Goal: Task Accomplishment & Management: Use online tool/utility

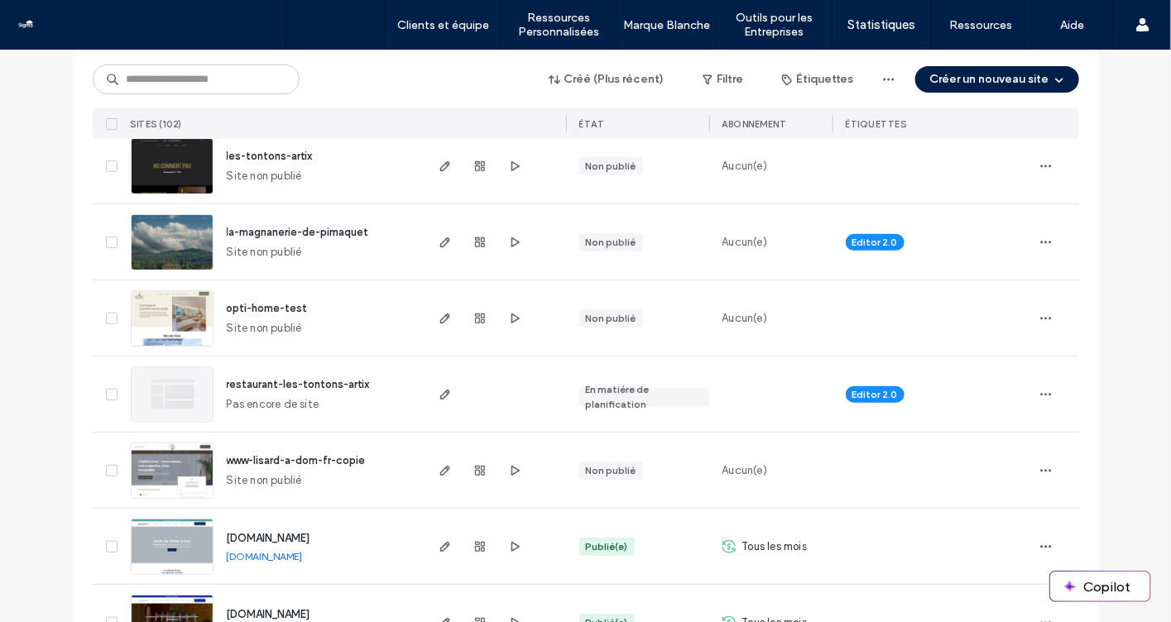
scroll to position [240, 0]
click at [988, 93] on div "Créé (Plus récent) Filtre Étiquettes Créer un nouveau site" at bounding box center [586, 79] width 987 height 31
click at [991, 78] on button "Créer un nouveau site" at bounding box center [998, 79] width 164 height 26
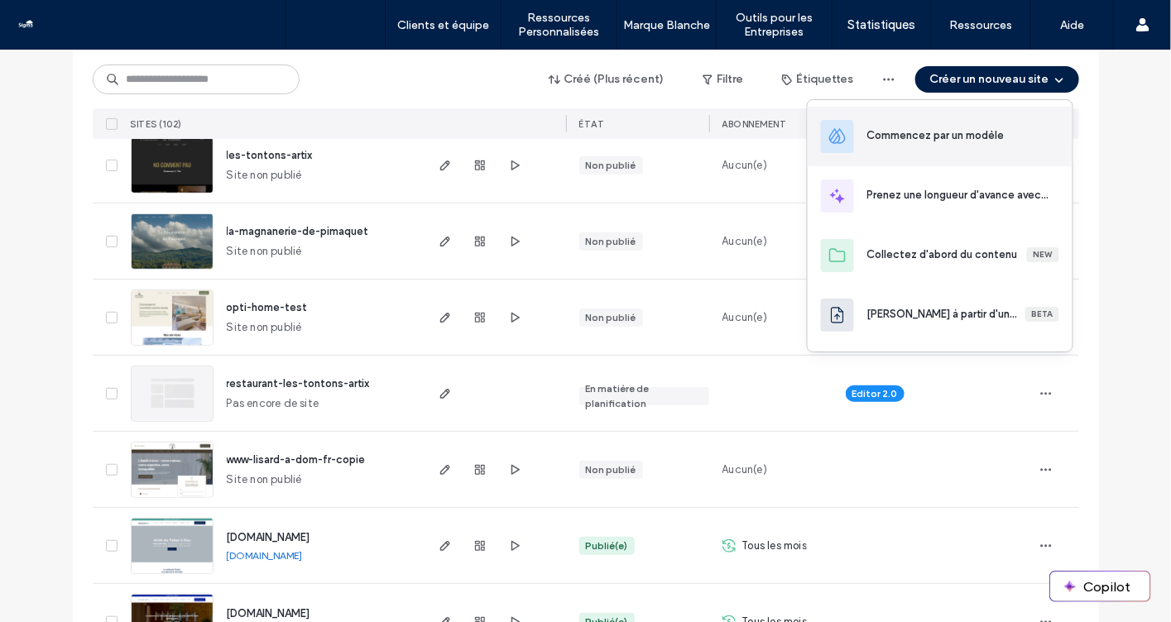
click at [953, 135] on div "Commencez par un modèle" at bounding box center [936, 135] width 137 height 17
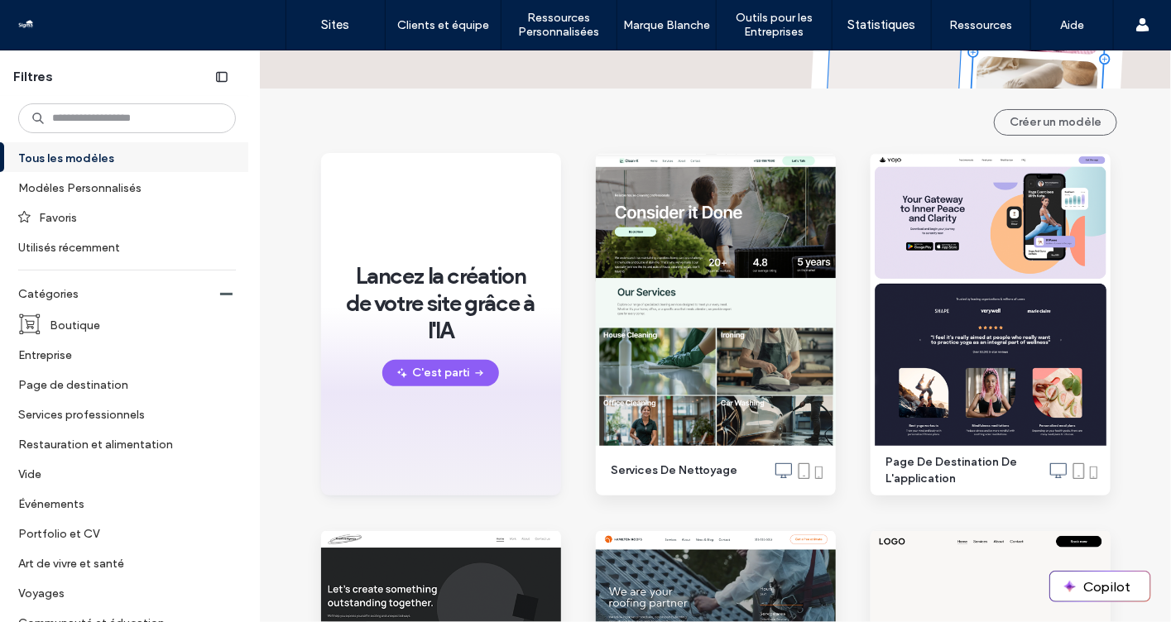
scroll to position [123, 0]
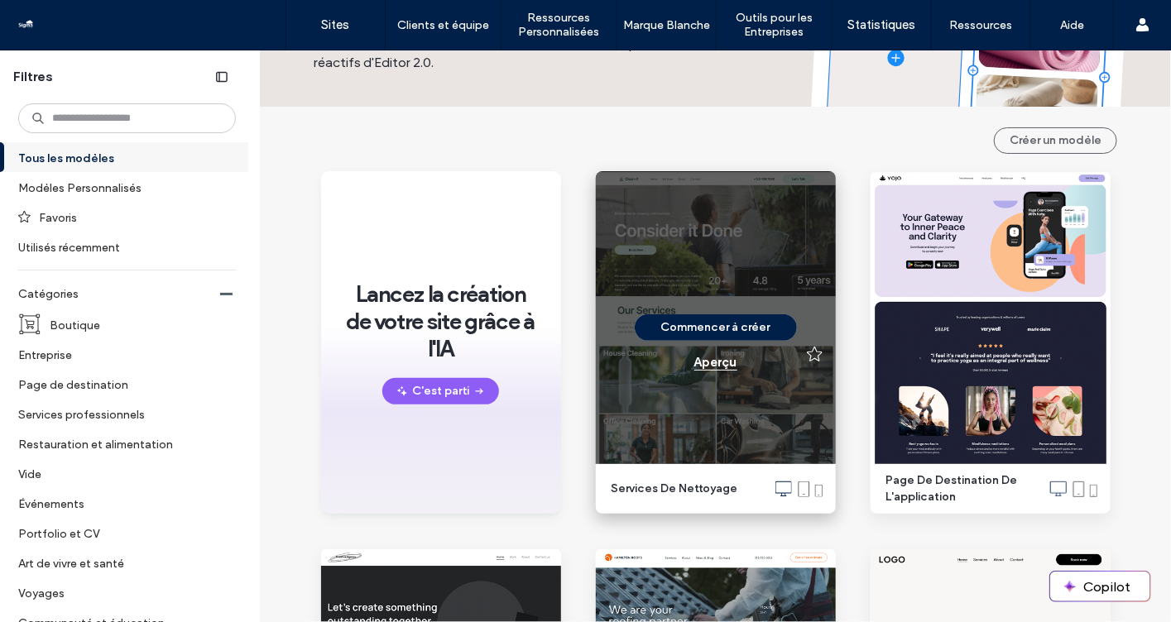
click at [718, 360] on div "Aperçu" at bounding box center [715, 362] width 43 height 15
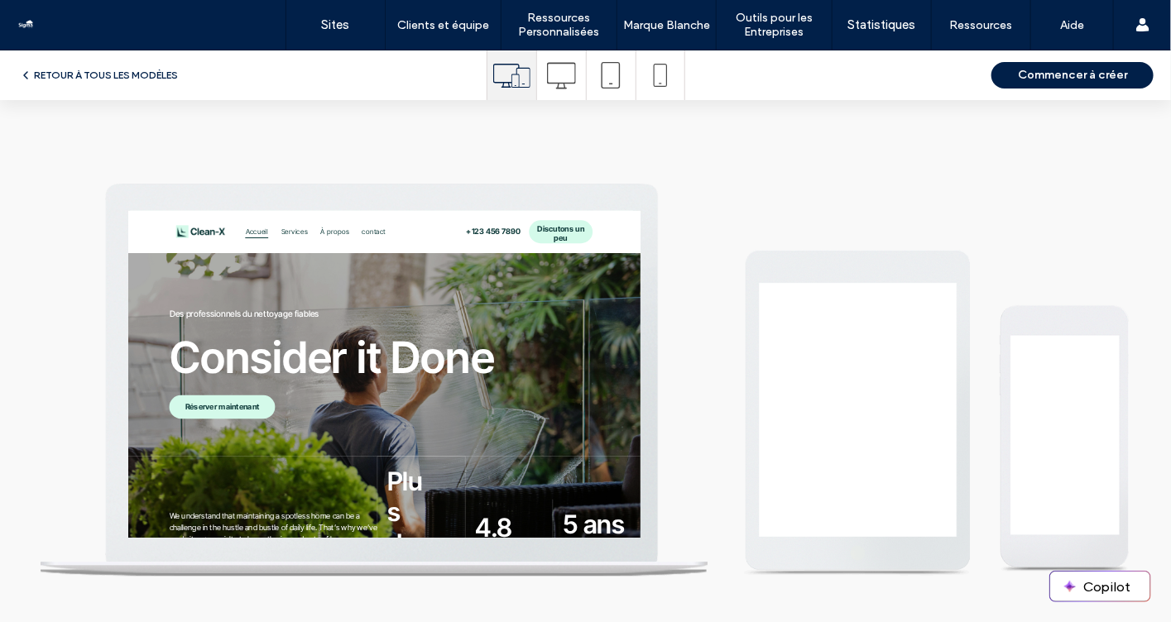
scroll to position [0, 0]
click at [563, 80] on icon at bounding box center [561, 75] width 29 height 29
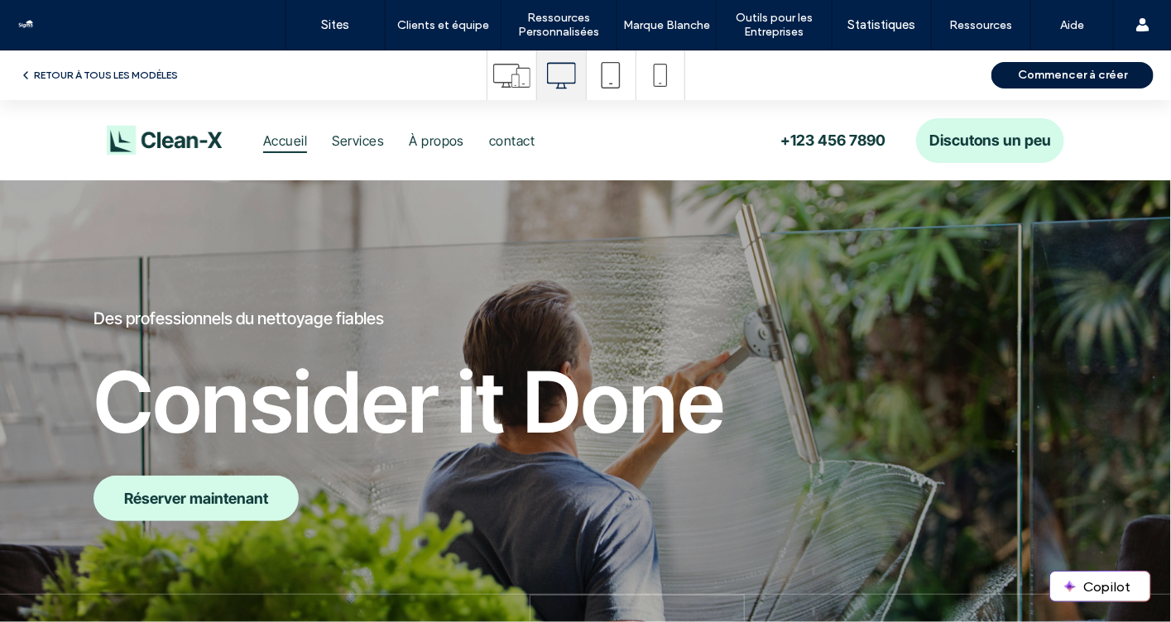
click at [1032, 77] on button "Commencer à créer" at bounding box center [1073, 75] width 162 height 26
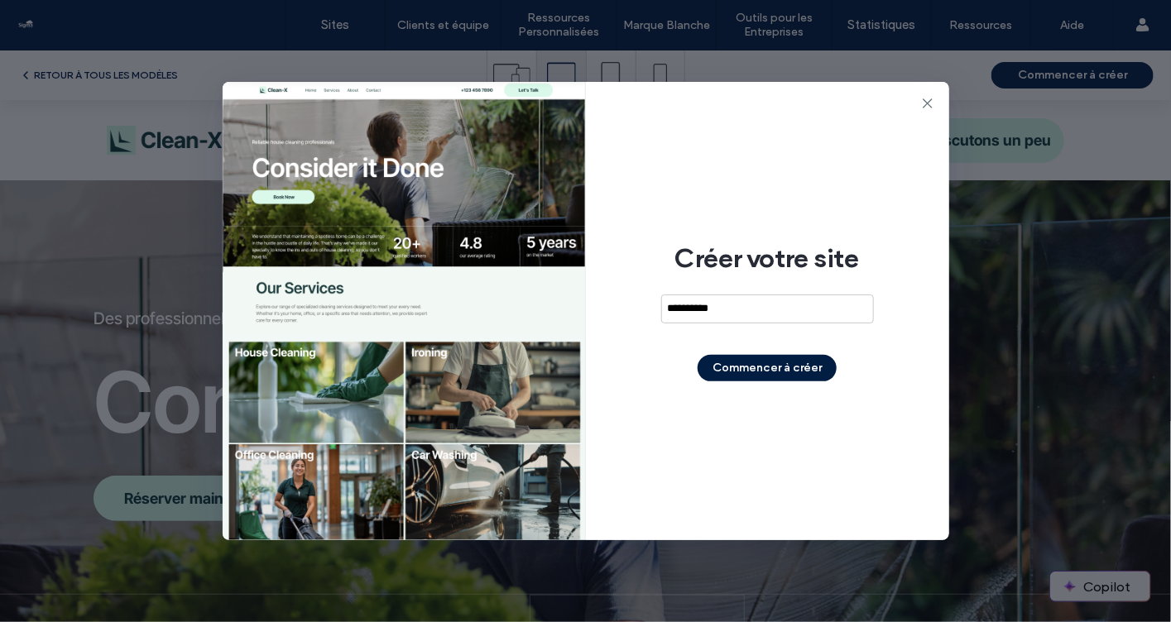
type input "**********"
click at [805, 372] on button "Commencer à créer" at bounding box center [767, 368] width 139 height 26
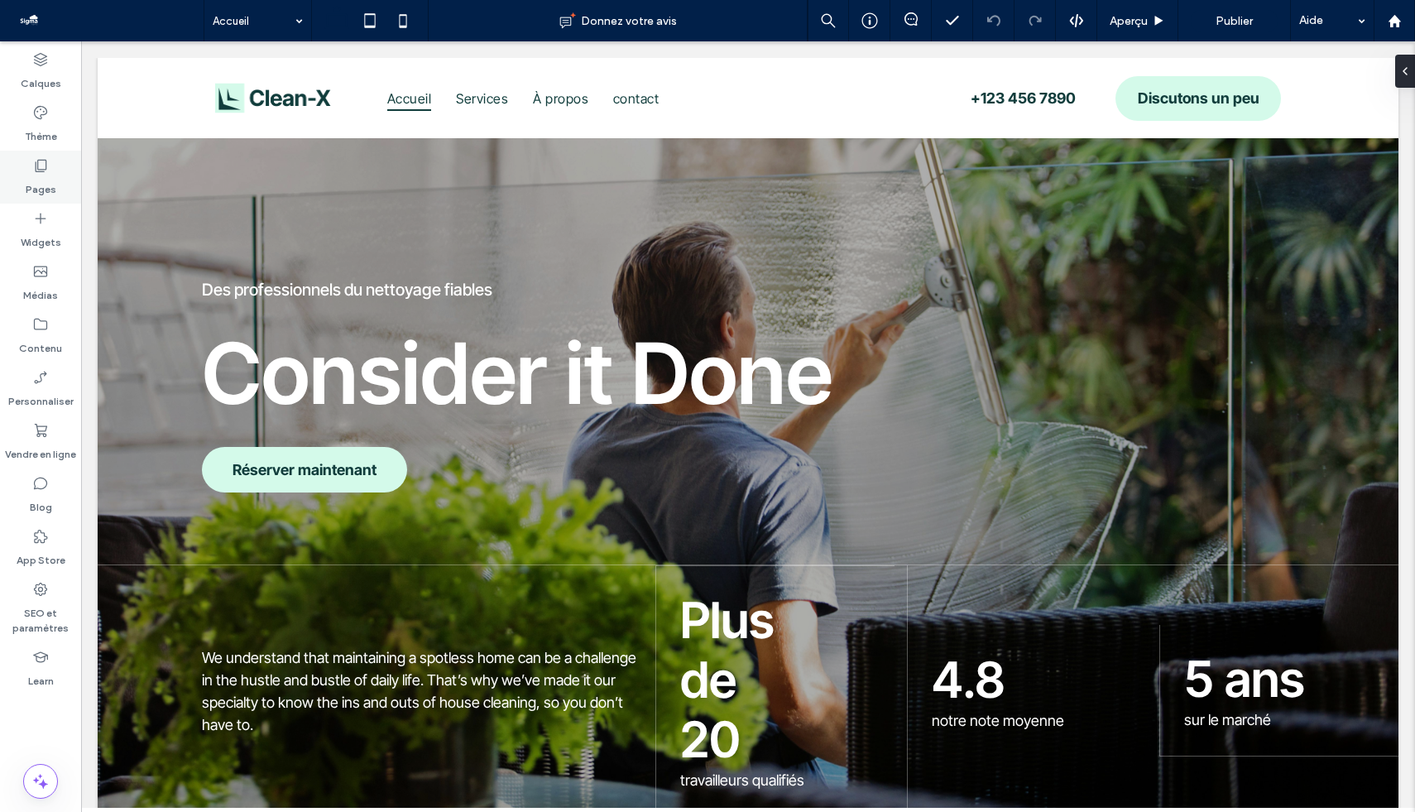
click at [24, 168] on div "Pages" at bounding box center [40, 177] width 81 height 53
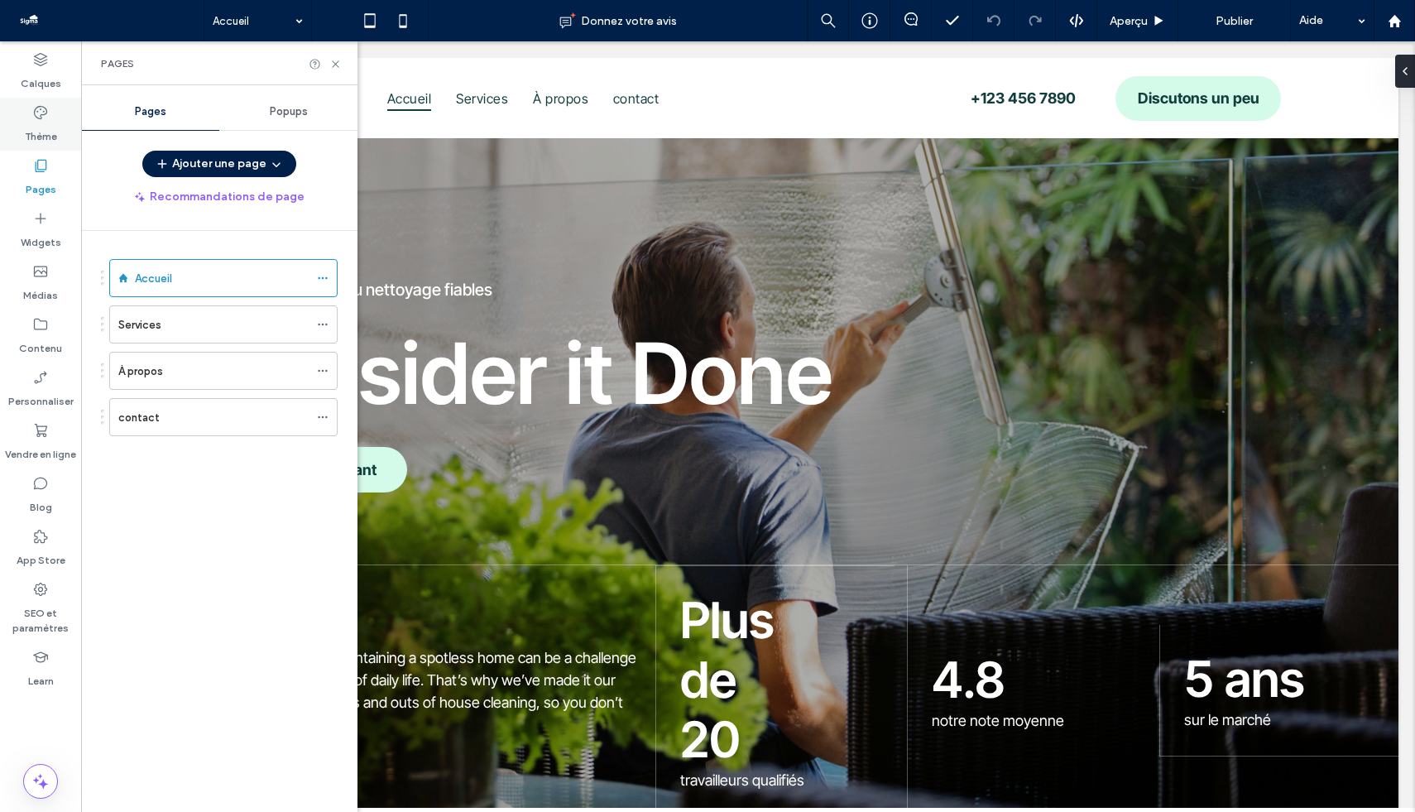
click at [51, 126] on label "Thème" at bounding box center [41, 132] width 32 height 23
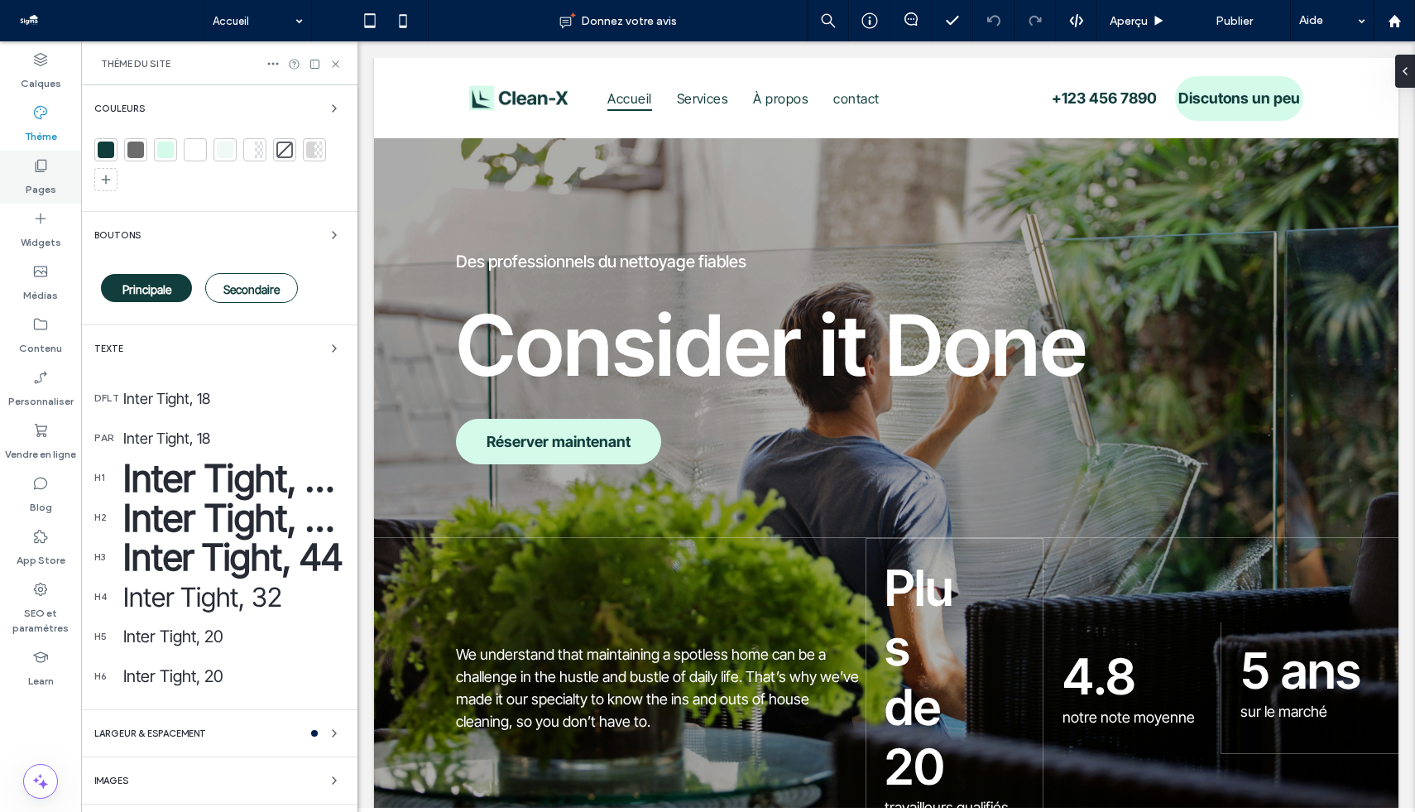
click at [32, 173] on div "Pages" at bounding box center [40, 177] width 81 height 53
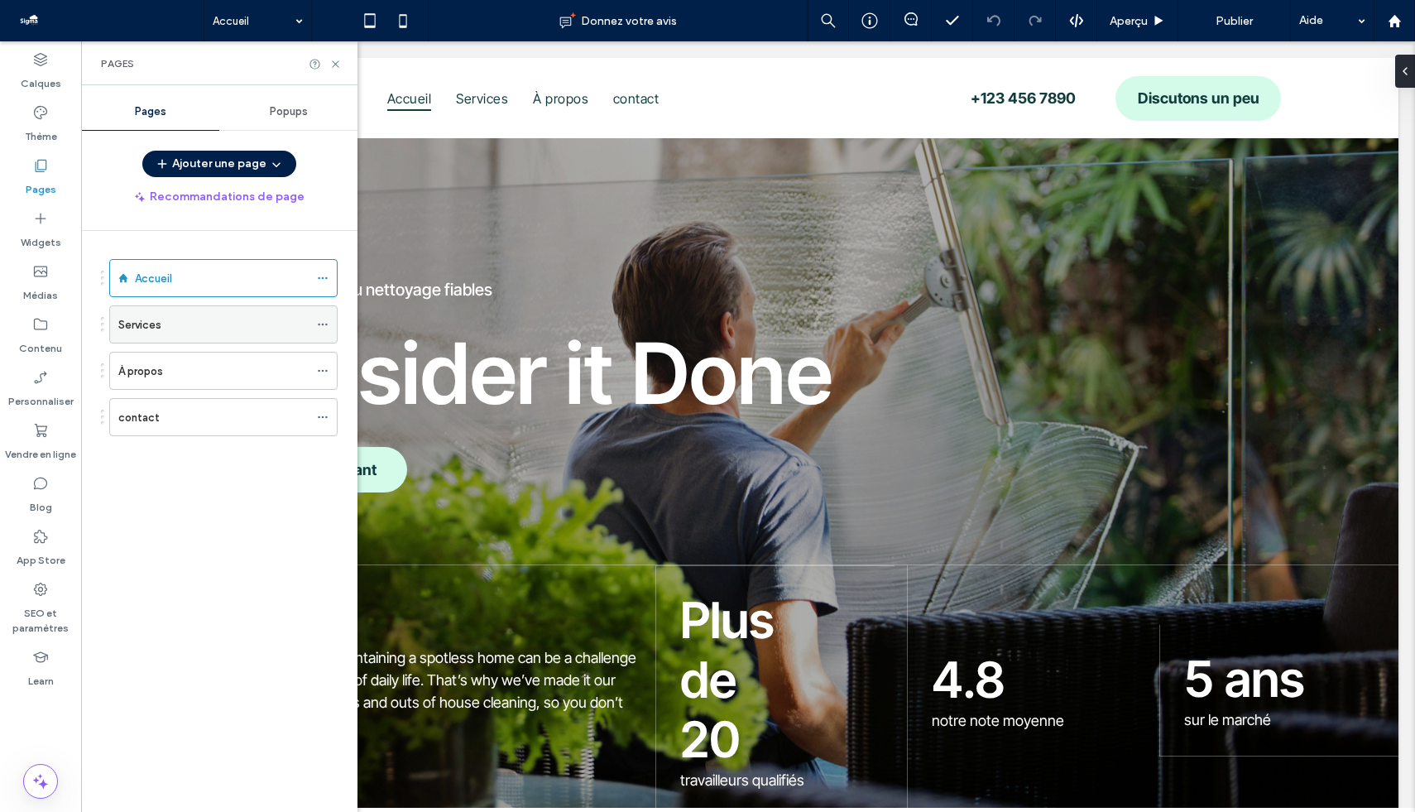
click at [324, 324] on icon at bounding box center [323, 325] width 12 height 12
click at [325, 418] on icon at bounding box center [323, 417] width 12 height 12
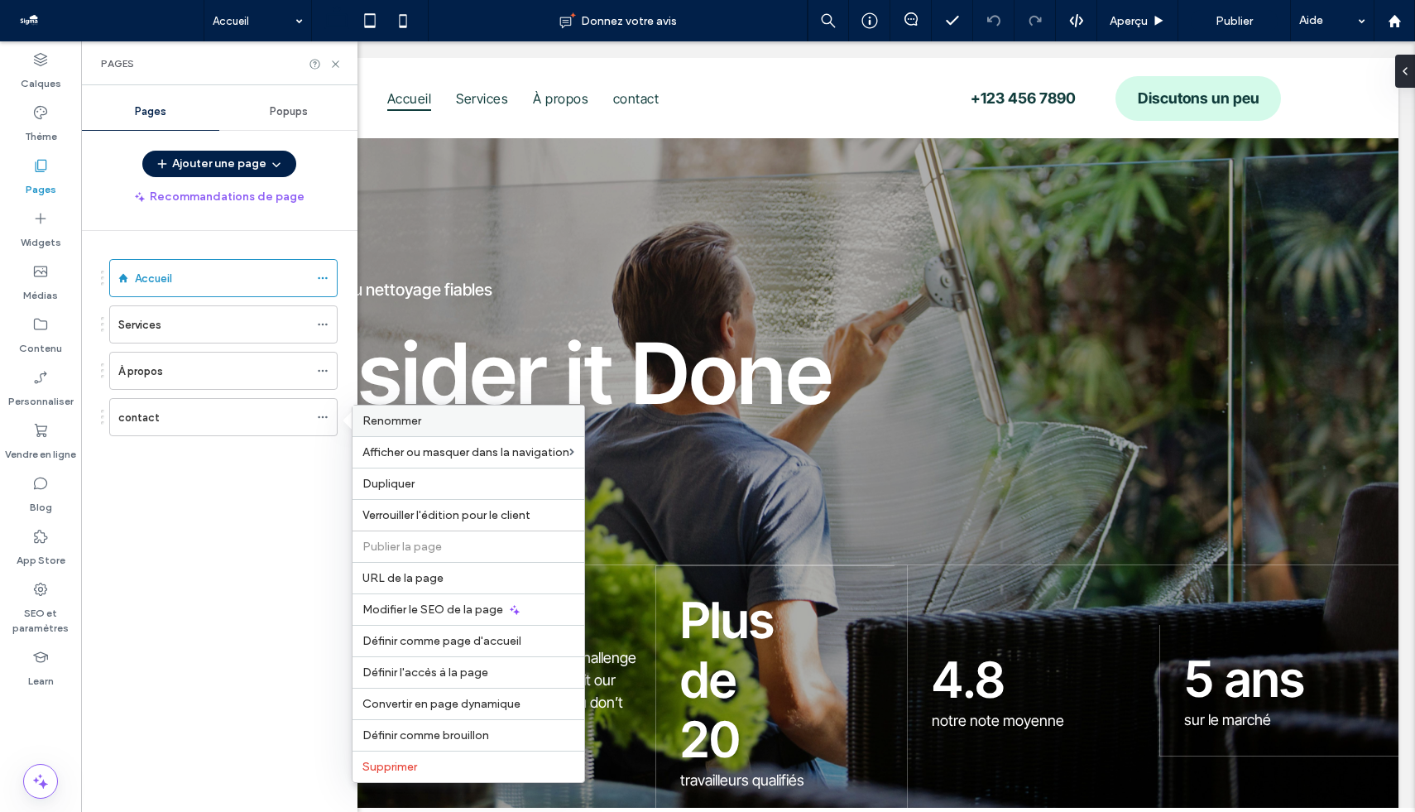
click at [412, 422] on span "Renommer" at bounding box center [392, 421] width 59 height 14
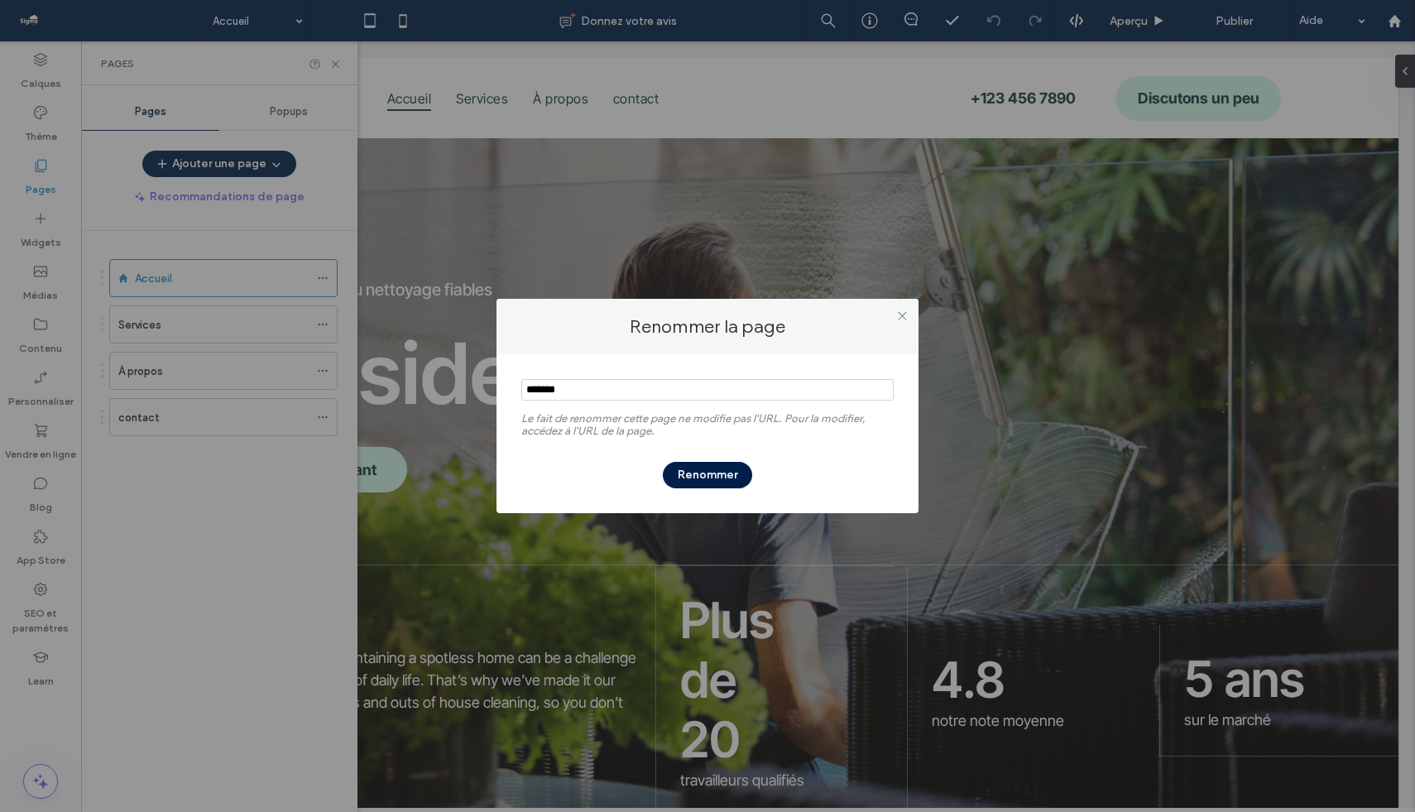
click at [529, 389] on input "notEmpty" at bounding box center [707, 390] width 372 height 22
type input "*******"
click at [720, 464] on button "Renommer" at bounding box center [707, 475] width 89 height 26
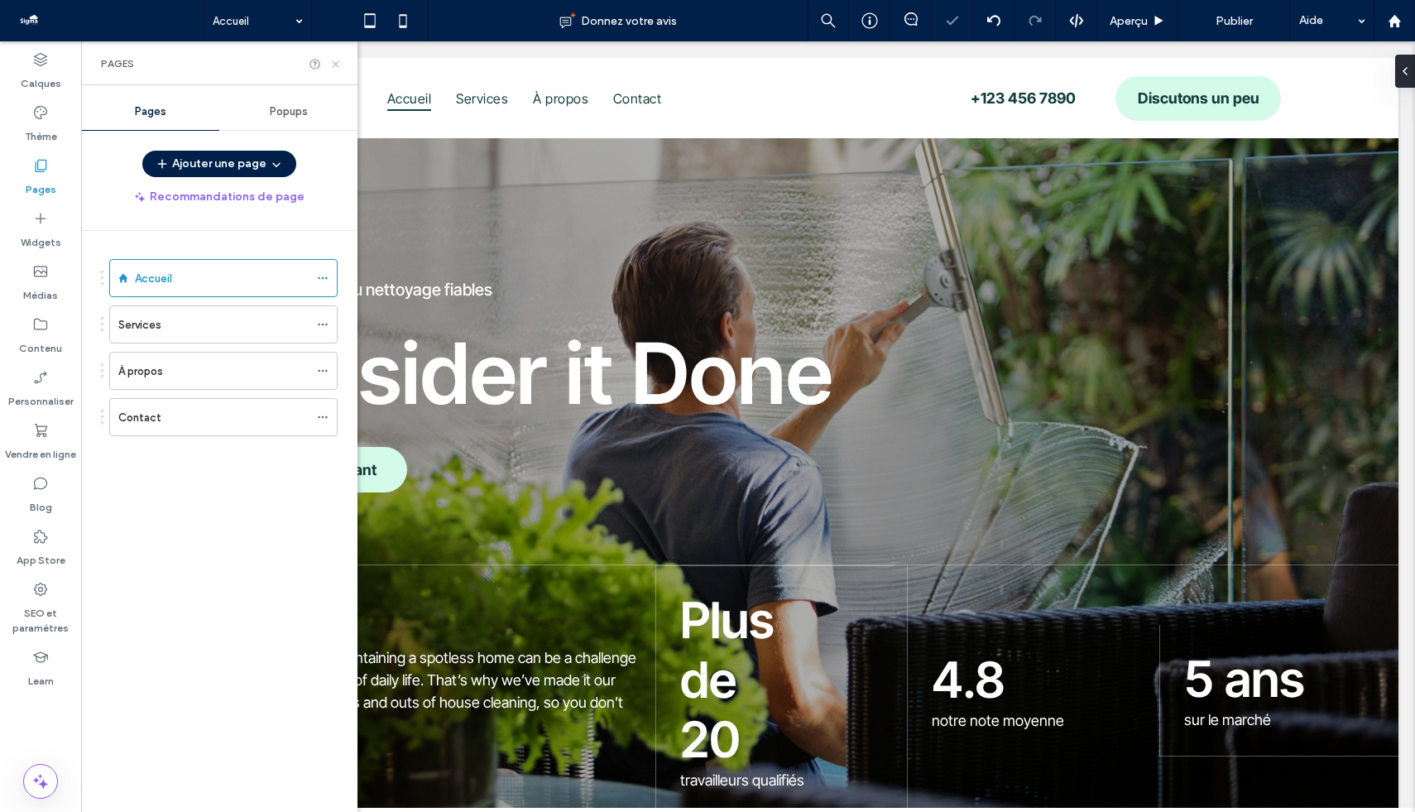
click at [332, 67] on use at bounding box center [335, 63] width 7 height 7
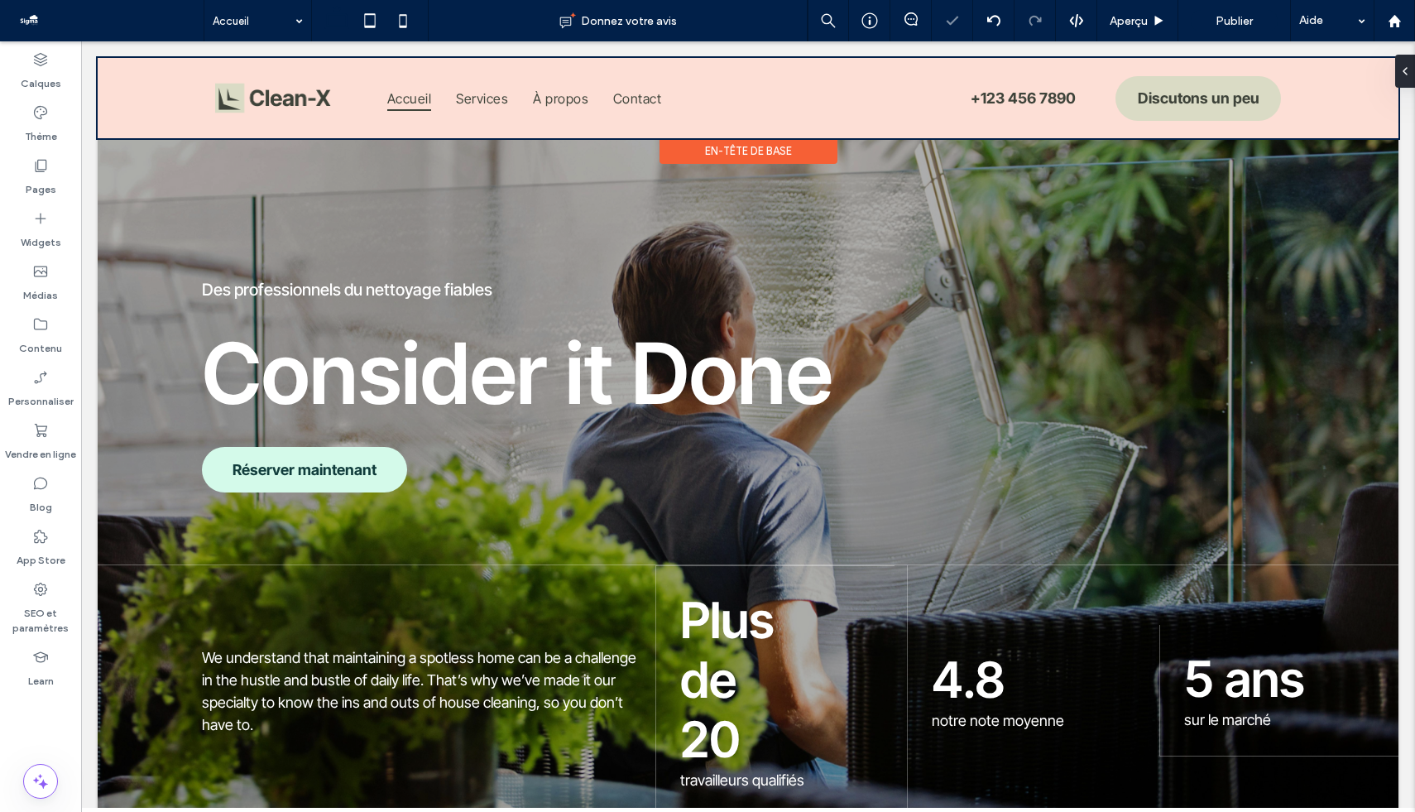
click at [1140, 99] on div at bounding box center [748, 98] width 1301 height 80
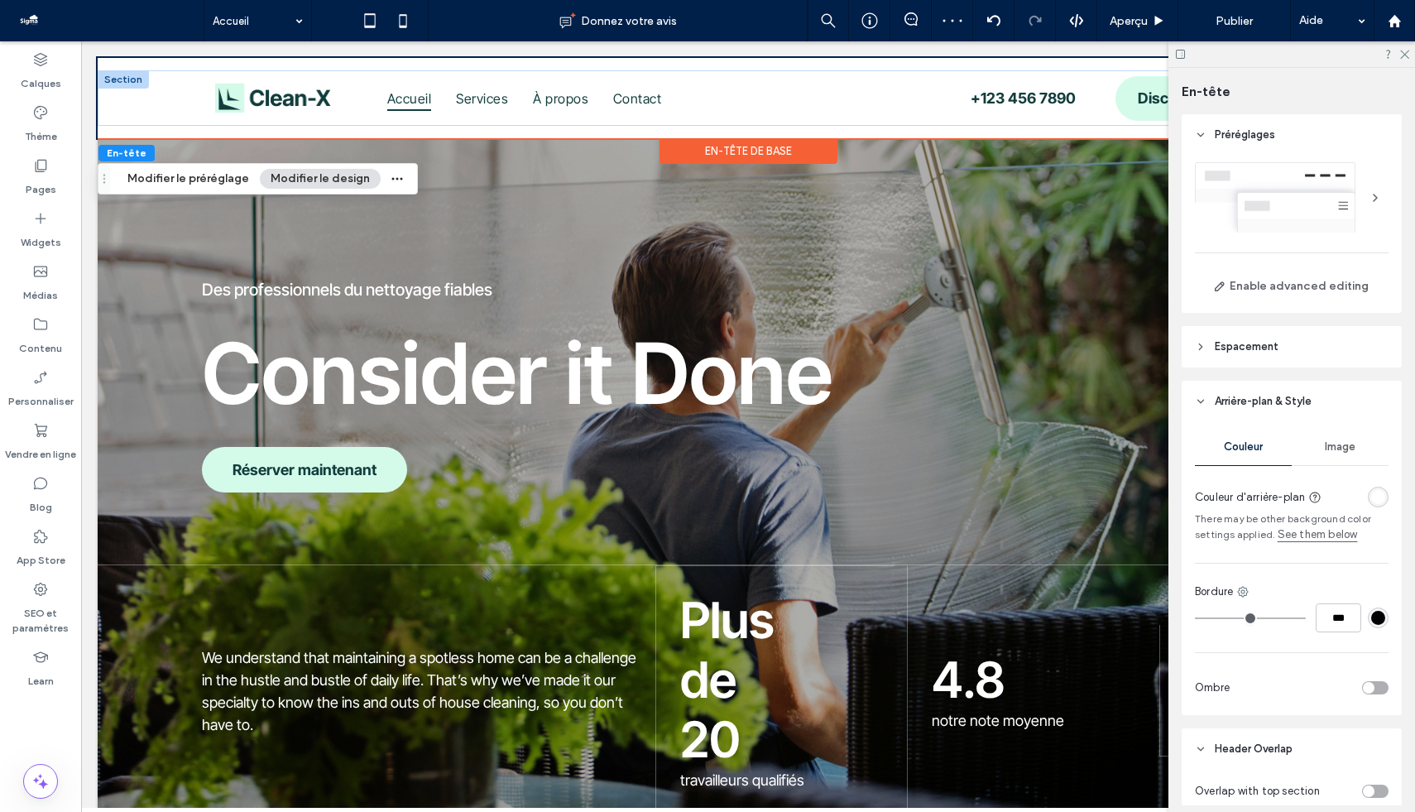
click at [1140, 84] on span "Discutons un peu" at bounding box center [1199, 98] width 122 height 34
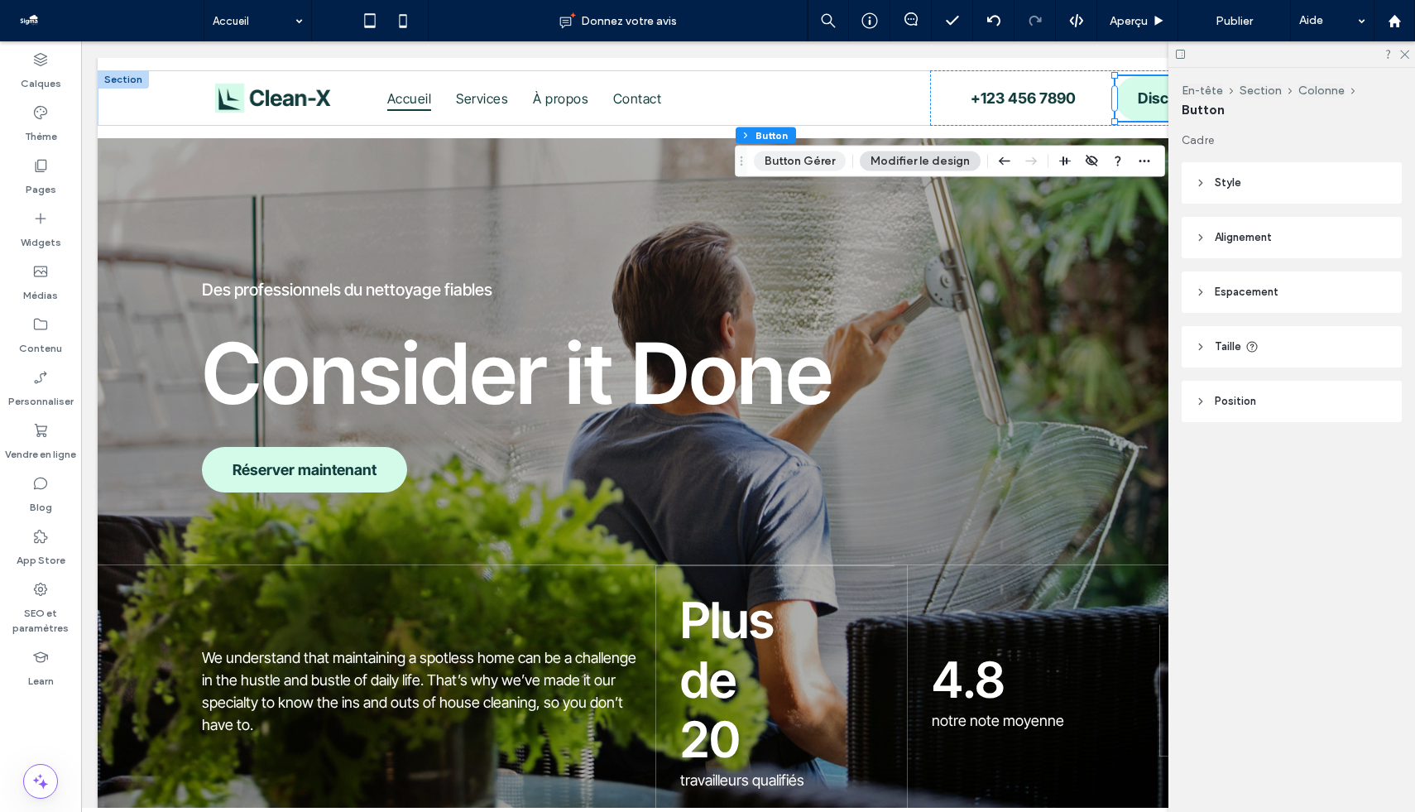
click at [805, 157] on button "Button Gérer" at bounding box center [800, 161] width 92 height 20
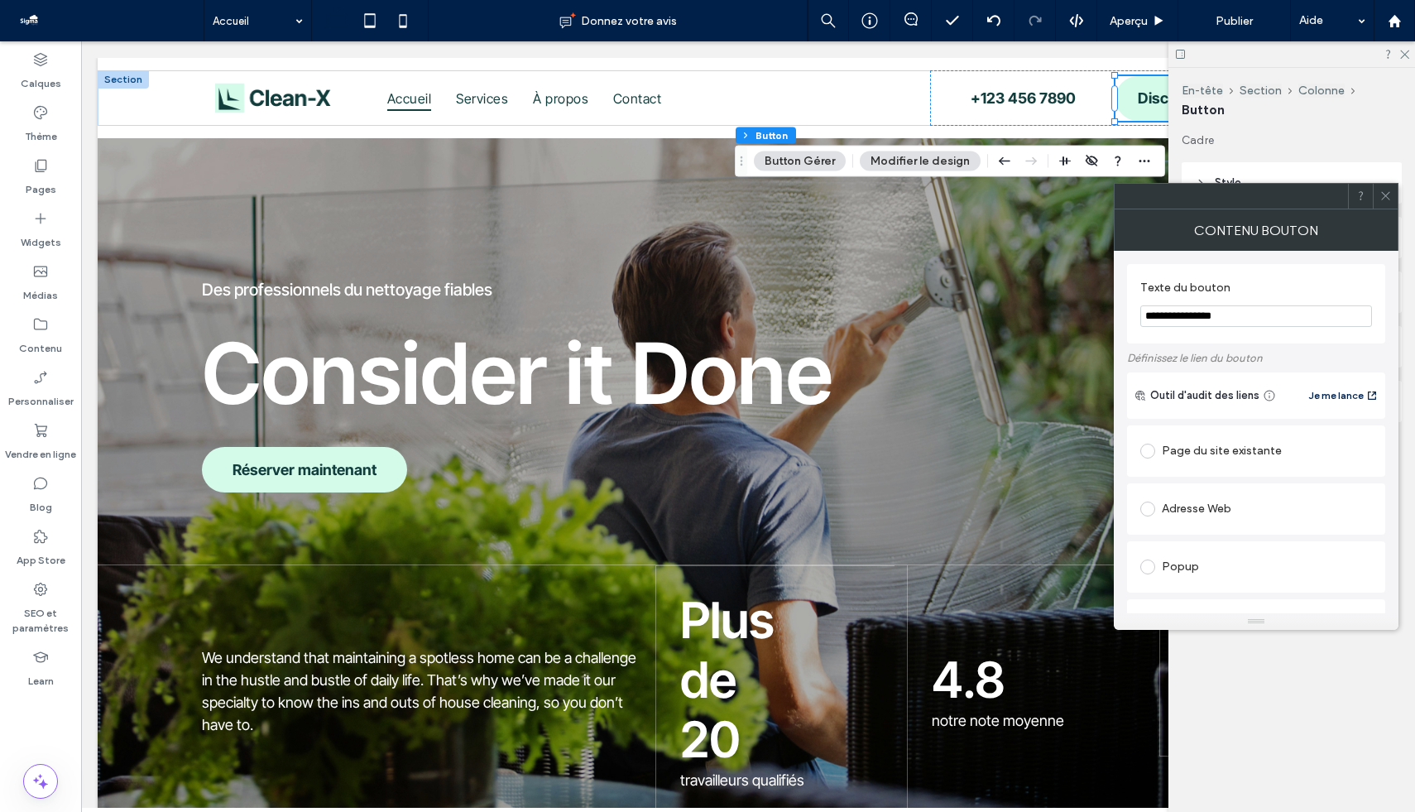
click at [1170, 320] on input "**********" at bounding box center [1257, 316] width 232 height 22
type input "**********"
click at [1170, 190] on icon at bounding box center [1386, 196] width 12 height 12
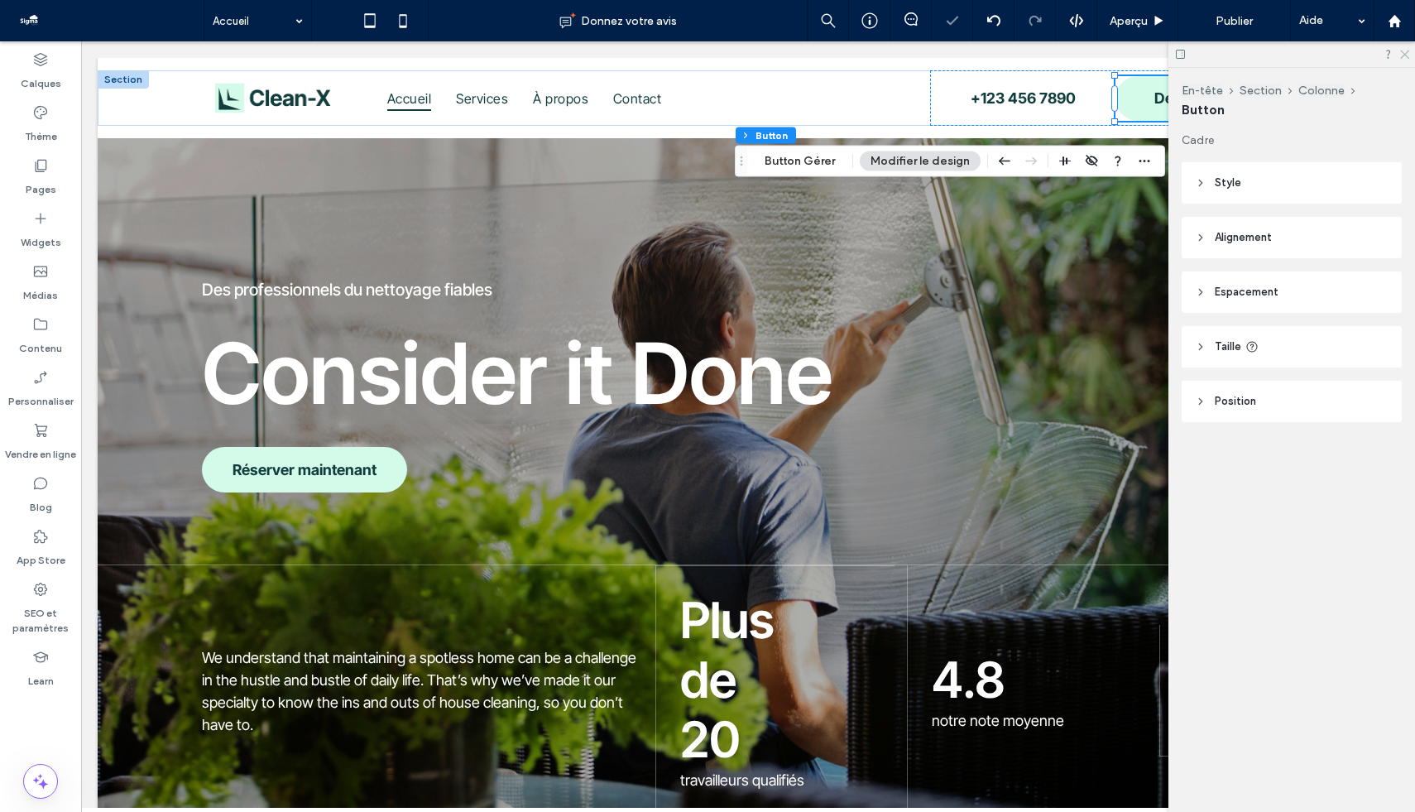
click at [1170, 48] on icon at bounding box center [1404, 53] width 11 height 11
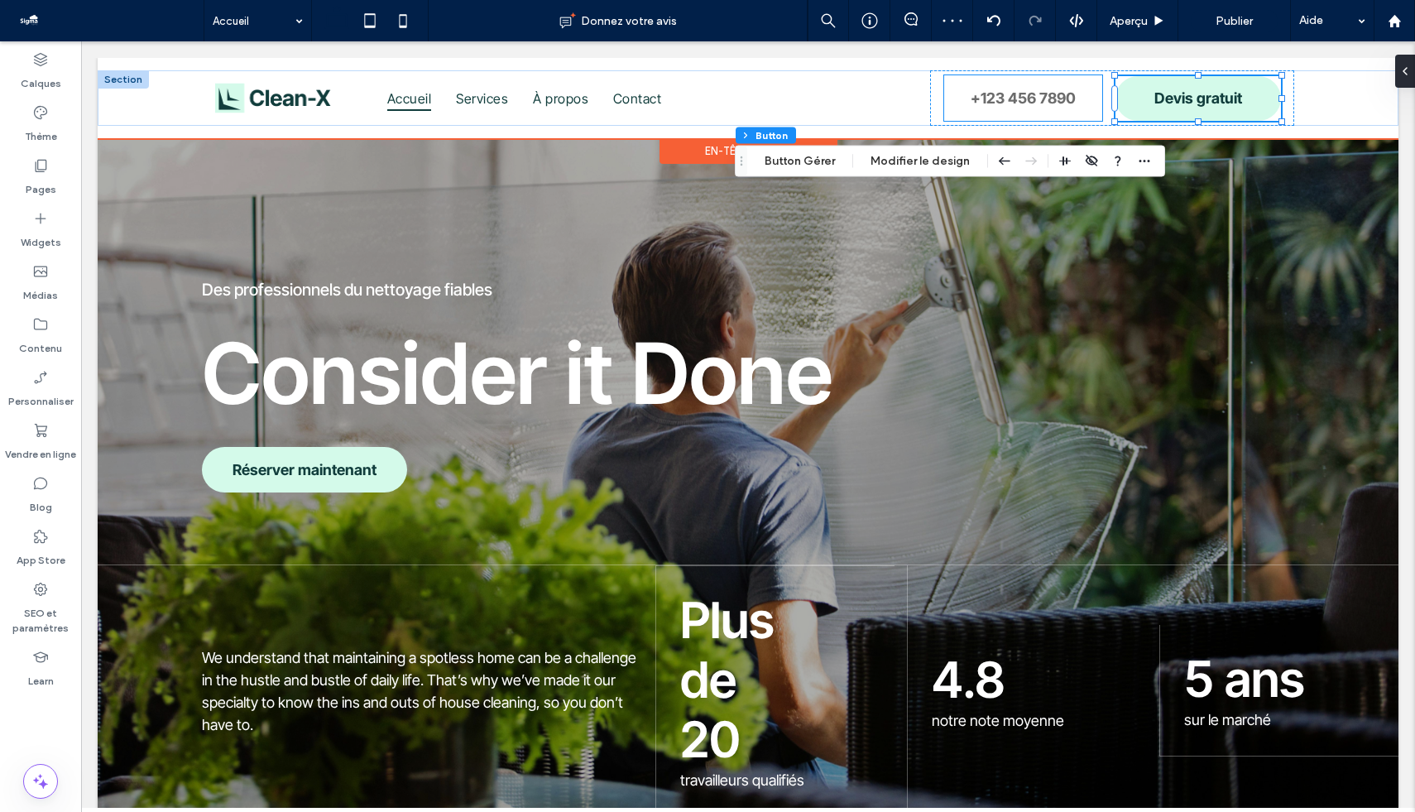
click at [983, 99] on span "+123 456 7890" at bounding box center [1023, 98] width 105 height 34
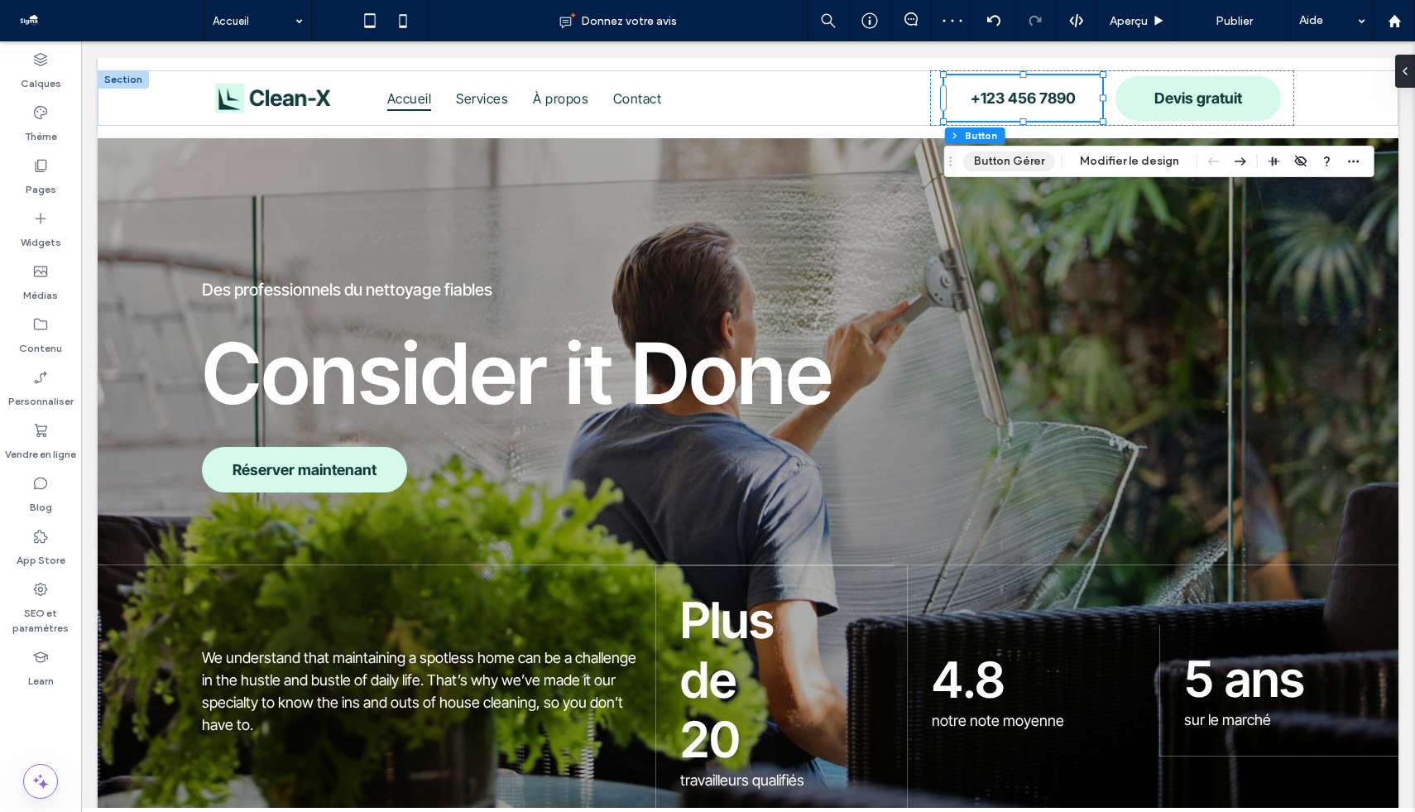
click at [1002, 157] on button "Button Gérer" at bounding box center [1010, 161] width 92 height 20
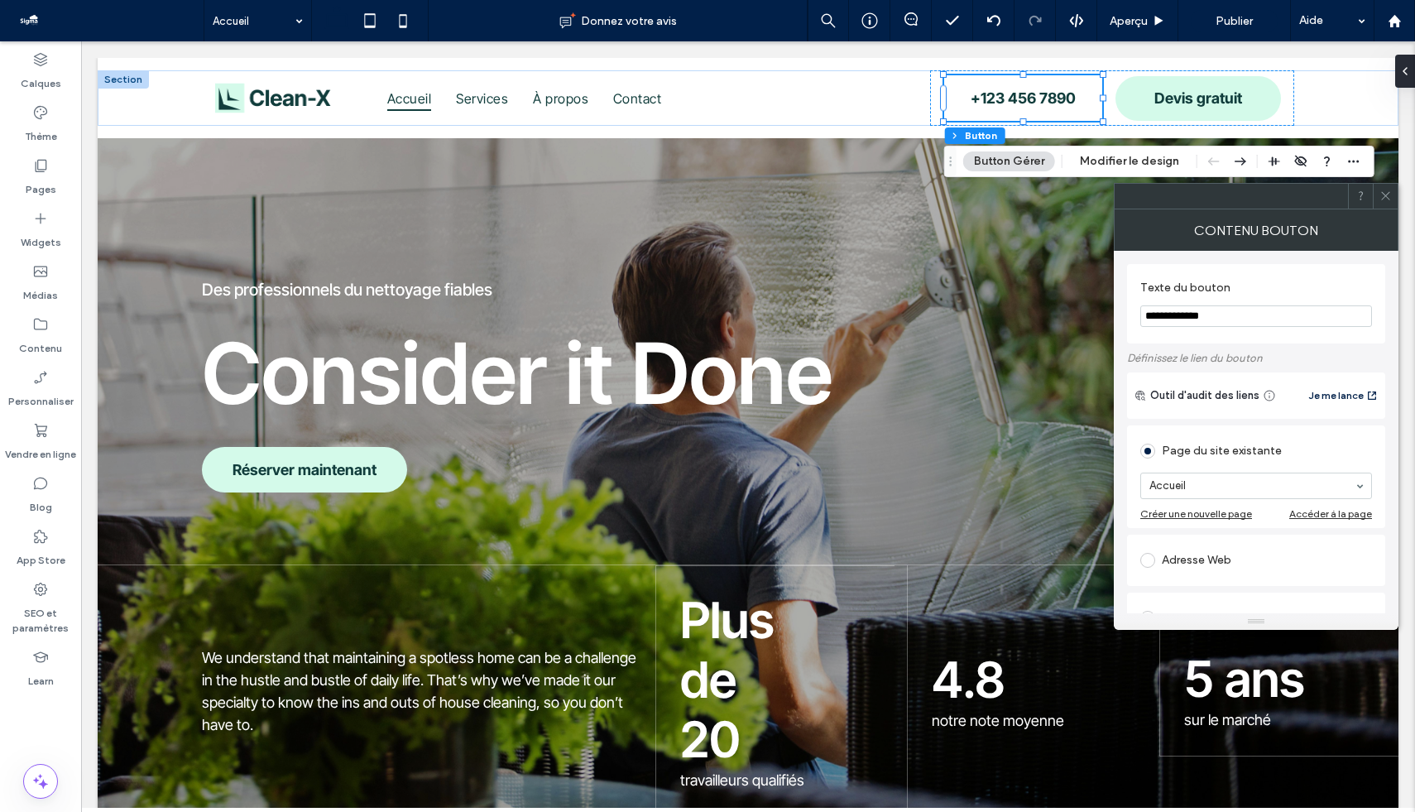
click at [1170, 317] on input "**********" at bounding box center [1257, 316] width 232 height 22
type input "**********"
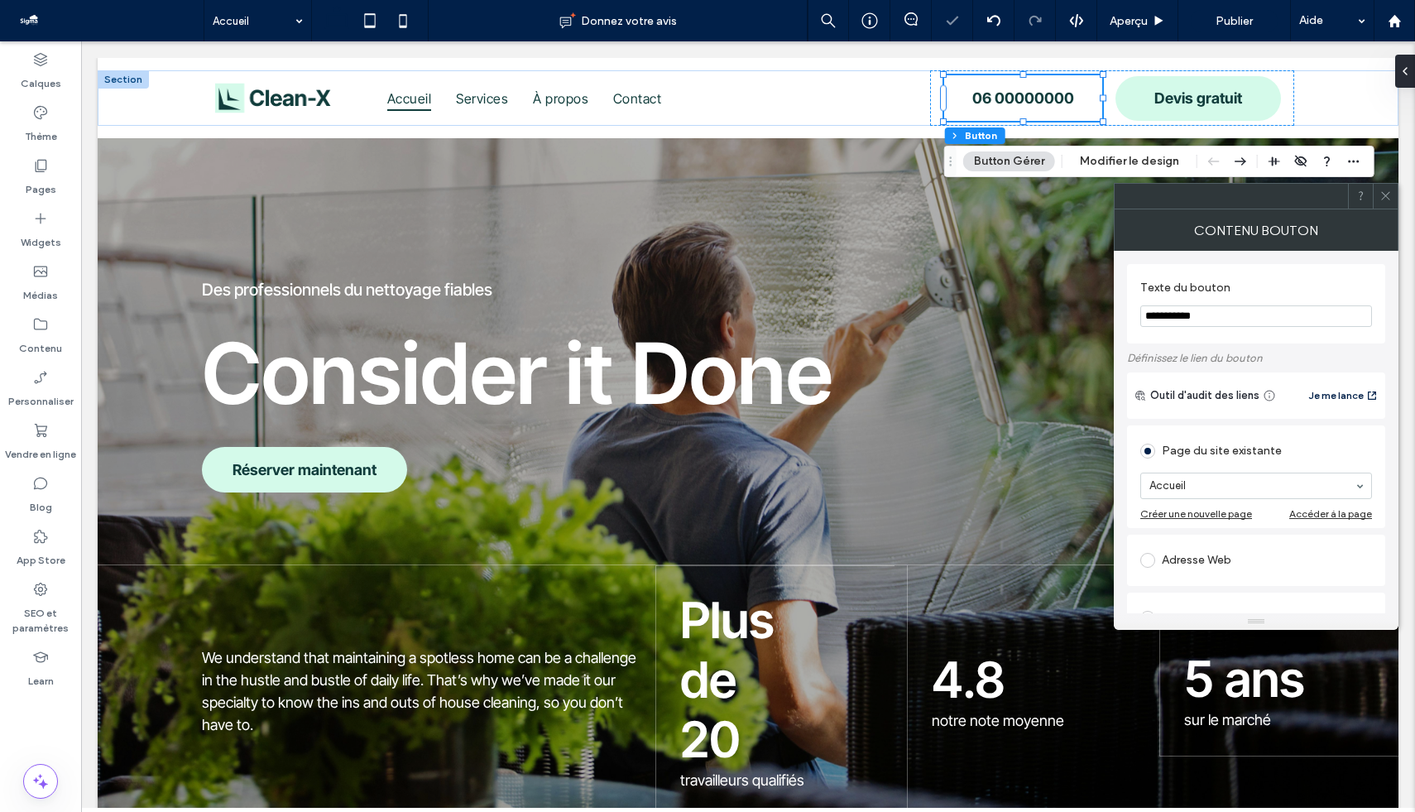
click at [1170, 204] on span at bounding box center [1386, 196] width 12 height 25
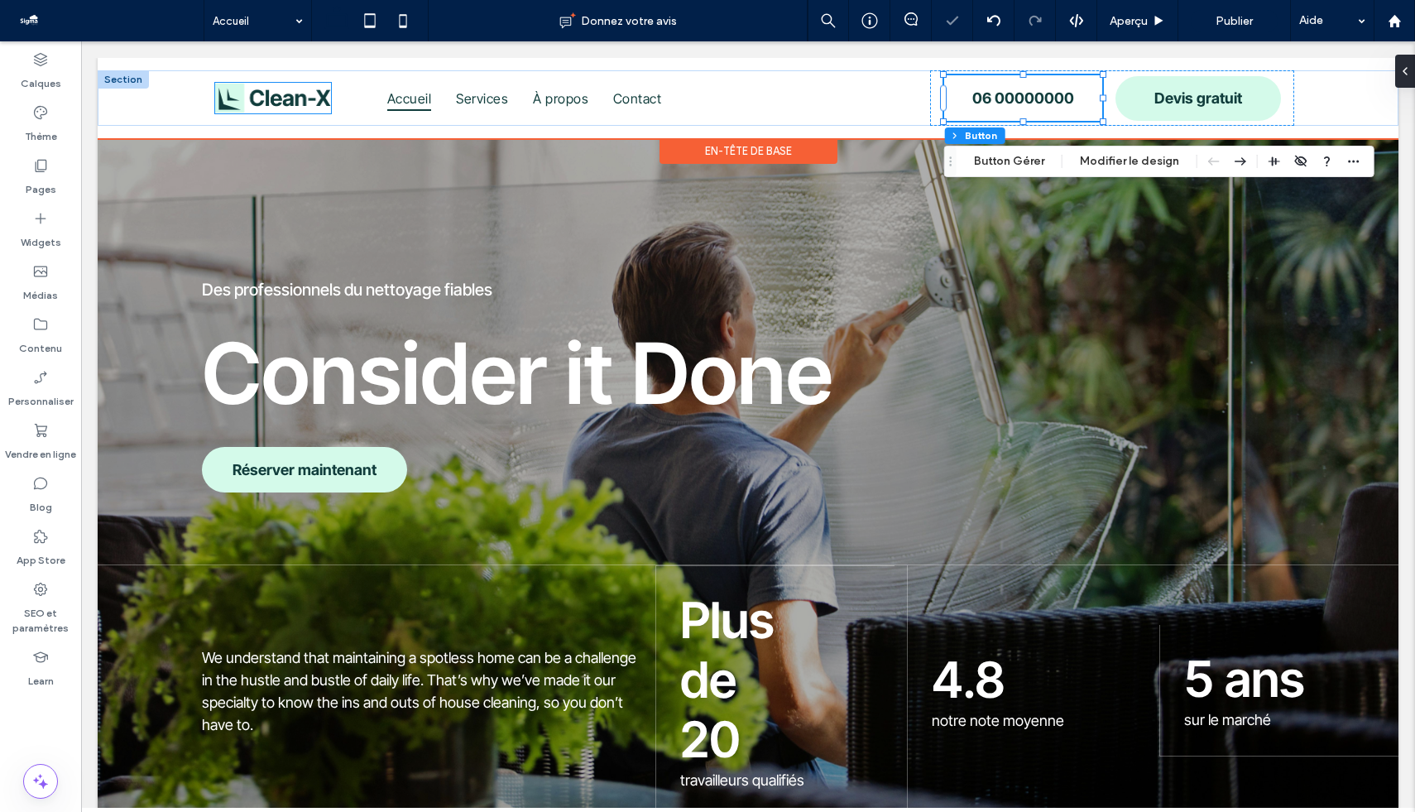
click at [295, 95] on img at bounding box center [273, 98] width 116 height 31
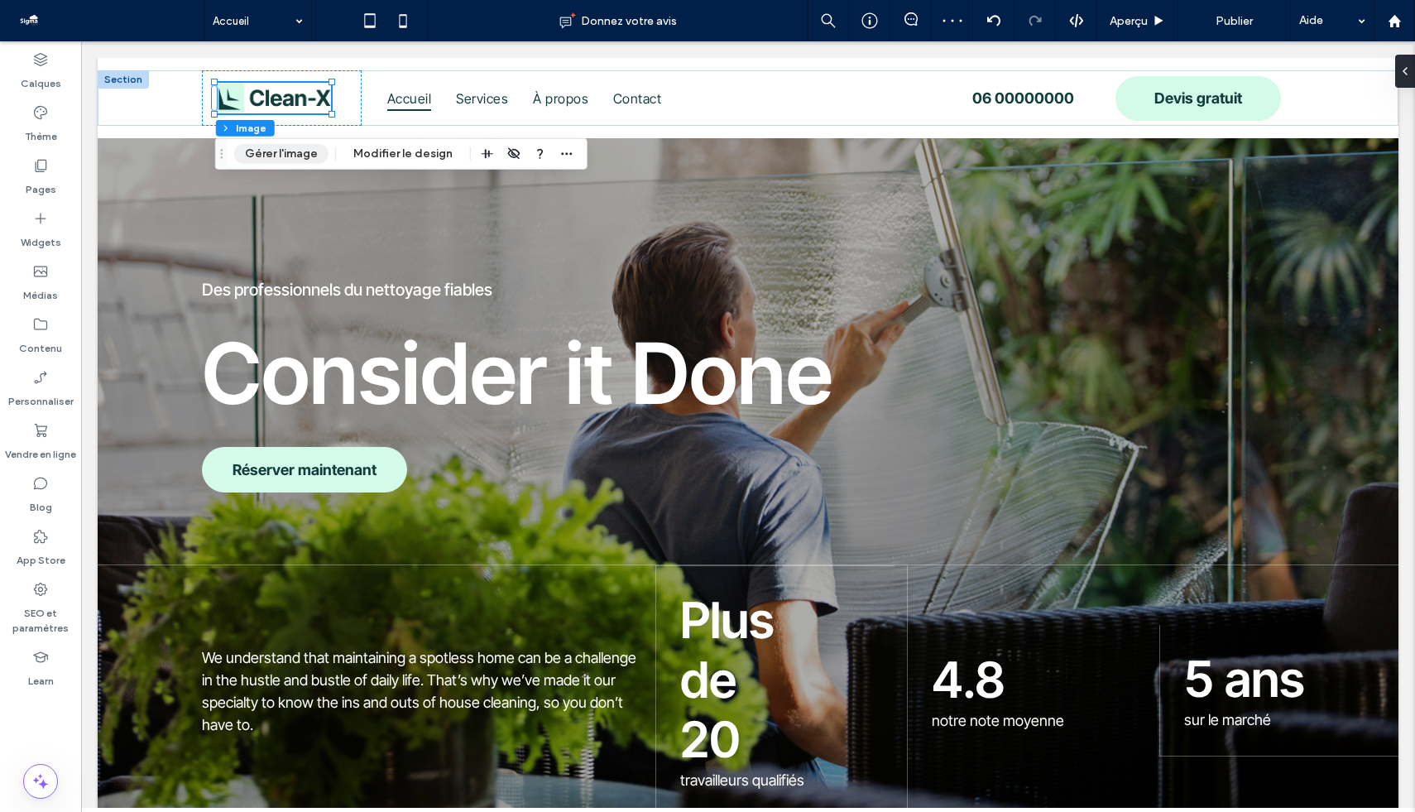
click at [293, 151] on button "Gérer l'image" at bounding box center [281, 154] width 94 height 20
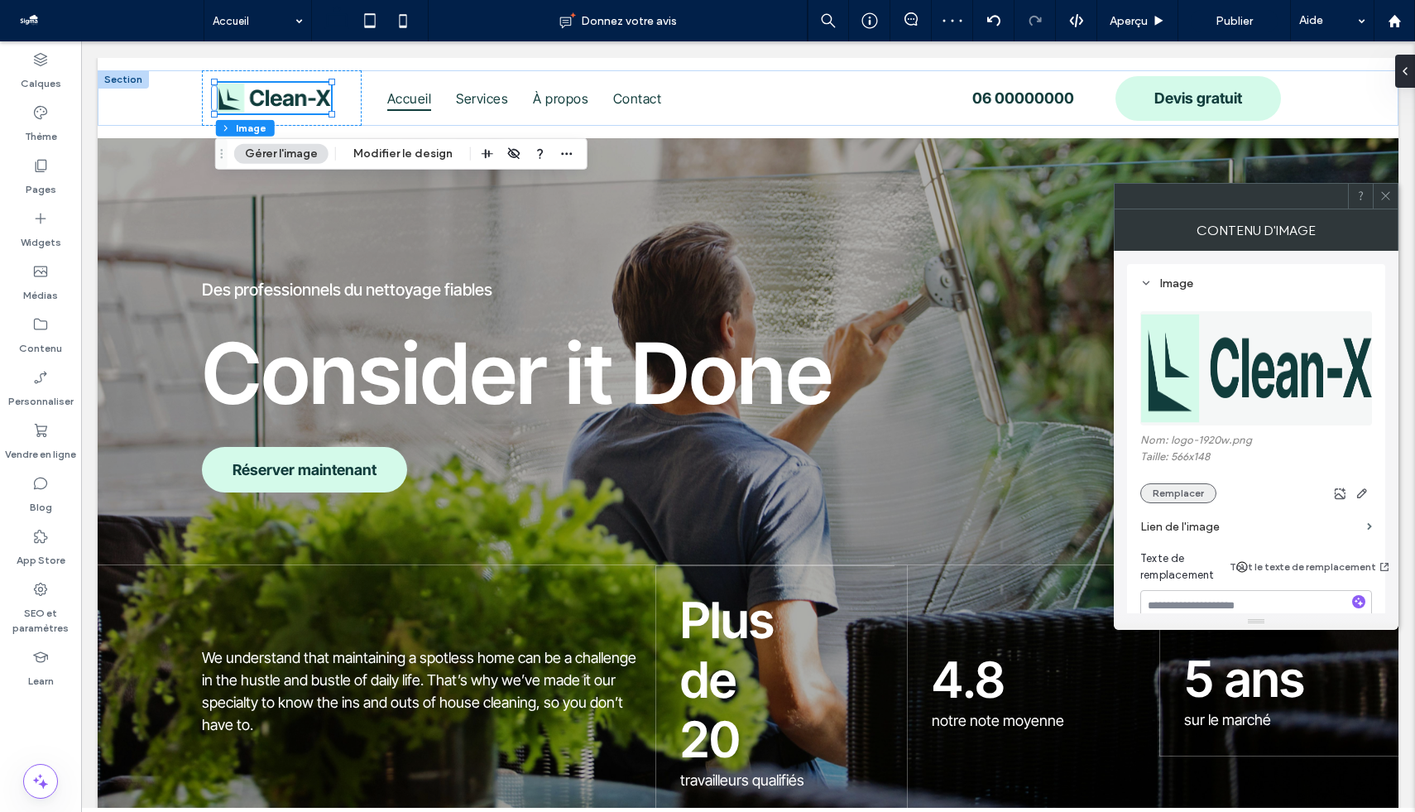
click at [1170, 493] on button "Remplacer" at bounding box center [1179, 493] width 76 height 20
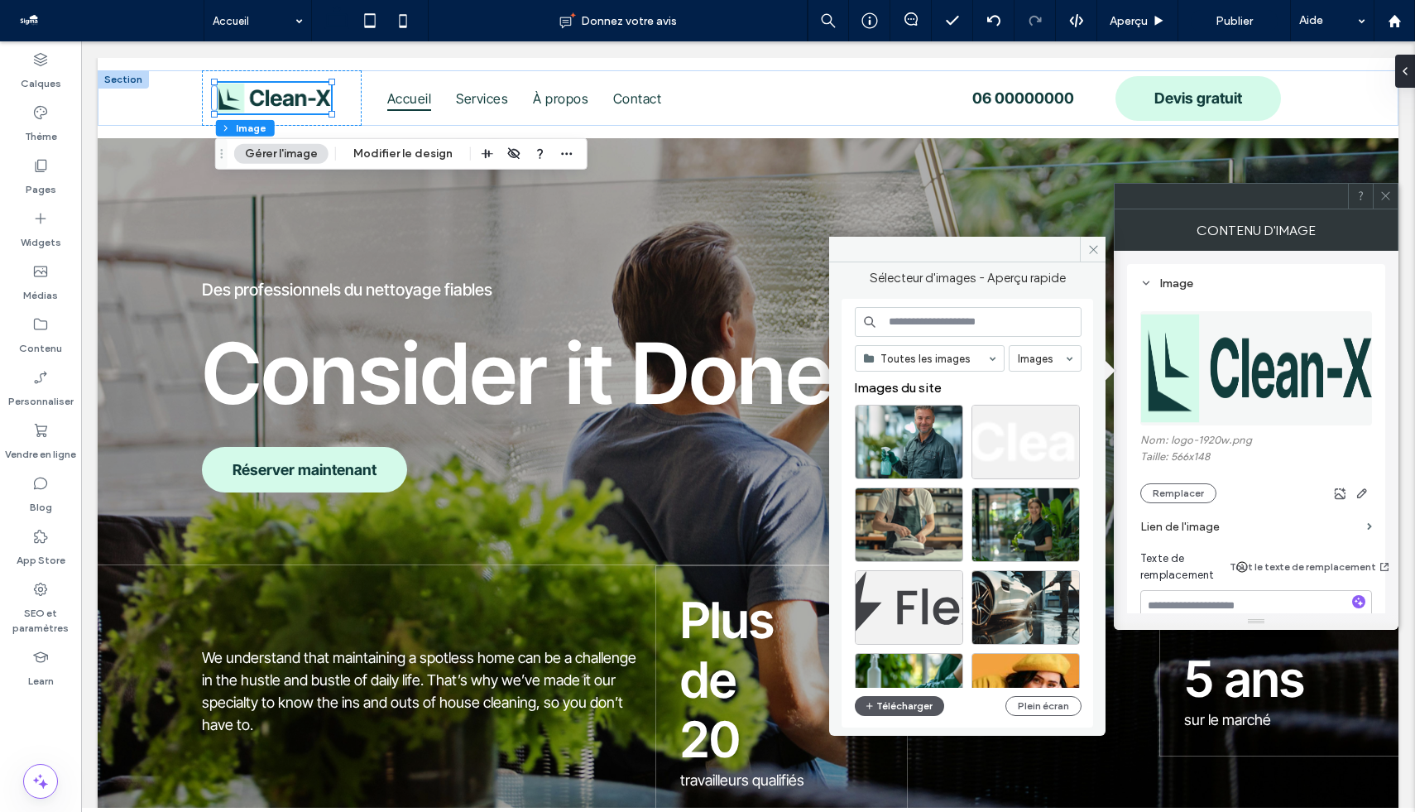
click at [902, 622] on button "Télécharger" at bounding box center [899, 706] width 89 height 20
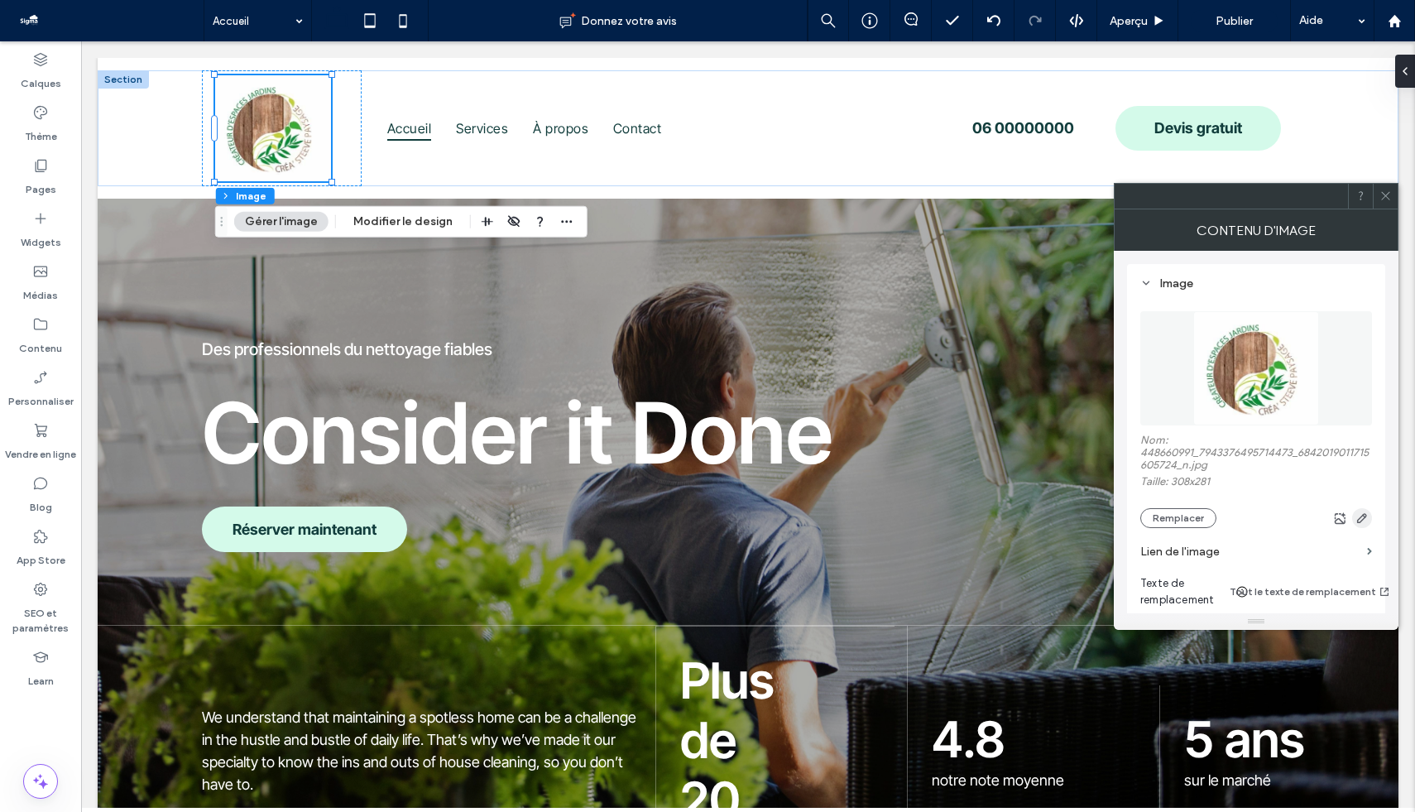
click at [1170, 521] on icon "button" at bounding box center [1362, 518] width 13 height 13
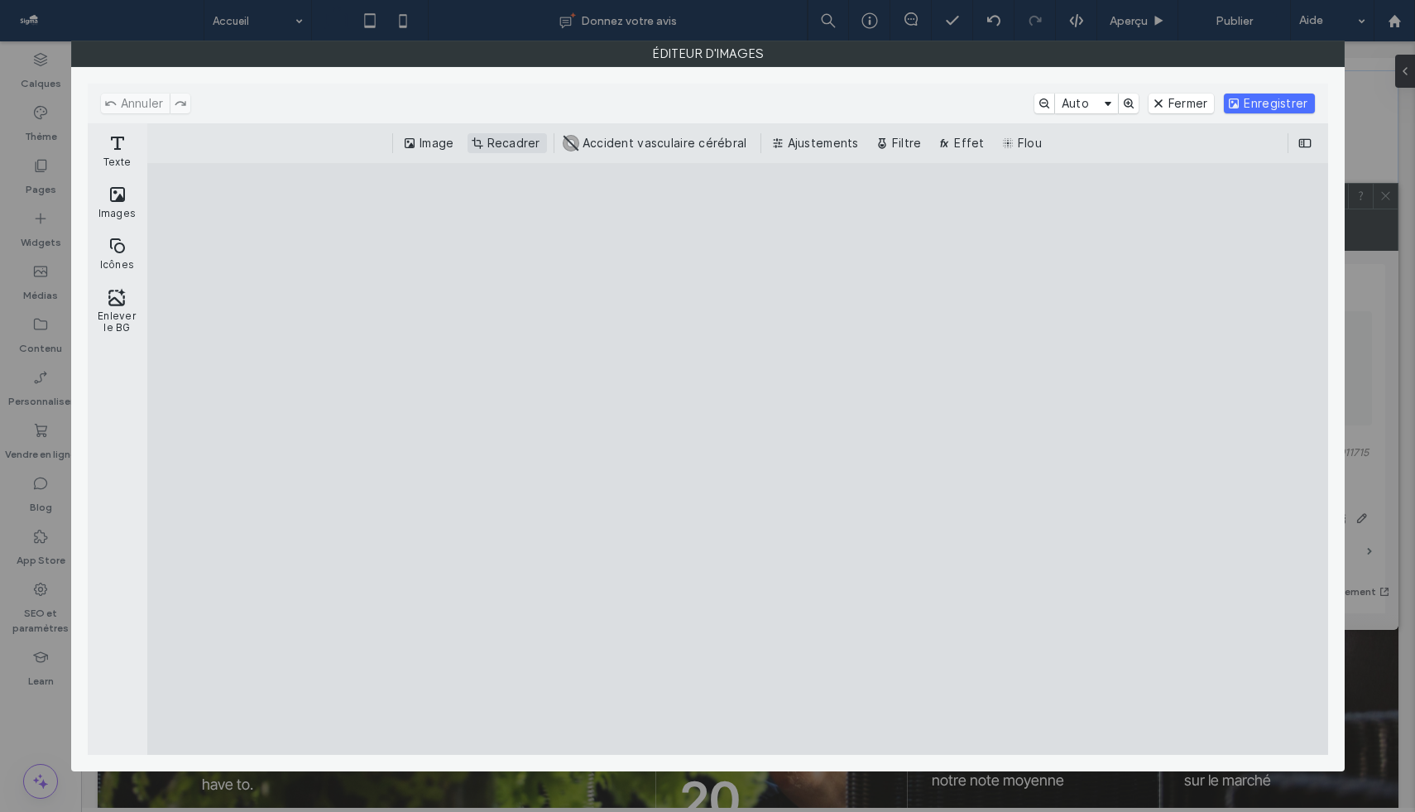
click at [475, 142] on button "Recadrer" at bounding box center [507, 143] width 79 height 20
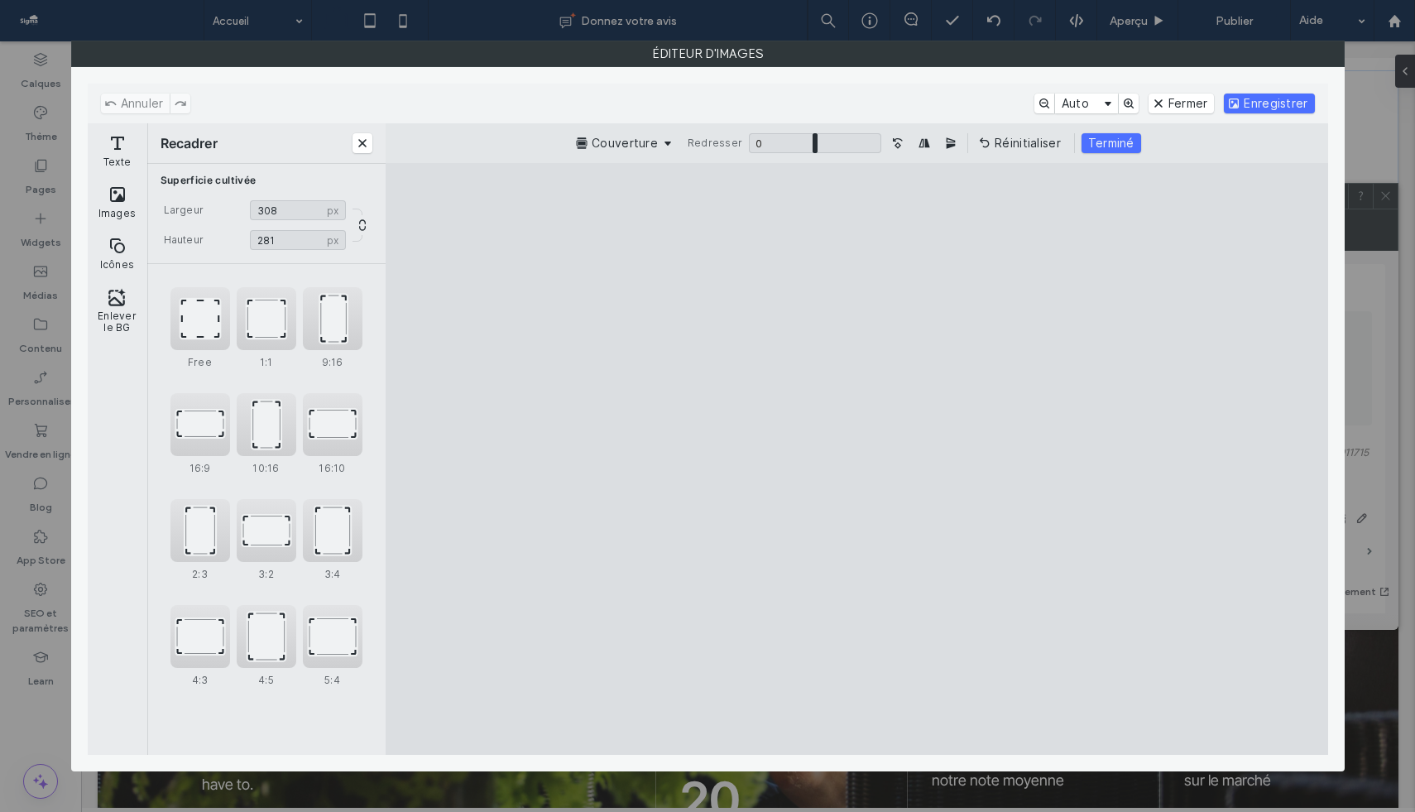
click at [857, 459] on cesdk-canvas "Toile de l'éditeur" at bounding box center [857, 459] width 0 height 0
type input "***"
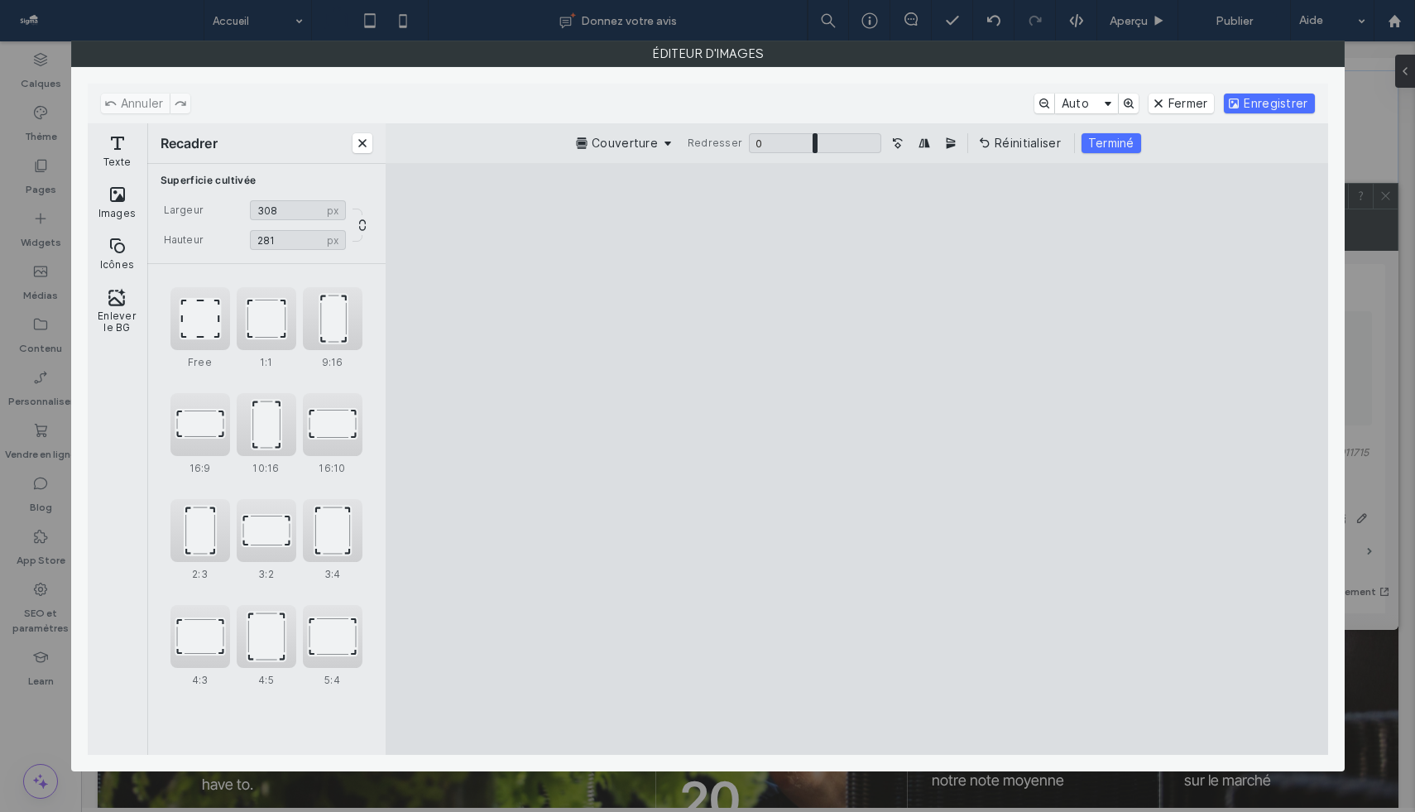
type input "***"
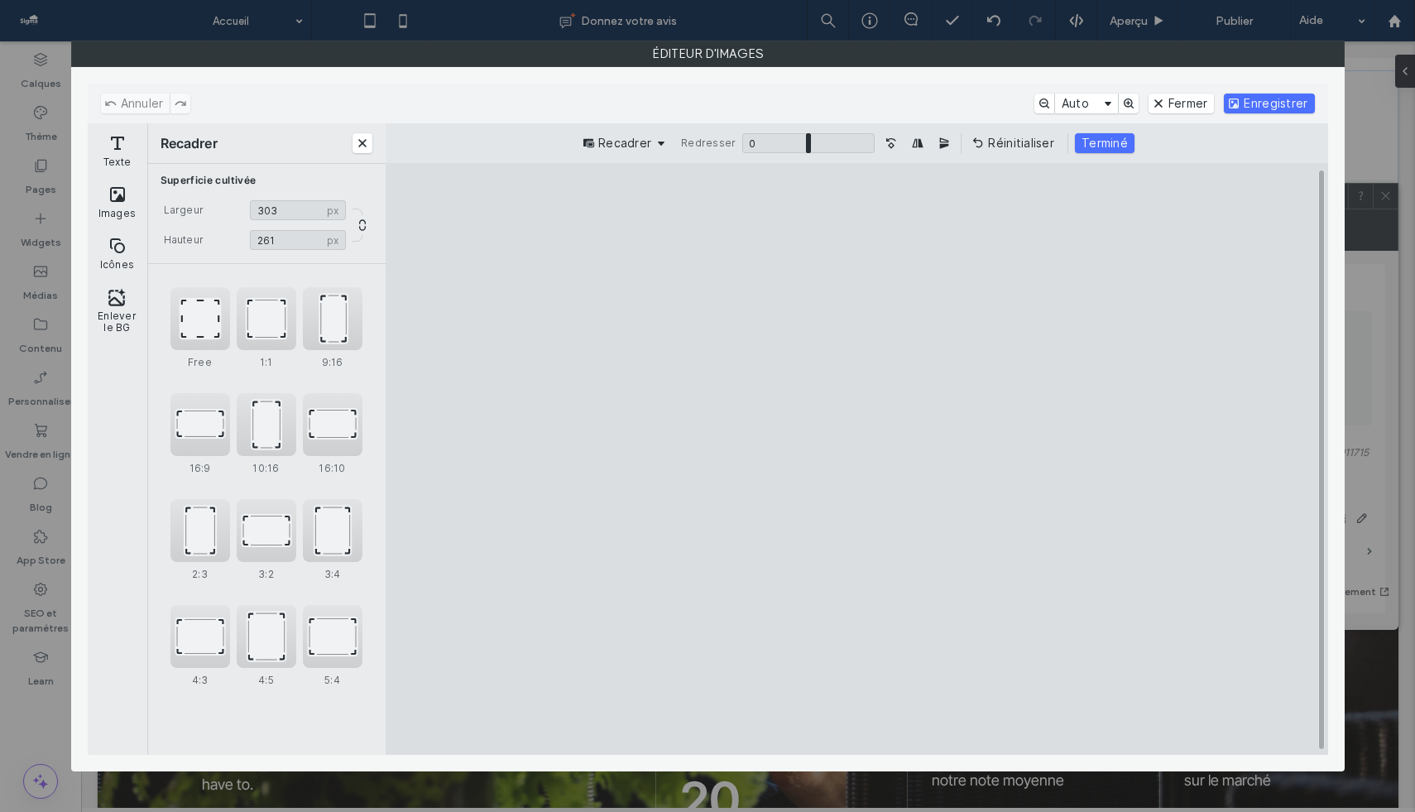
type input "***"
drag, startPoint x: 598, startPoint y: 229, endPoint x: 603, endPoint y: 277, distance: 48.3
click at [857, 459] on cesdk-canvas "Toile de l'éditeur" at bounding box center [857, 459] width 0 height 0
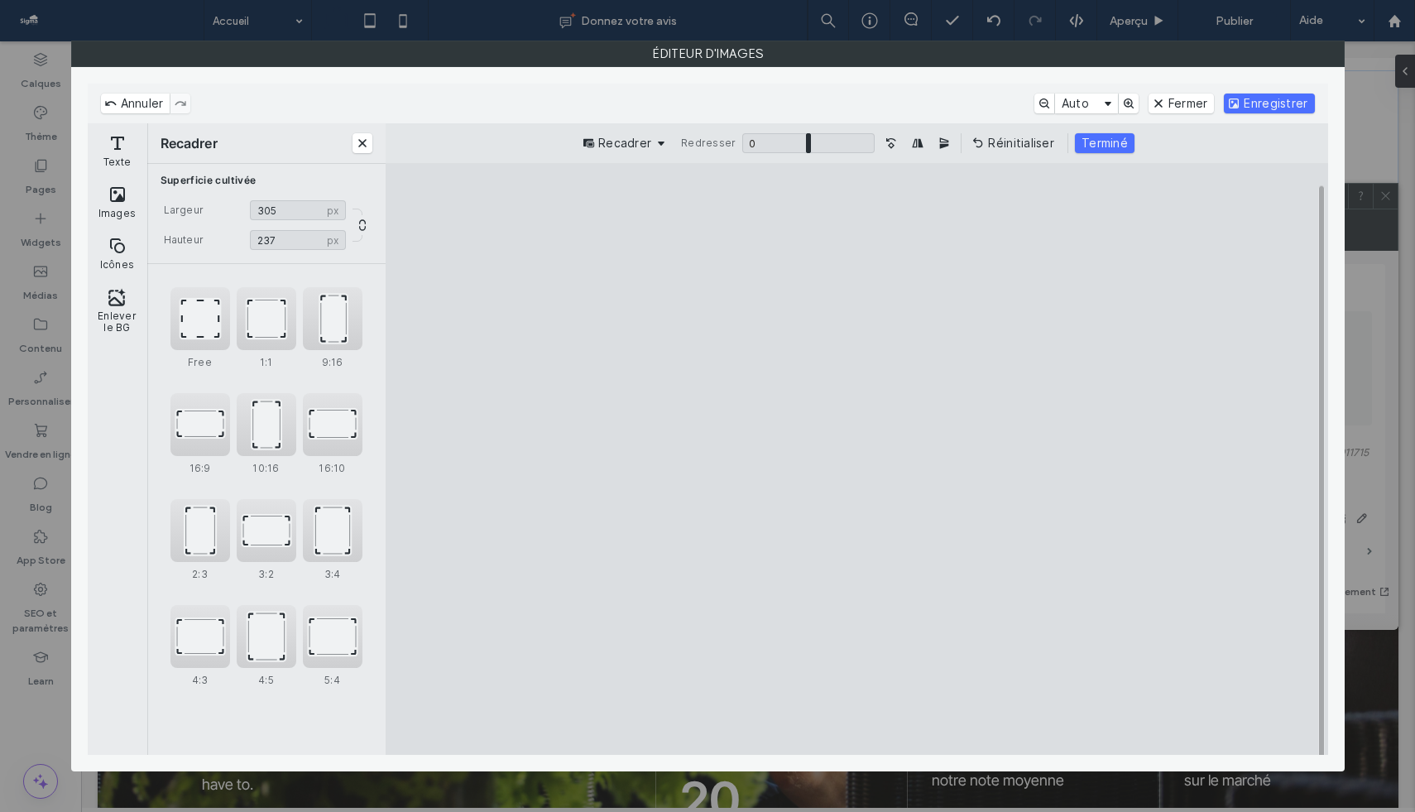
type input "***"
drag, startPoint x: 1142, startPoint y: 720, endPoint x: 1142, endPoint y: 684, distance: 36.4
click at [857, 459] on cesdk-canvas "Toile de l'éditeur" at bounding box center [857, 459] width 0 height 0
click at [1112, 147] on button "Terminé" at bounding box center [1105, 143] width 60 height 20
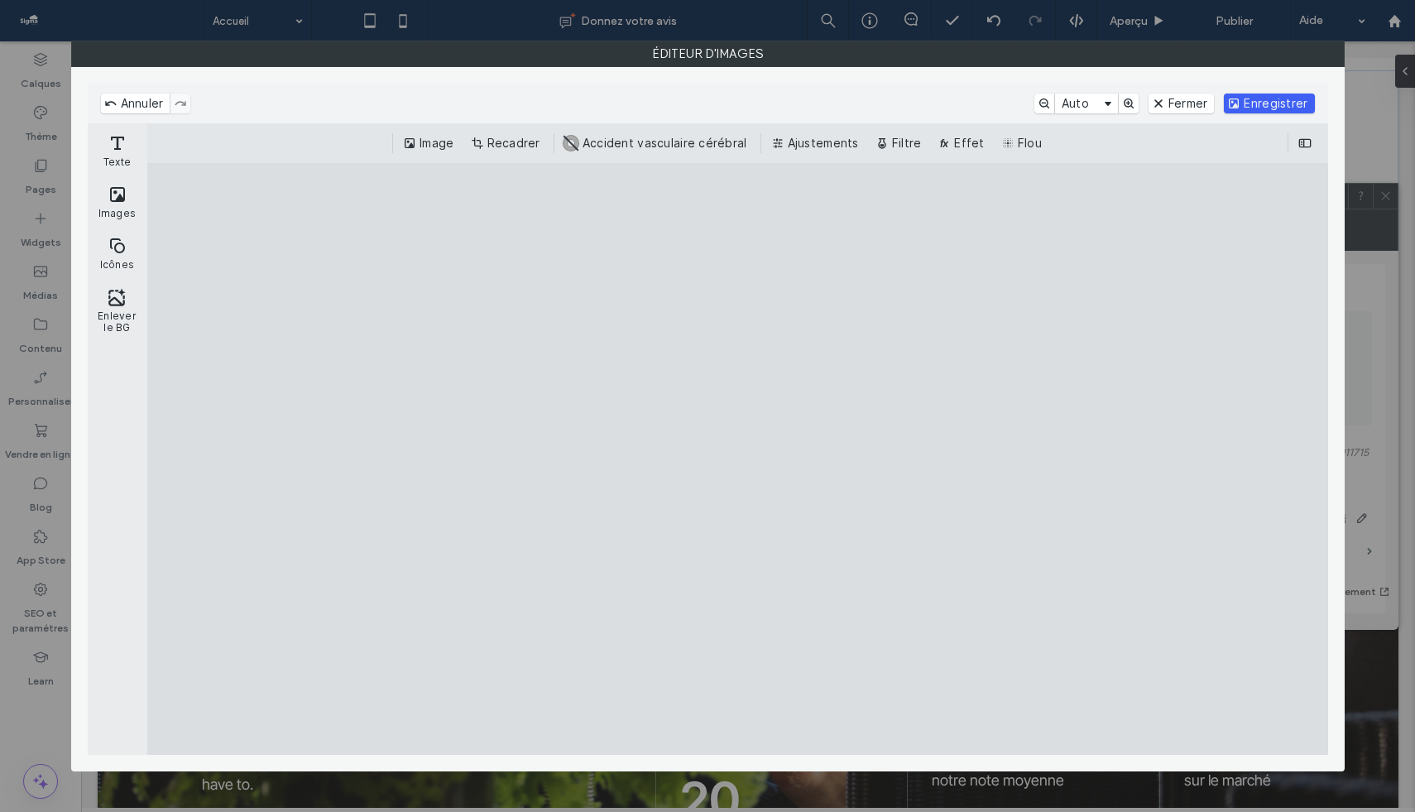
click at [1170, 98] on button "Enregistrer" at bounding box center [1269, 104] width 90 height 20
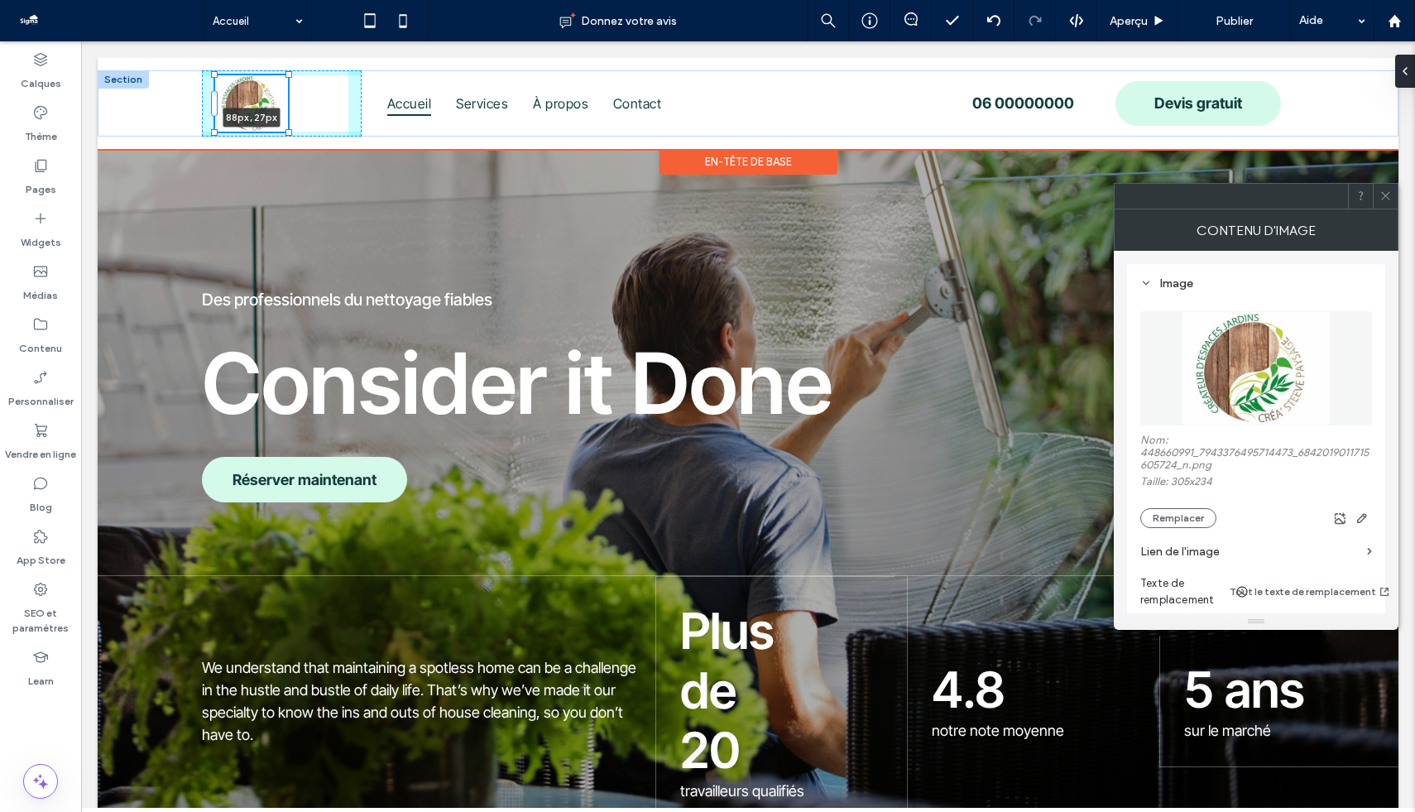
drag, startPoint x: 330, startPoint y: 161, endPoint x: 296, endPoint y: 119, distance: 54.2
click at [296, 119] on div "88px , 27px Accueil Services À propos Contact Devis gratuit 06 00000000" at bounding box center [748, 103] width 1301 height 66
type input "**"
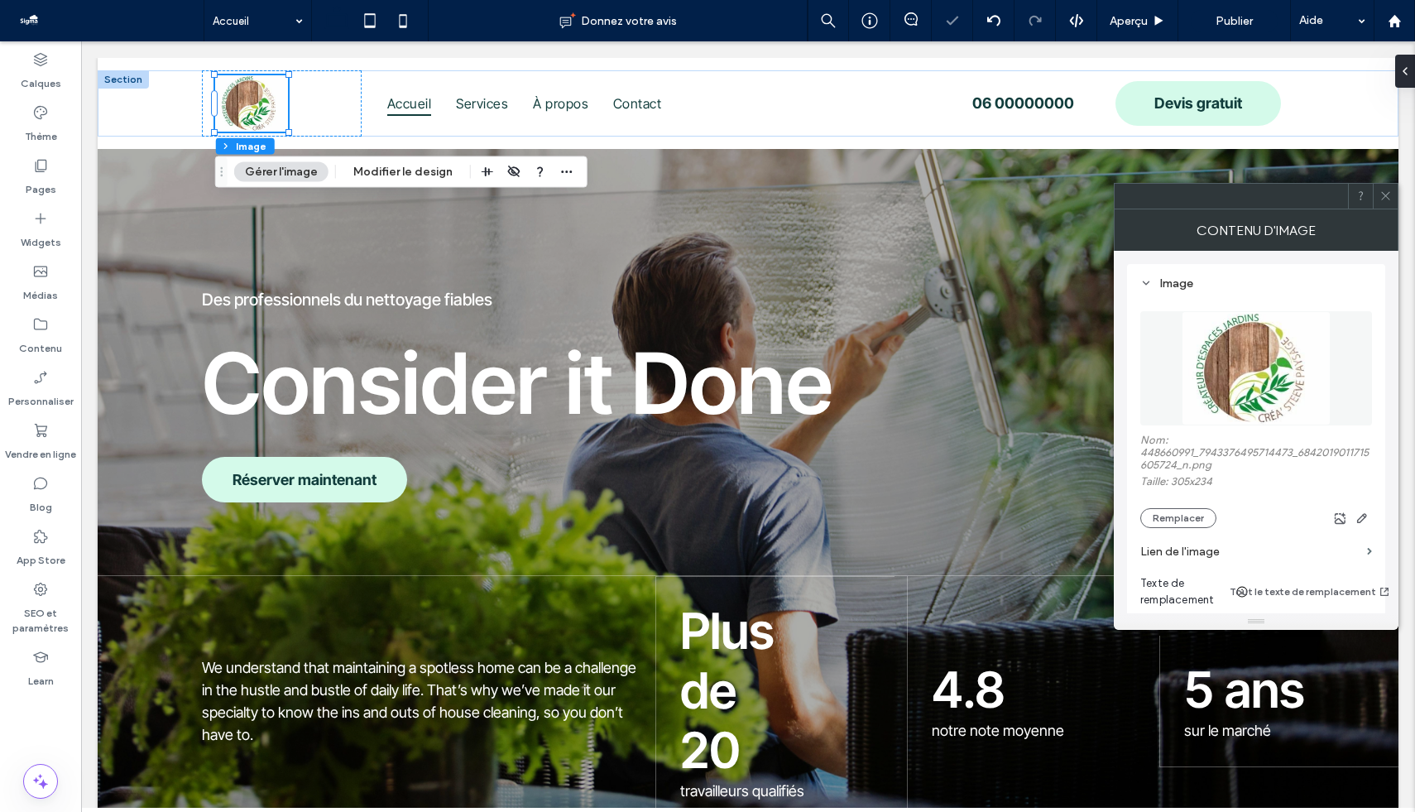
click at [1170, 198] on icon at bounding box center [1386, 196] width 12 height 12
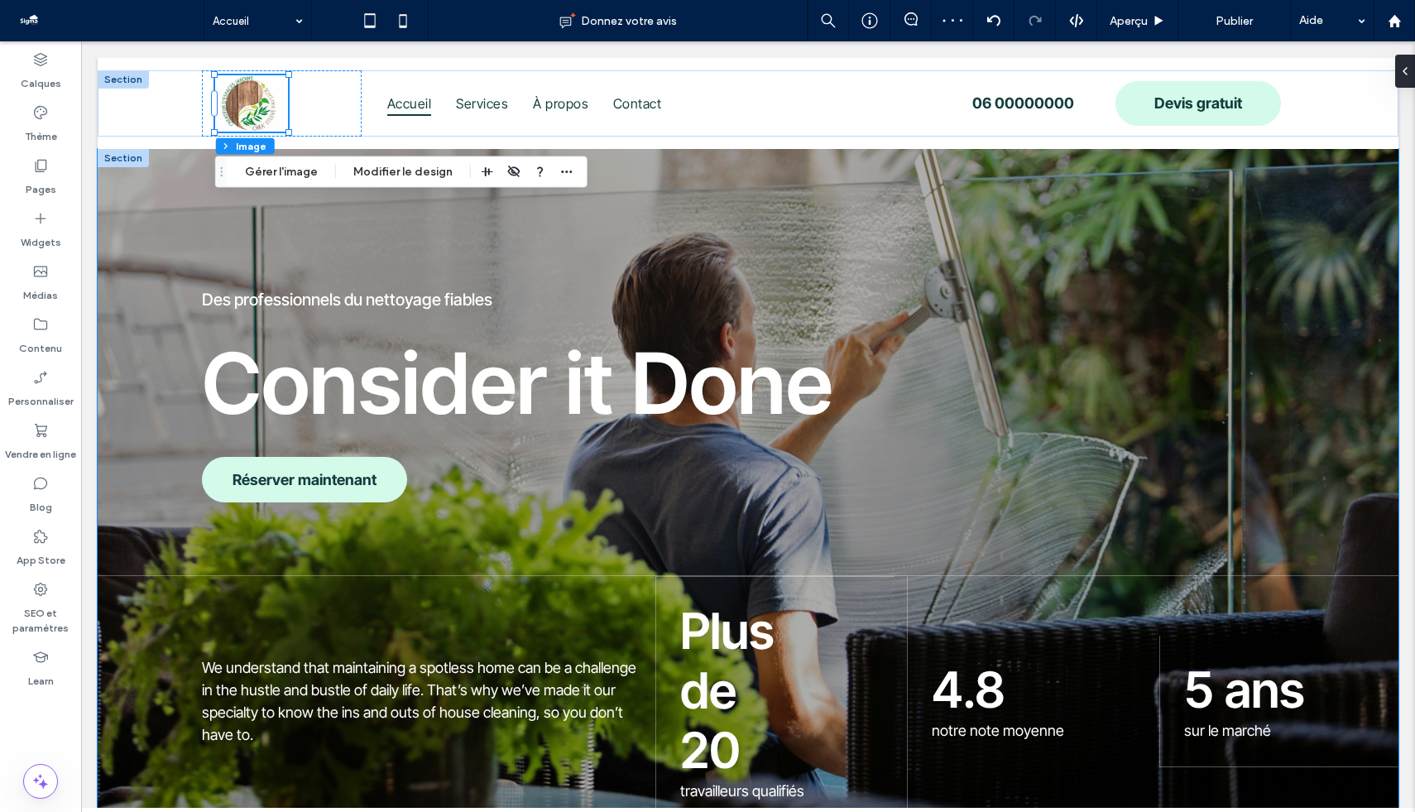
click at [294, 212] on div "Des professionnels du nettoyage fiables Consider it Done Réserver maintenant We…" at bounding box center [748, 488] width 1301 height 678
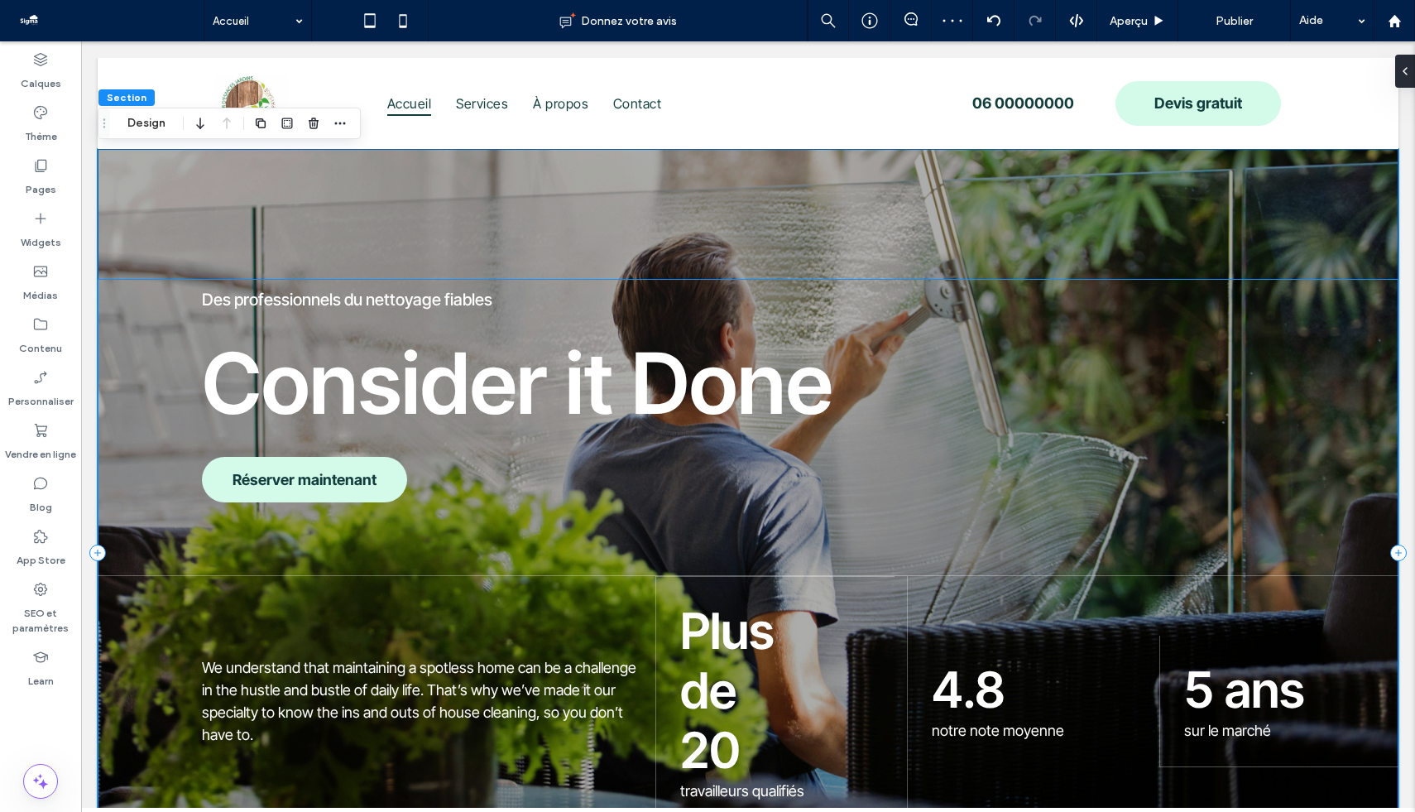
click at [729, 541] on div "Des professionnels du nettoyage fiables Consider it Done Réserver maintenant We…" at bounding box center [748, 553] width 1301 height 548
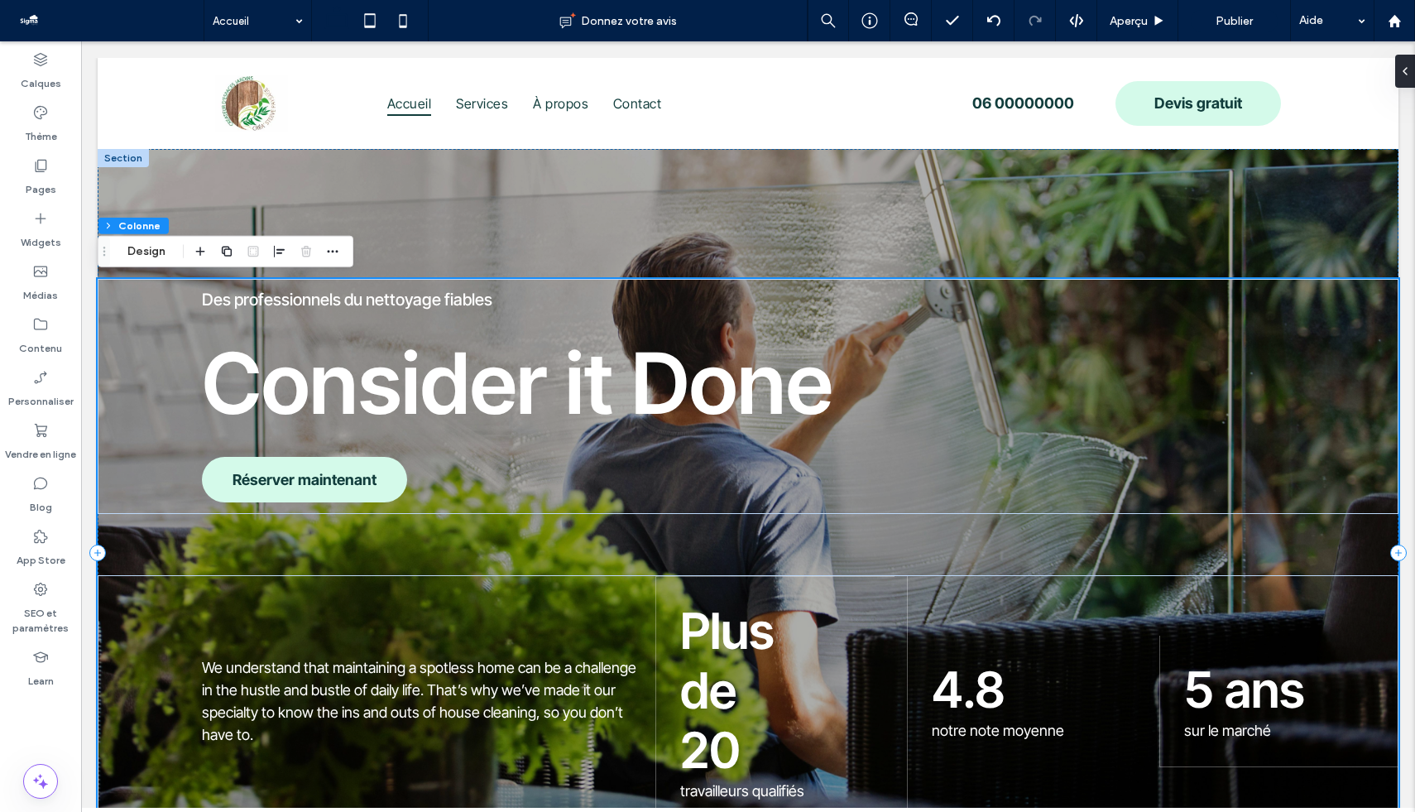
click at [690, 556] on div "Des professionnels du nettoyage fiables Consider it Done Réserver maintenant We…" at bounding box center [748, 553] width 1301 height 548
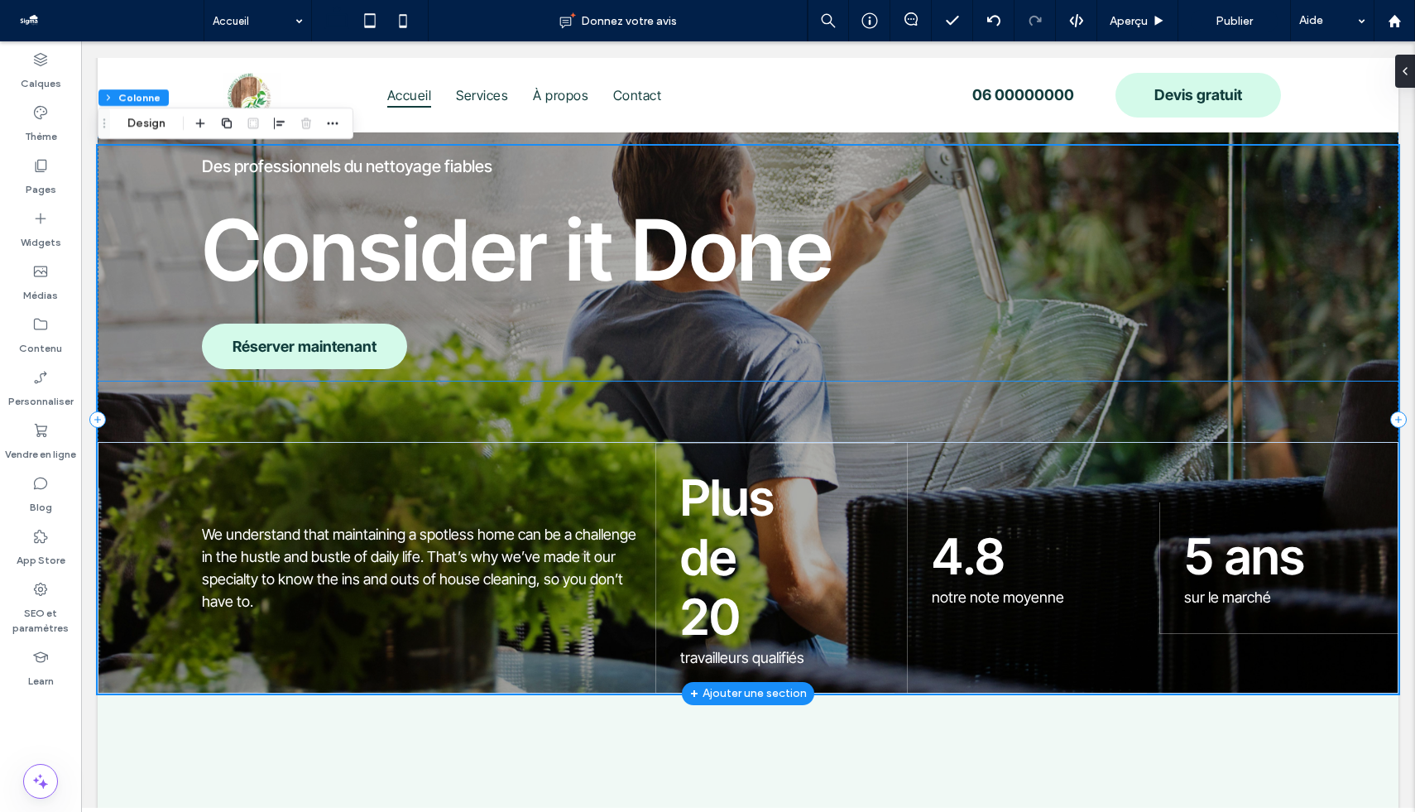
scroll to position [100, 0]
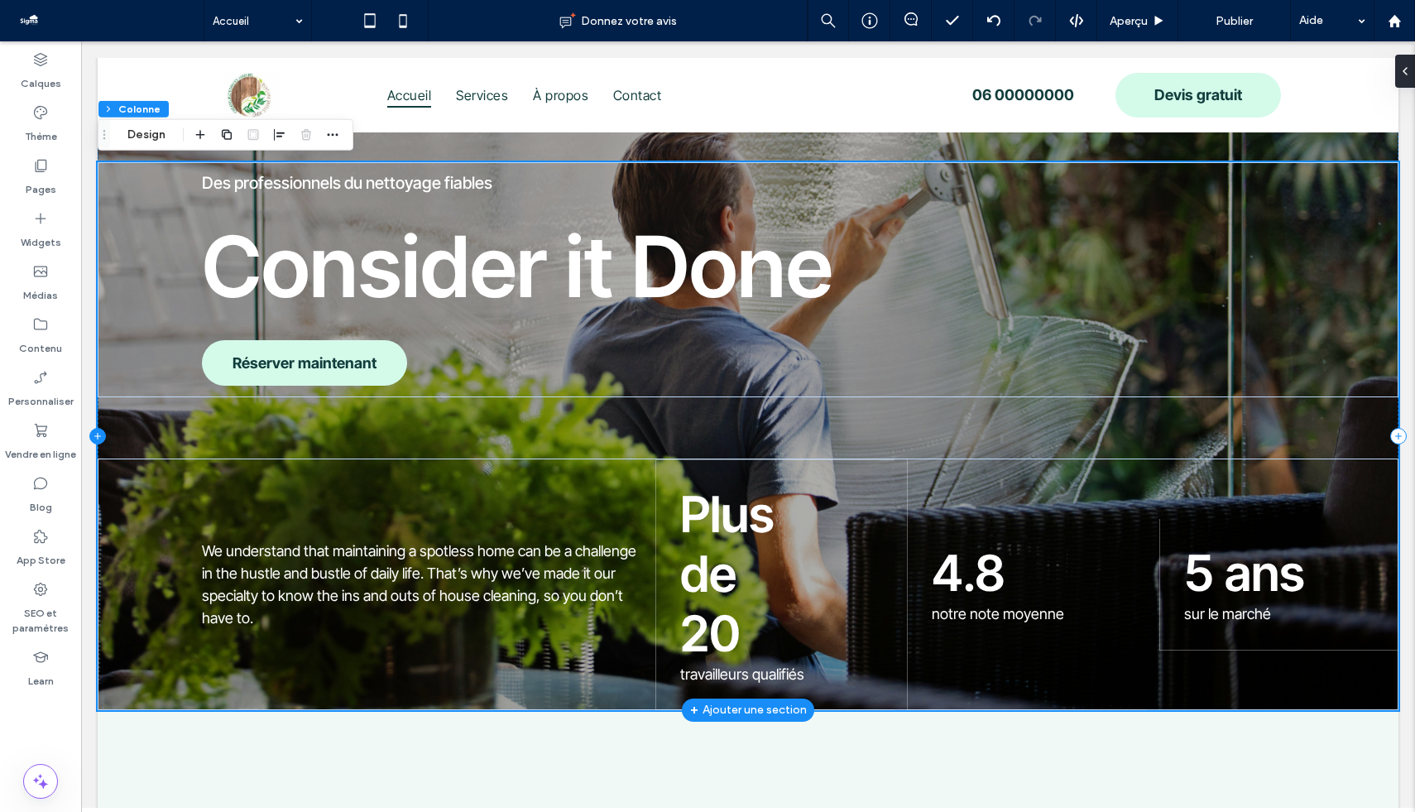
click at [99, 435] on icon at bounding box center [97, 436] width 17 height 17
type input "**"
type input "***"
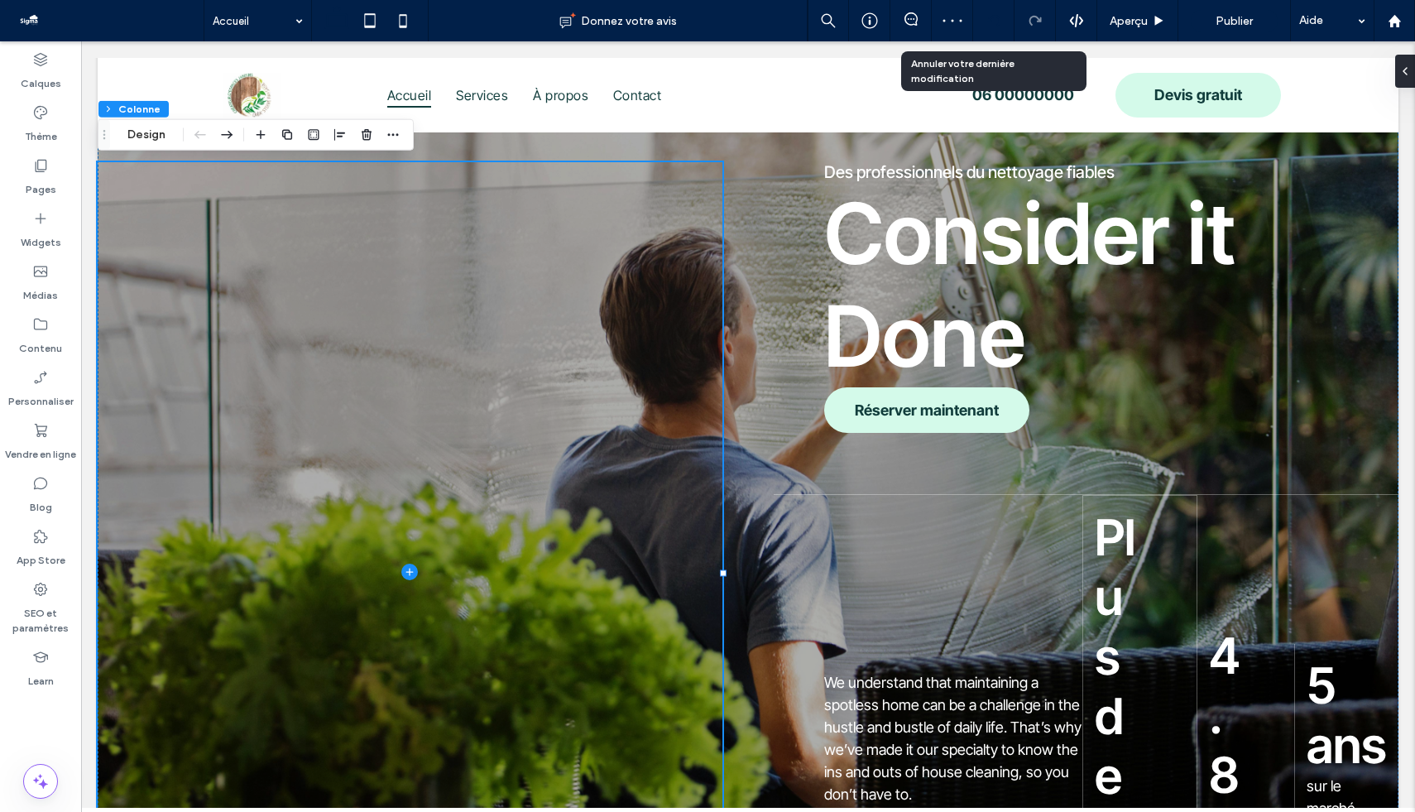
click at [988, 26] on icon at bounding box center [994, 20] width 13 height 13
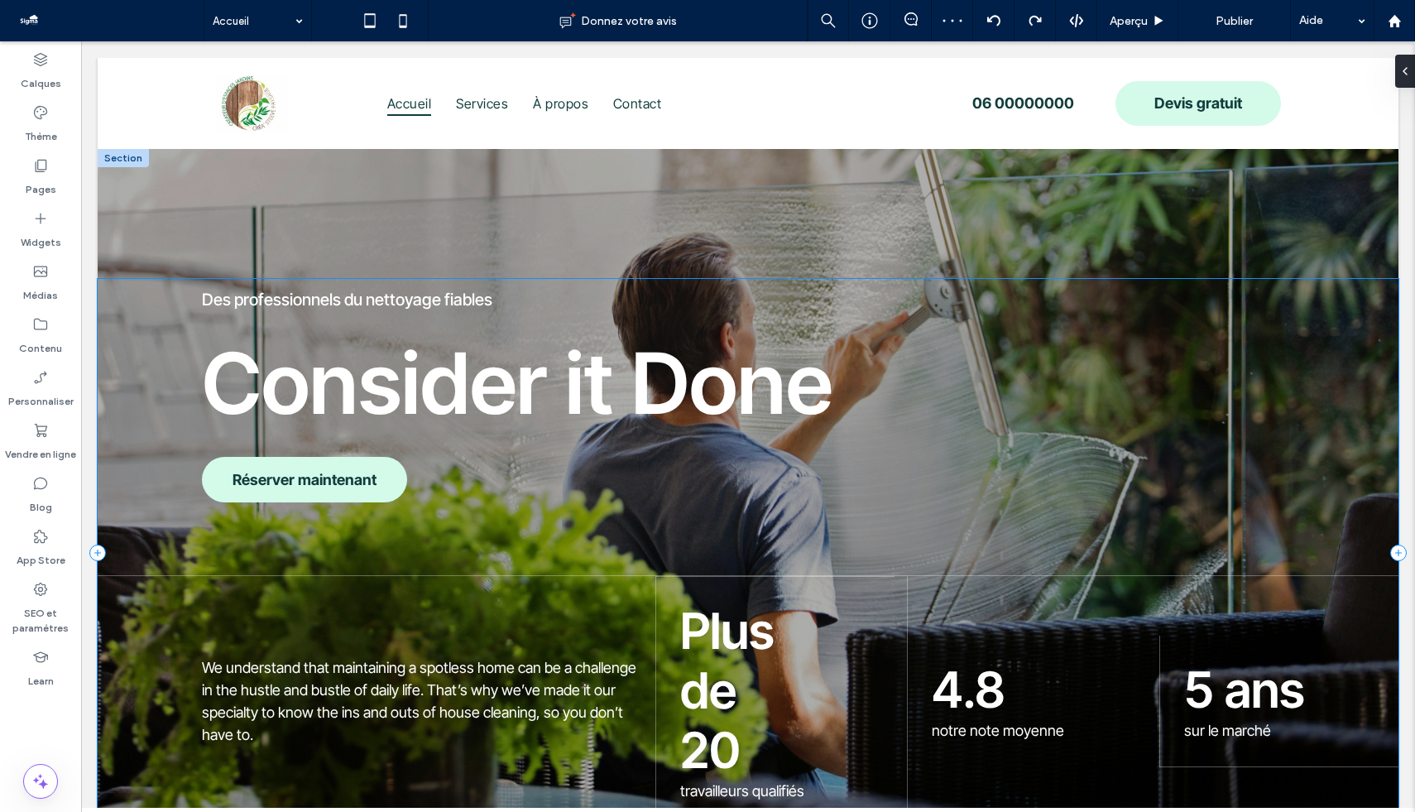
scroll to position [0, 0]
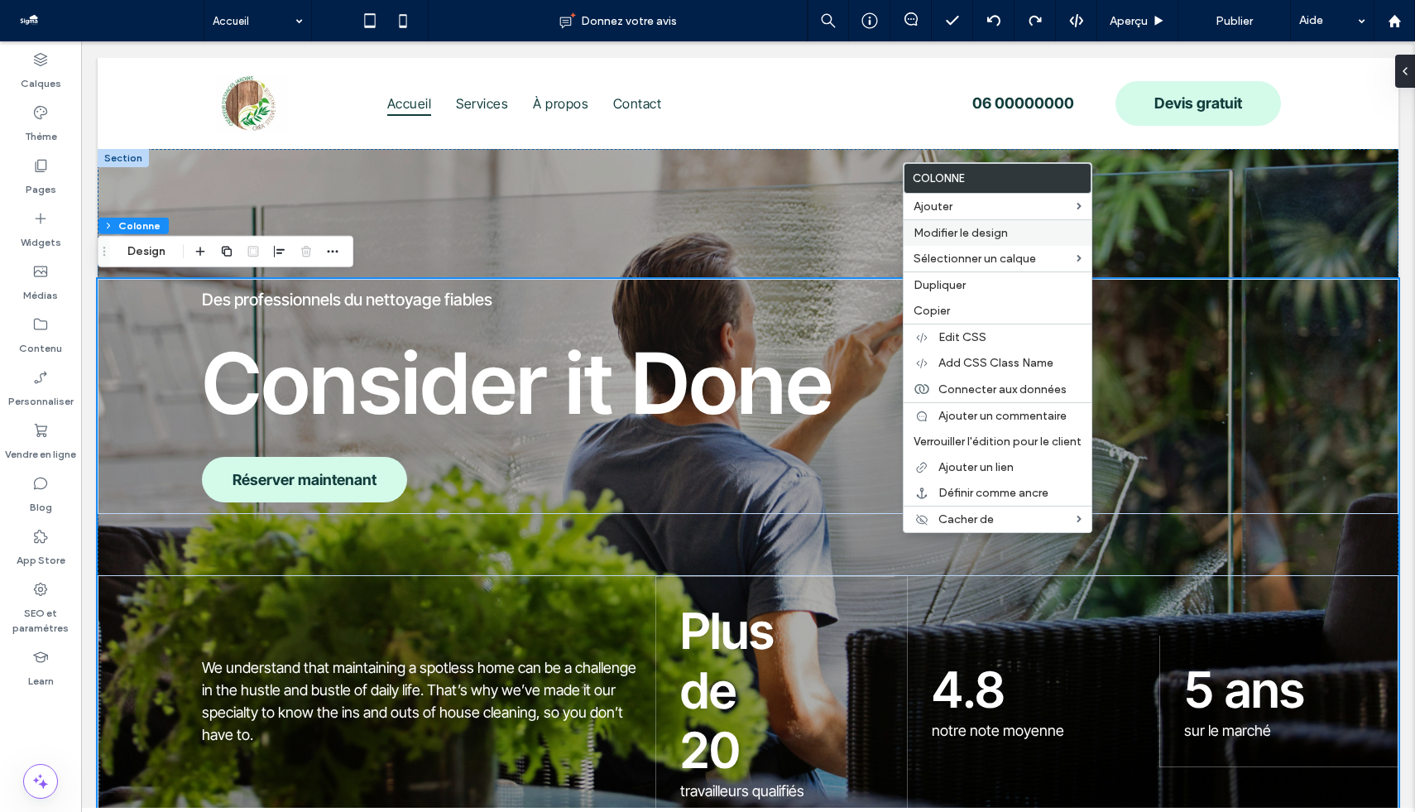
click at [983, 234] on span "Modifier le design" at bounding box center [961, 233] width 94 height 14
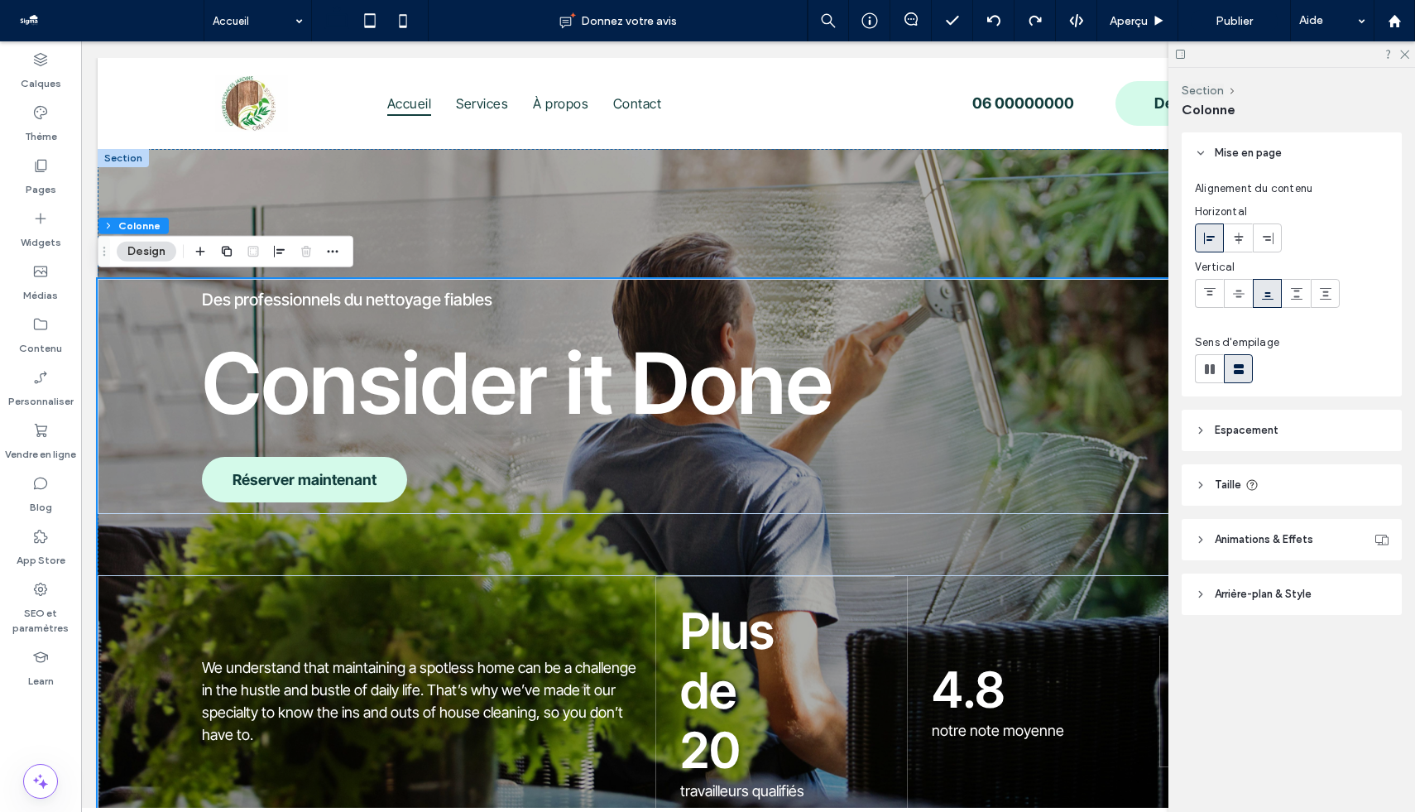
click at [1170, 545] on span "Animations & Effets" at bounding box center [1264, 539] width 99 height 17
click at [1170, 622] on header "Arrière-plan & Style" at bounding box center [1292, 662] width 220 height 41
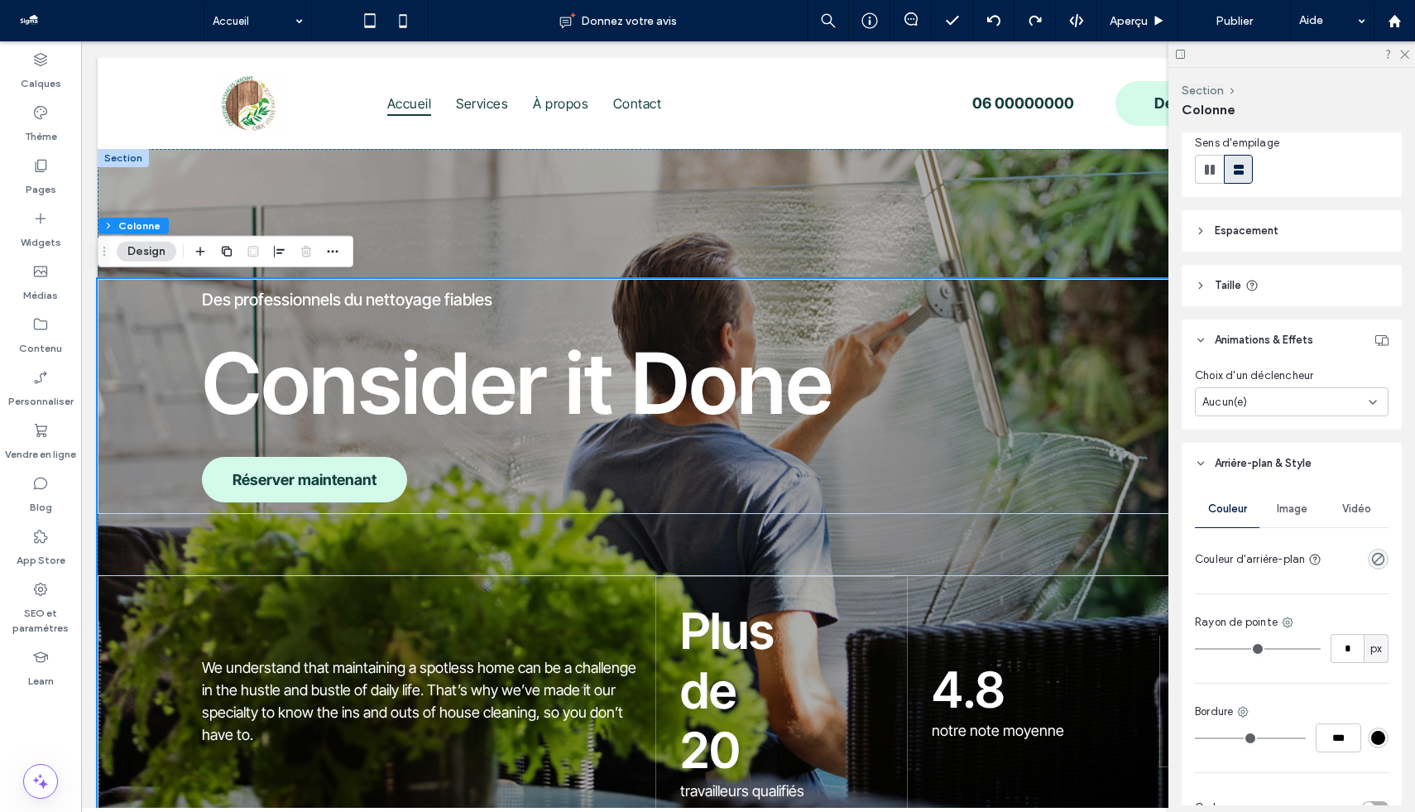
scroll to position [209, 0]
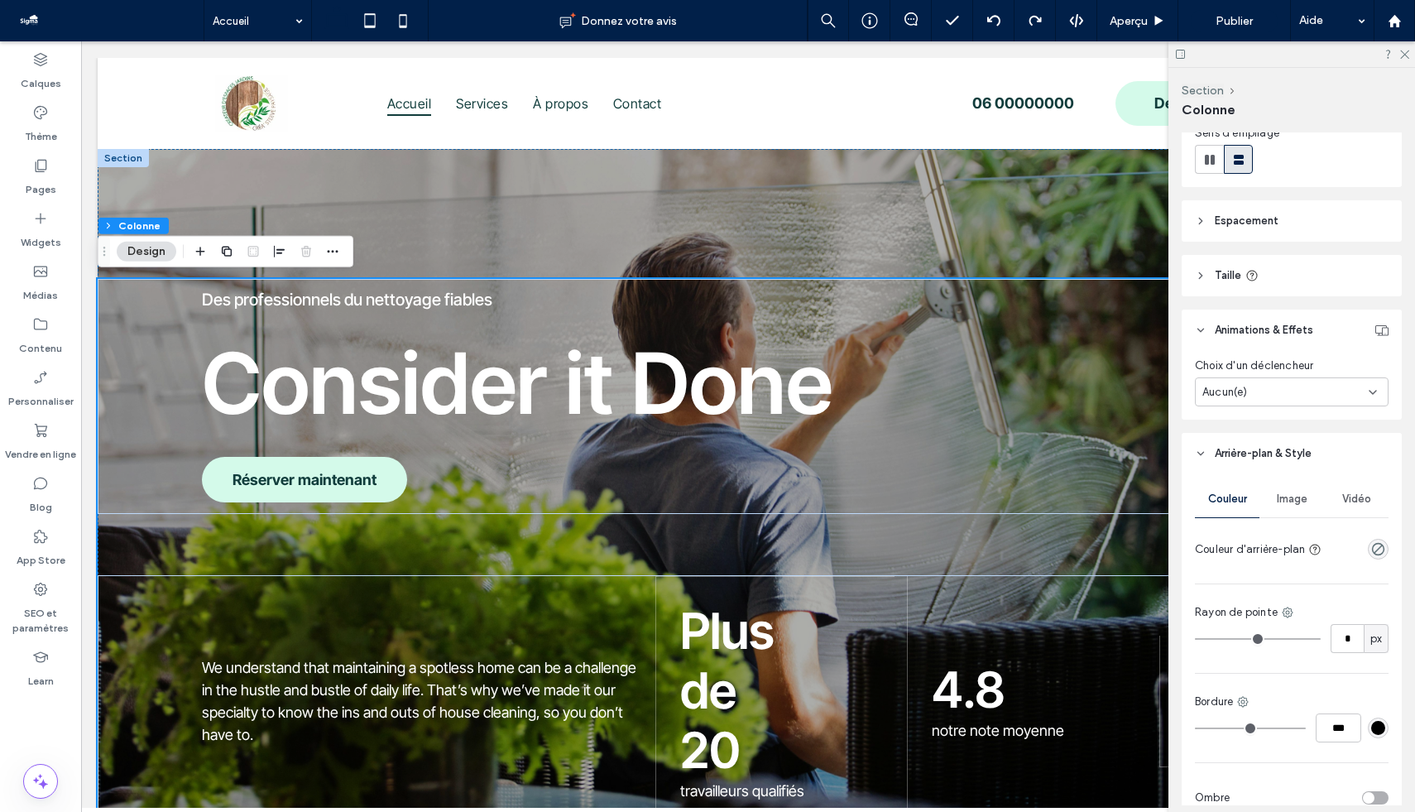
click at [1170, 500] on span "Image" at bounding box center [1292, 499] width 31 height 13
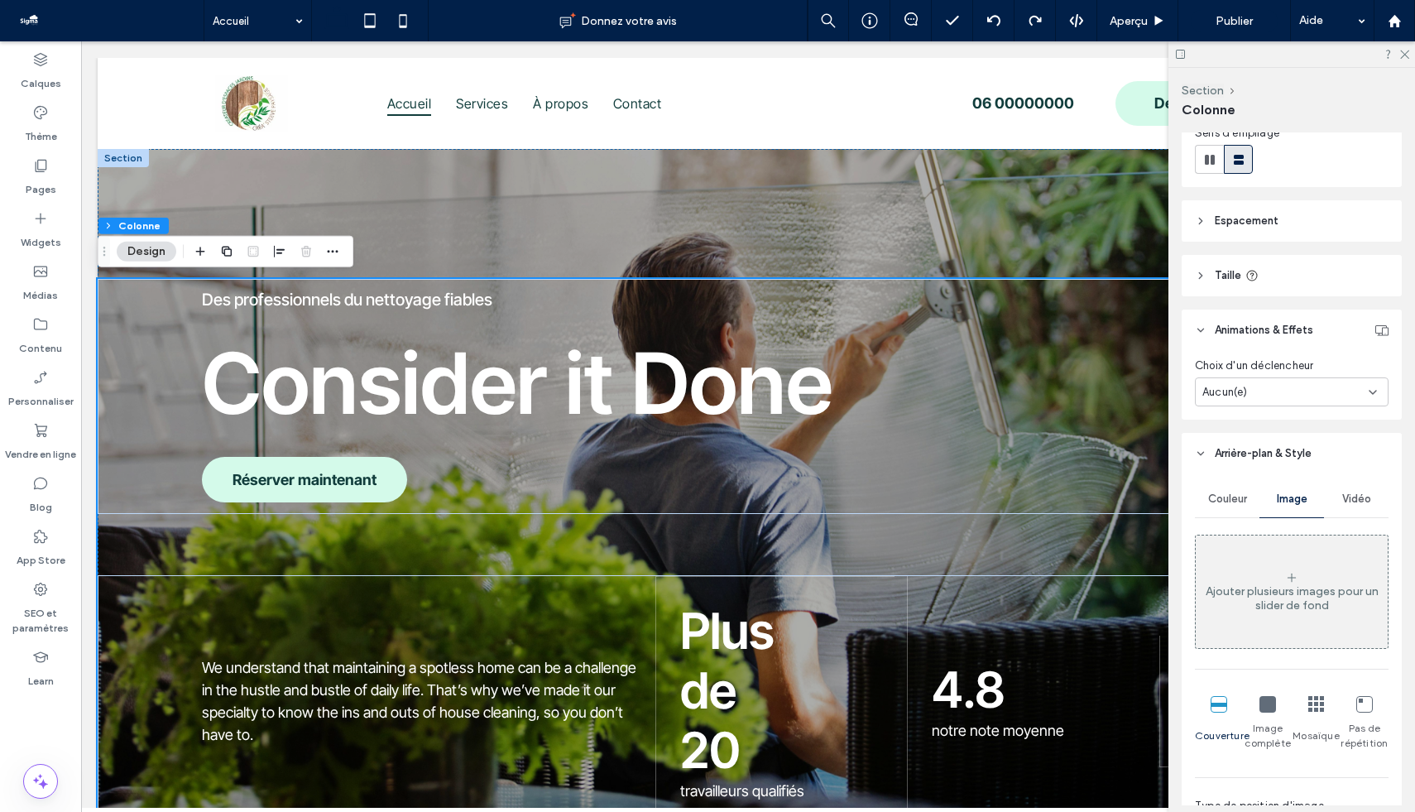
click at [1170, 495] on span "Vidéo" at bounding box center [1357, 499] width 29 height 13
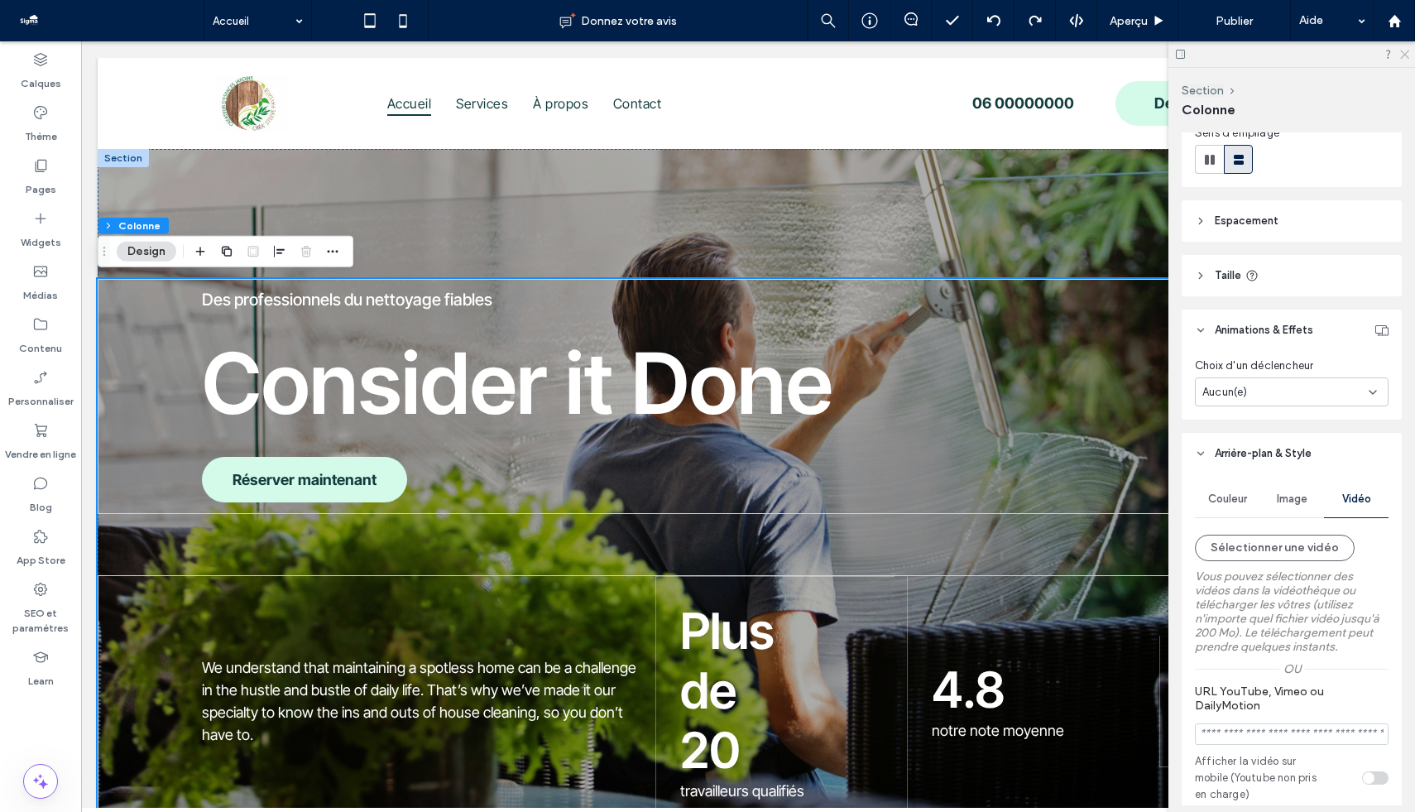
click at [1170, 58] on use at bounding box center [1405, 54] width 9 height 9
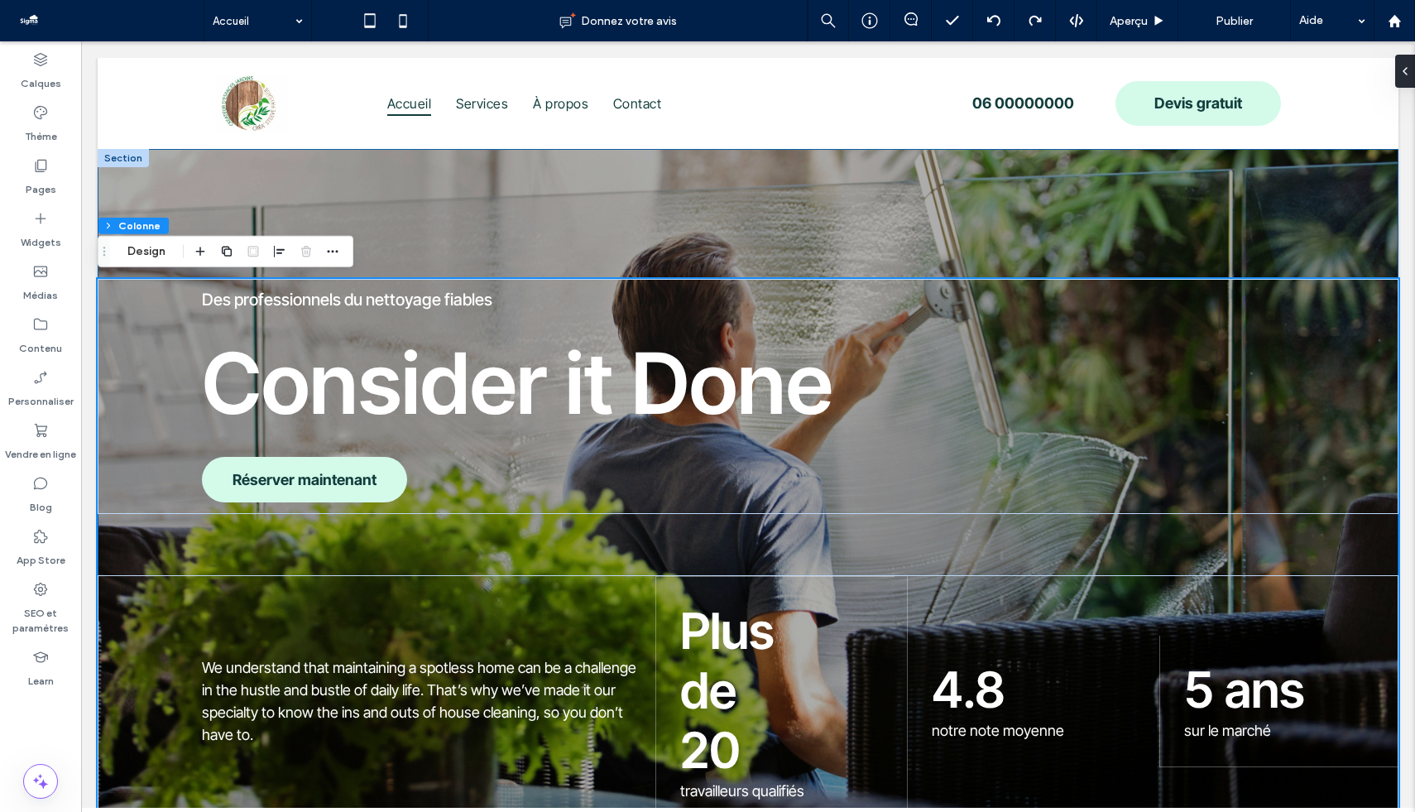
click at [202, 171] on div "Des professionnels du nettoyage fiables Consider it Done Réserver maintenant We…" at bounding box center [748, 488] width 1301 height 678
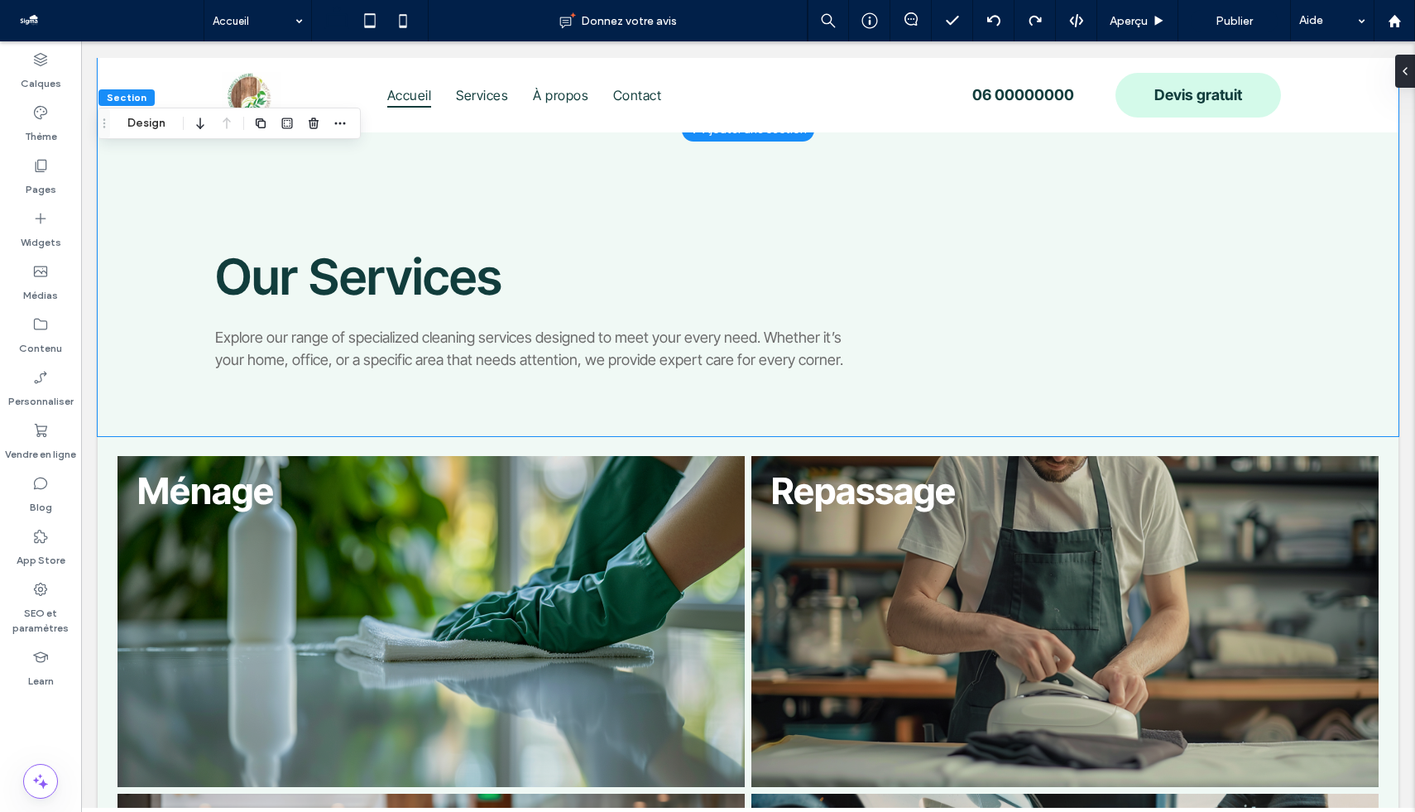
scroll to position [722, 0]
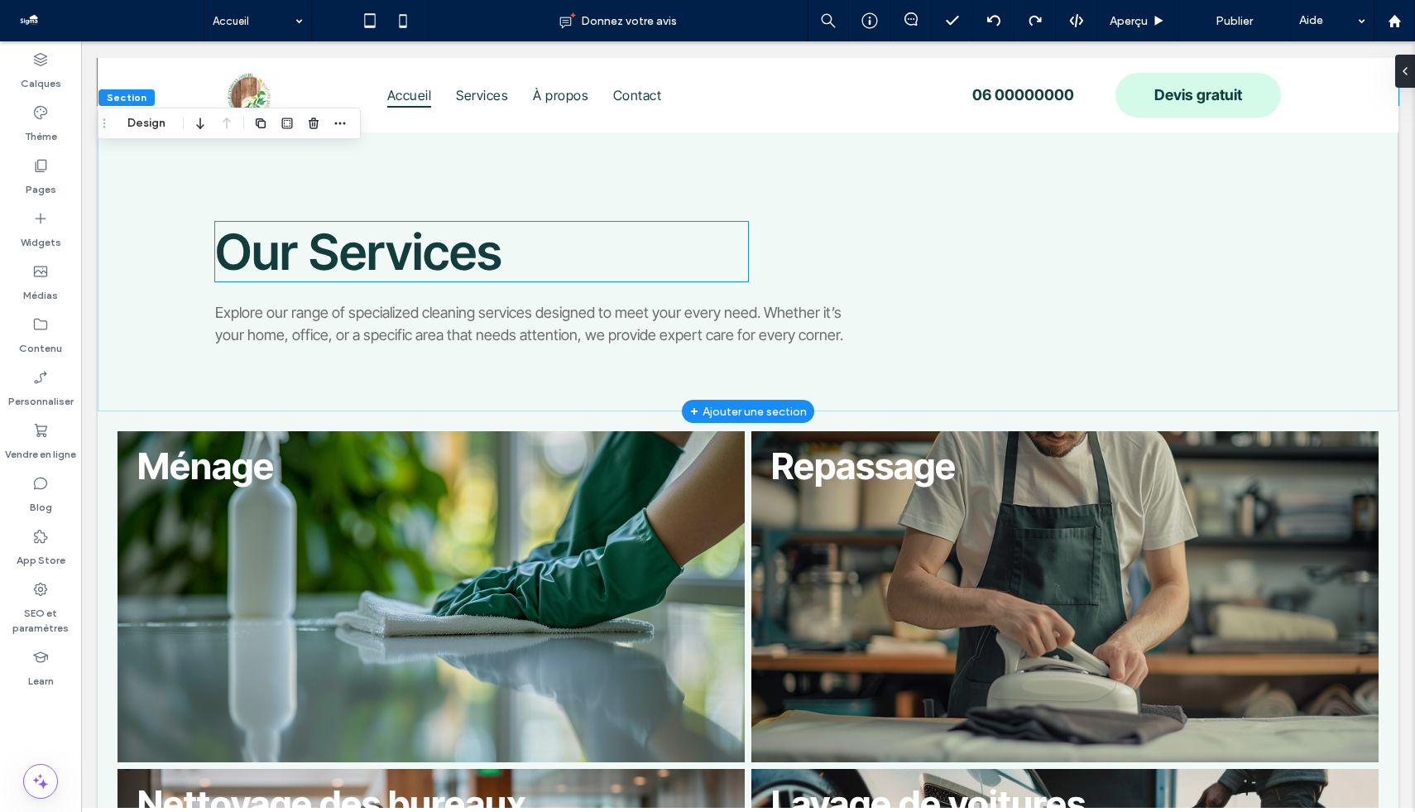
click at [373, 251] on span "Our Services" at bounding box center [358, 252] width 287 height 60
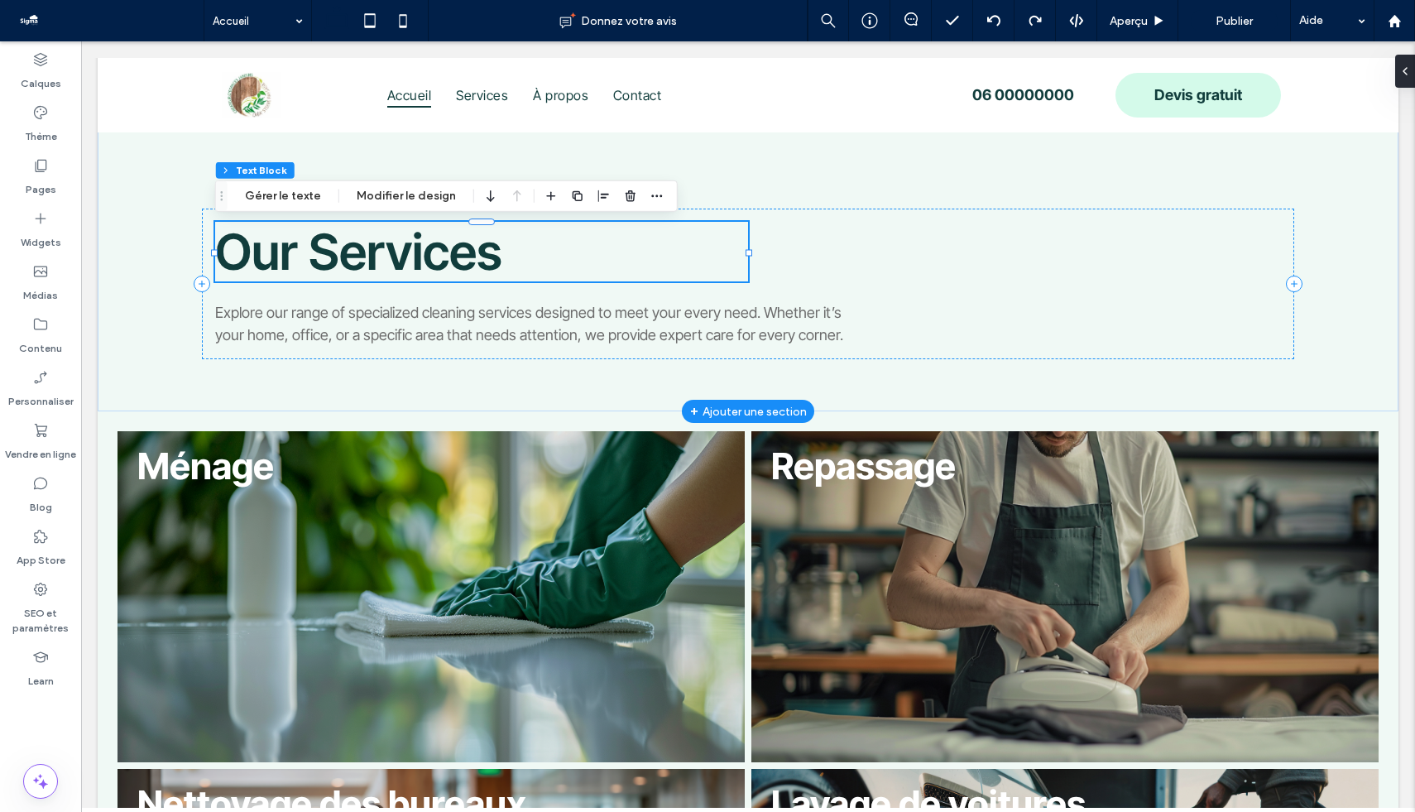
click at [297, 261] on span "Our Services" at bounding box center [358, 252] width 287 height 60
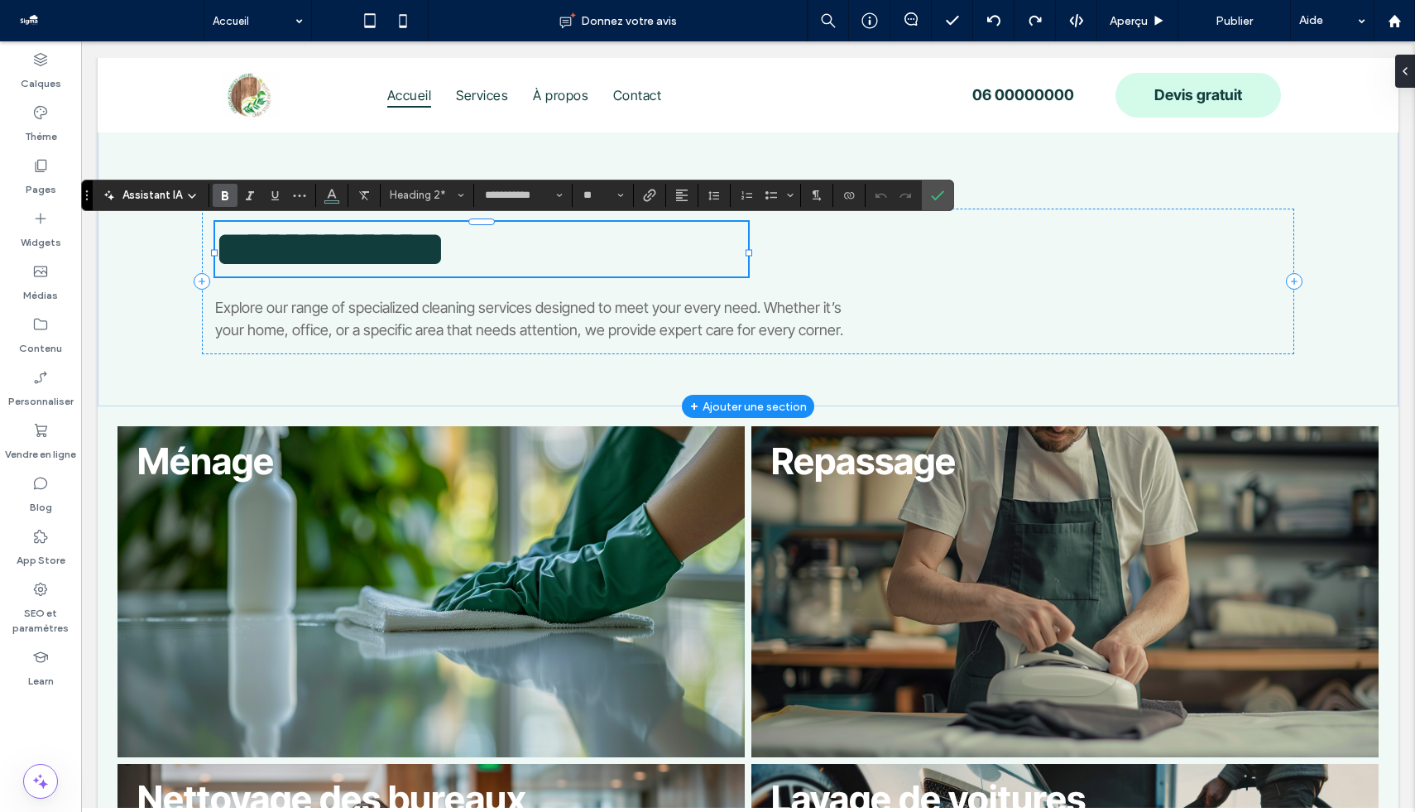
click at [296, 256] on span "**********" at bounding box center [330, 249] width 230 height 50
click at [932, 201] on icon "Confirmer" at bounding box center [937, 195] width 13 height 13
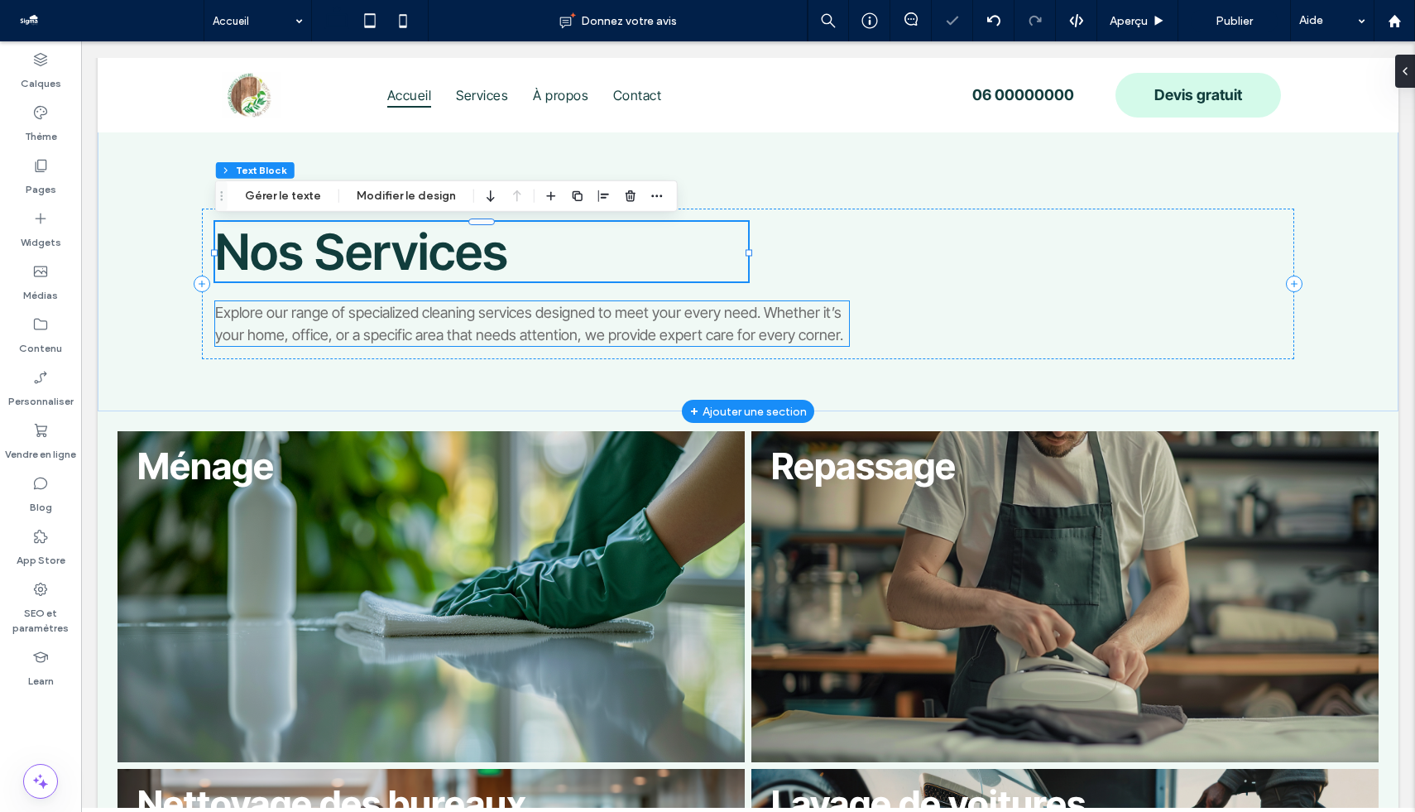
click at [689, 339] on div "Explore our range of specialized cleaning services designed to meet your every …" at bounding box center [532, 323] width 634 height 45
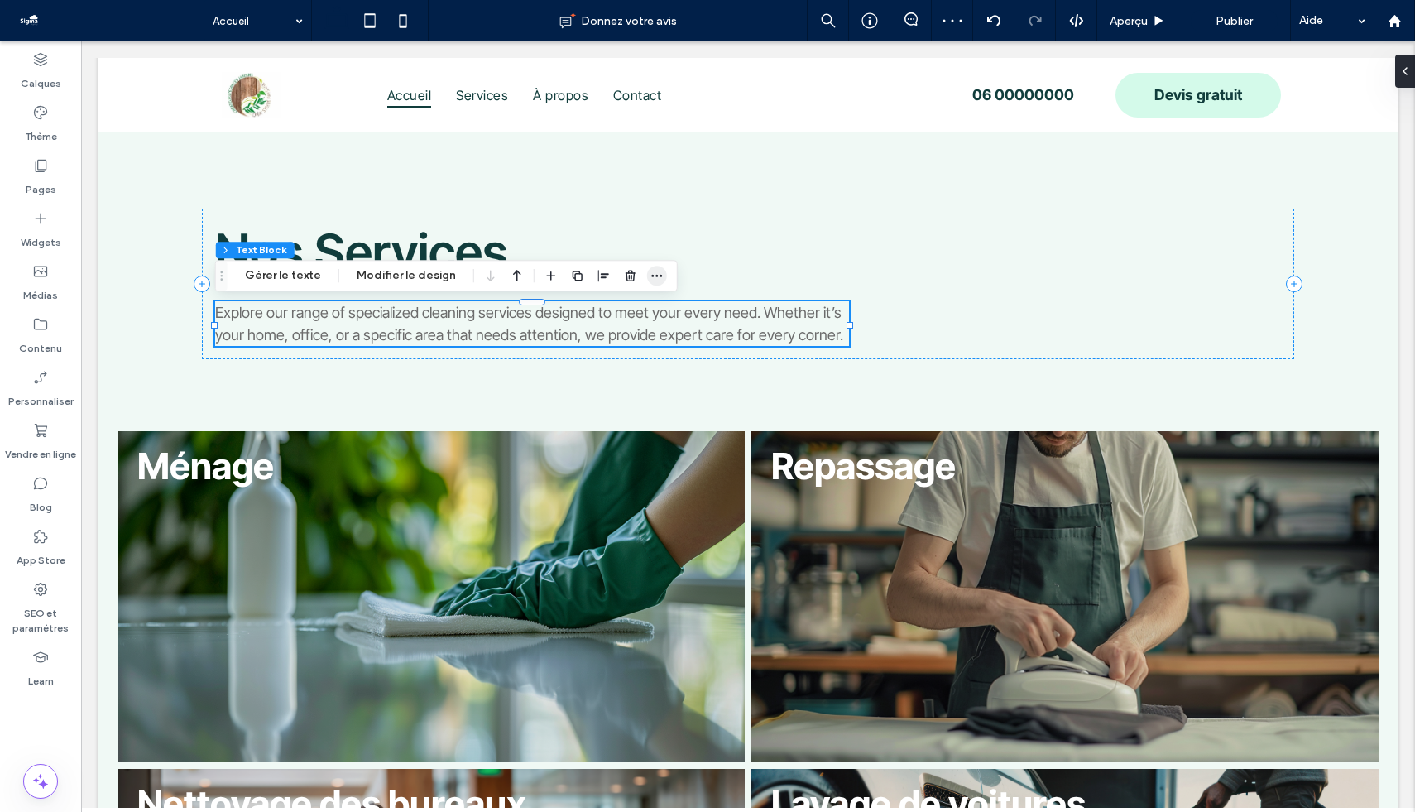
click at [652, 277] on icon "button" at bounding box center [657, 275] width 13 height 13
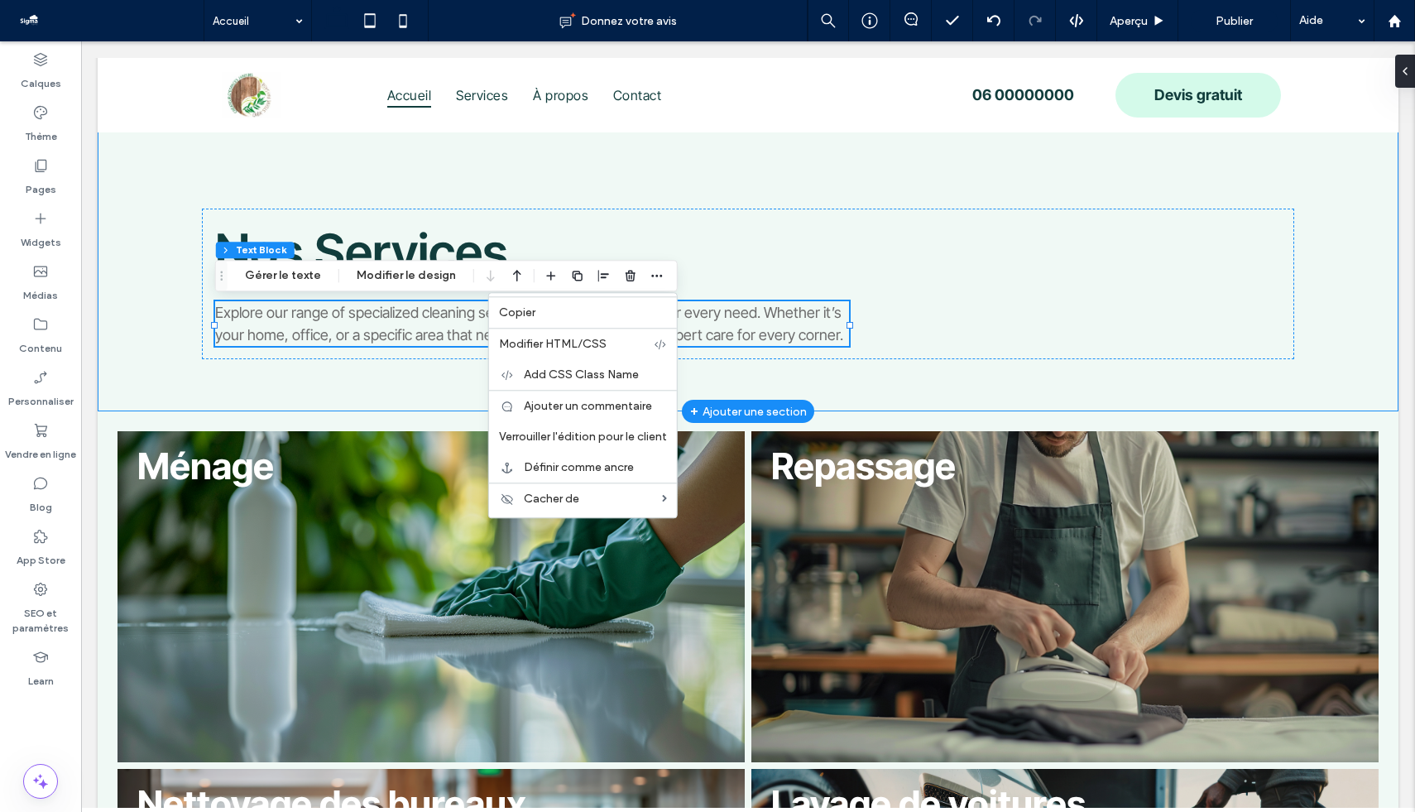
click at [843, 370] on div "Nos Services Explore our range of specialized cleaning services designed to mee…" at bounding box center [748, 258] width 1301 height 307
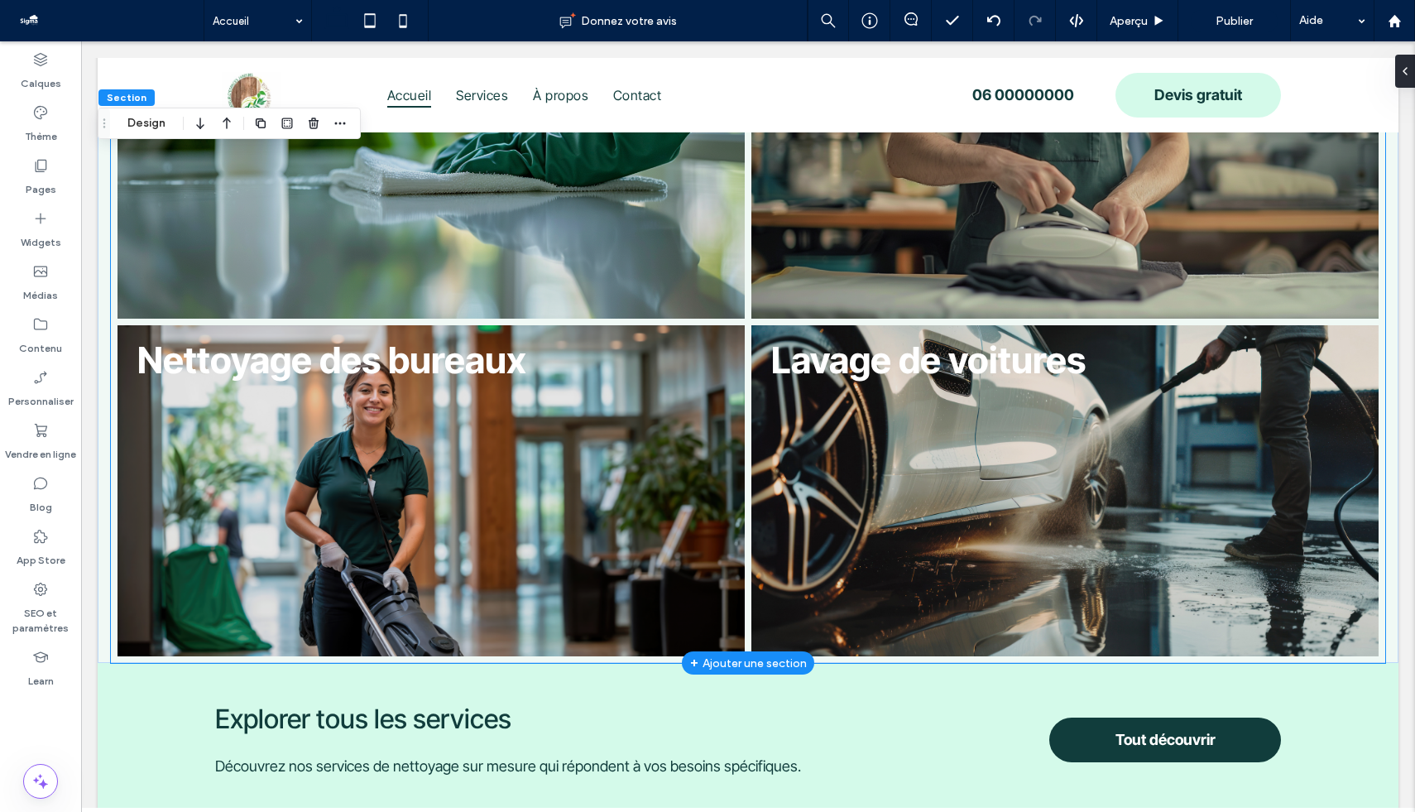
scroll to position [1161, 0]
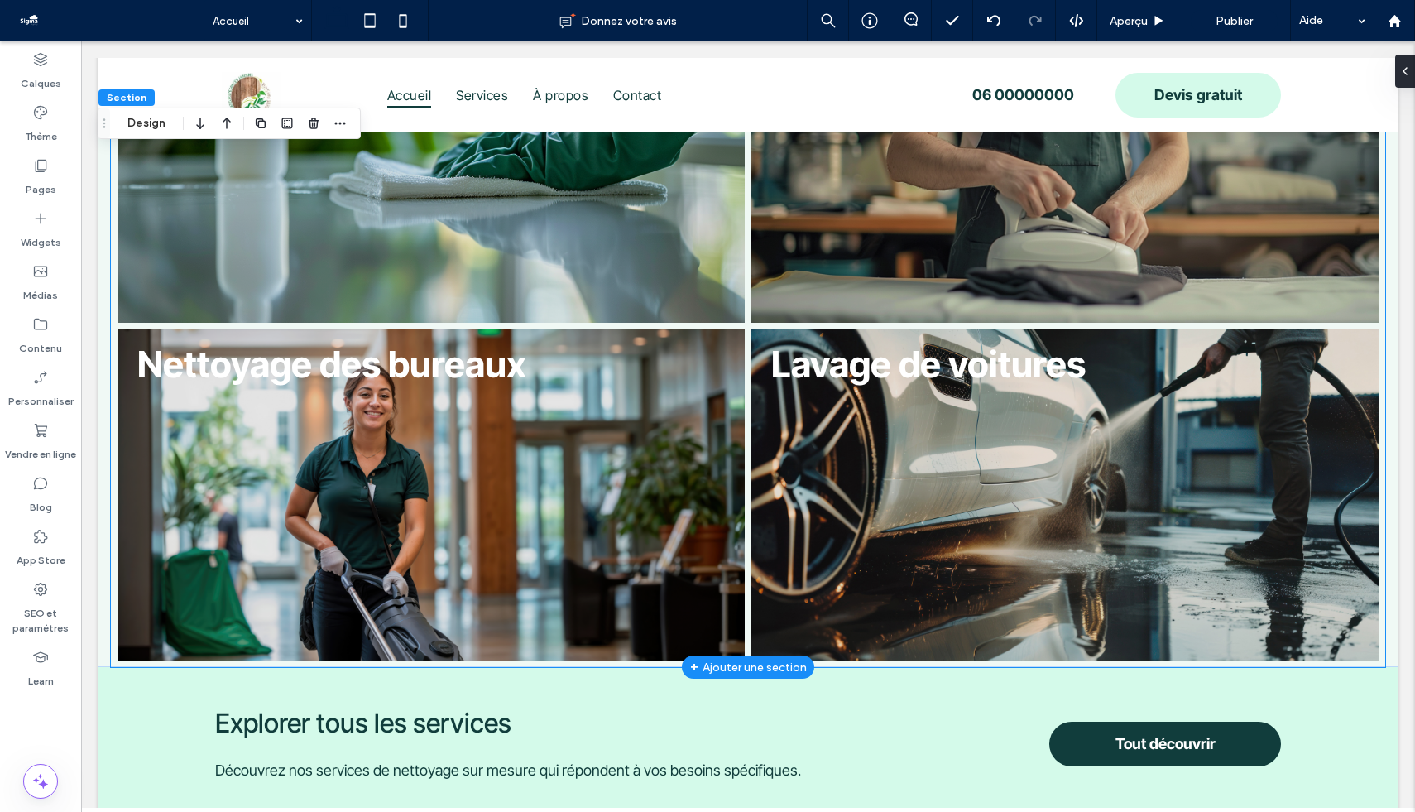
click at [584, 237] on link at bounding box center [431, 157] width 665 height 351
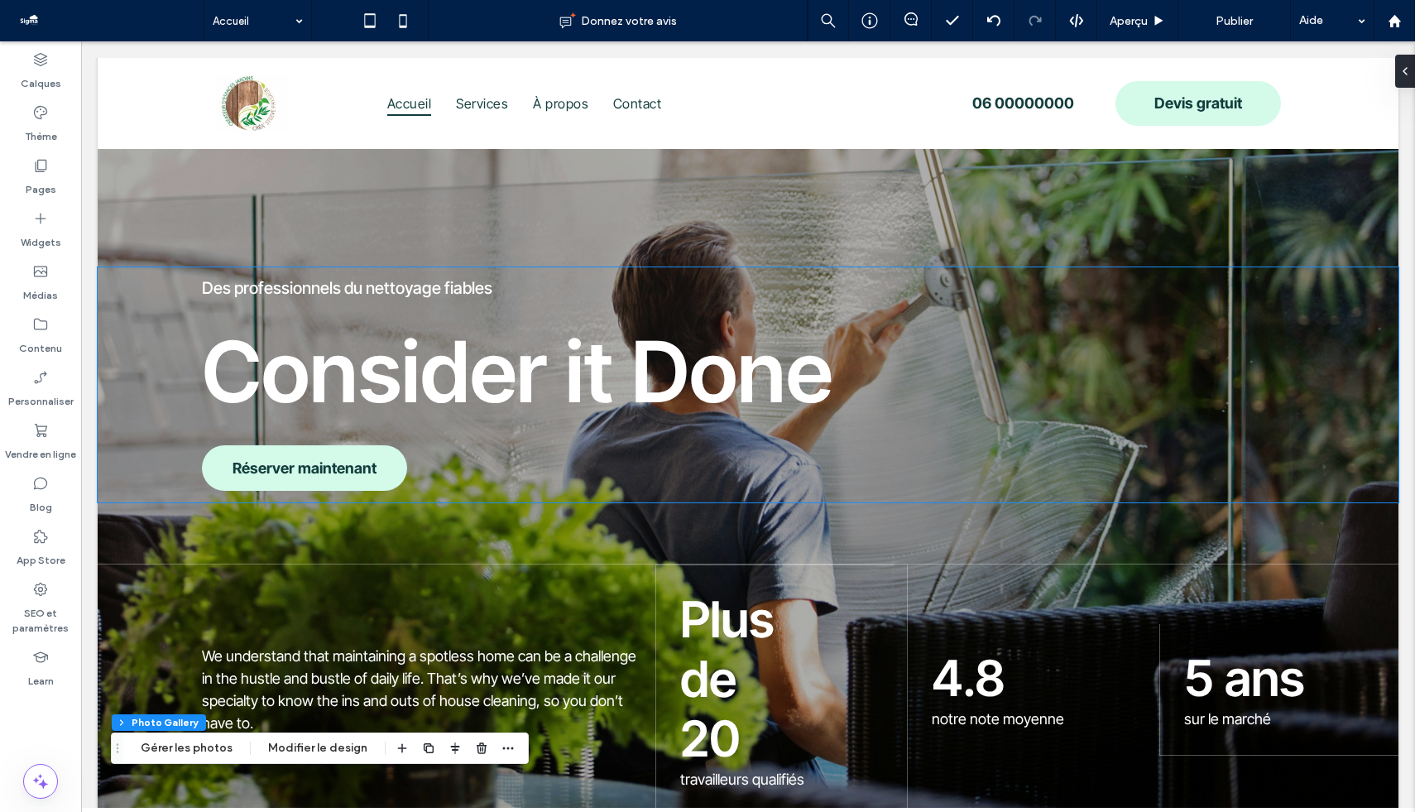
scroll to position [0, 0]
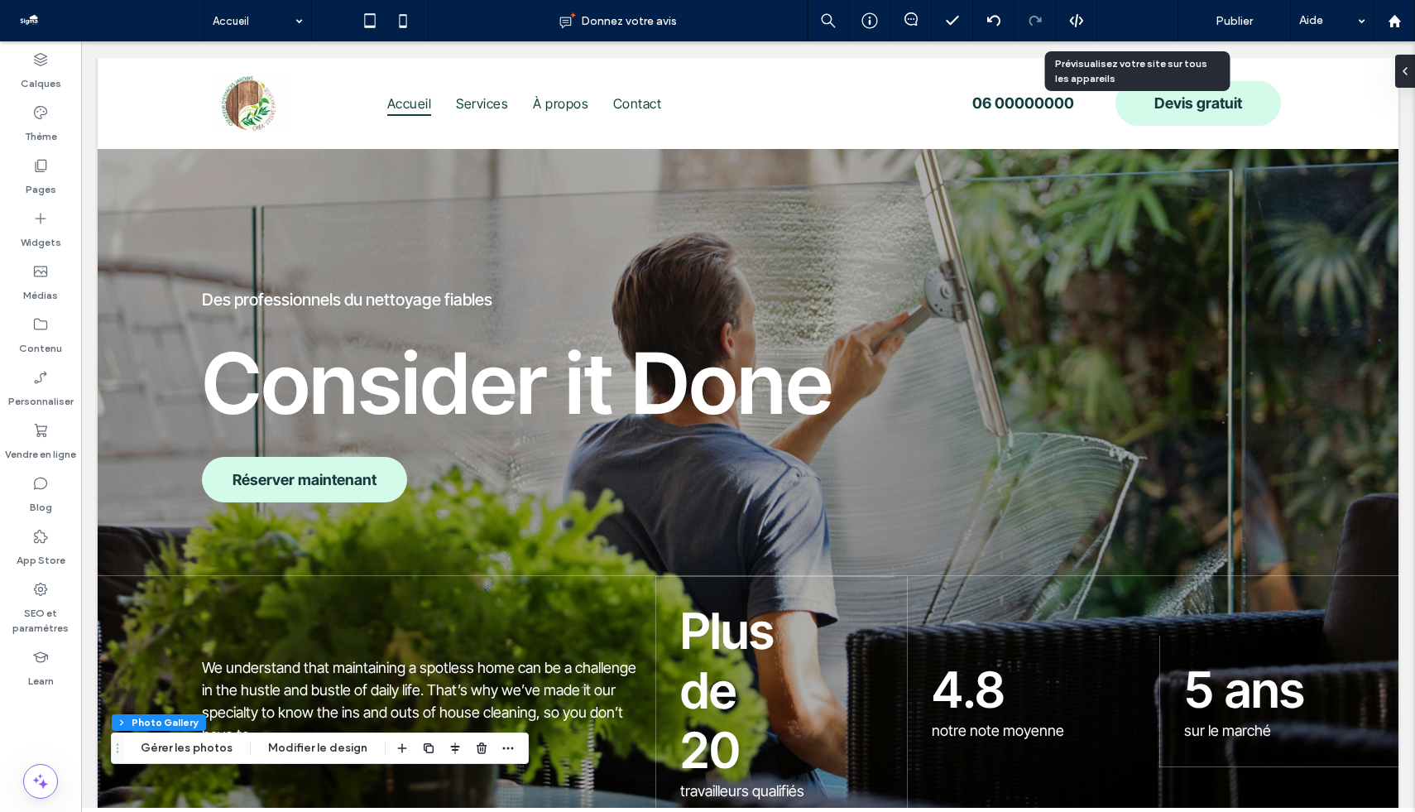
click at [1142, 32] on div "Aperçu" at bounding box center [1138, 20] width 81 height 41
click at [1137, 22] on span "Aperçu" at bounding box center [1129, 21] width 38 height 14
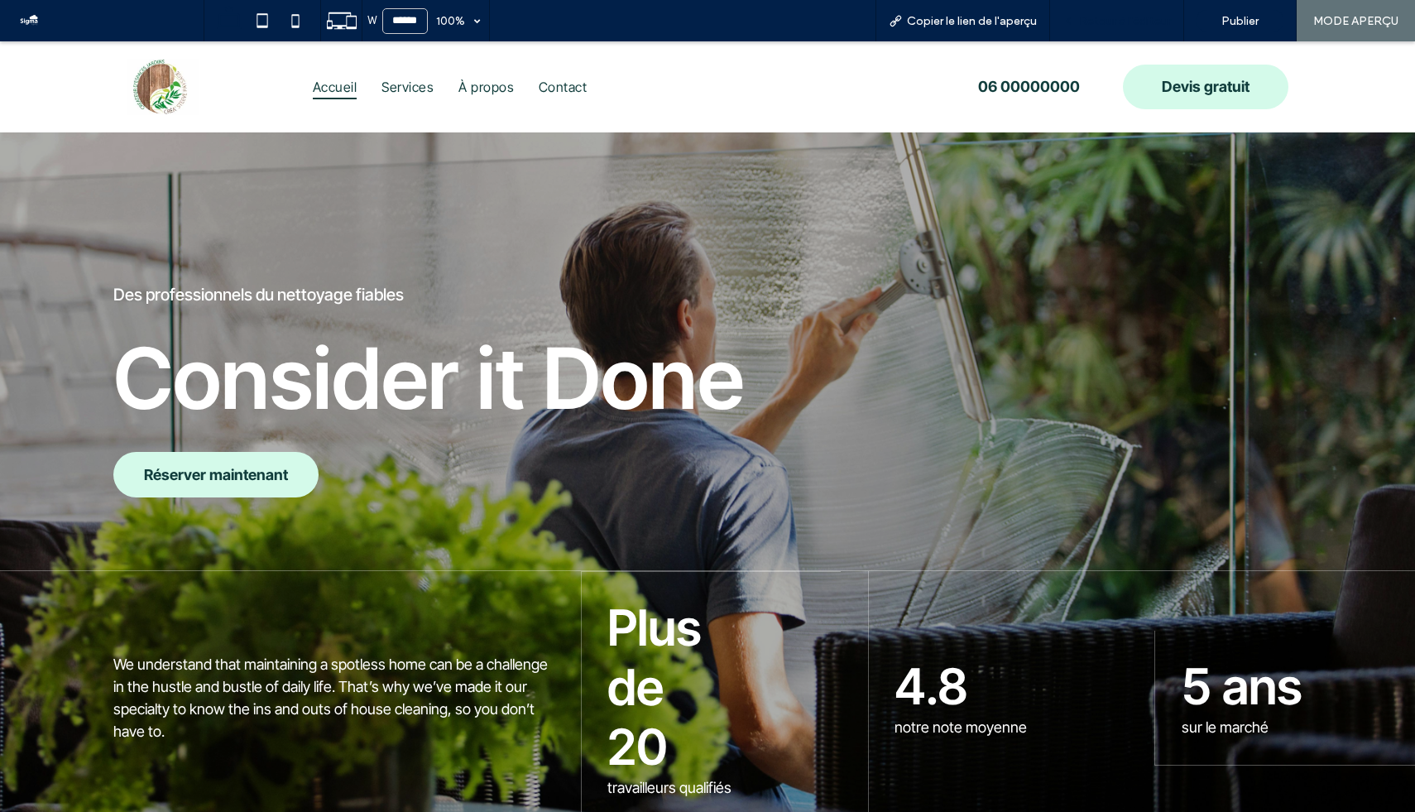
click at [1136, 20] on span "Retour à l'éditeur" at bounding box center [1125, 21] width 92 height 14
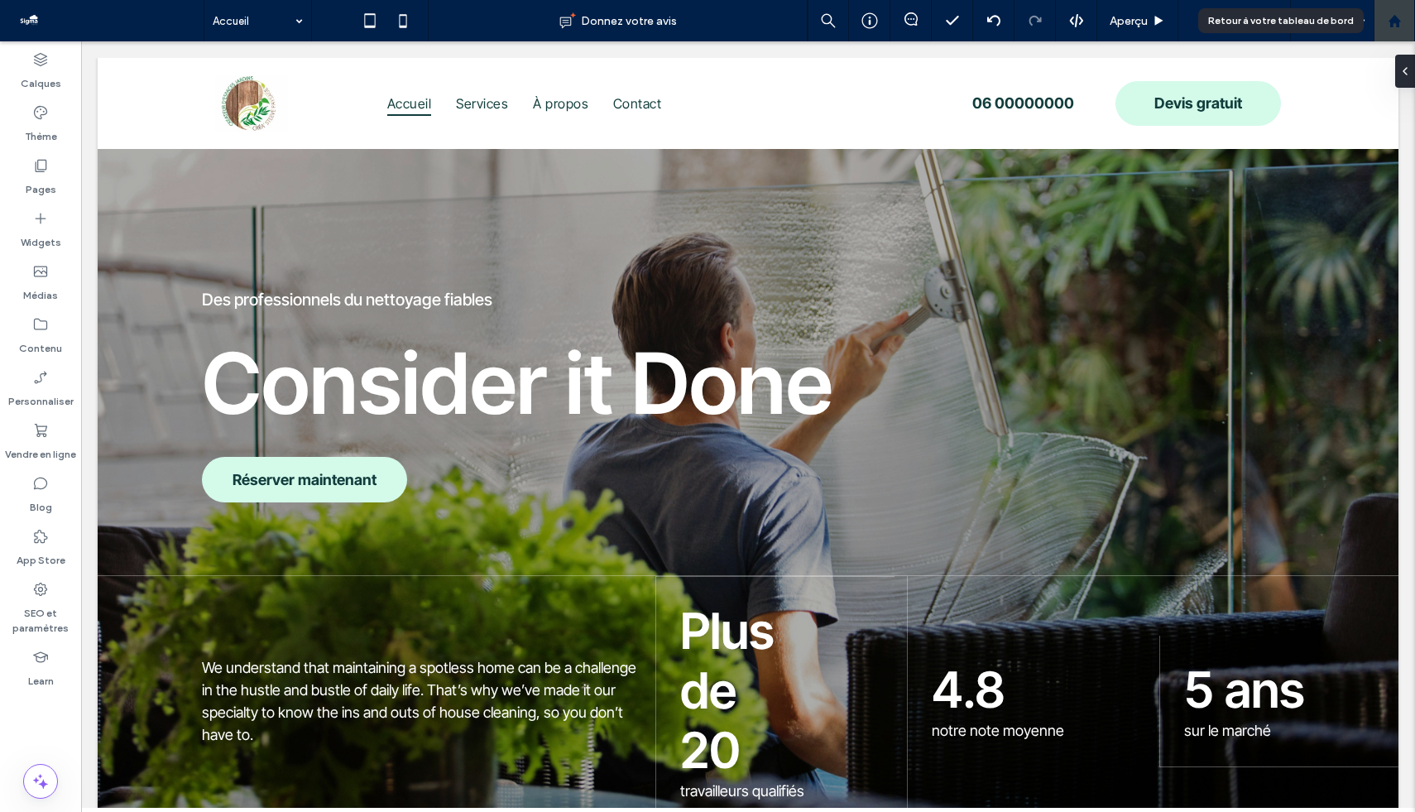
click at [1170, 26] on use at bounding box center [1394, 20] width 12 height 12
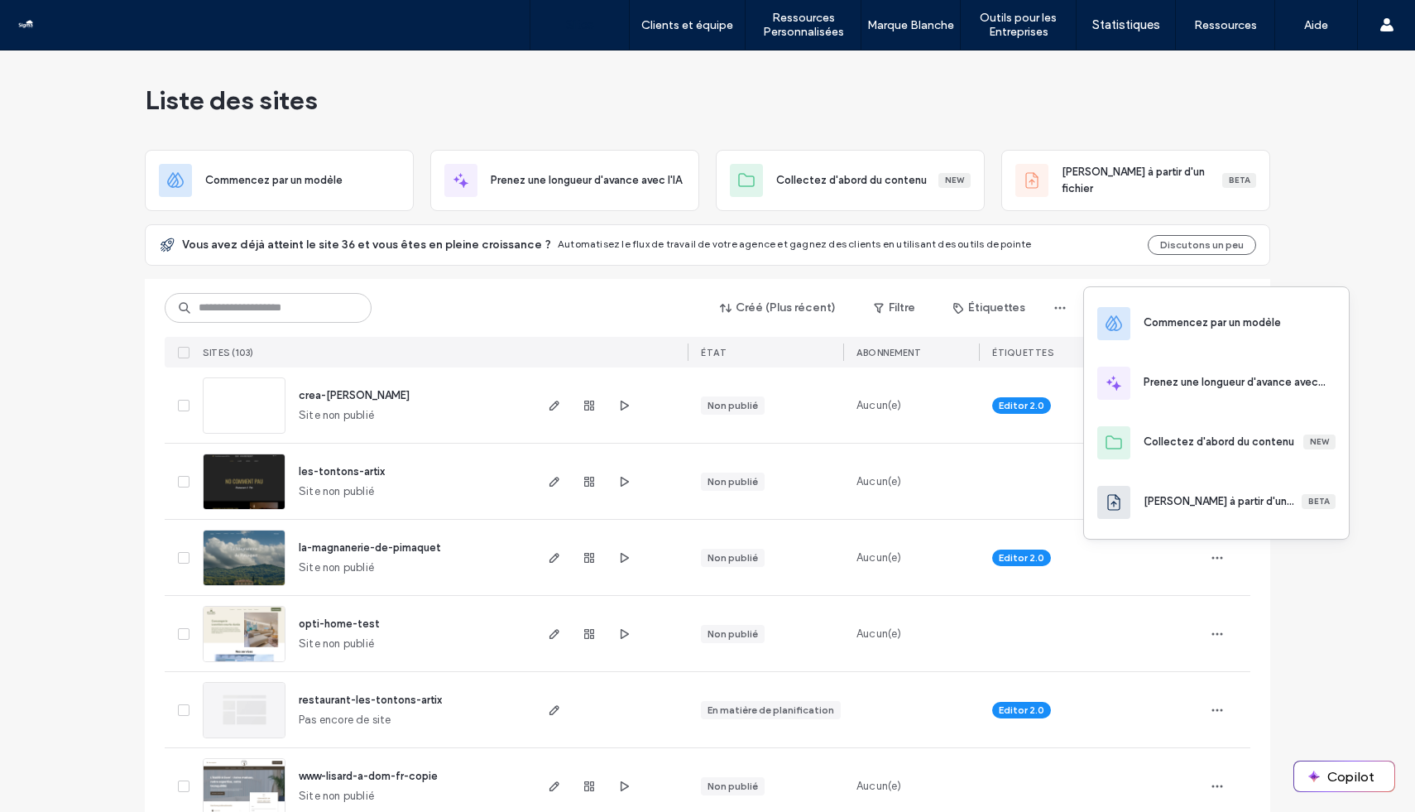
scroll to position [41, 0]
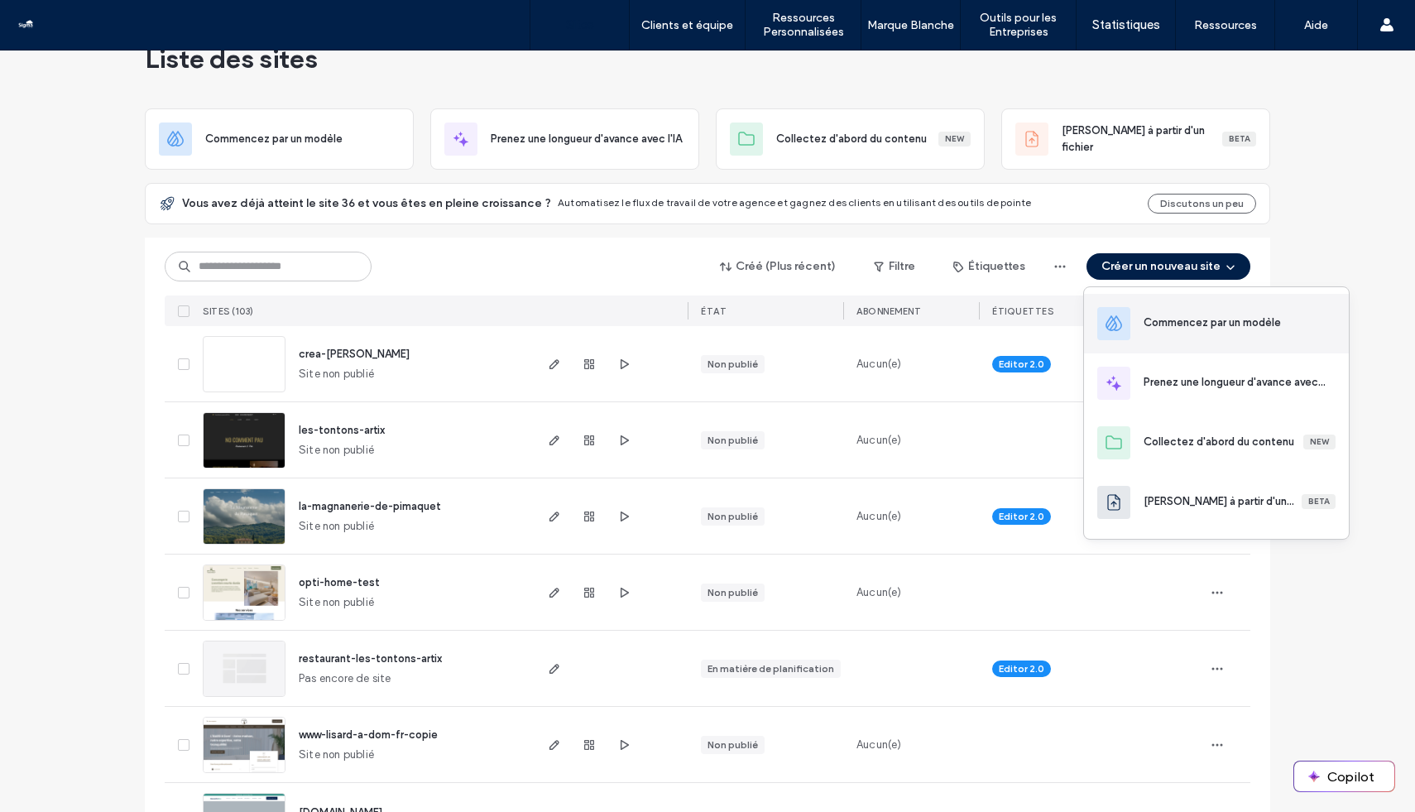
click at [1166, 324] on div "Commencez par un modèle" at bounding box center [1212, 323] width 137 height 17
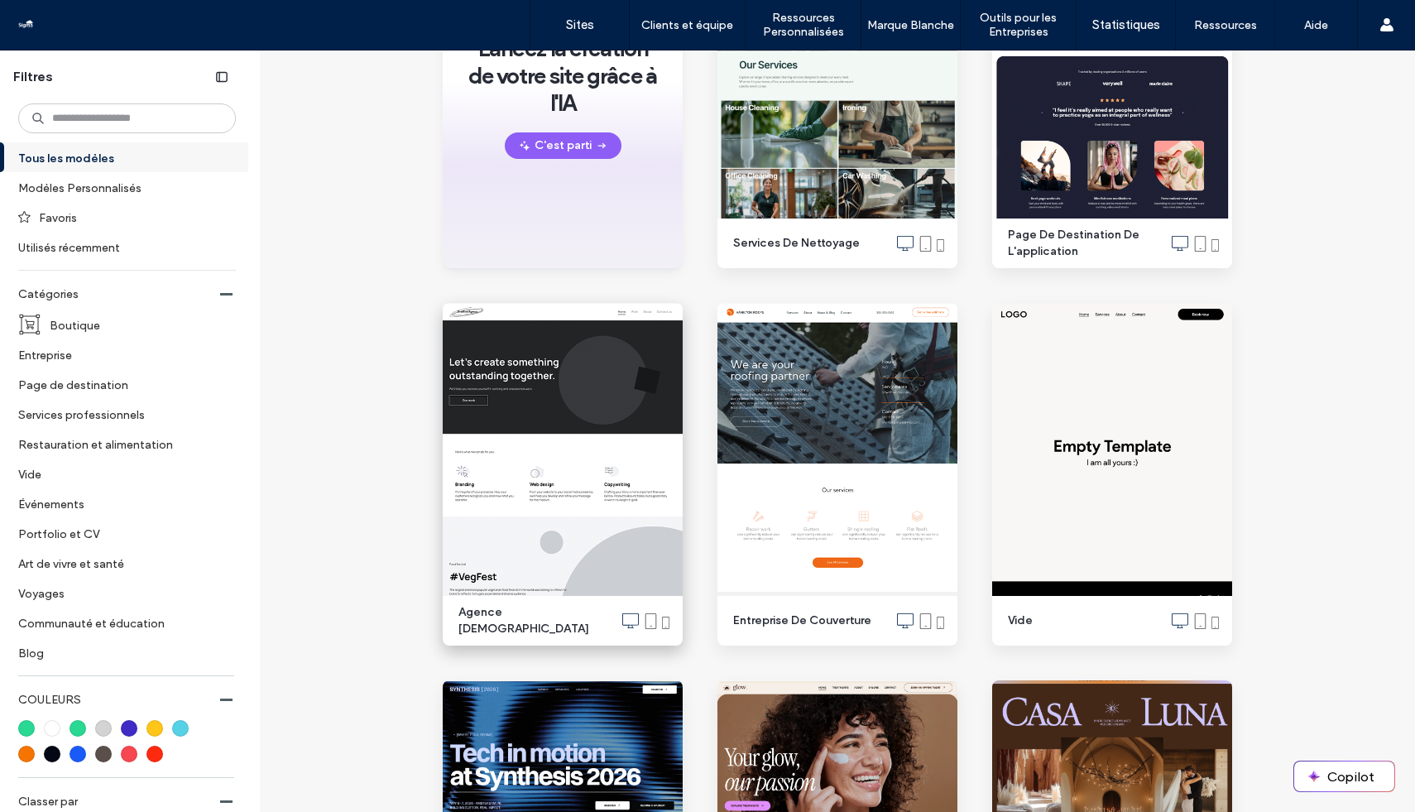
scroll to position [378, 0]
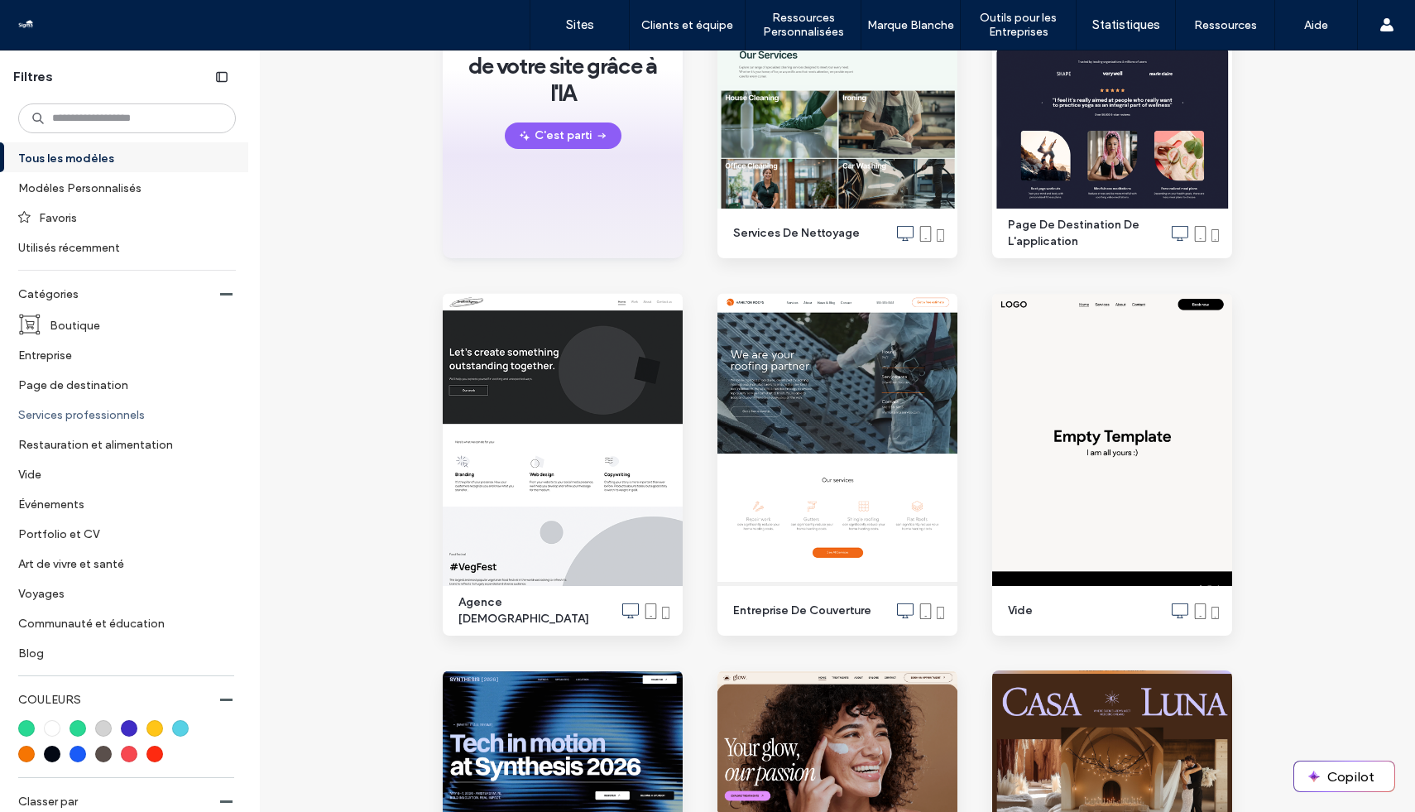
click at [104, 415] on label "Services professionnels" at bounding box center [120, 414] width 204 height 29
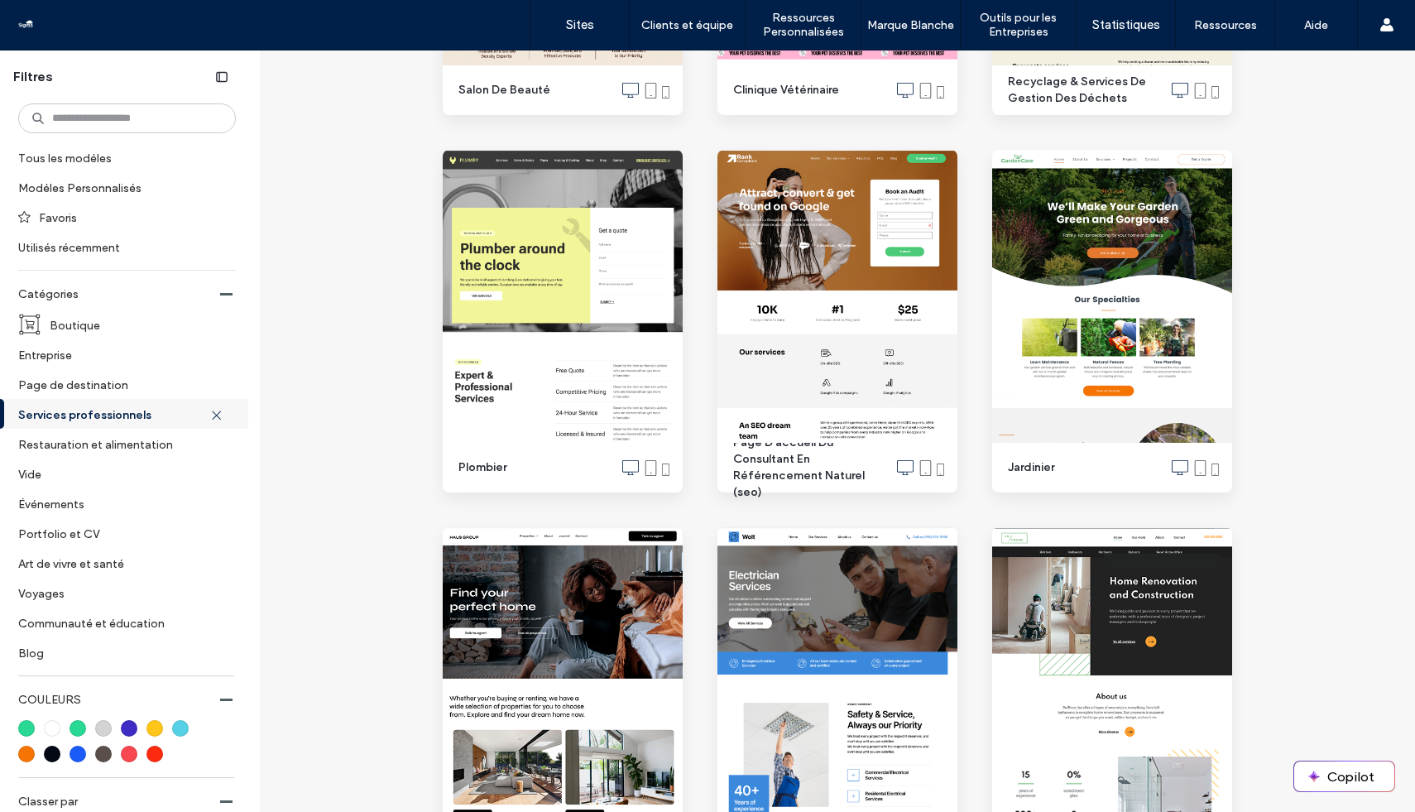
scroll to position [915, 0]
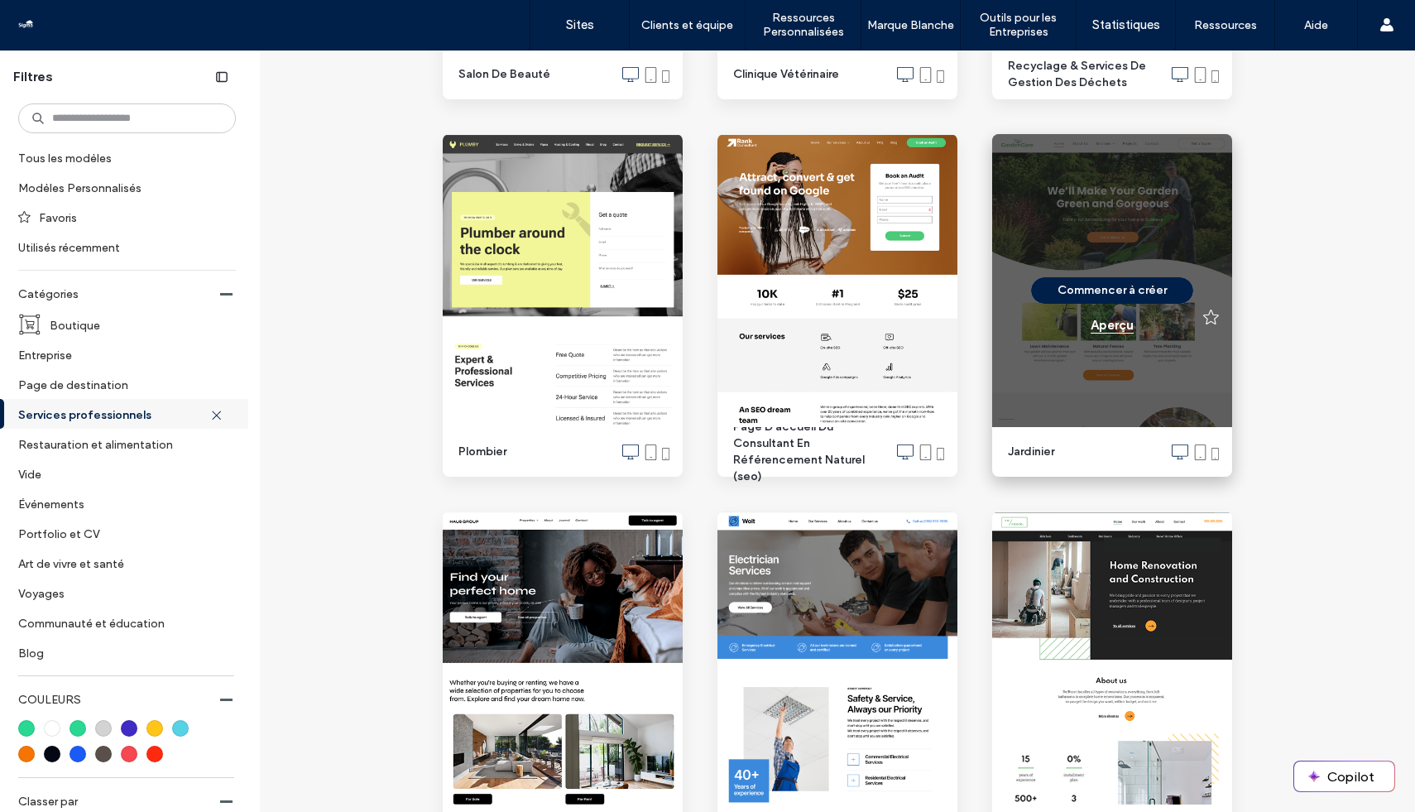
click at [1108, 328] on div "Aperçu" at bounding box center [1112, 325] width 43 height 15
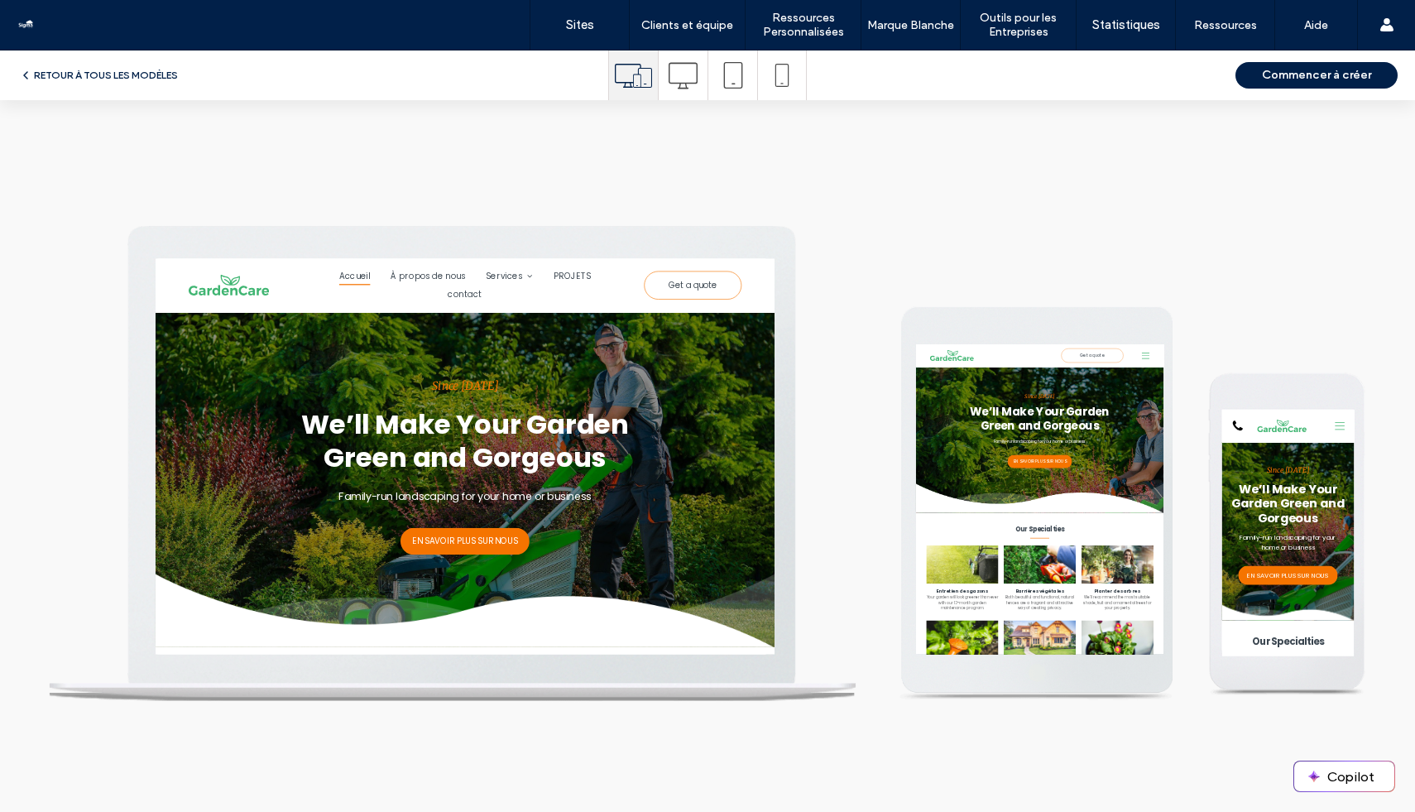
scroll to position [0, 0]
click at [61, 81] on button "RETOUR À TOUS LES MODÈLES" at bounding box center [98, 75] width 159 height 20
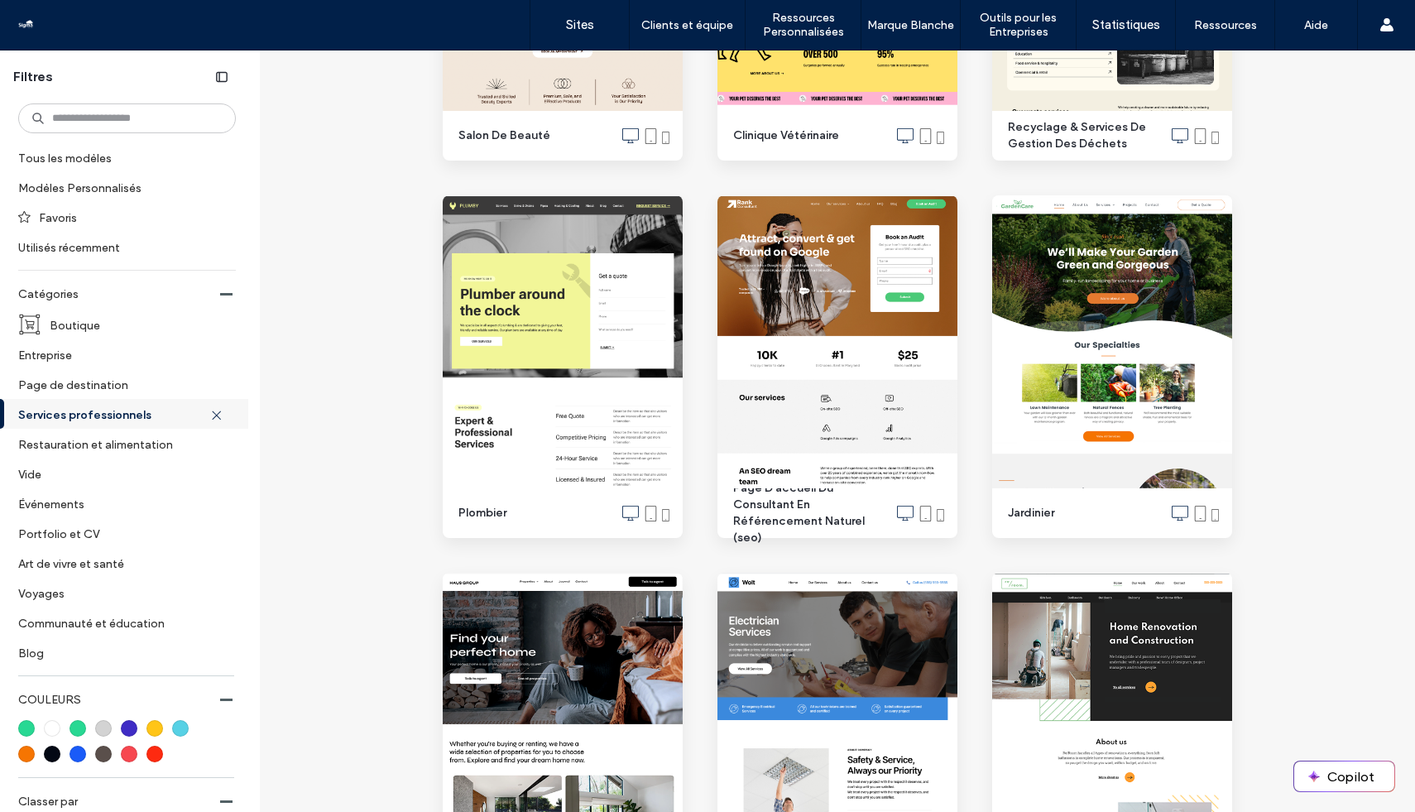
scroll to position [859, 0]
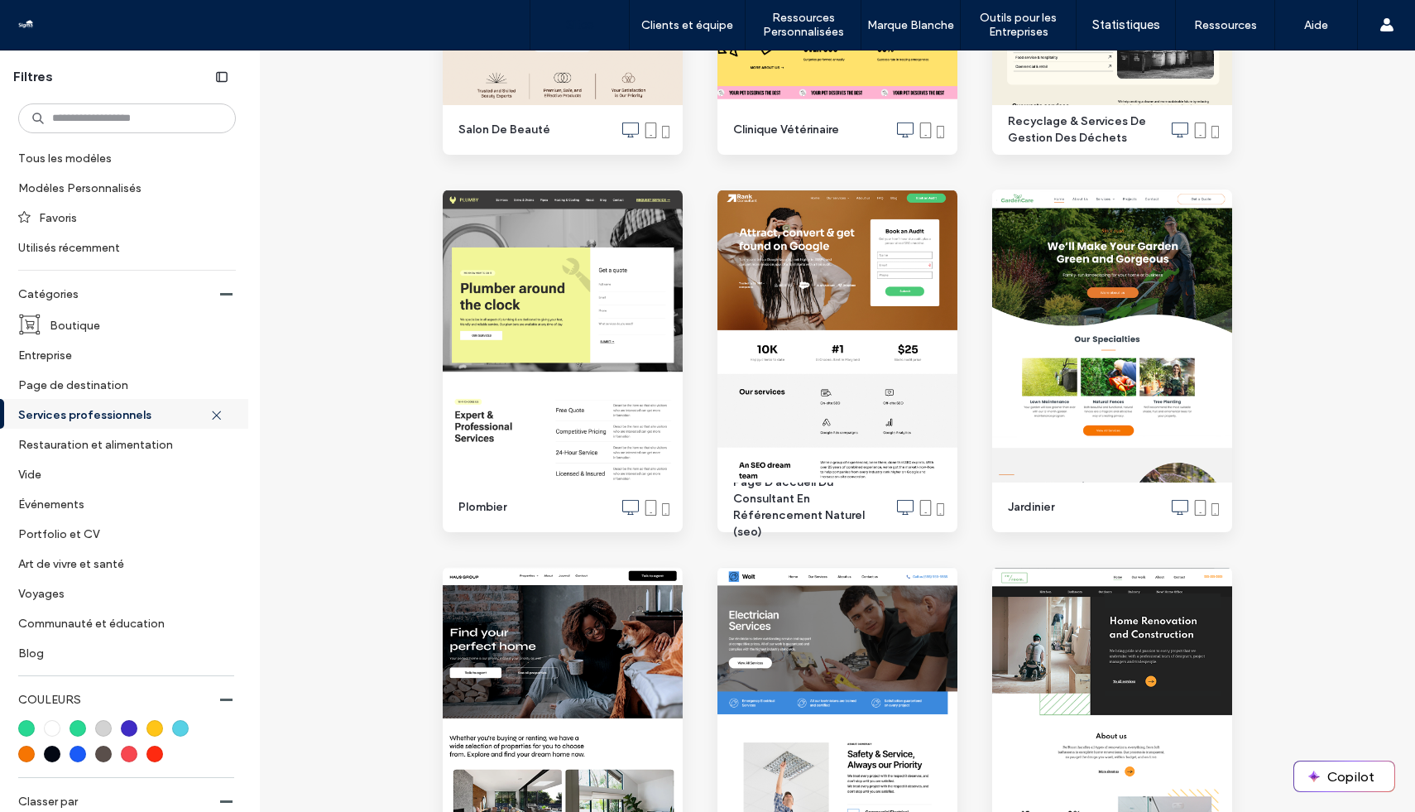
click at [584, 26] on label "Sites" at bounding box center [580, 24] width 28 height 15
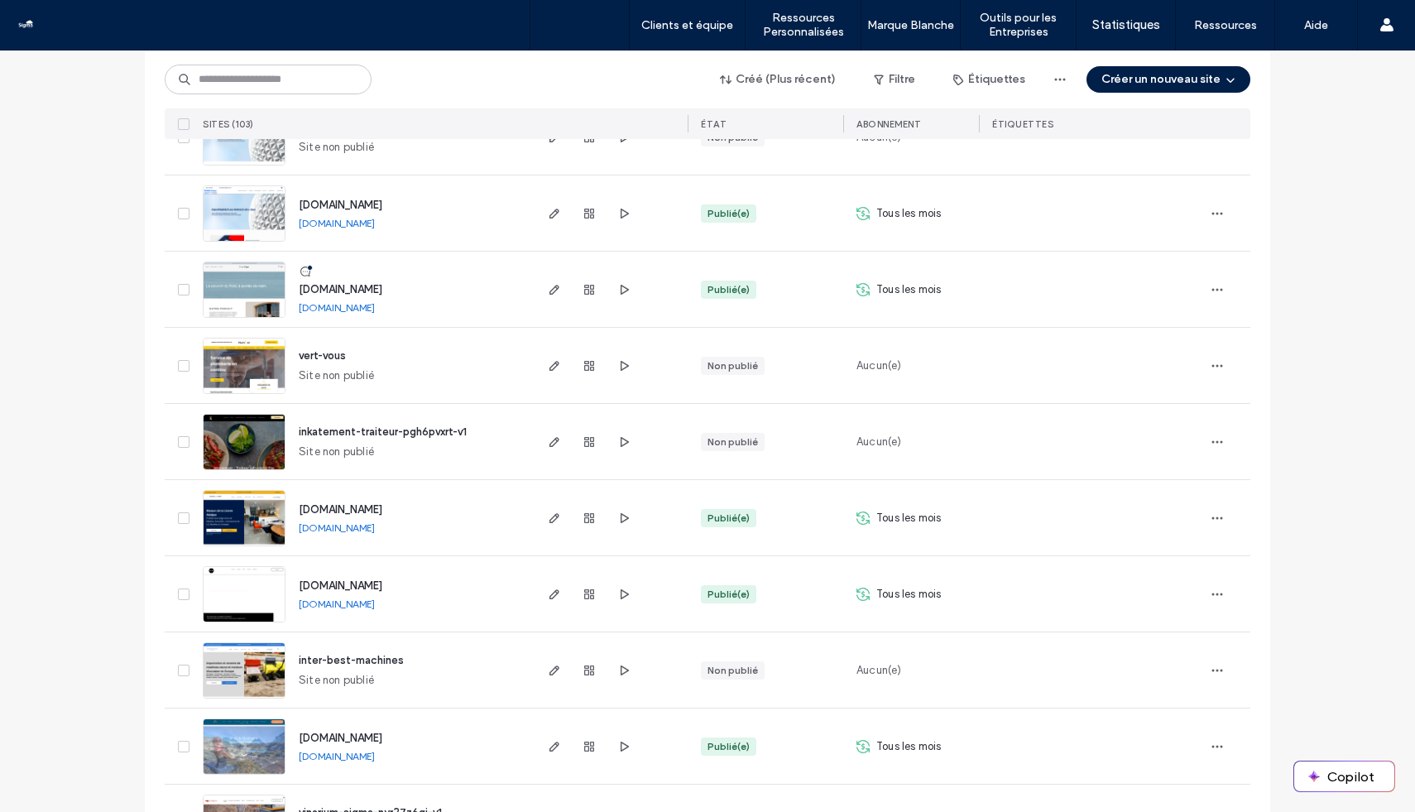
scroll to position [3192, 0]
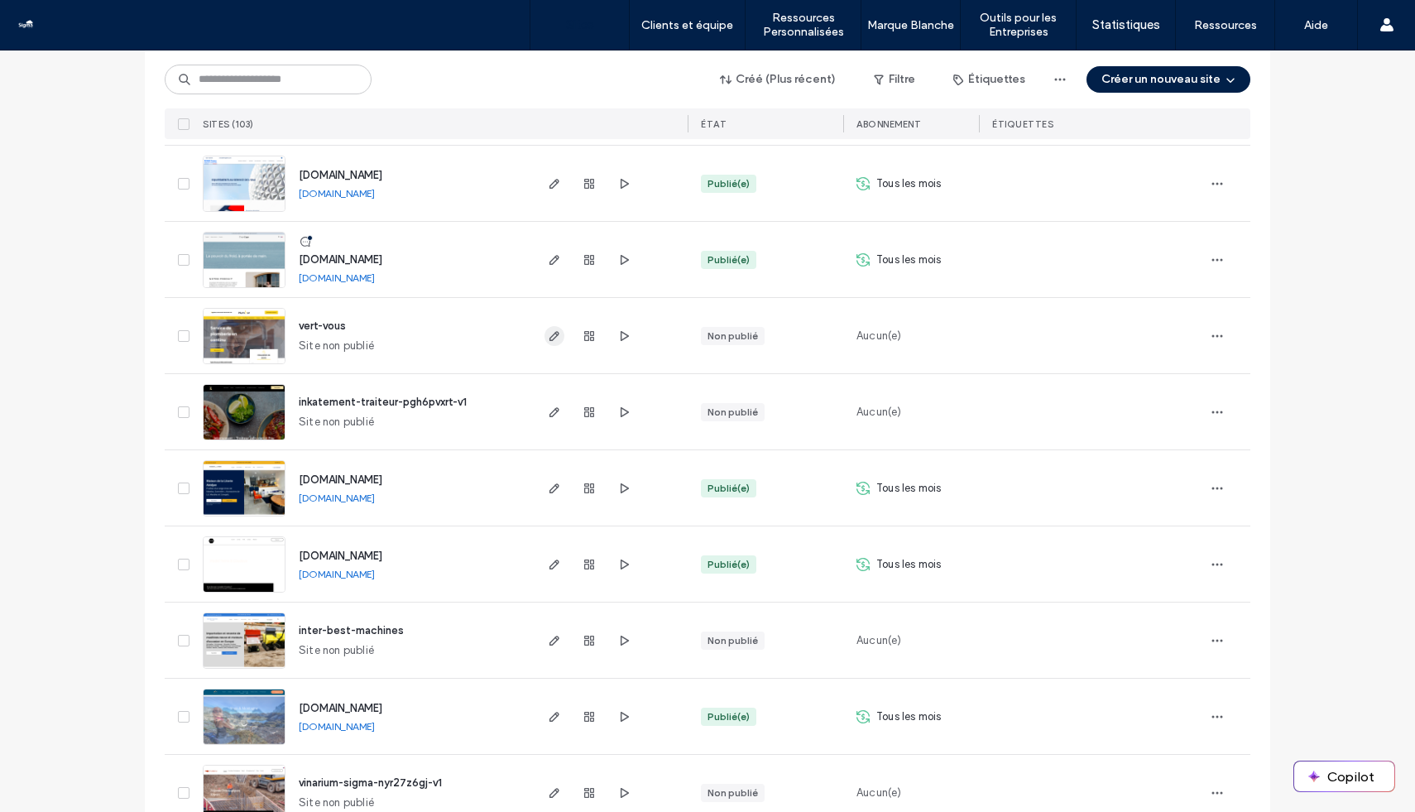
click at [551, 331] on use "button" at bounding box center [555, 336] width 10 height 10
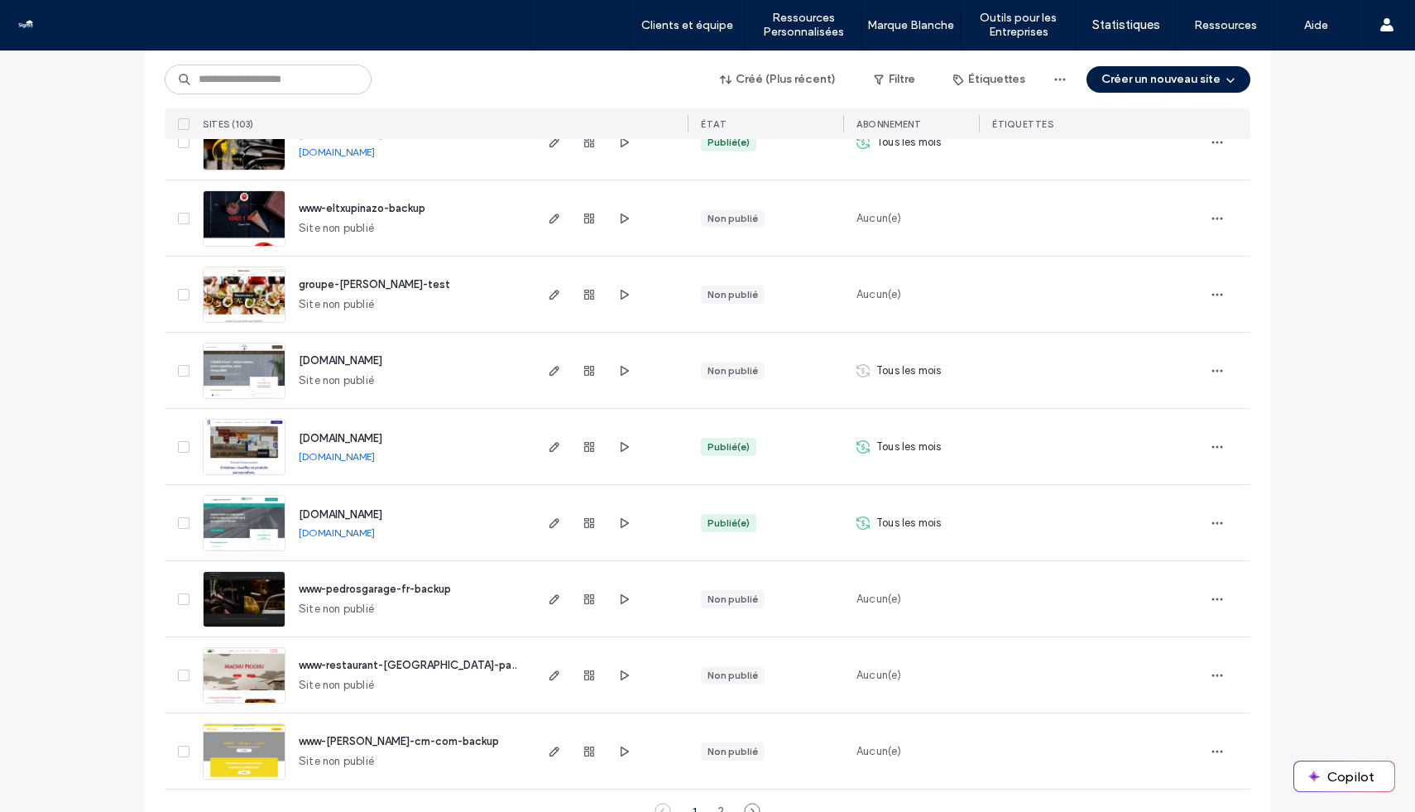
scroll to position [5327, 0]
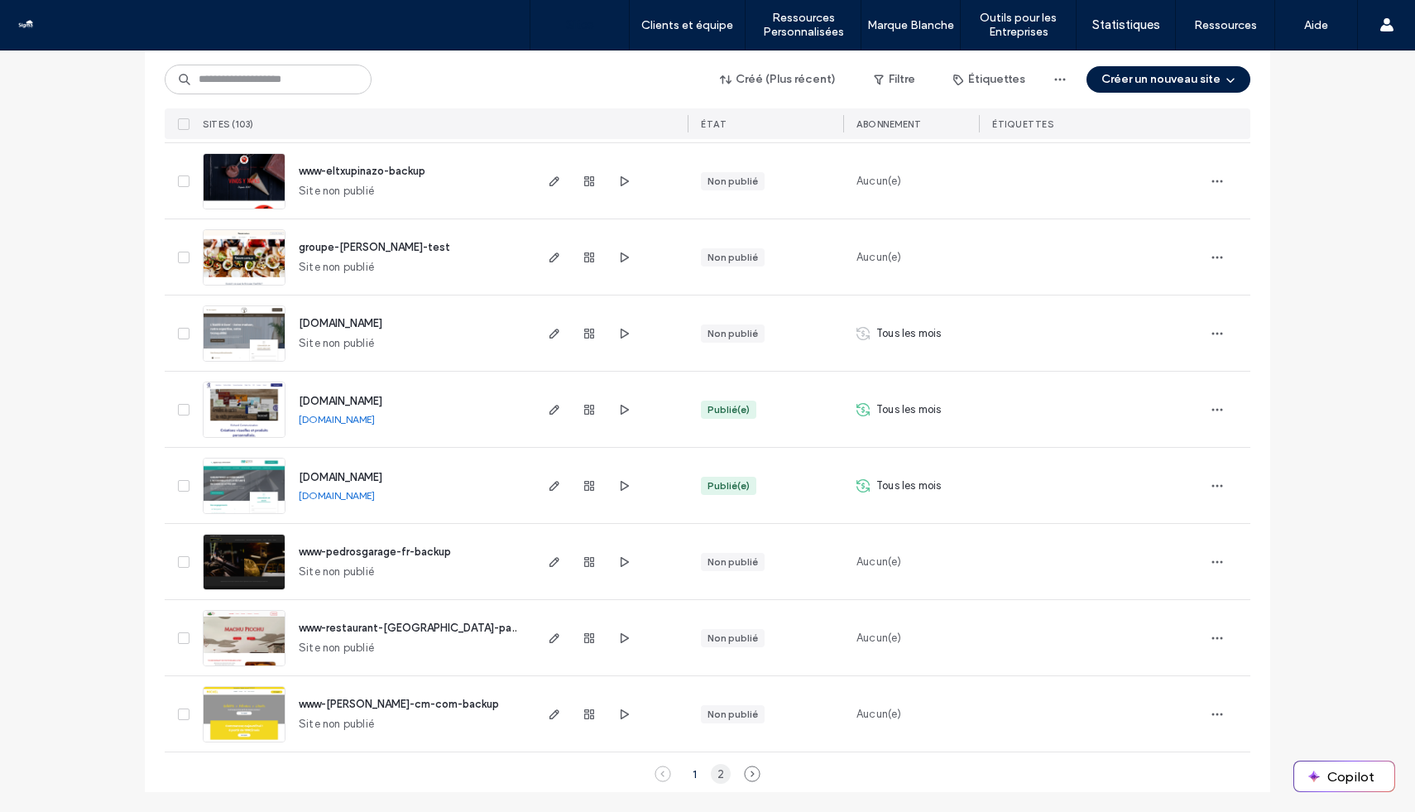
click at [716, 776] on div "2" at bounding box center [721, 774] width 20 height 20
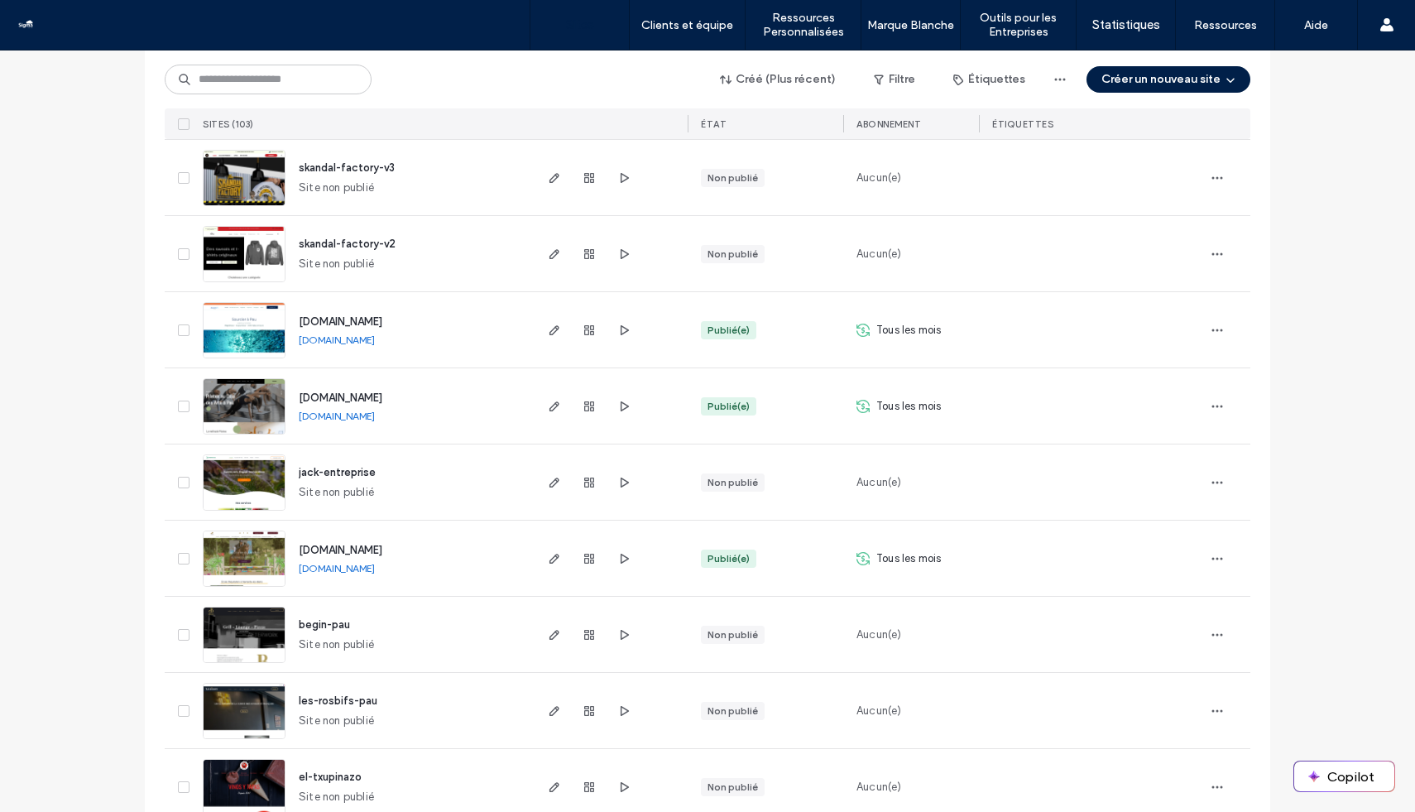
scroll to position [1211, 0]
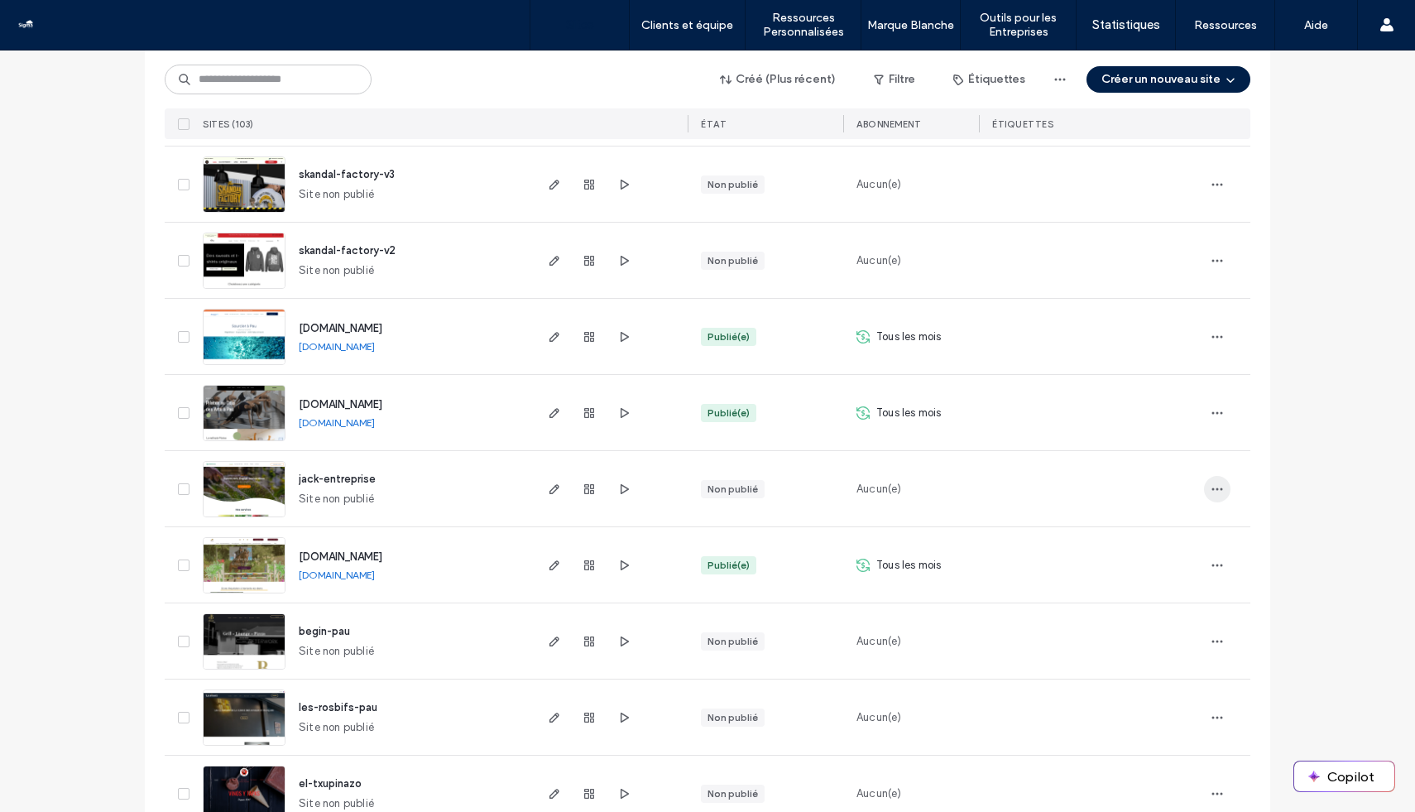
click at [1217, 479] on span "button" at bounding box center [1217, 489] width 26 height 26
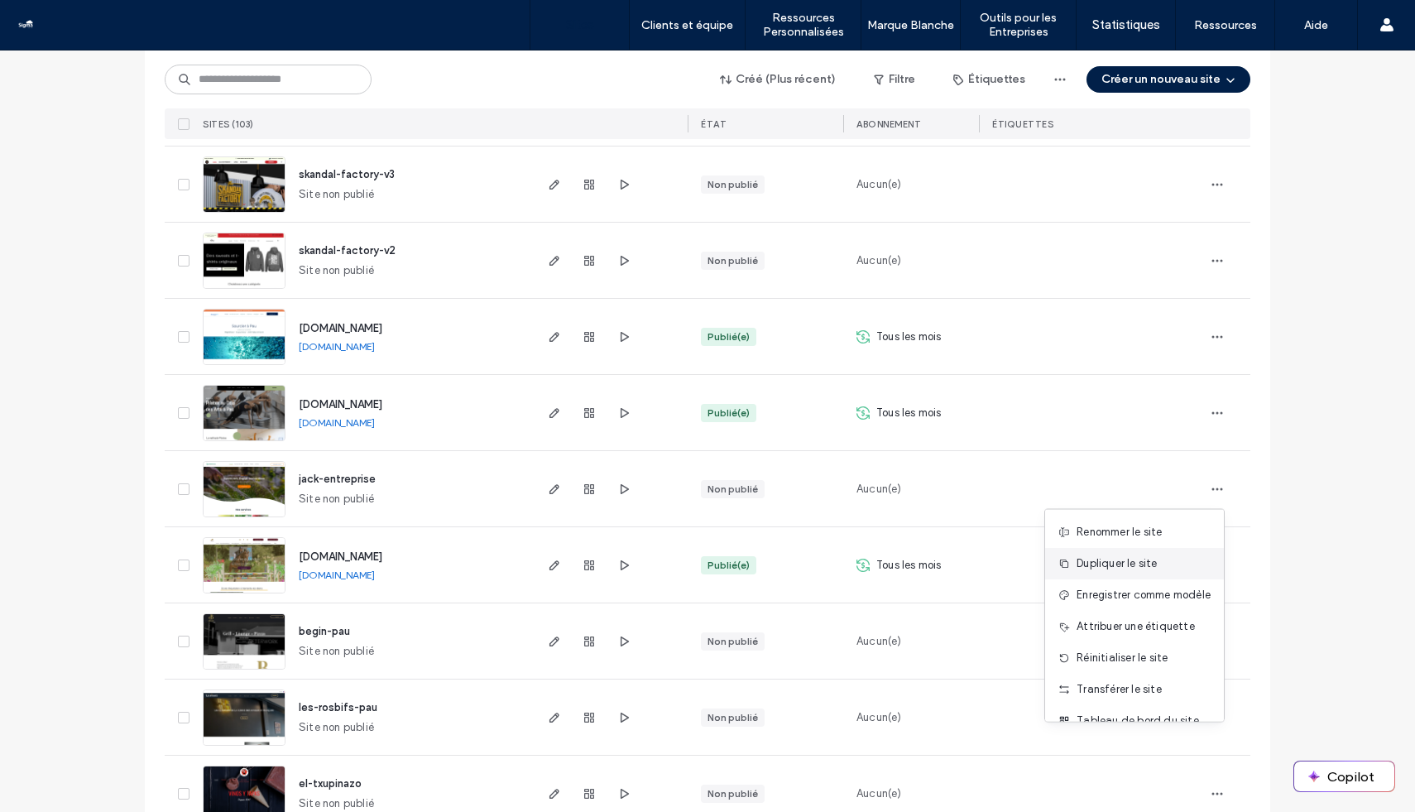
click at [1125, 560] on span "Dupliquer le site" at bounding box center [1117, 563] width 80 height 17
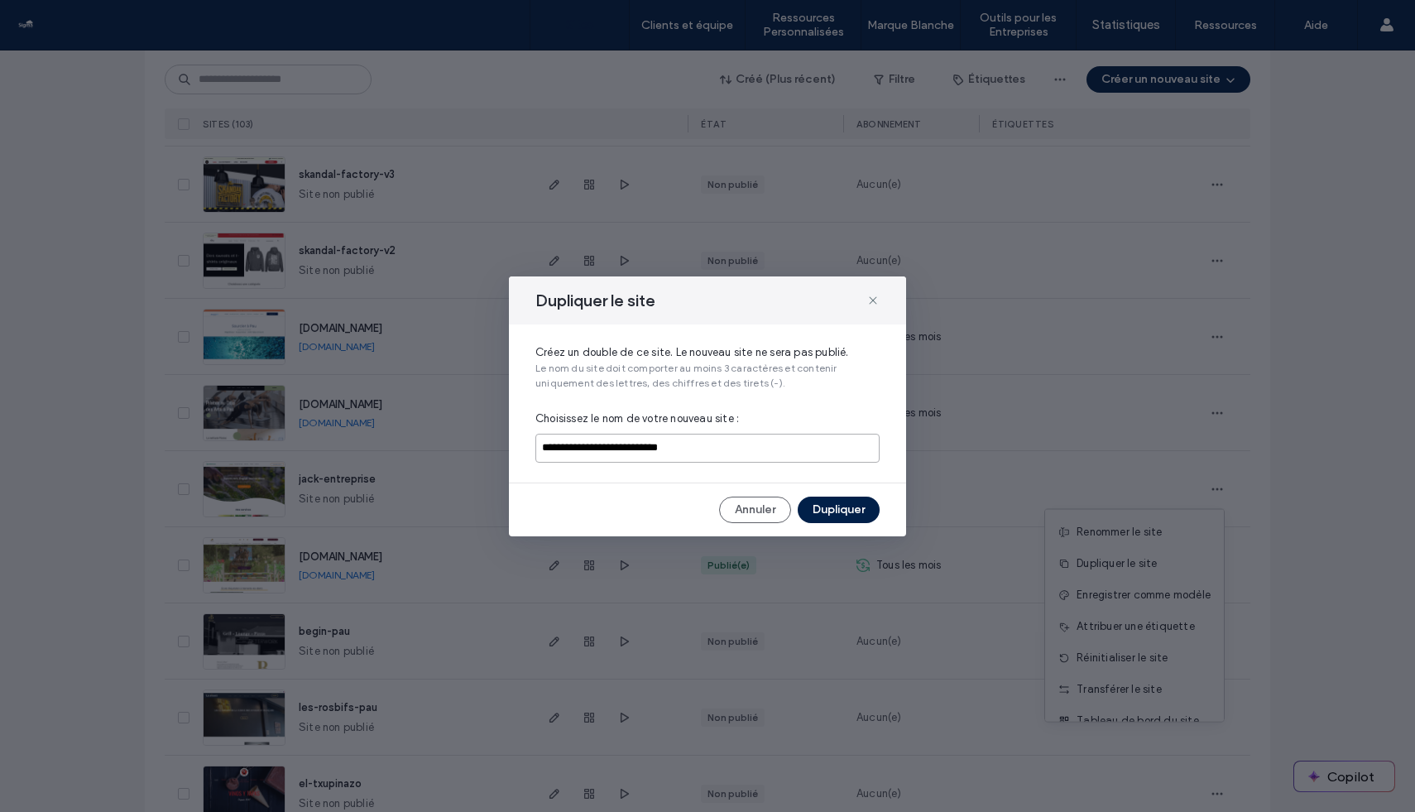
click at [690, 443] on input "**********" at bounding box center [708, 448] width 344 height 29
type input "**********"
click at [855, 508] on button "Dupliquer" at bounding box center [839, 510] width 82 height 26
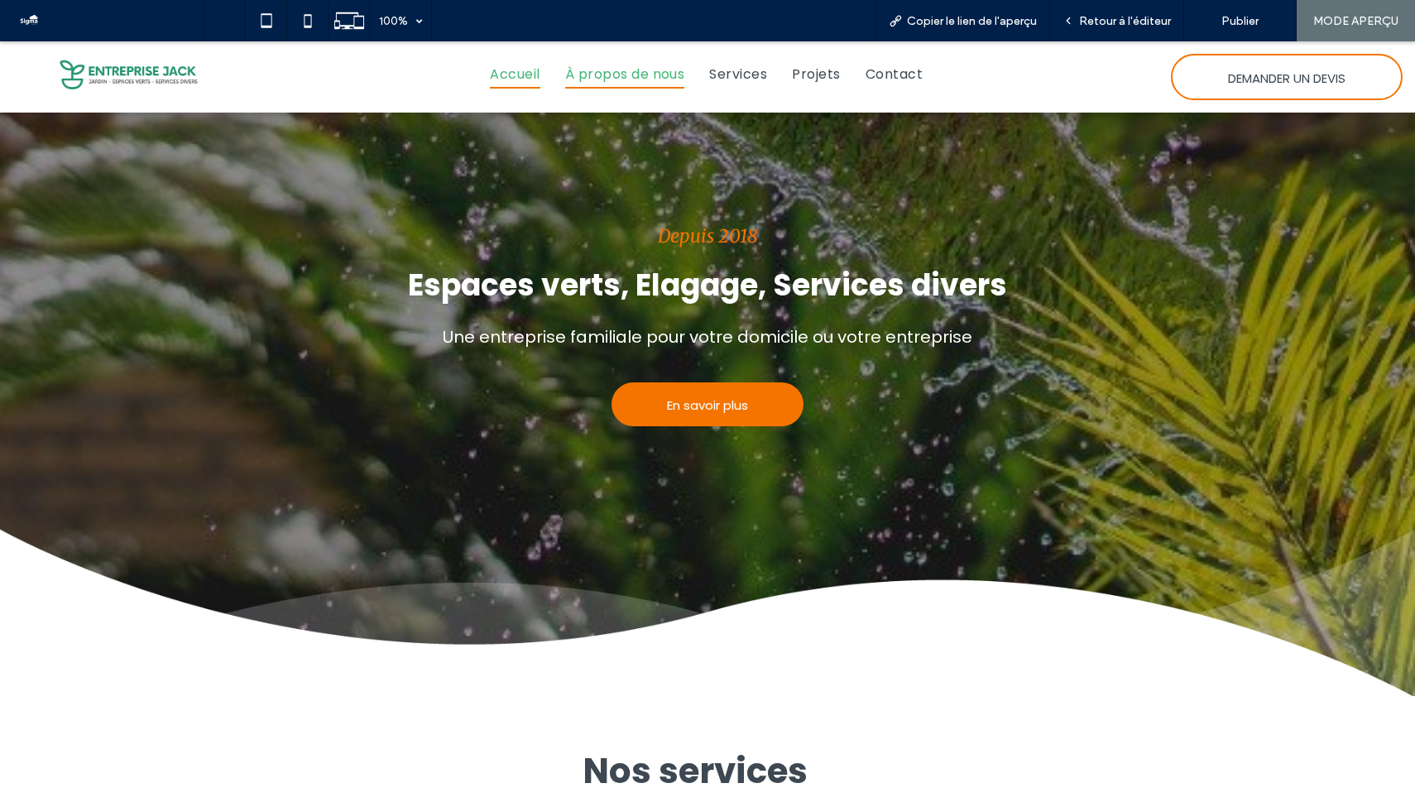
click at [594, 70] on span "À propos de nous" at bounding box center [625, 74] width 120 height 29
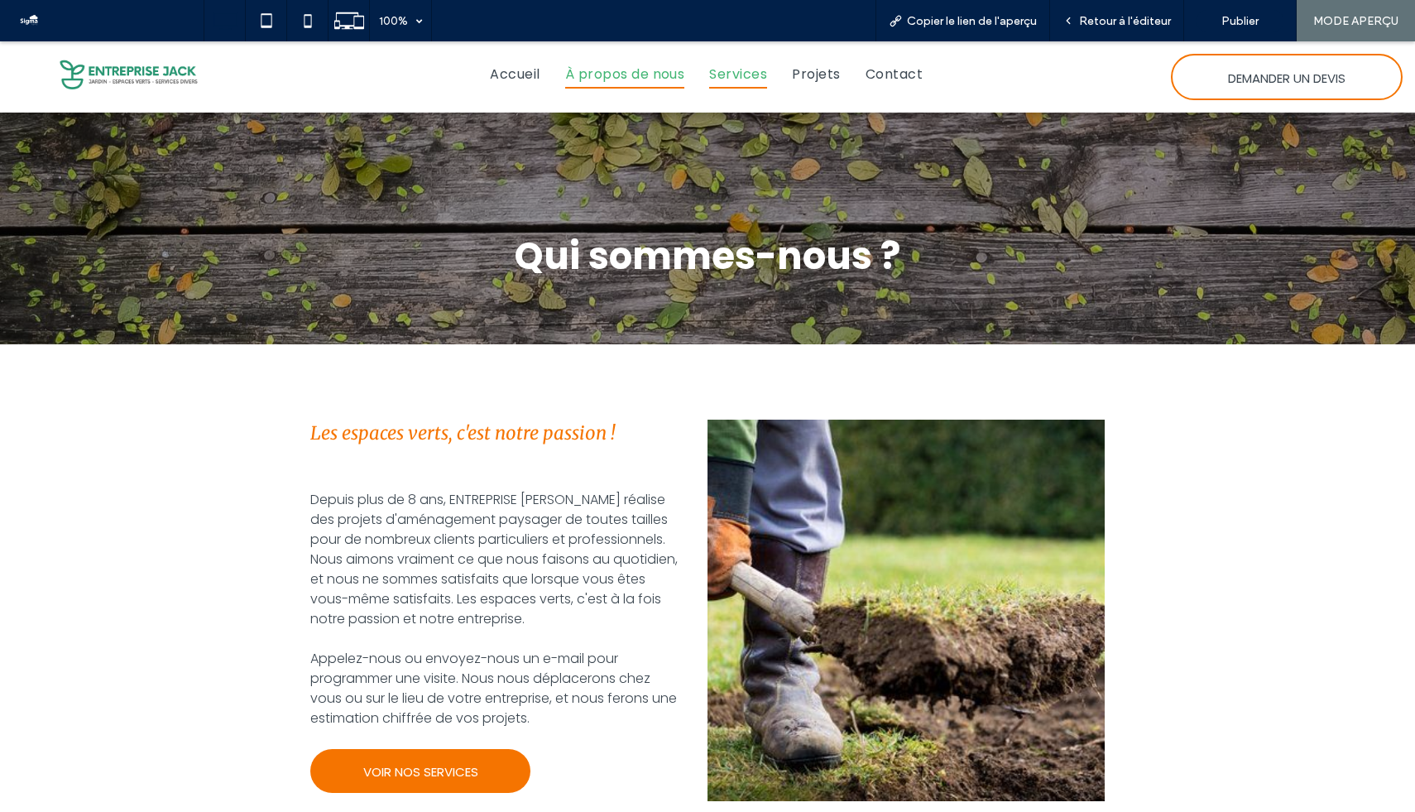
click at [744, 73] on span "Services" at bounding box center [738, 74] width 58 height 29
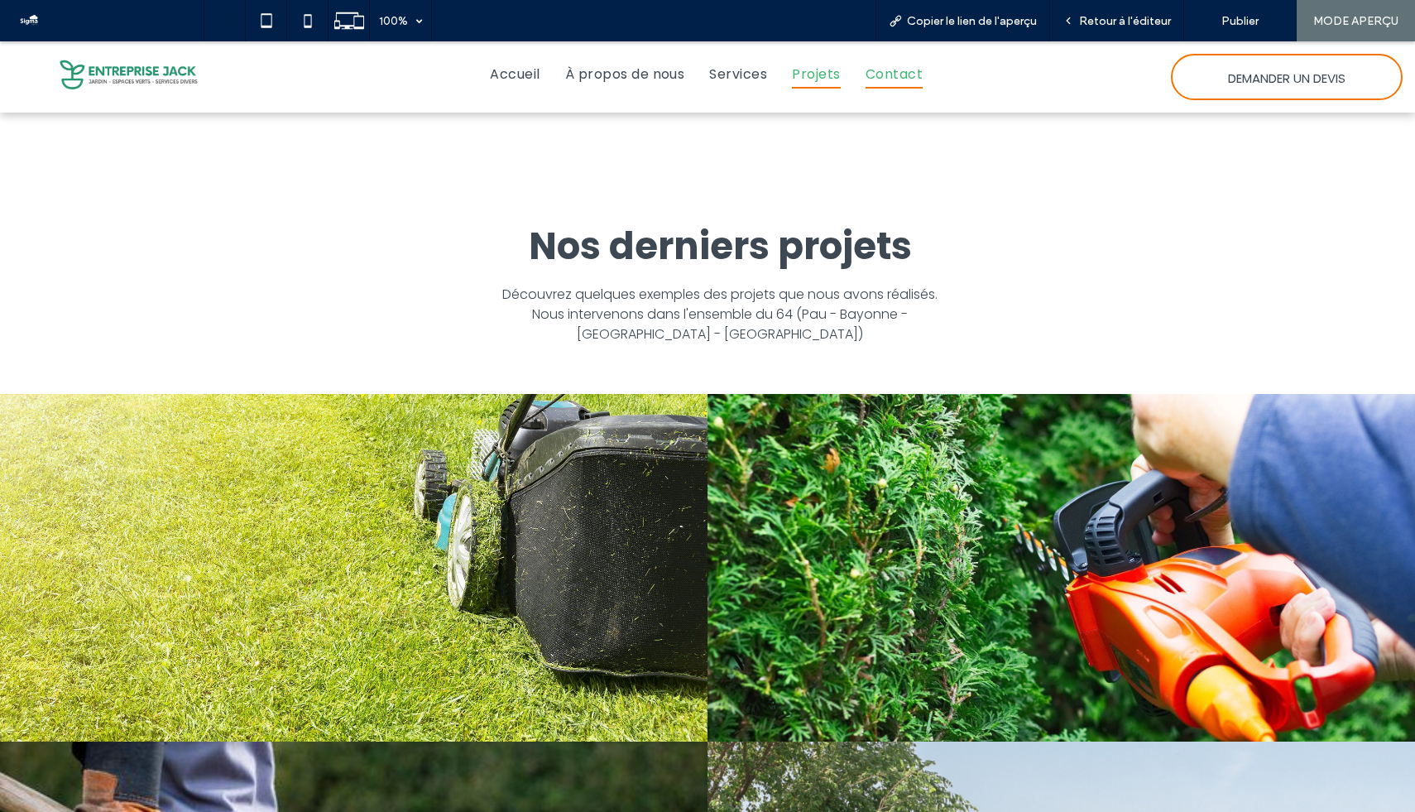
click at [900, 69] on span "Contact" at bounding box center [894, 74] width 57 height 29
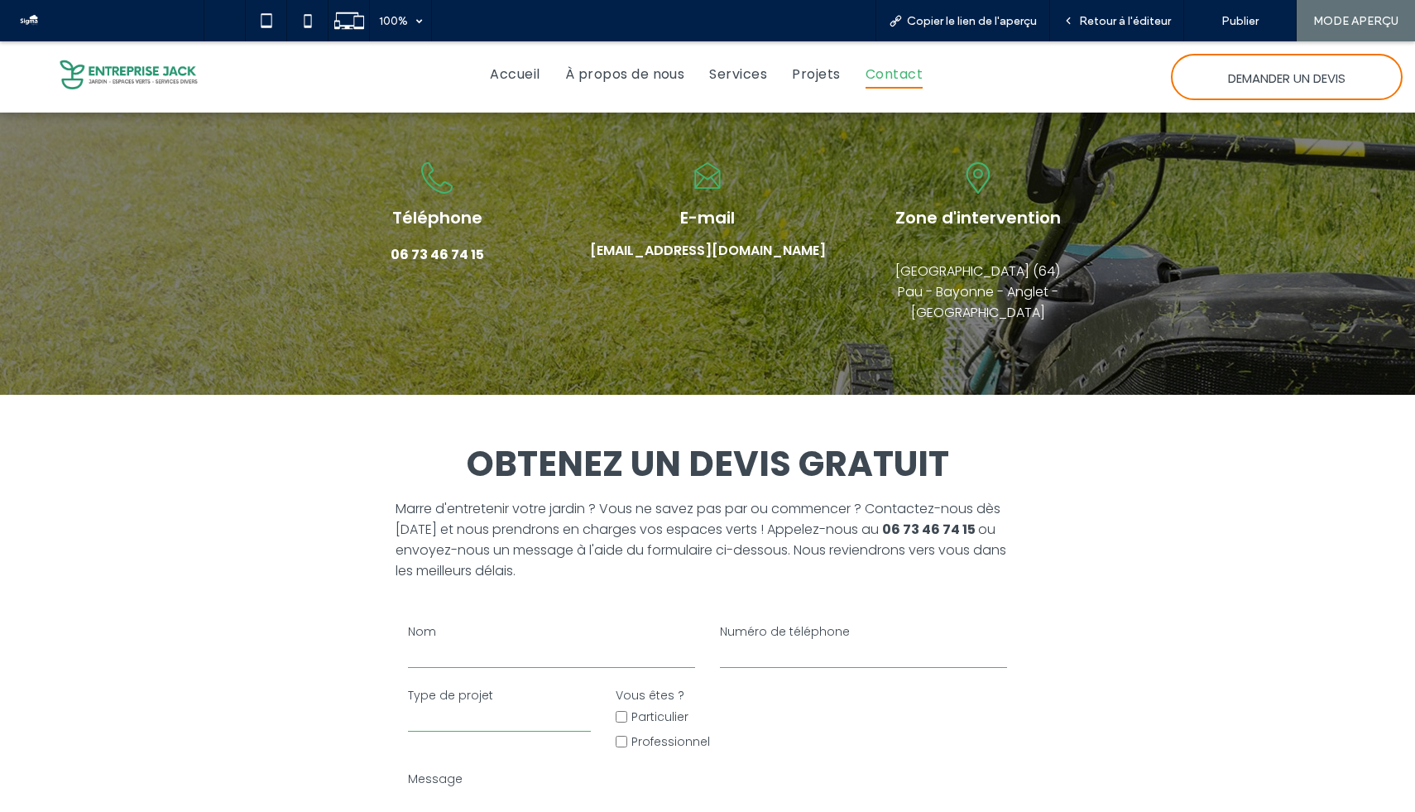
click at [505, 72] on span "Accueil" at bounding box center [515, 74] width 50 height 29
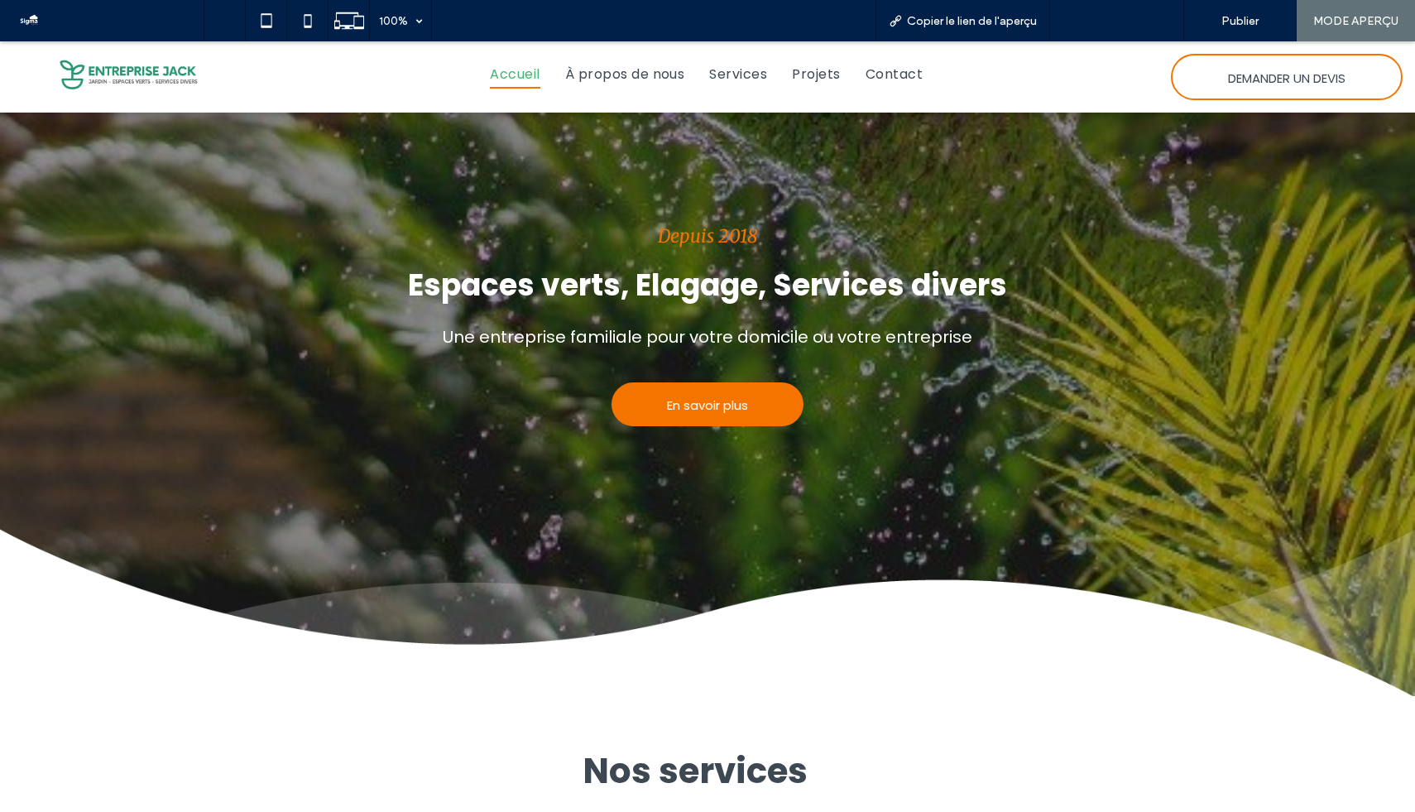
click at [1116, 29] on div "Retour à l'éditeur" at bounding box center [1117, 20] width 134 height 41
click at [1105, 23] on span "Retour à l'éditeur" at bounding box center [1125, 21] width 92 height 14
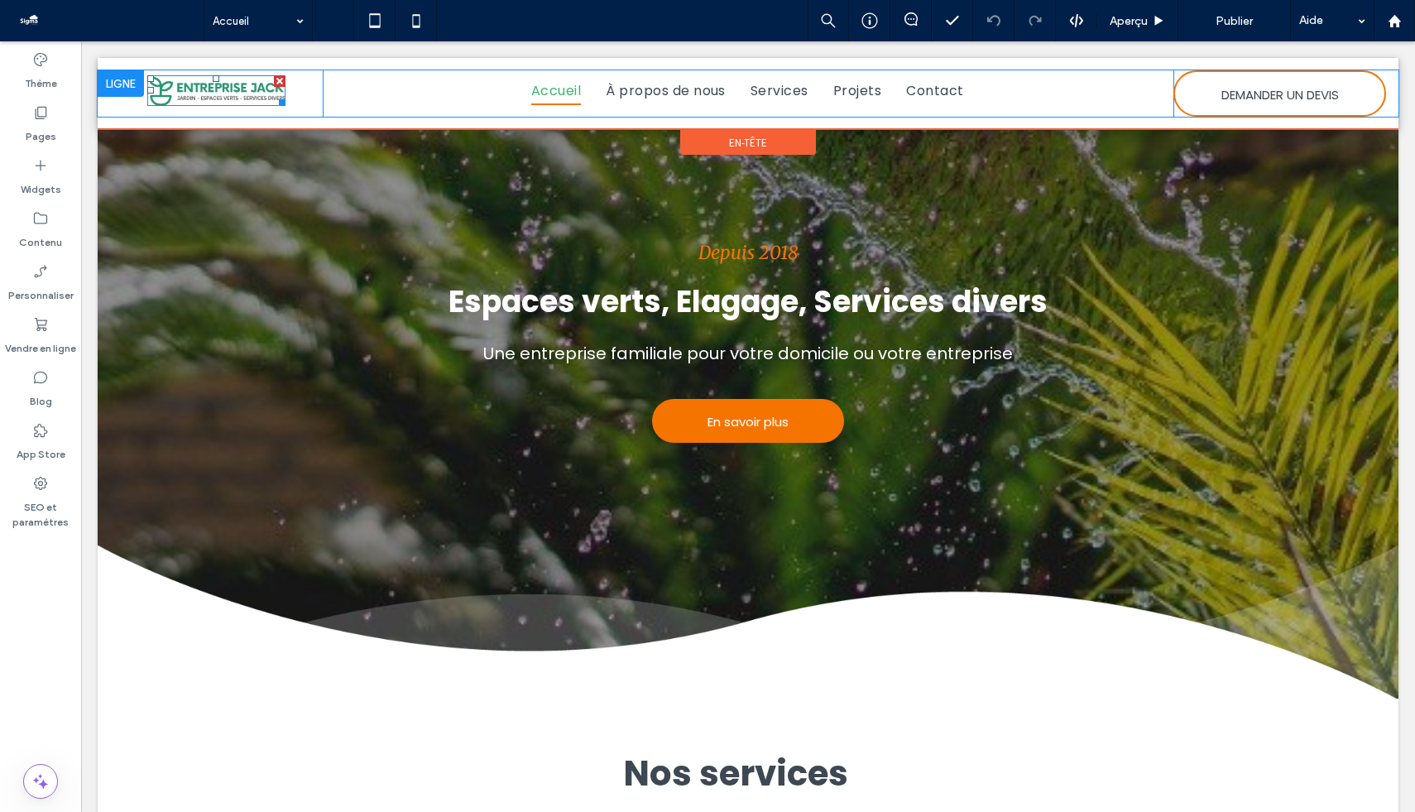
click at [219, 84] on img at bounding box center [216, 90] width 139 height 31
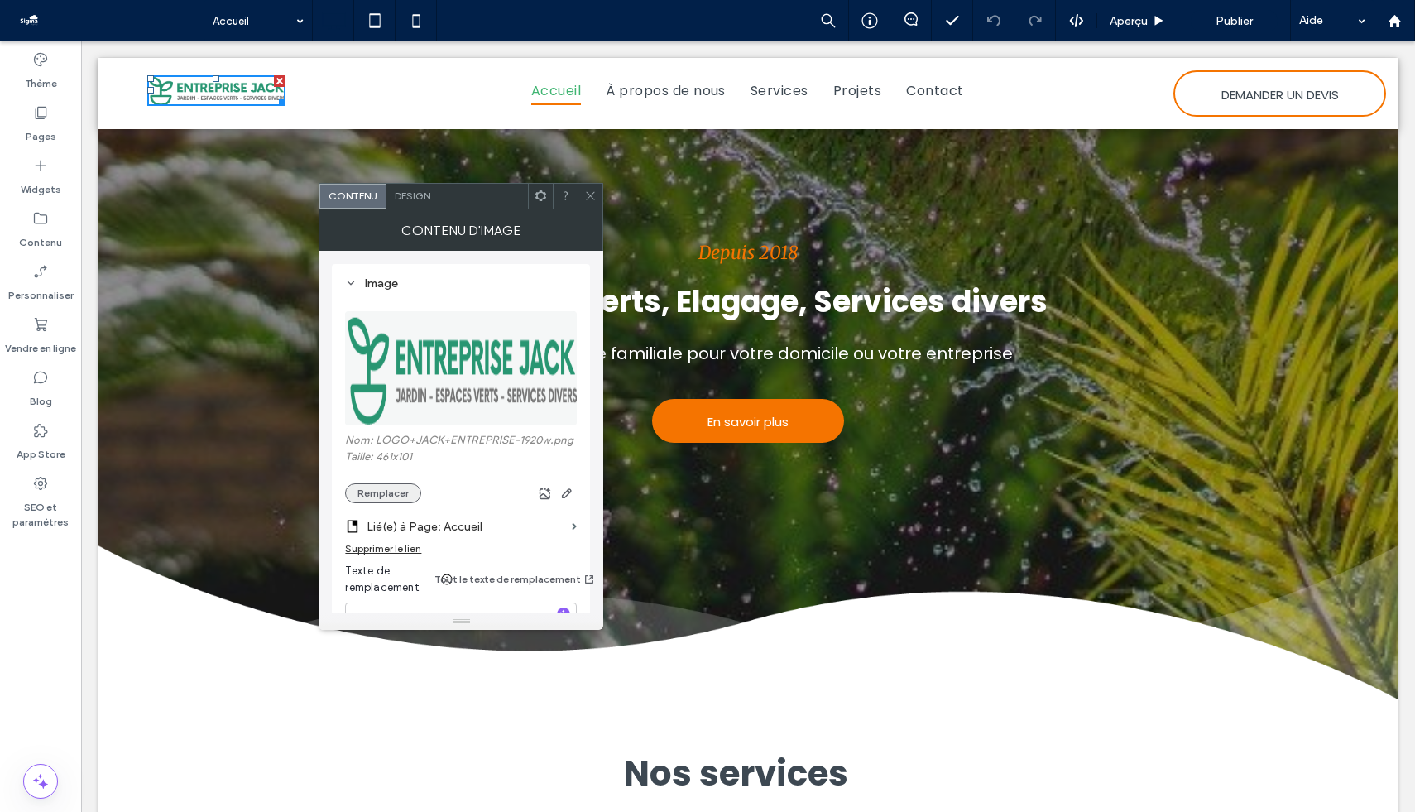
click at [377, 490] on button "Remplacer" at bounding box center [383, 493] width 76 height 20
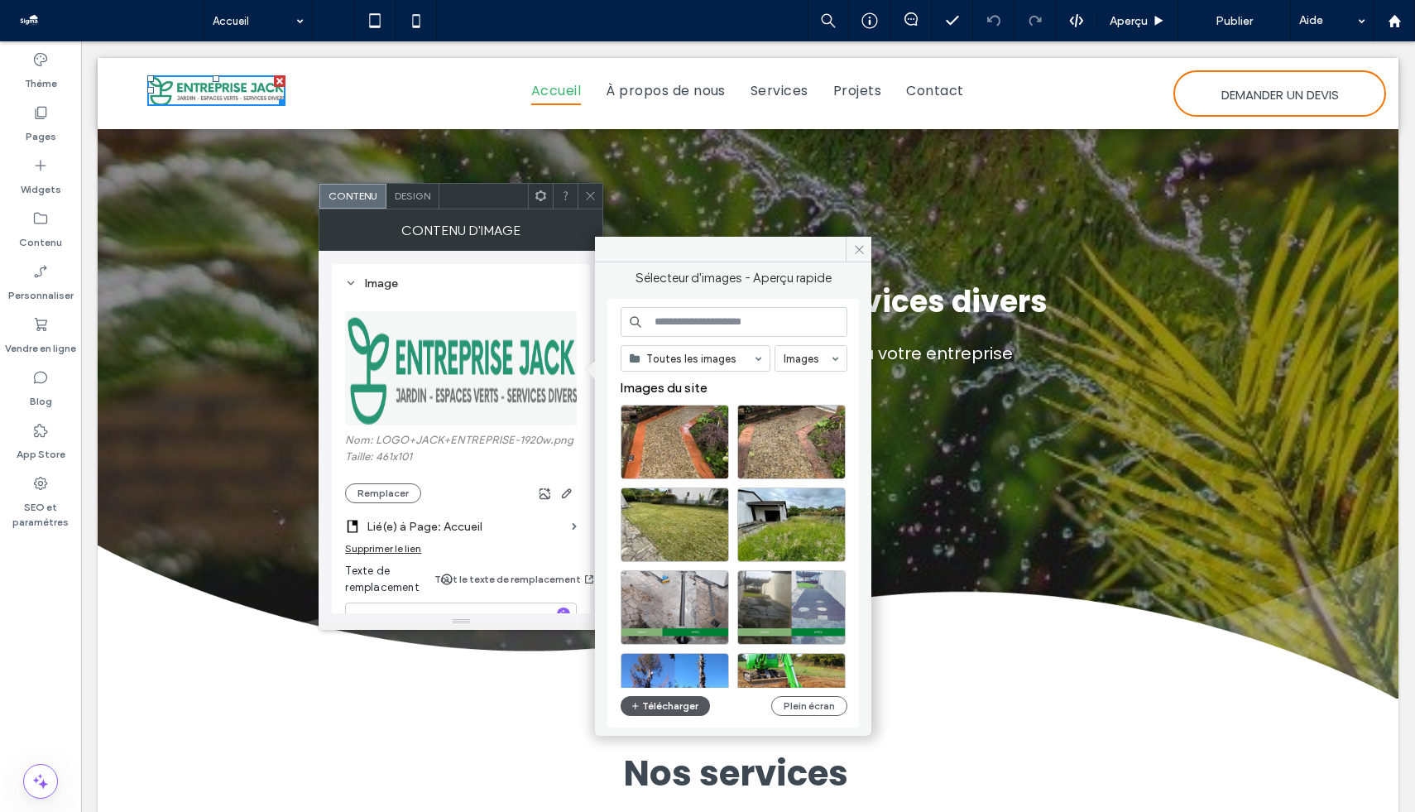
click at [689, 705] on button "Télécharger" at bounding box center [665, 706] width 89 height 20
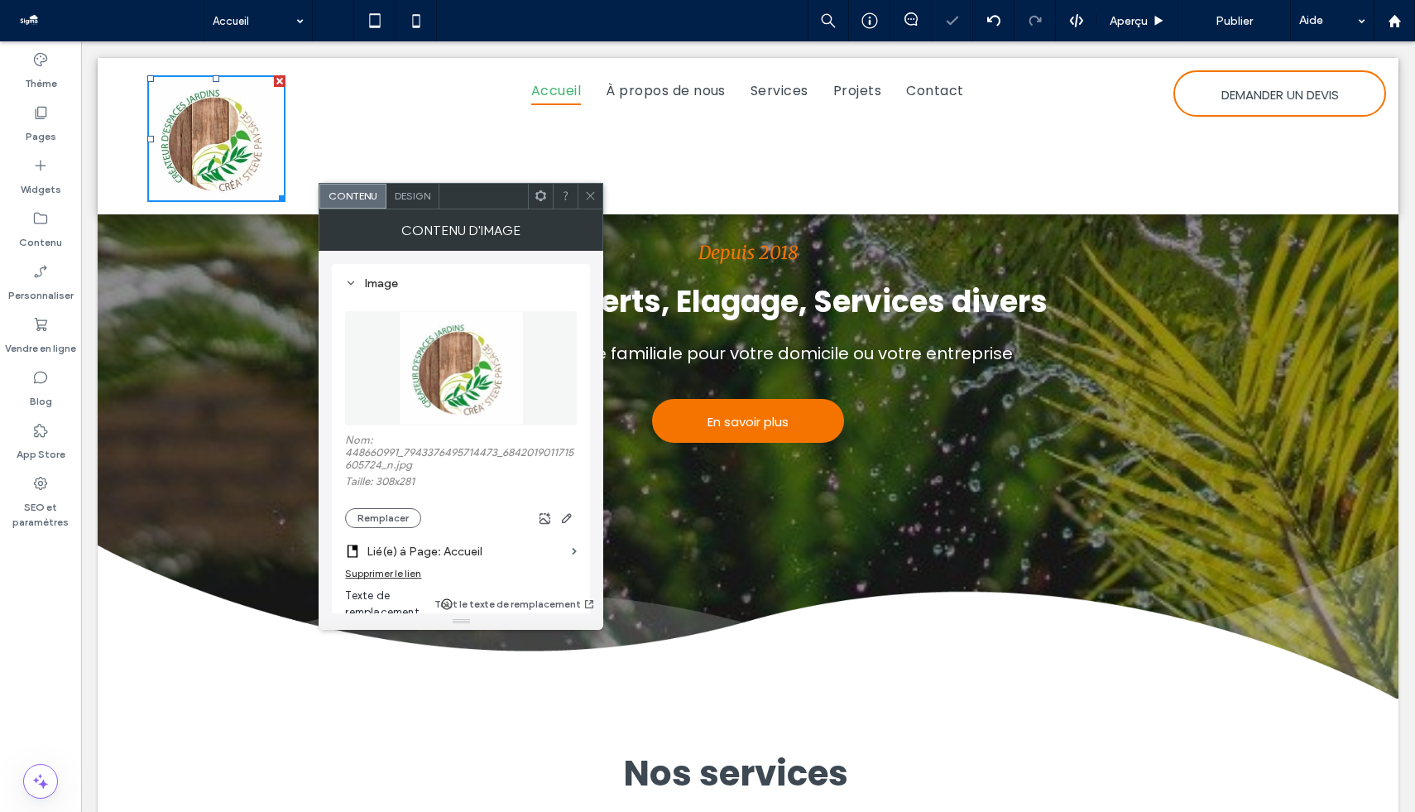
click at [589, 193] on use at bounding box center [591, 196] width 8 height 8
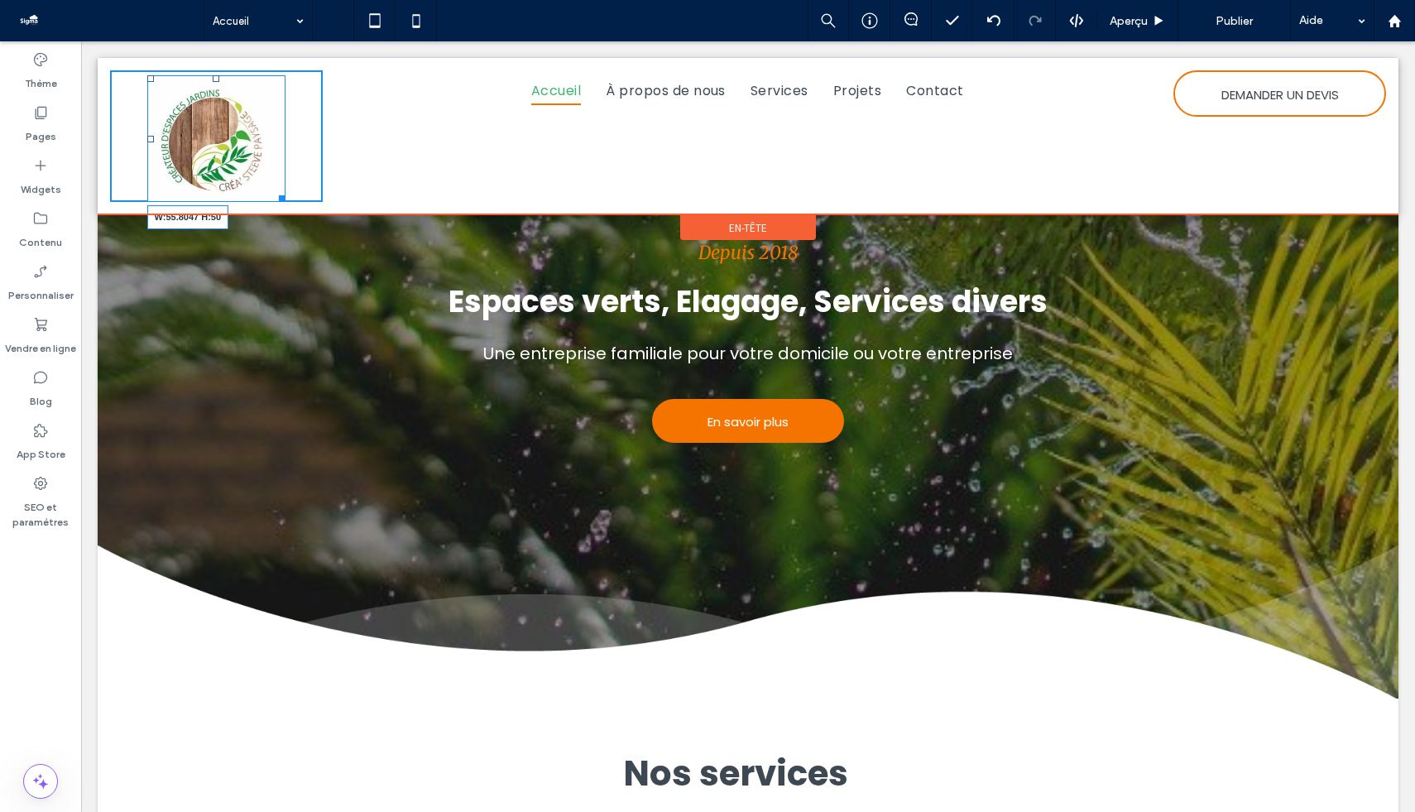
drag, startPoint x: 282, startPoint y: 195, endPoint x: 236, endPoint y: 89, distance: 115.7
click at [236, 89] on div "W:55.8047 H:50" at bounding box center [216, 138] width 139 height 127
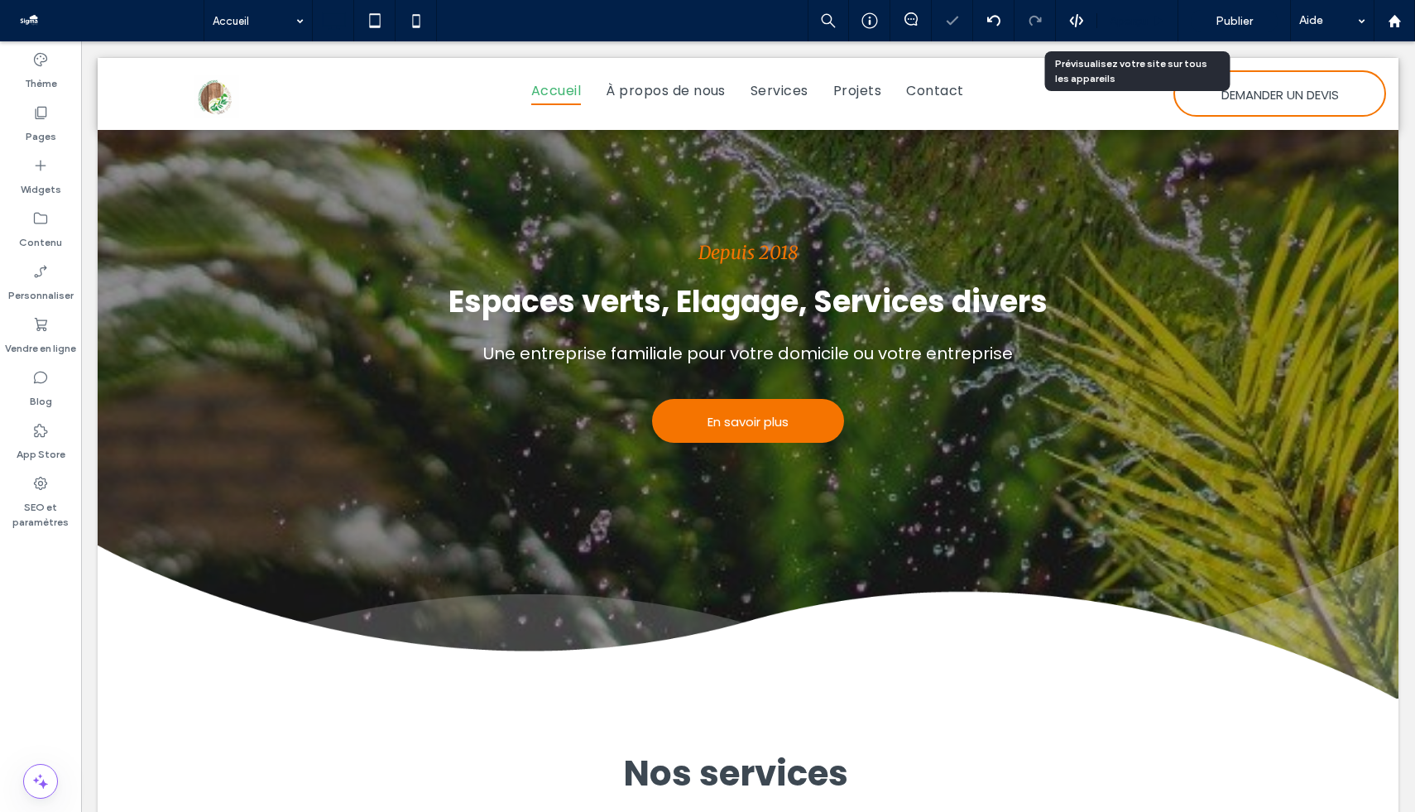
click at [1140, 22] on span "Aperçu" at bounding box center [1129, 21] width 38 height 14
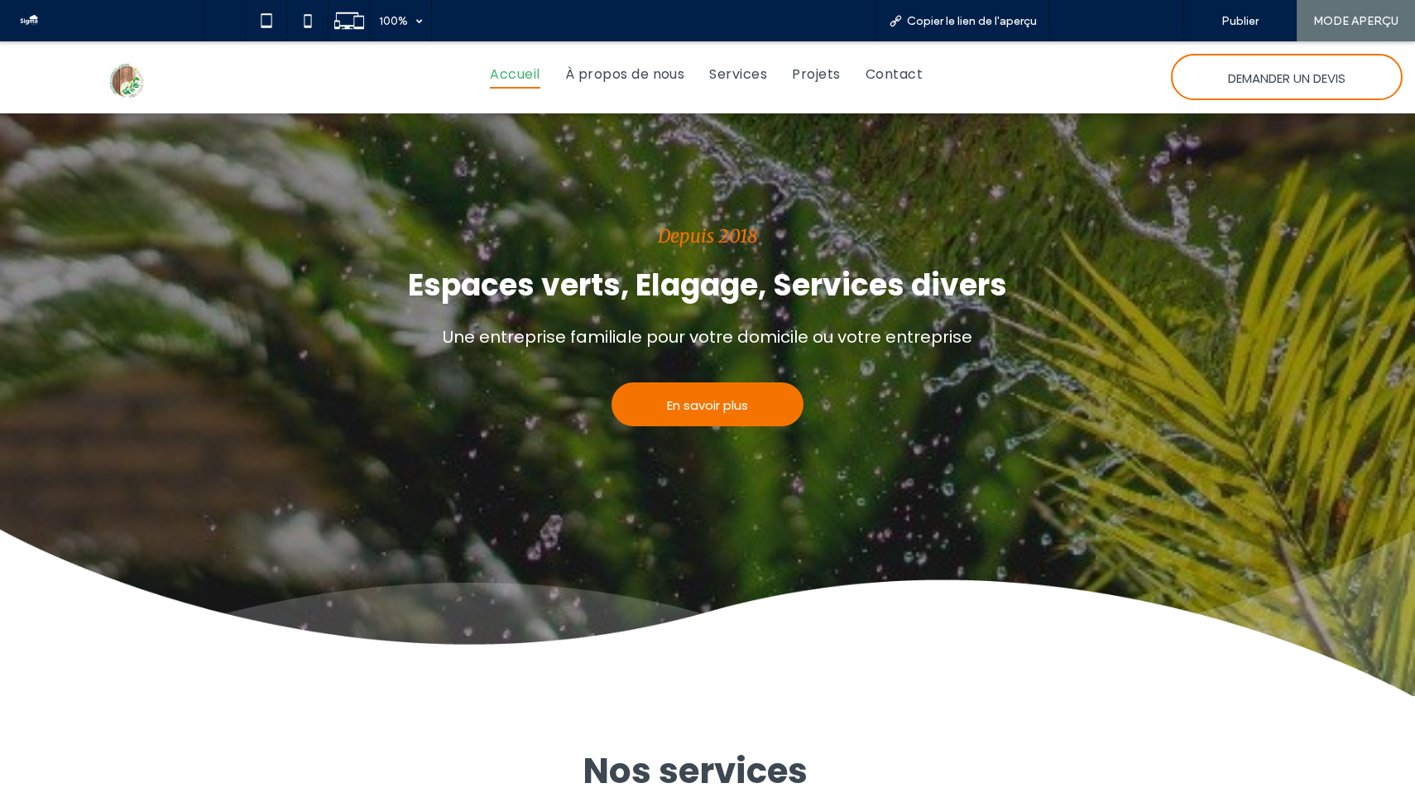
click at [1156, 21] on span "Retour à l'éditeur" at bounding box center [1125, 21] width 92 height 14
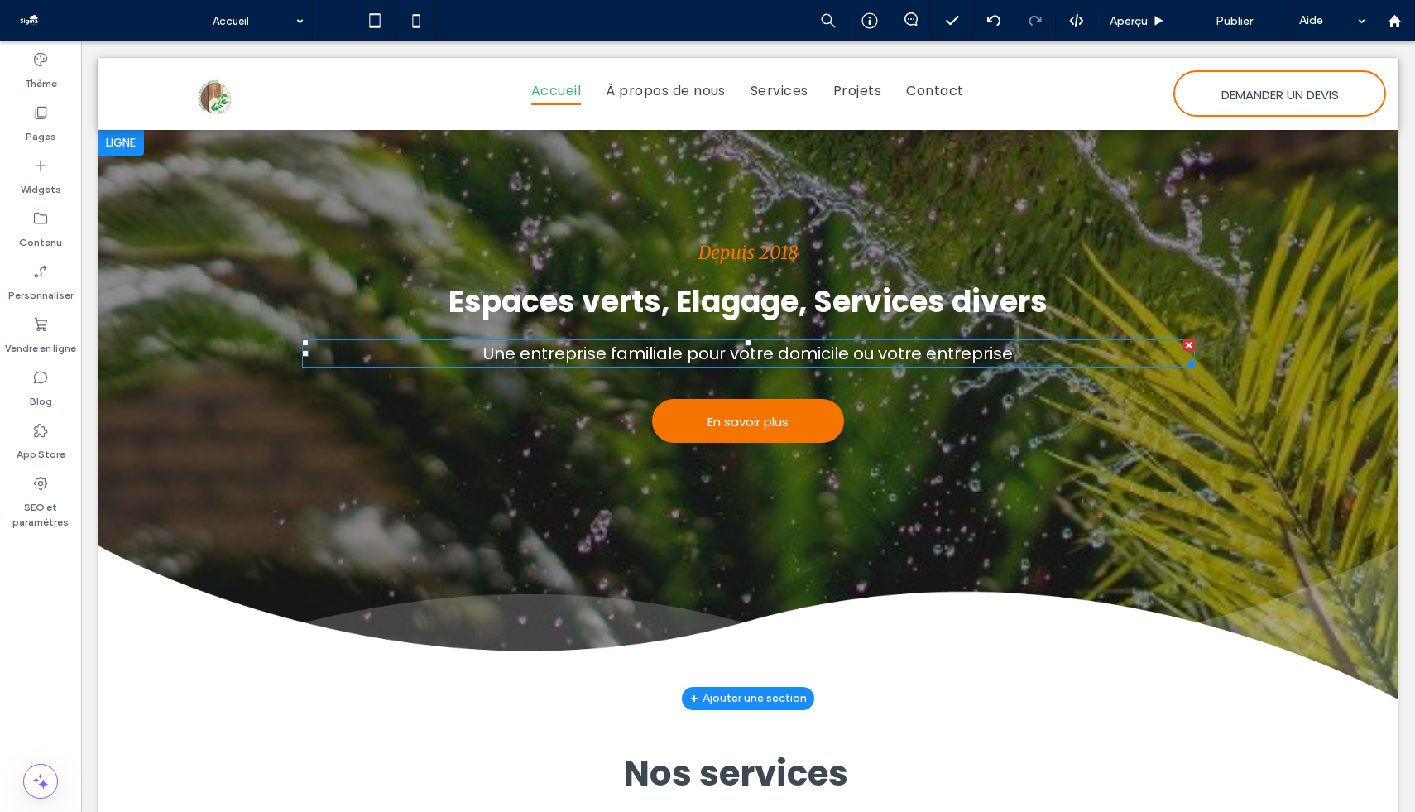
click at [839, 353] on span "Une entreprise familiale pour votre domicile ou votre entreprise" at bounding box center [748, 353] width 530 height 23
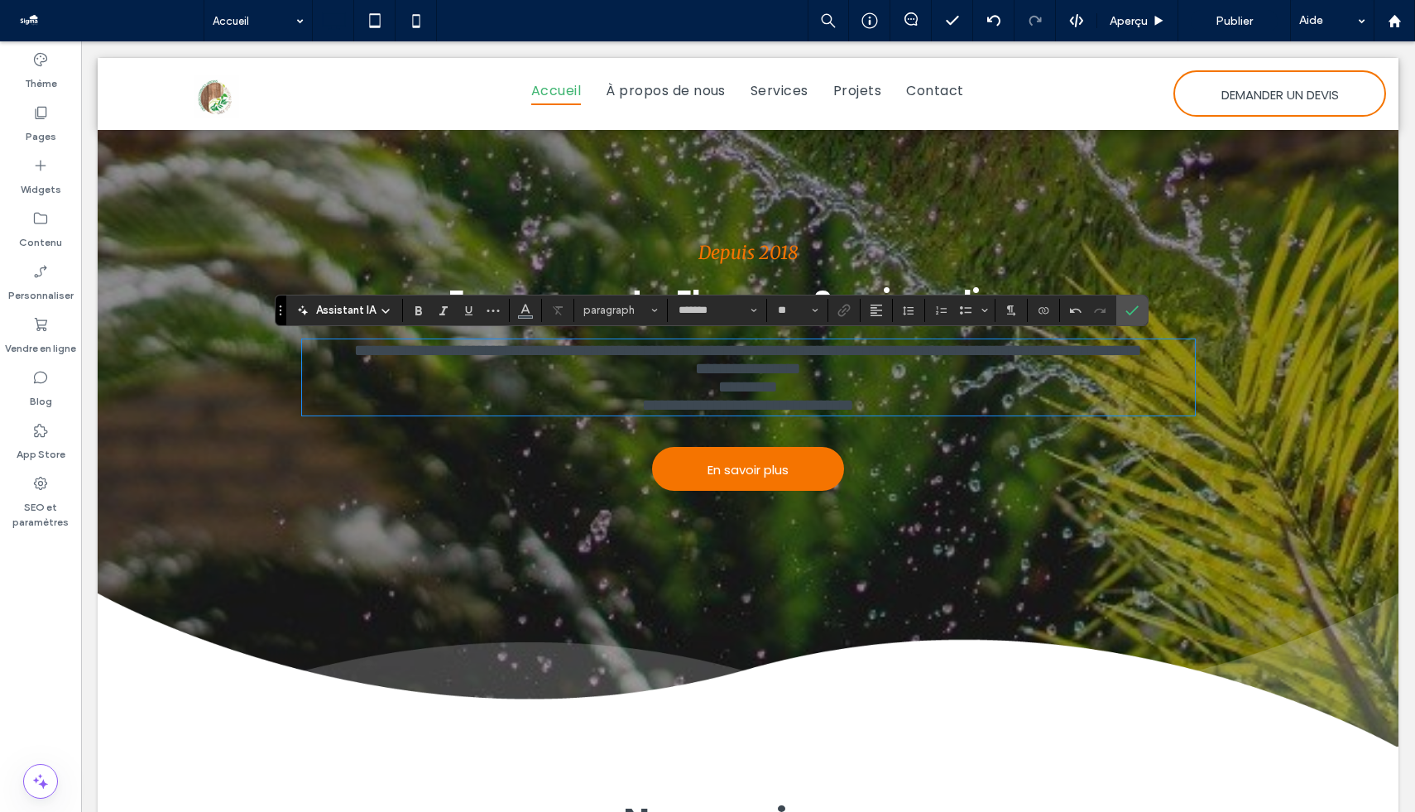
type input "**"
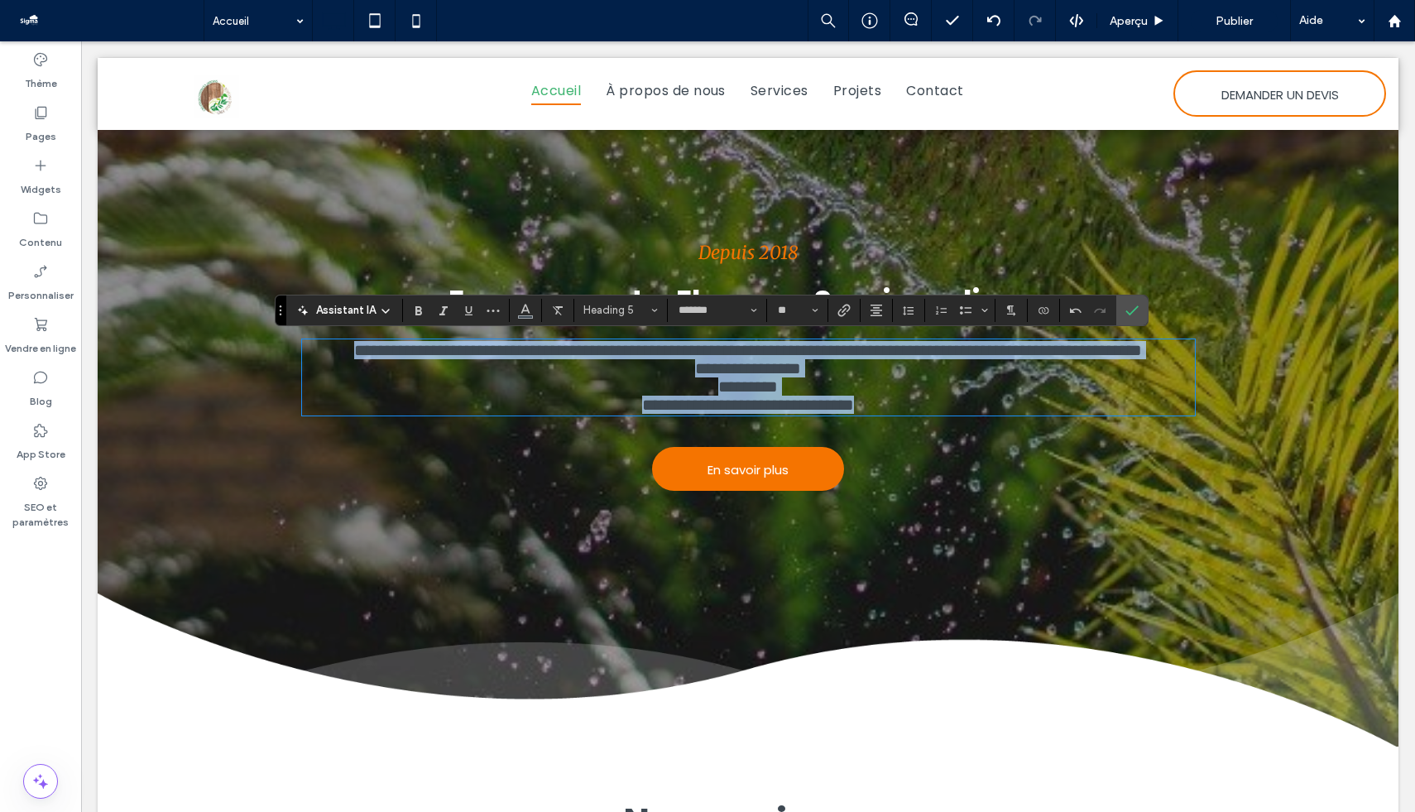
drag, startPoint x: 910, startPoint y: 450, endPoint x: 326, endPoint y: 332, distance: 595.5
click at [326, 332] on div "**********" at bounding box center [748, 487] width 1301 height 518
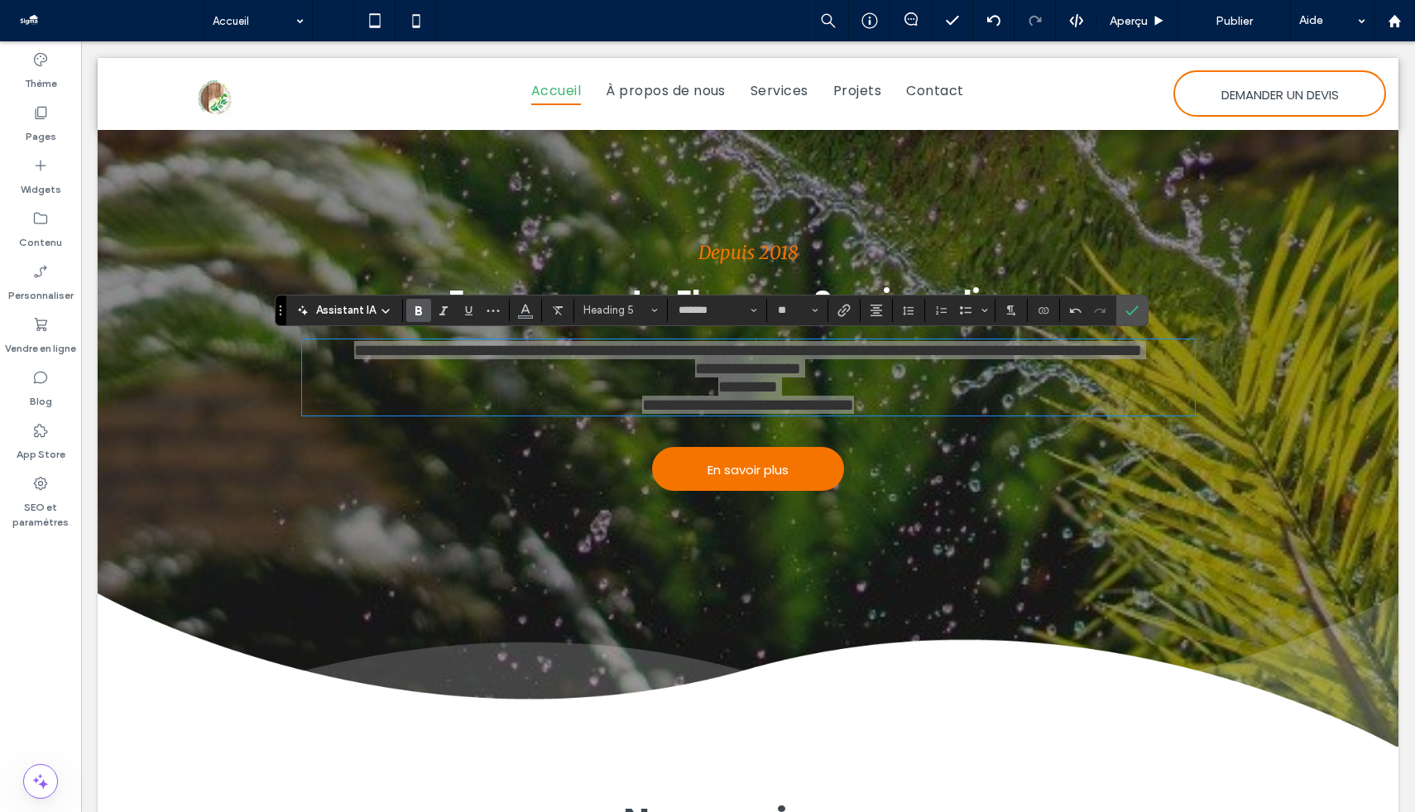
click at [422, 310] on icon "Gras" at bounding box center [418, 310] width 13 height 13
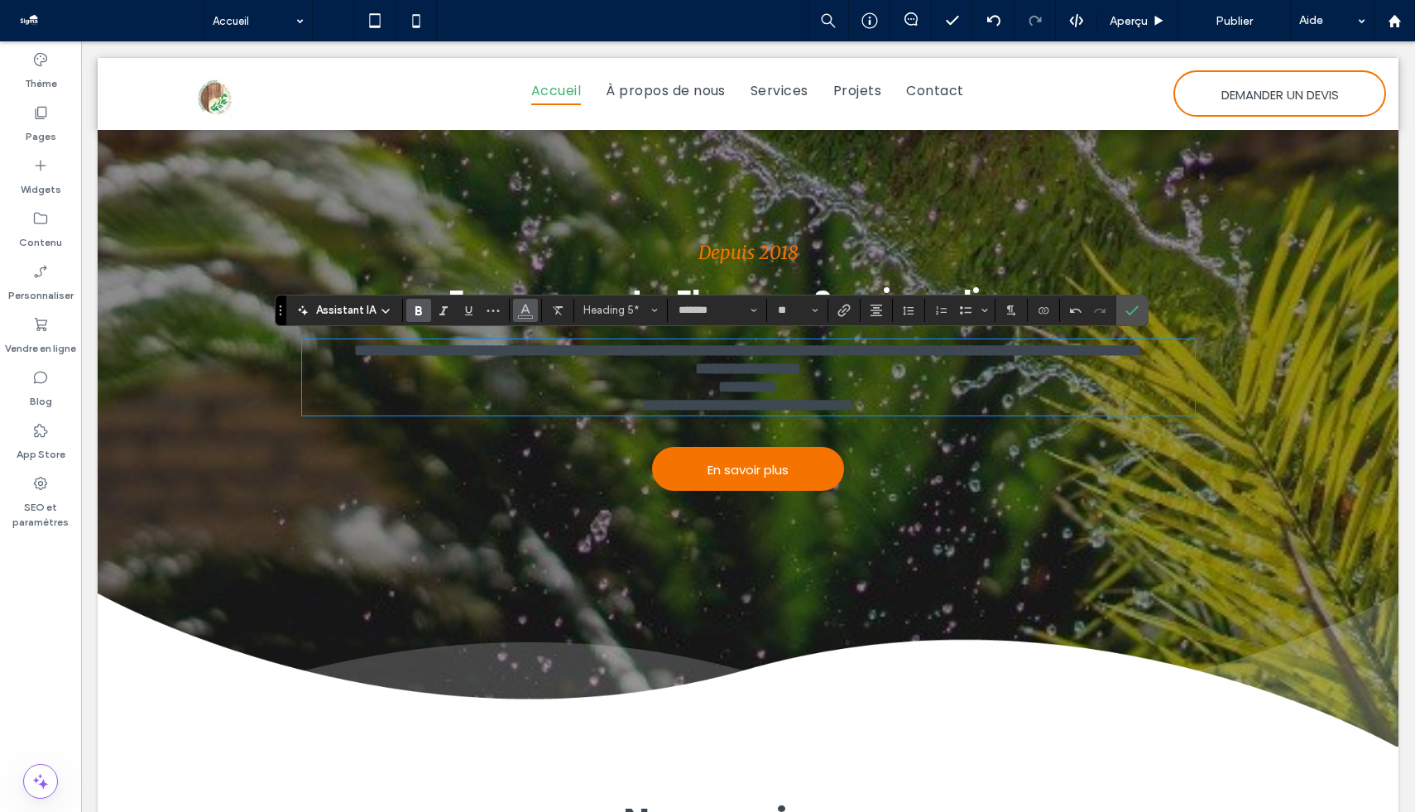
click at [520, 312] on icon "Couleur" at bounding box center [525, 308] width 13 height 13
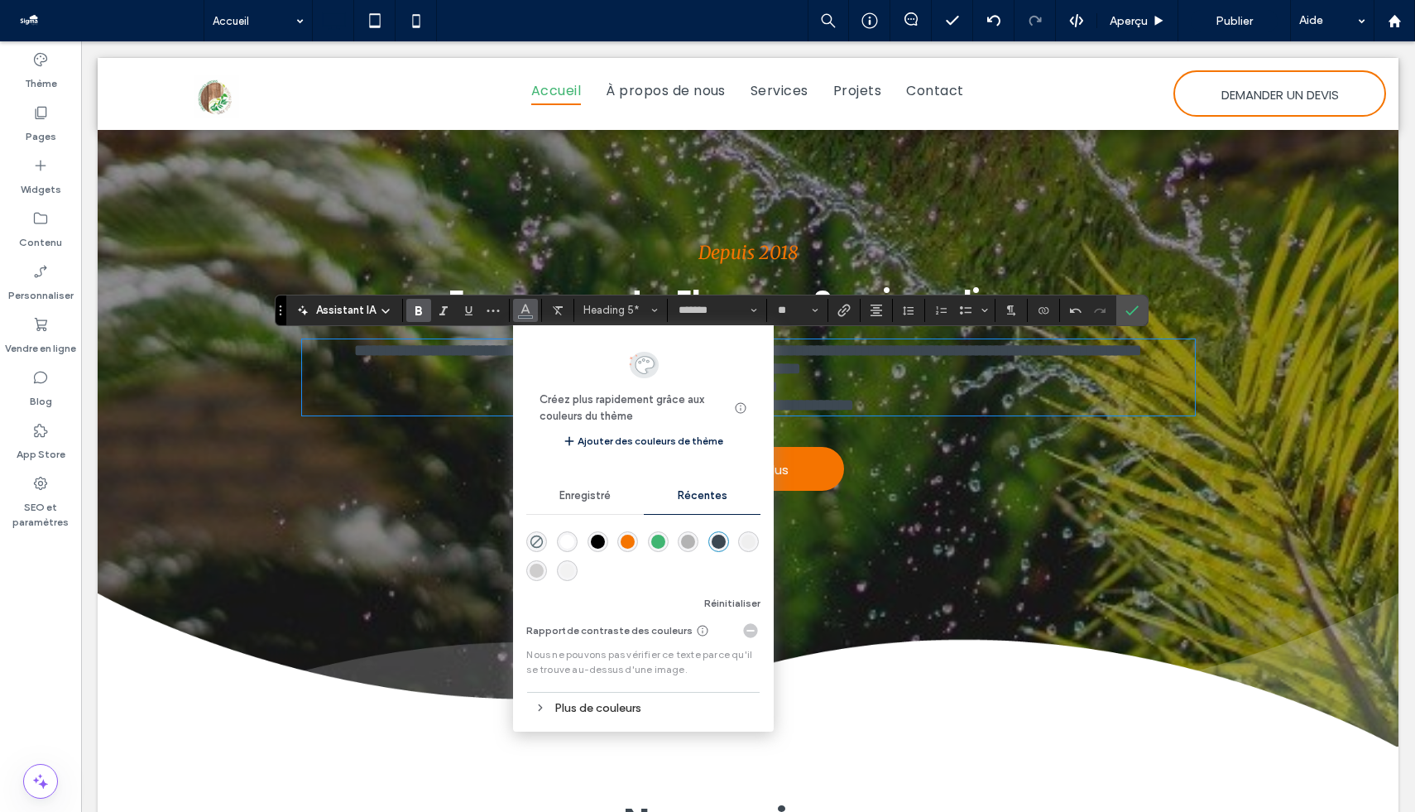
click at [565, 531] on div "rgba(255, 255, 255, 1)" at bounding box center [567, 541] width 21 height 21
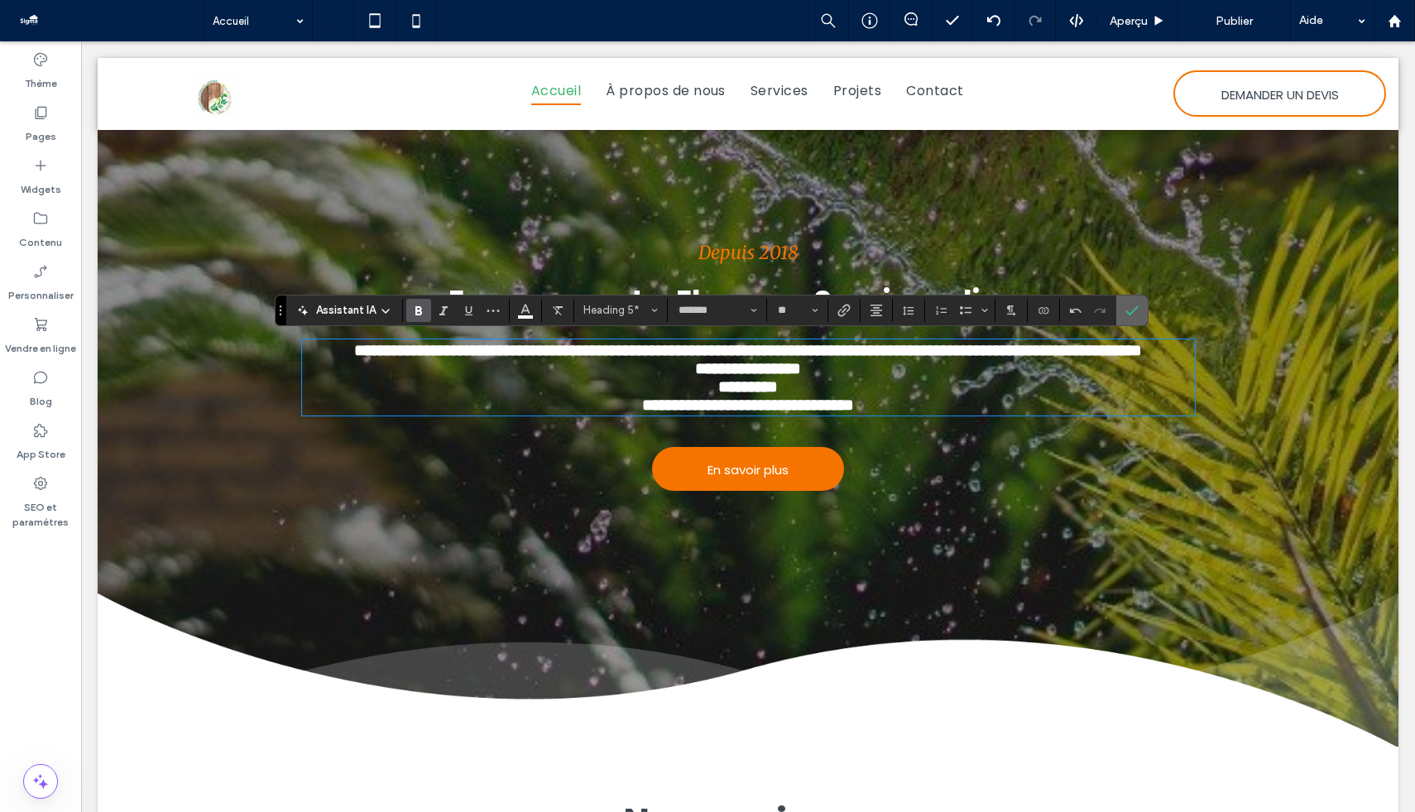
click at [1132, 312] on icon "Confirmer" at bounding box center [1132, 310] width 13 height 13
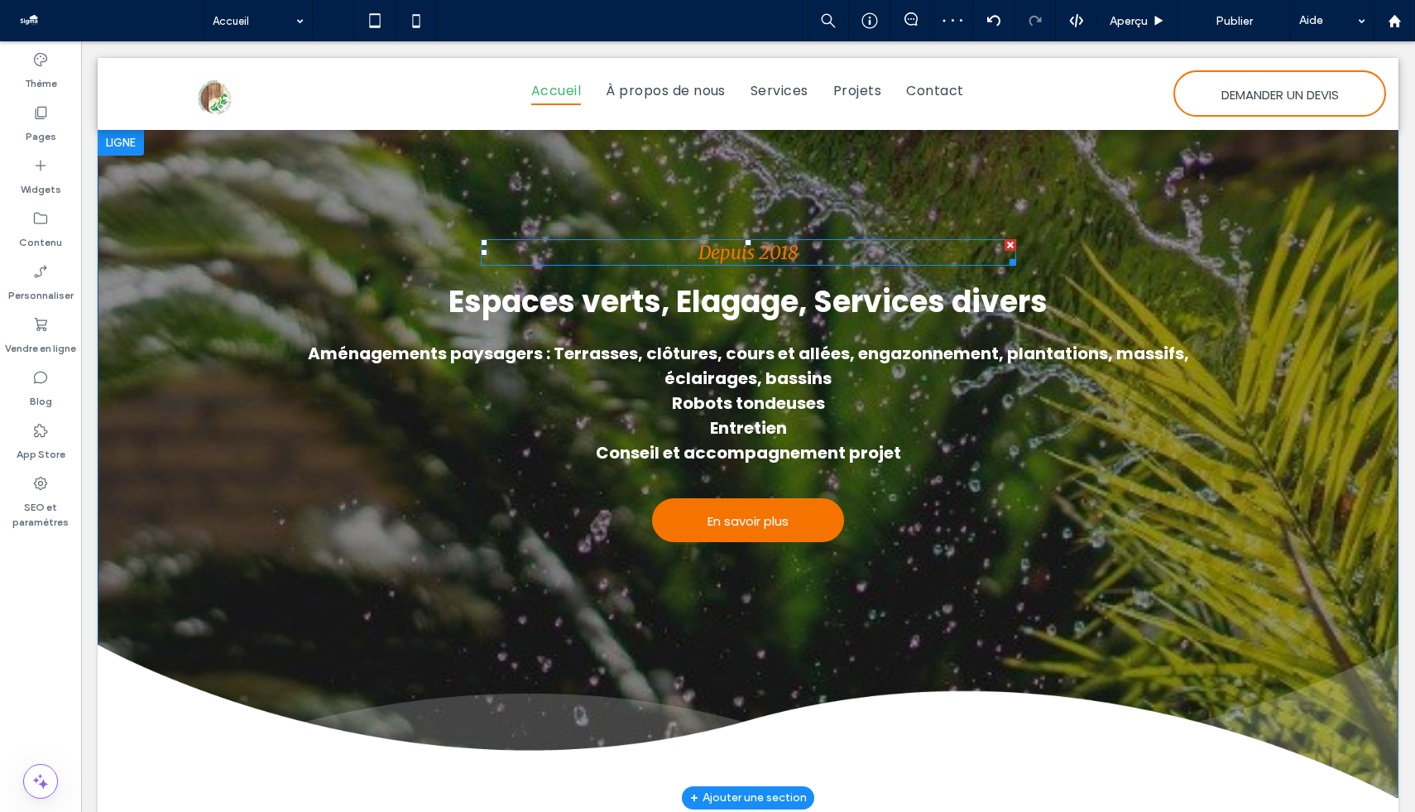
click at [755, 253] on span "Depuis 2018" at bounding box center [748, 252] width 99 height 23
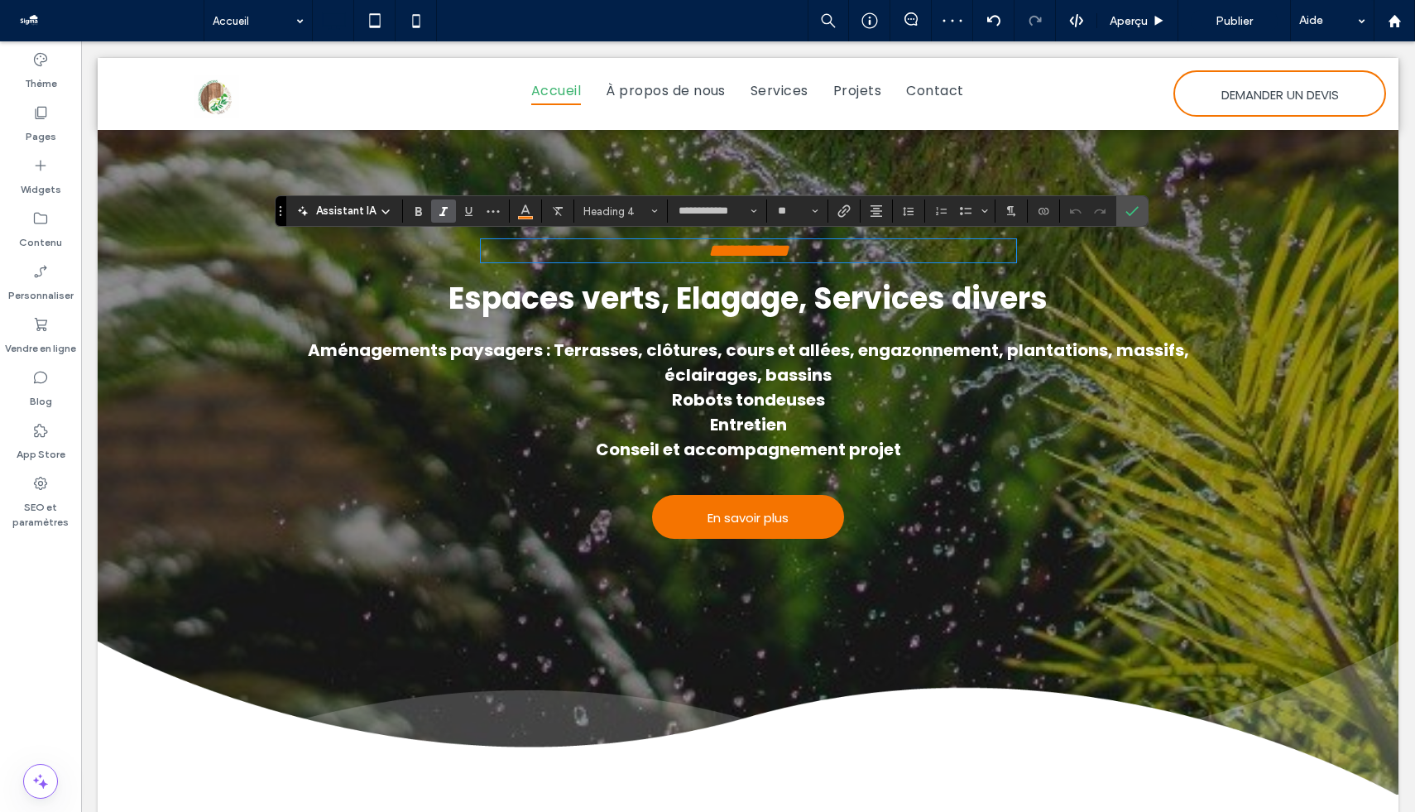
click at [823, 252] on h4 "**********" at bounding box center [749, 251] width 536 height 20
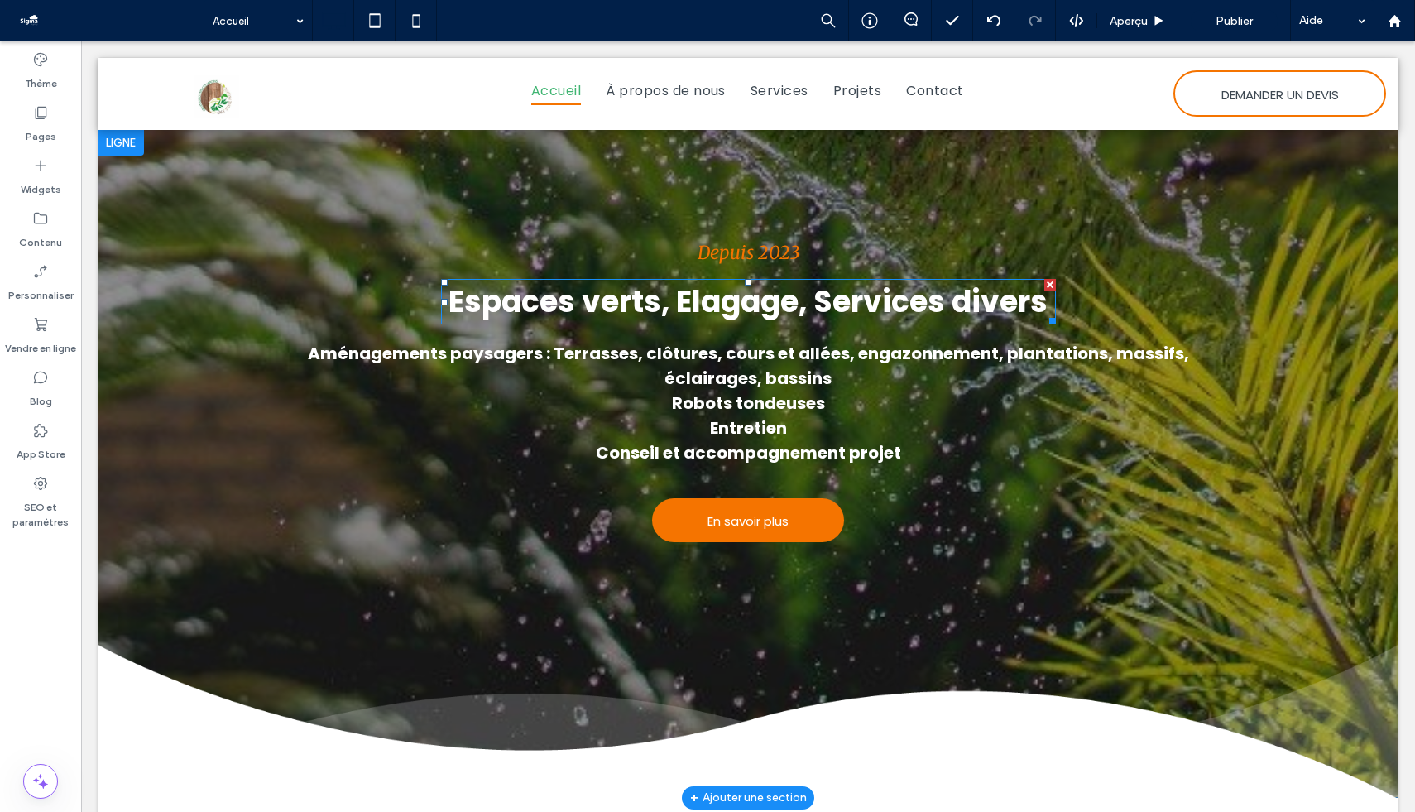
click at [916, 290] on span "Espaces verts, Elagage, Services divers" at bounding box center [748, 302] width 599 height 42
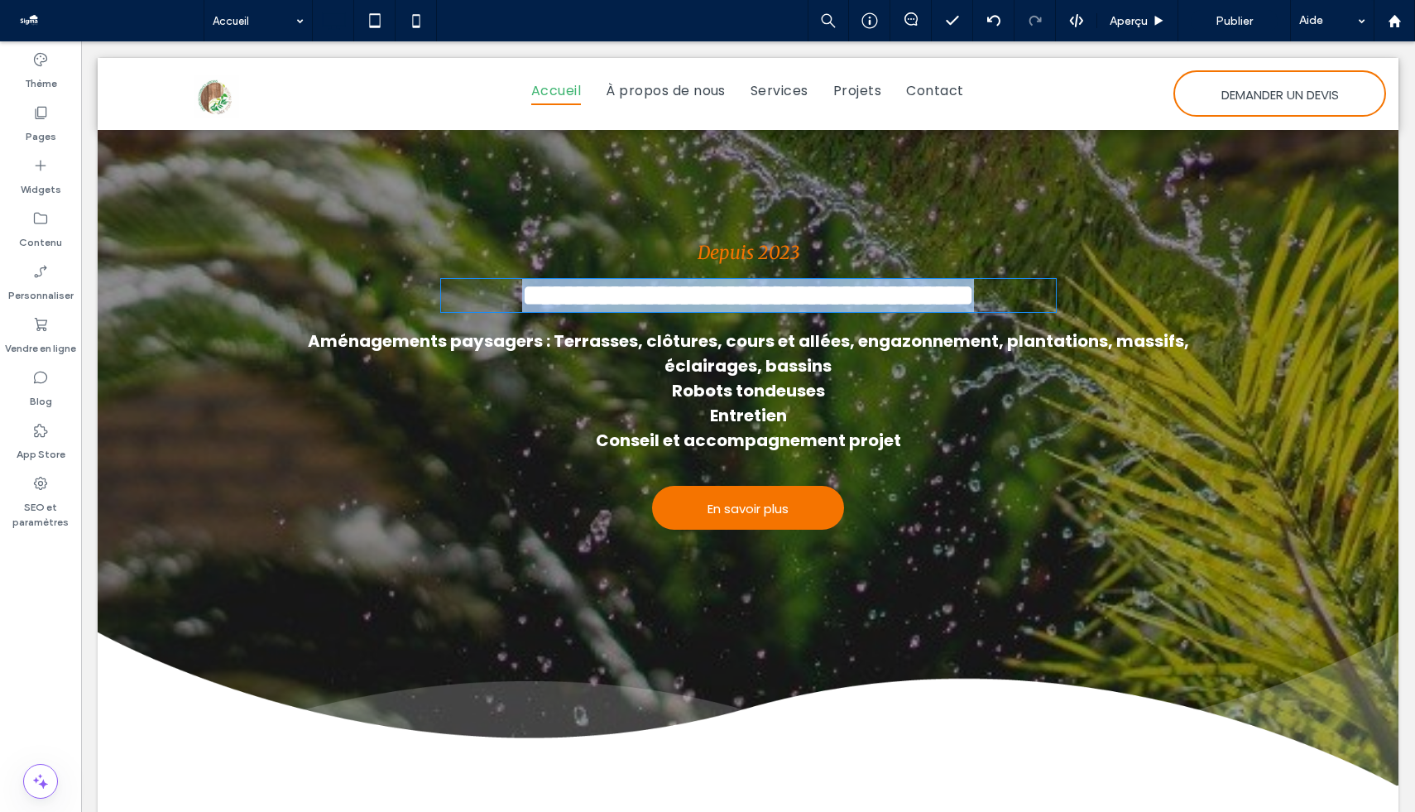
type input "*******"
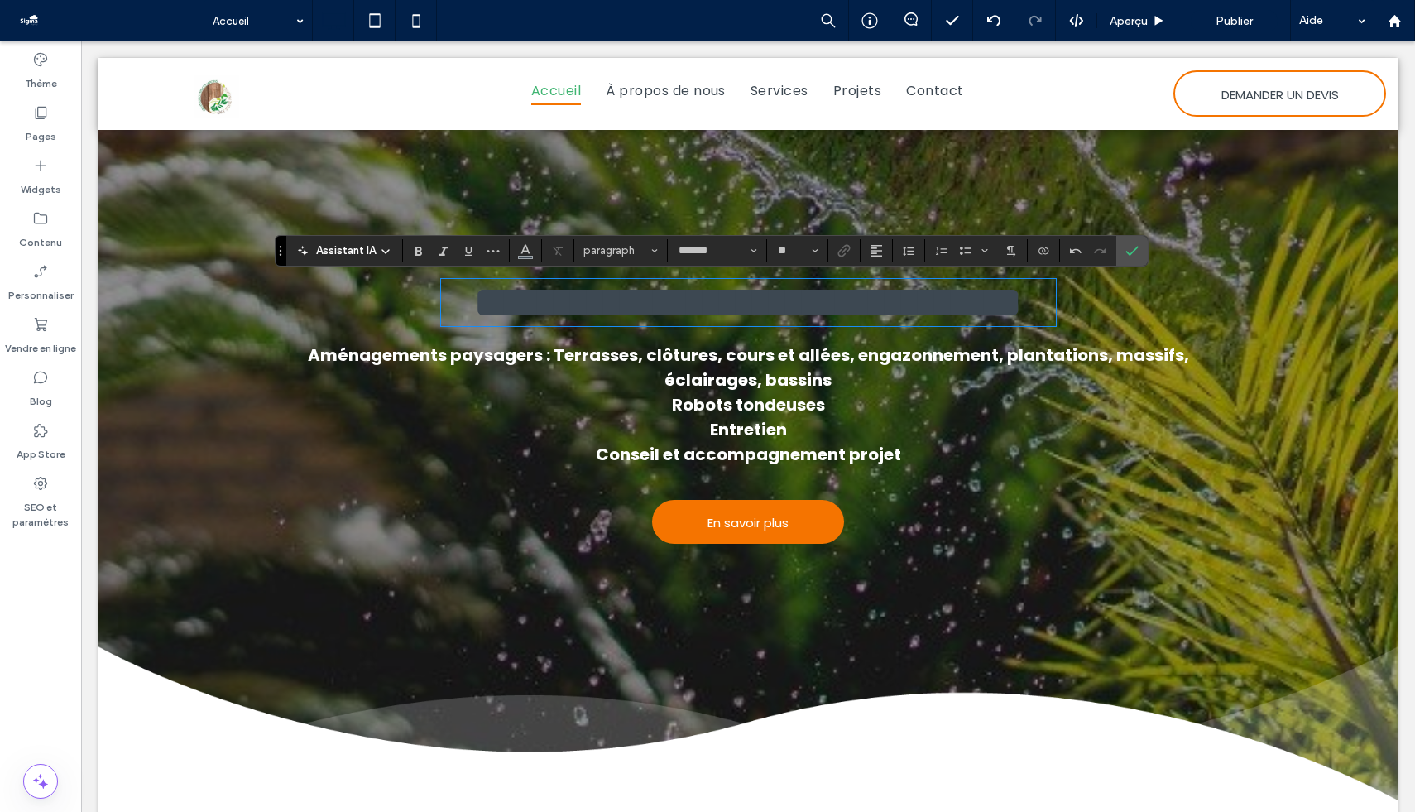
type input "**"
drag, startPoint x: 744, startPoint y: 304, endPoint x: 476, endPoint y: 283, distance: 269.0
click at [476, 283] on span "**********" at bounding box center [748, 302] width 548 height 43
click at [992, 306] on h1 "**********" at bounding box center [748, 302] width 615 height 47
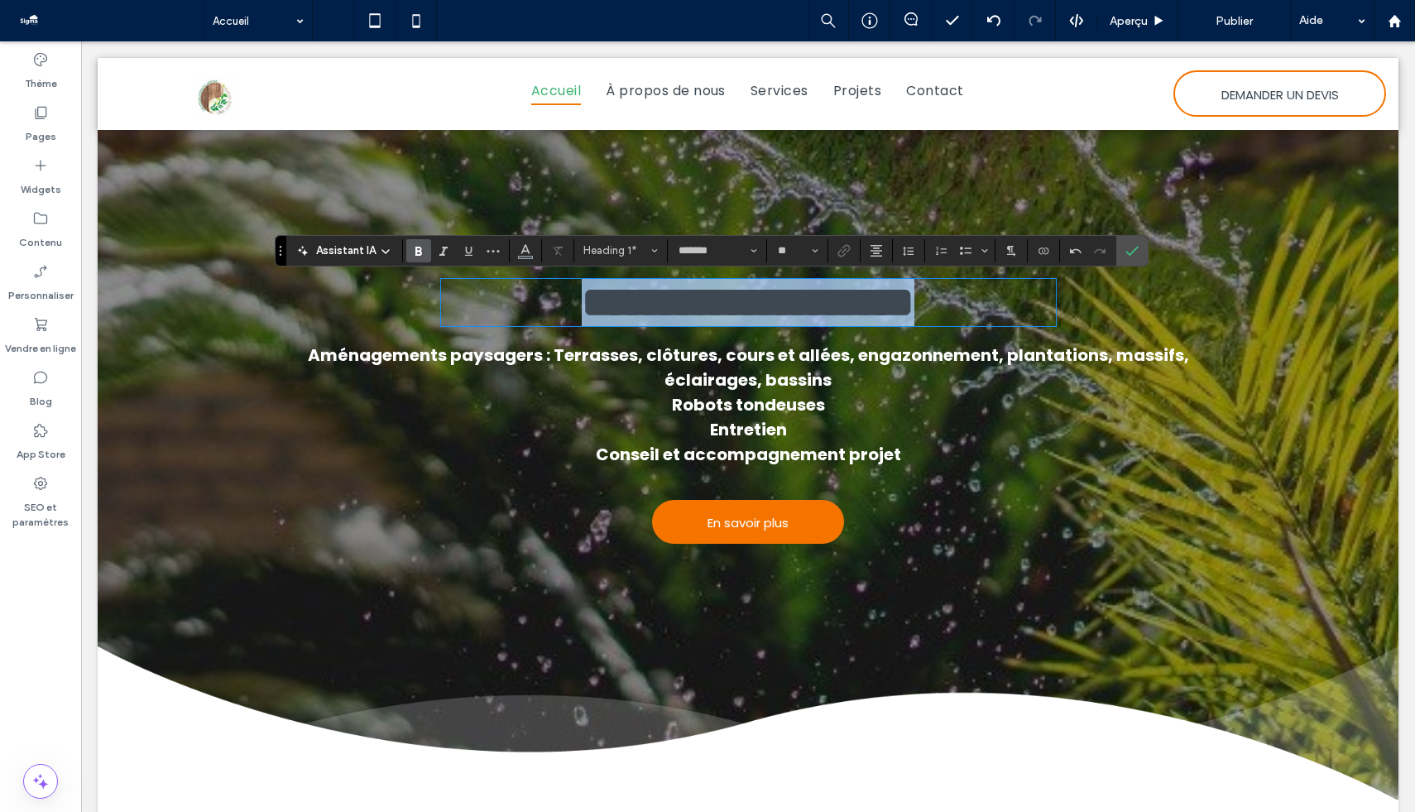
click at [992, 306] on h1 "**********" at bounding box center [748, 302] width 615 height 47
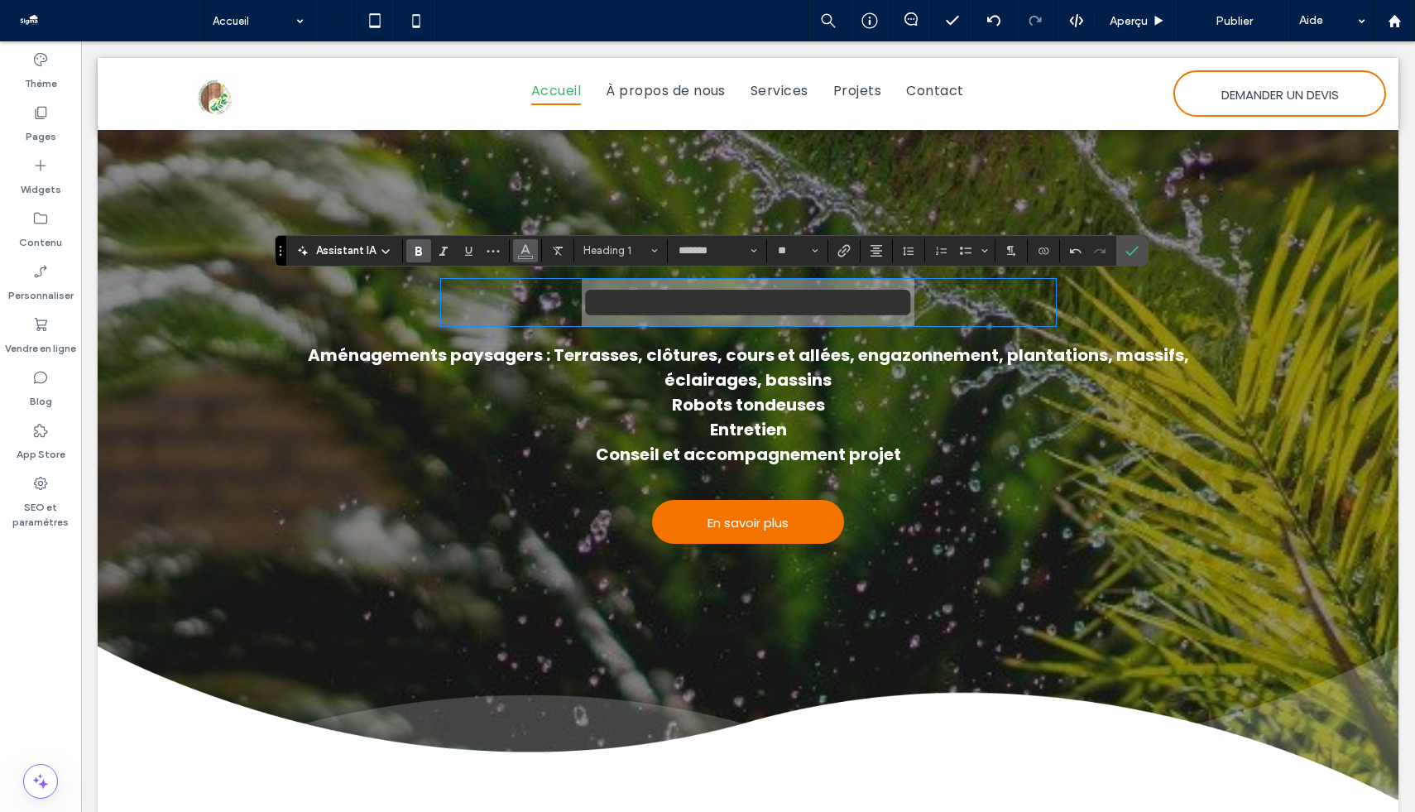
click at [522, 251] on use "Couleur" at bounding box center [525, 248] width 9 height 9
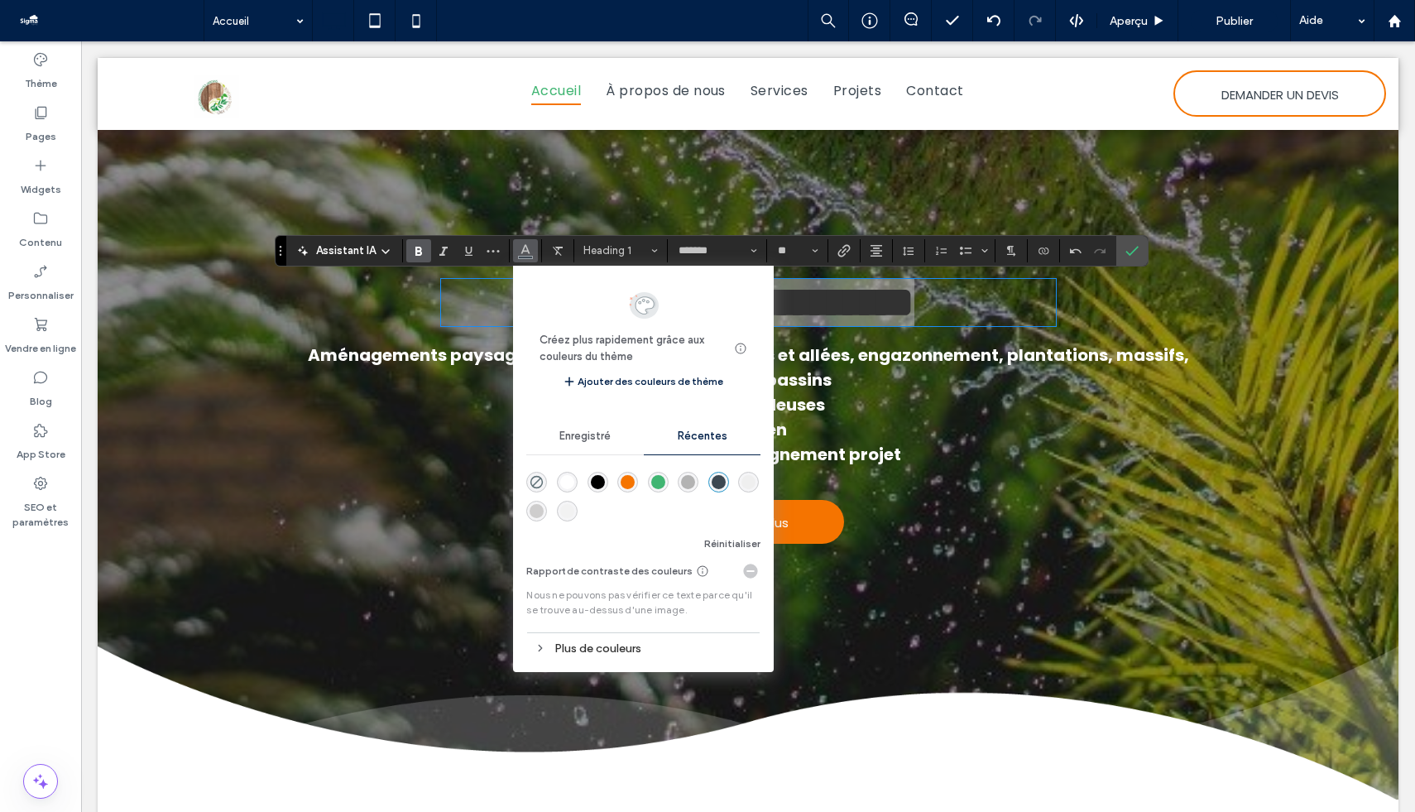
click at [570, 475] on div "rgba(255, 255, 255, 1)" at bounding box center [567, 482] width 14 height 14
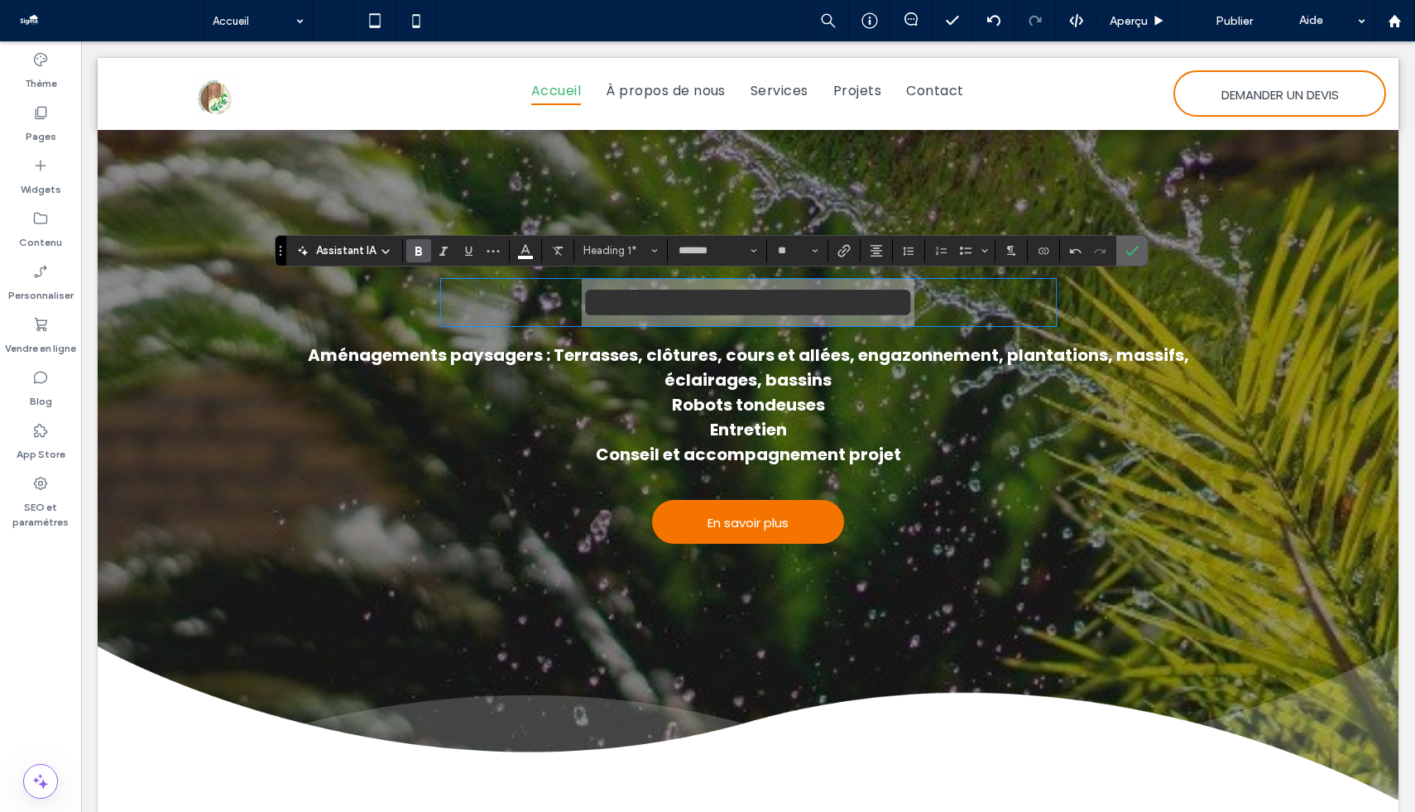
click at [1127, 249] on icon "Confirmer" at bounding box center [1132, 250] width 13 height 13
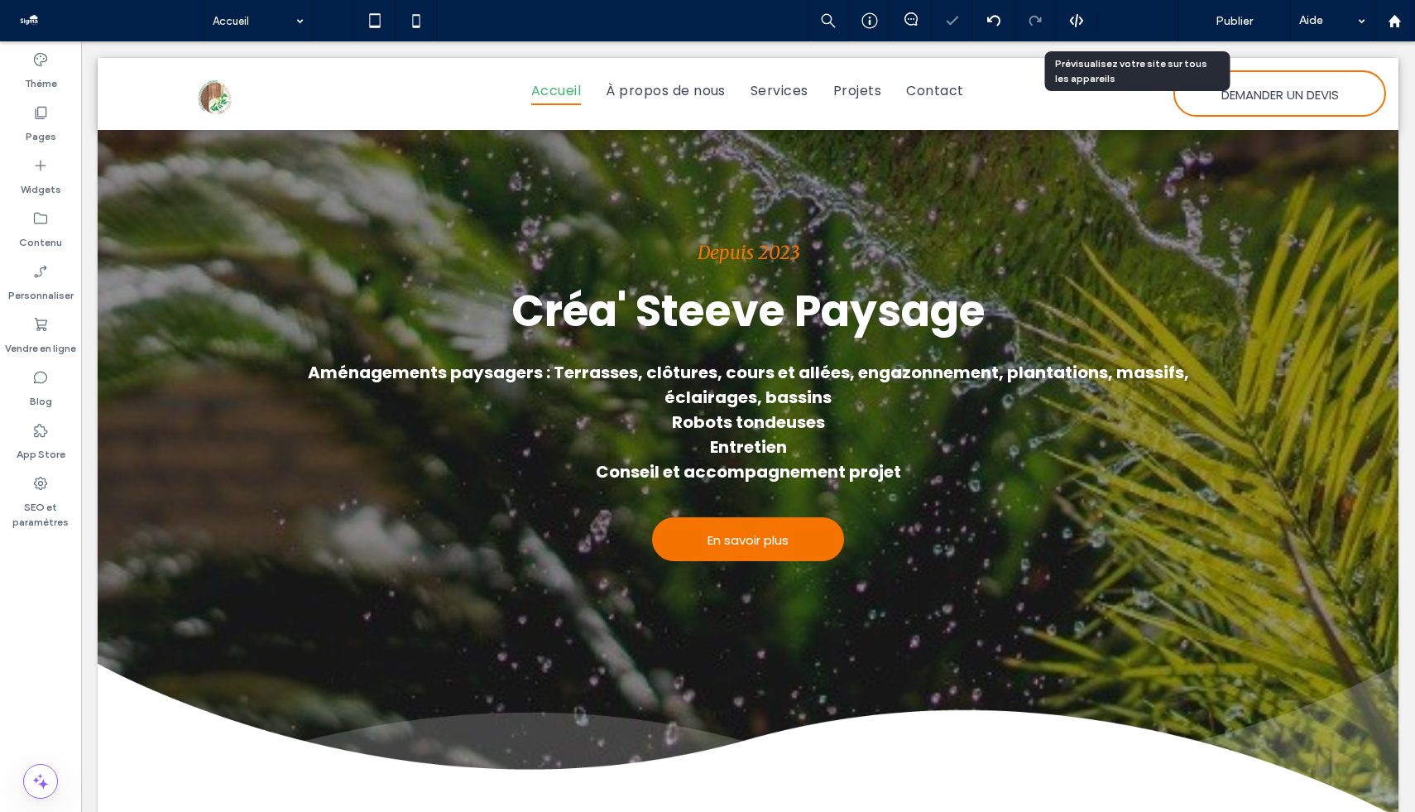
click at [1156, 26] on icon at bounding box center [1159, 21] width 12 height 12
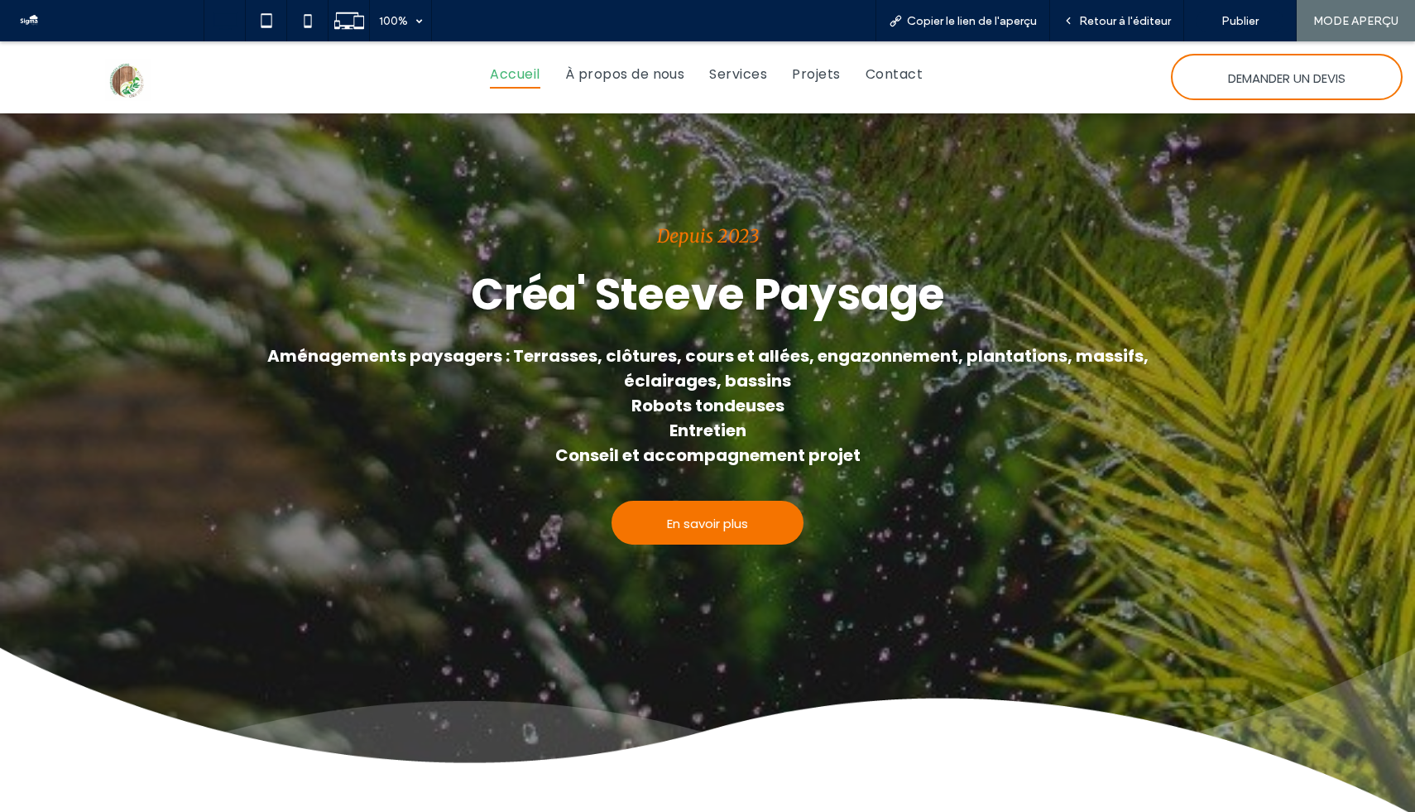
click at [1156, 26] on span "Retour à l'éditeur" at bounding box center [1125, 21] width 92 height 14
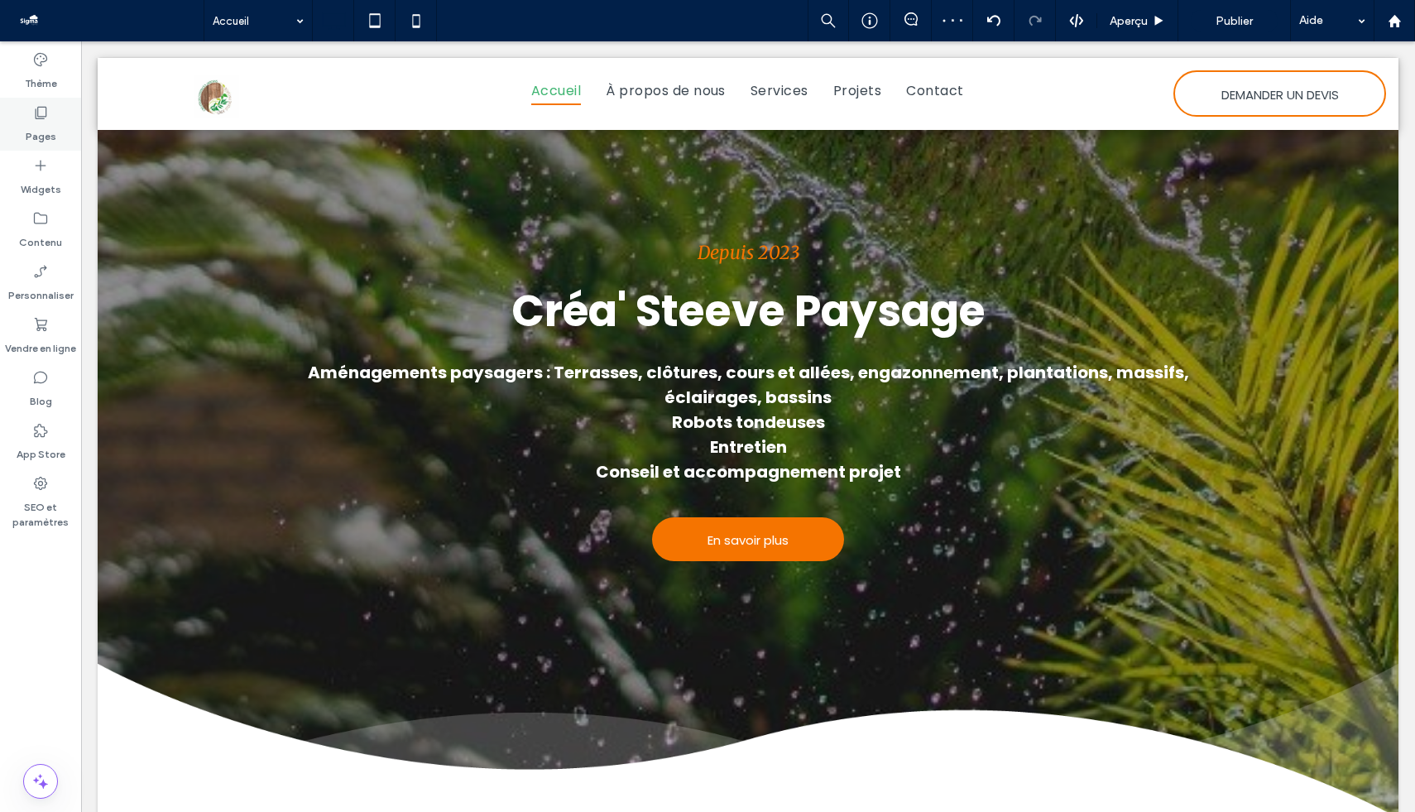
click at [42, 111] on icon at bounding box center [40, 112] width 17 height 17
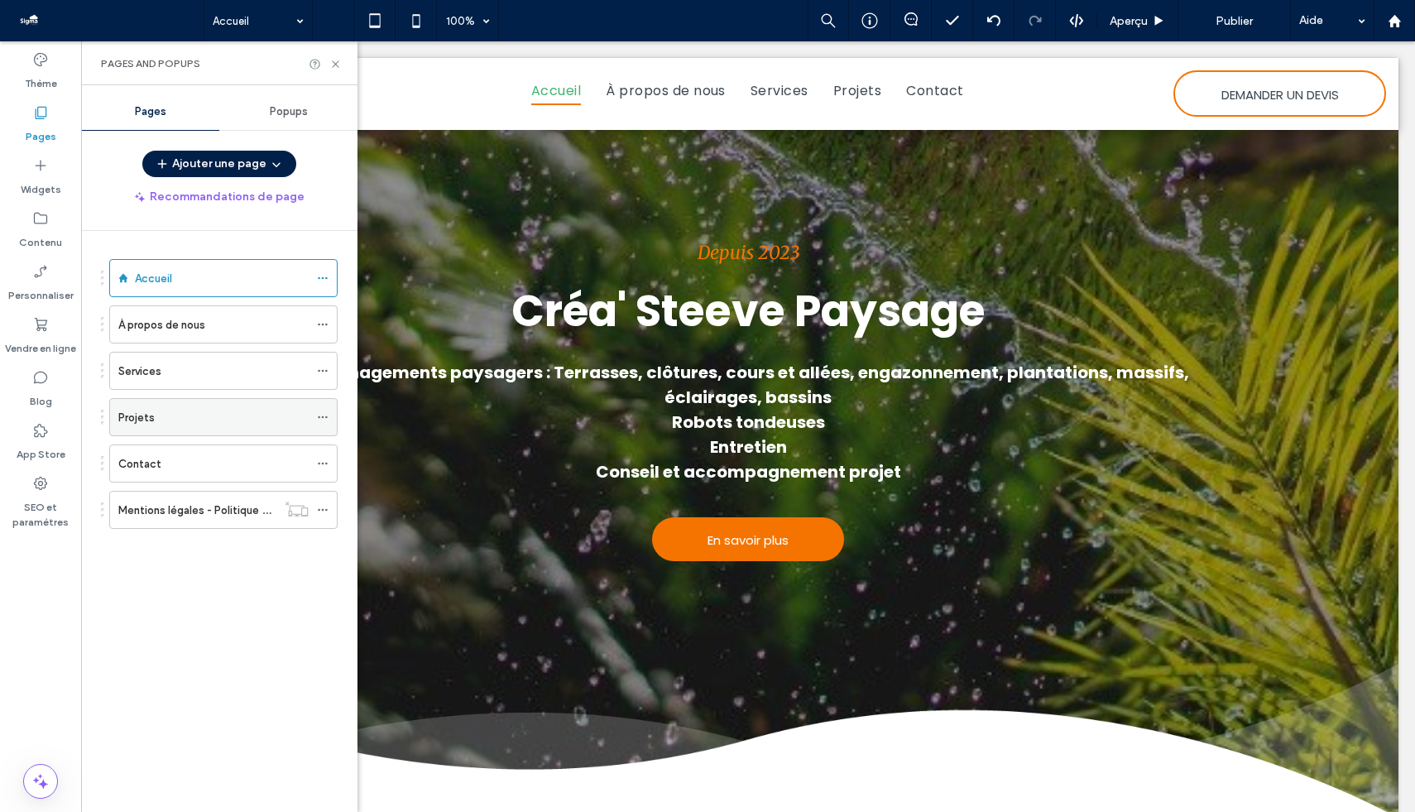
click at [320, 413] on icon at bounding box center [323, 417] width 12 height 12
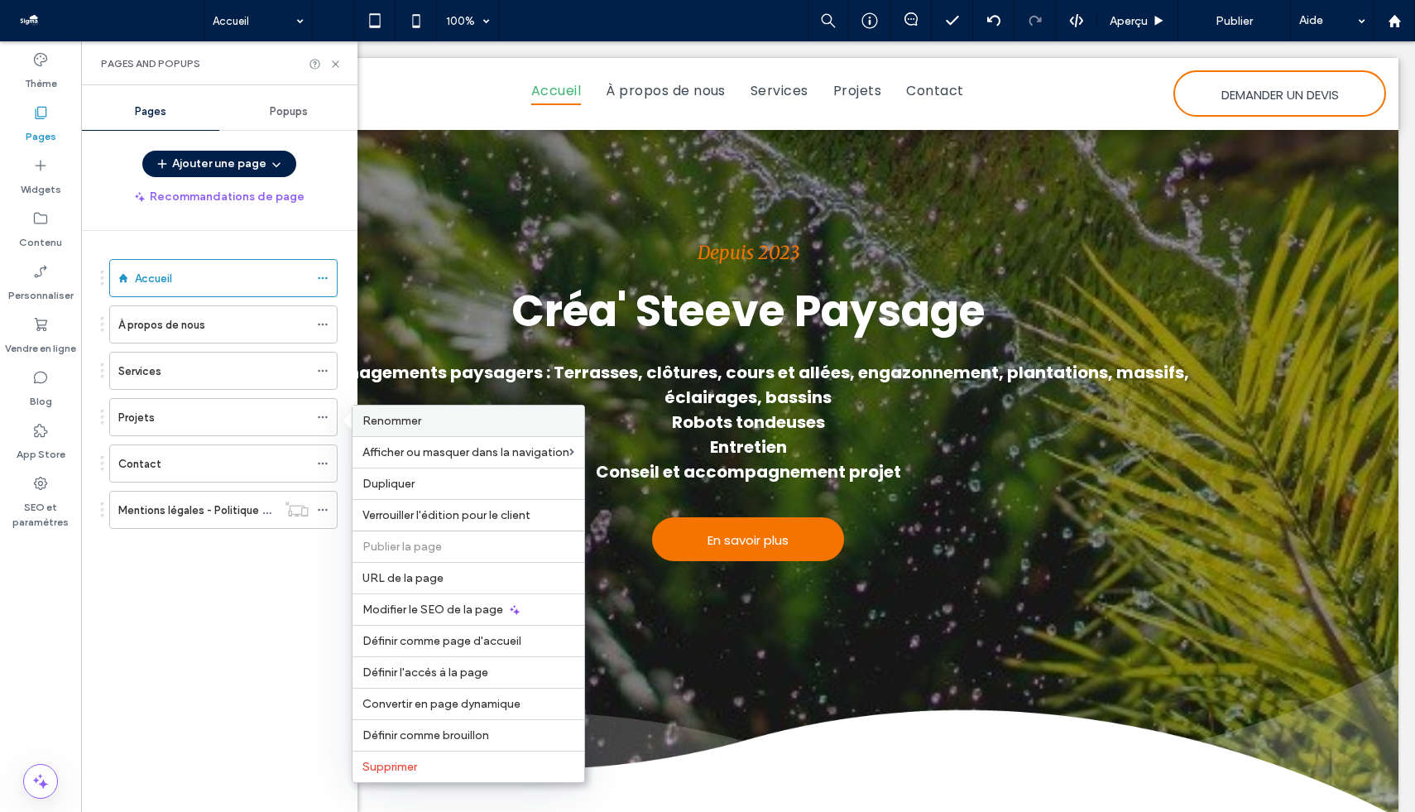
click at [445, 425] on label "Renommer" at bounding box center [469, 421] width 212 height 14
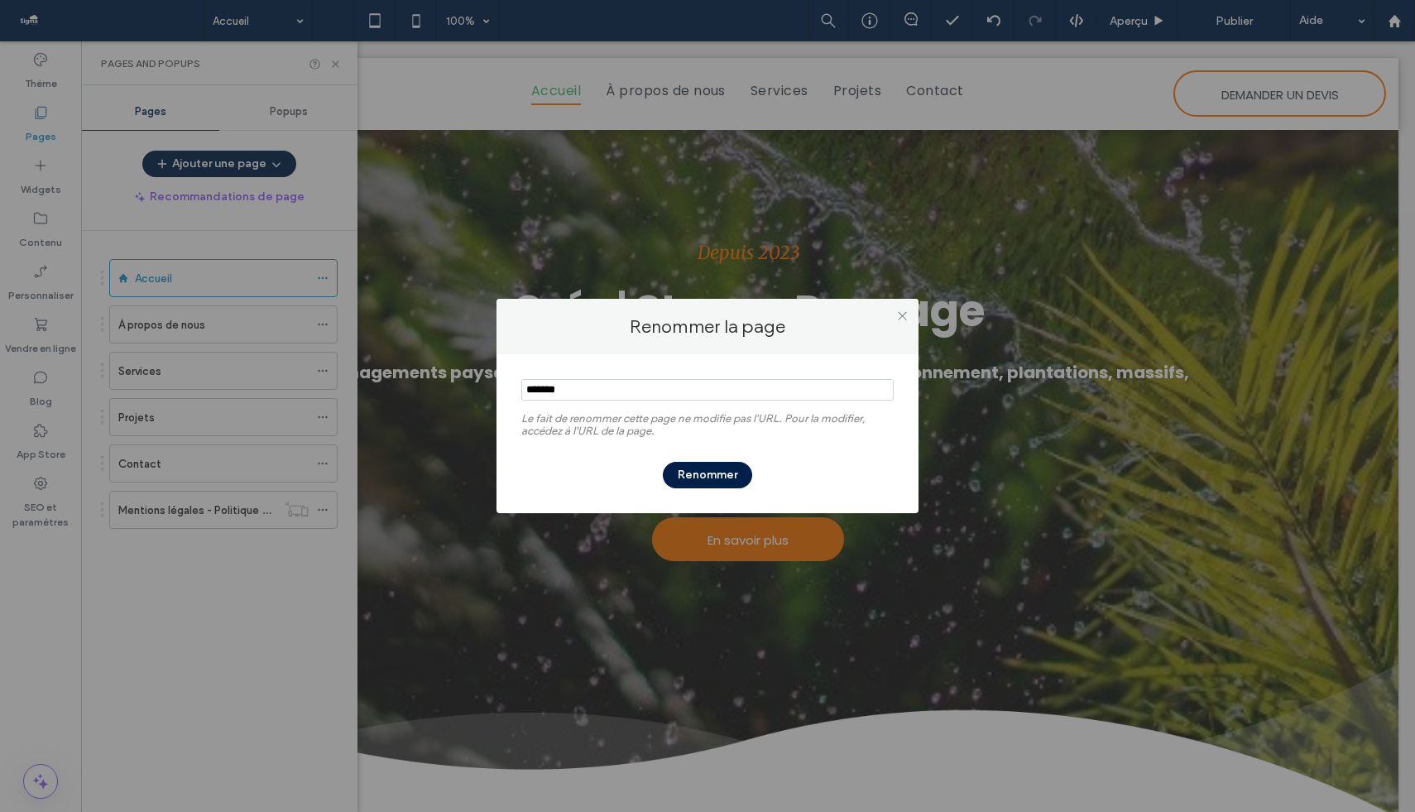
click at [570, 396] on input "notEmpty" at bounding box center [707, 390] width 372 height 22
type input "**********"
click at [709, 469] on button "Renommer" at bounding box center [707, 475] width 89 height 26
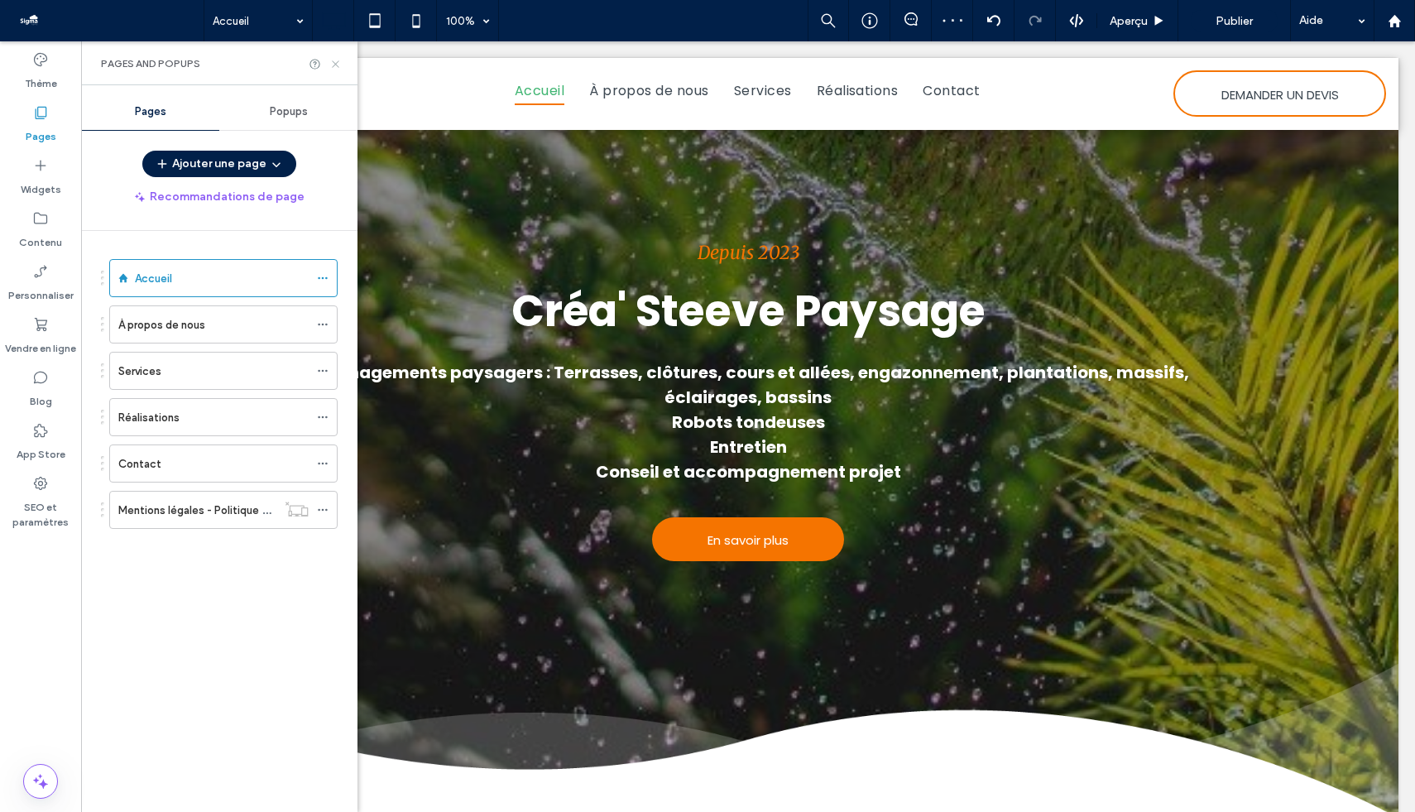
click at [338, 66] on use at bounding box center [335, 63] width 7 height 7
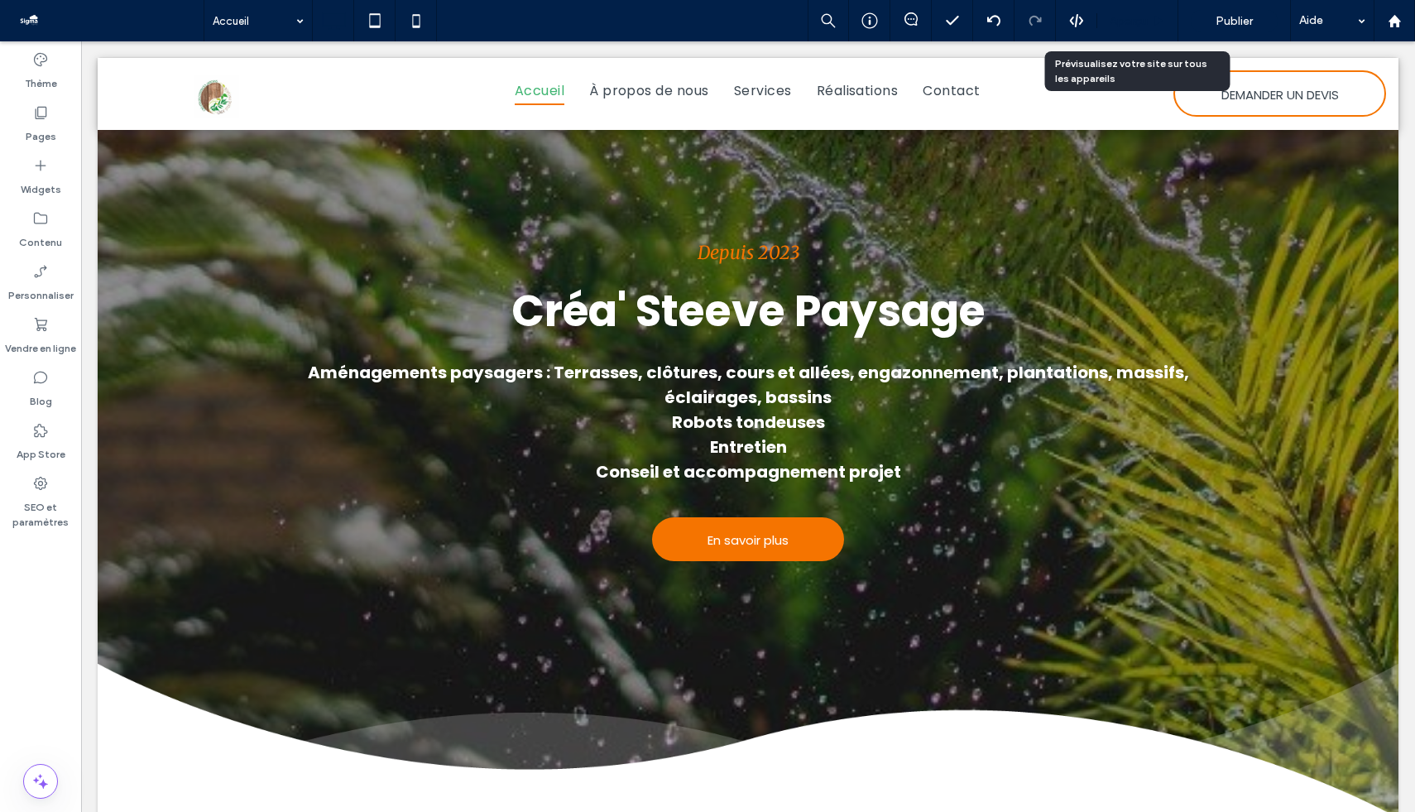
click at [1144, 15] on span "Aperçu" at bounding box center [1129, 21] width 38 height 14
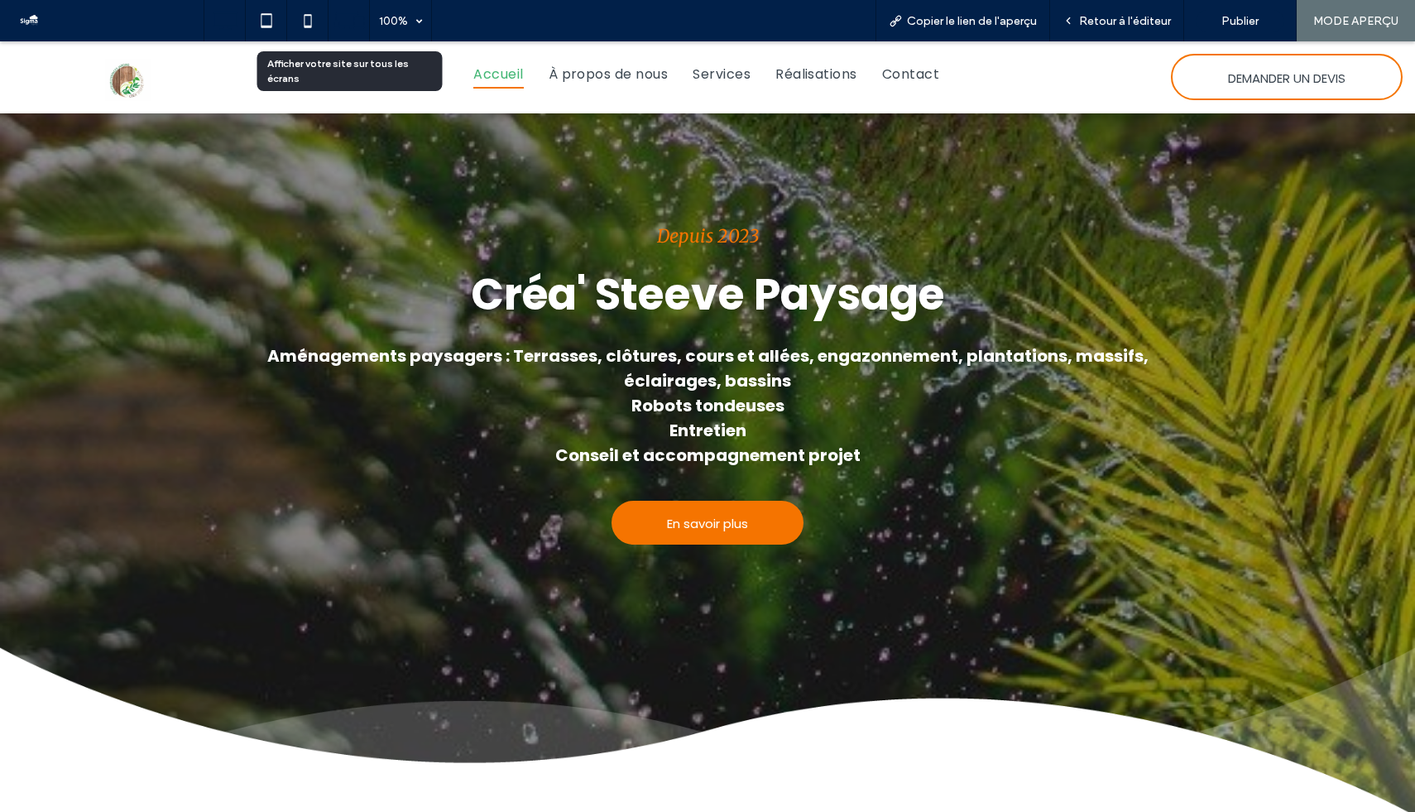
click at [334, 22] on icon at bounding box center [349, 20] width 31 height 31
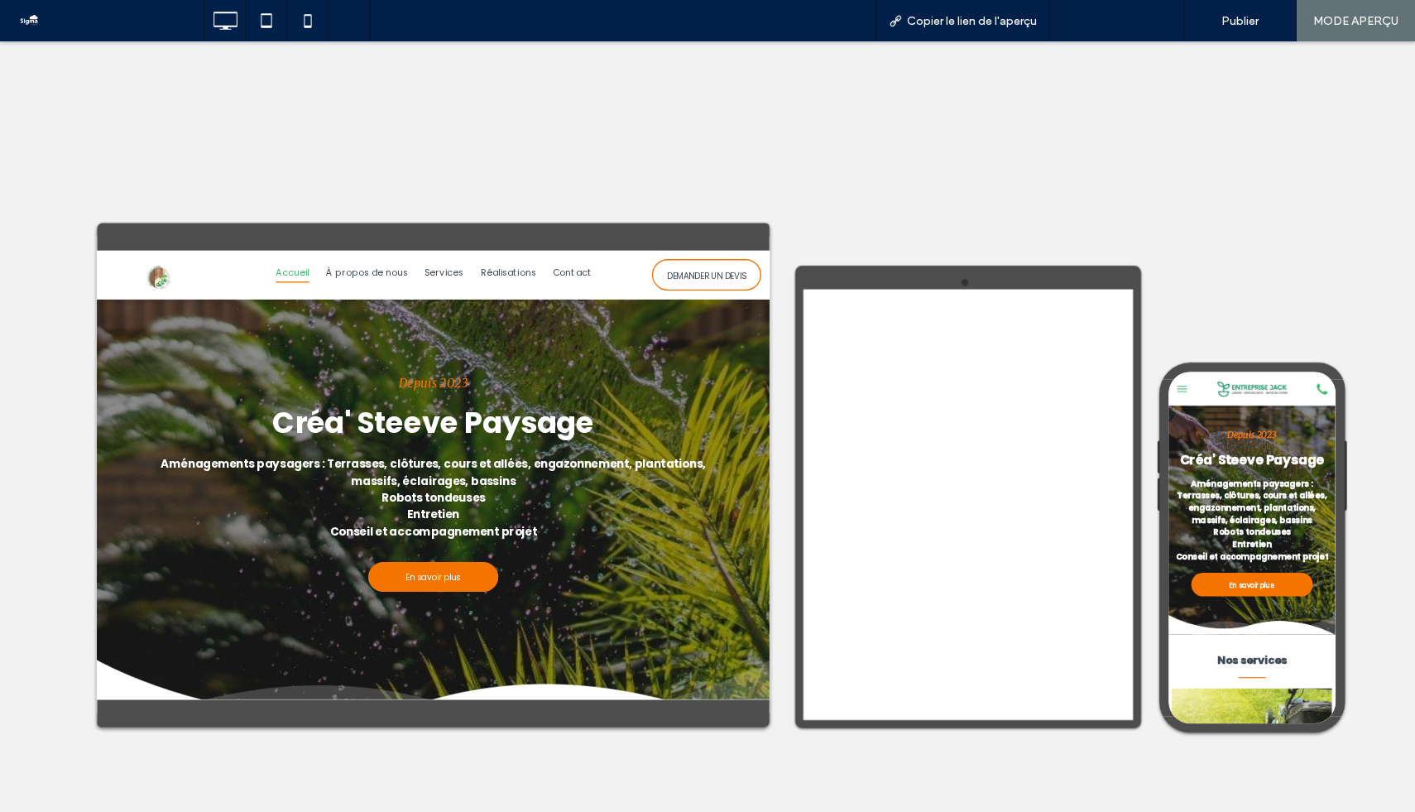
click at [1089, 28] on div "Retour à l'éditeur" at bounding box center [1117, 20] width 134 height 41
click at [1115, 27] on div "Retour à l'éditeur" at bounding box center [1117, 20] width 134 height 41
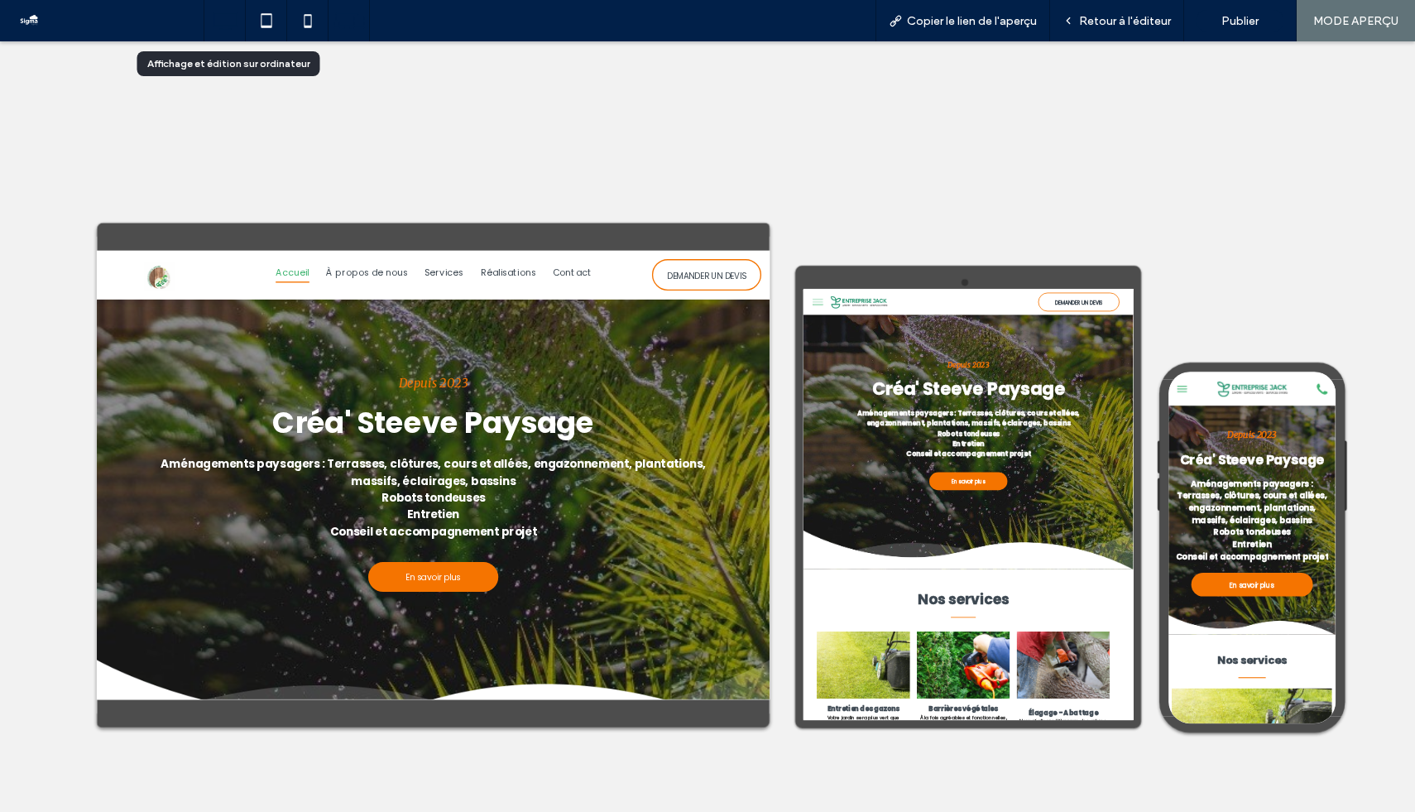
click at [237, 16] on use at bounding box center [226, 21] width 24 height 18
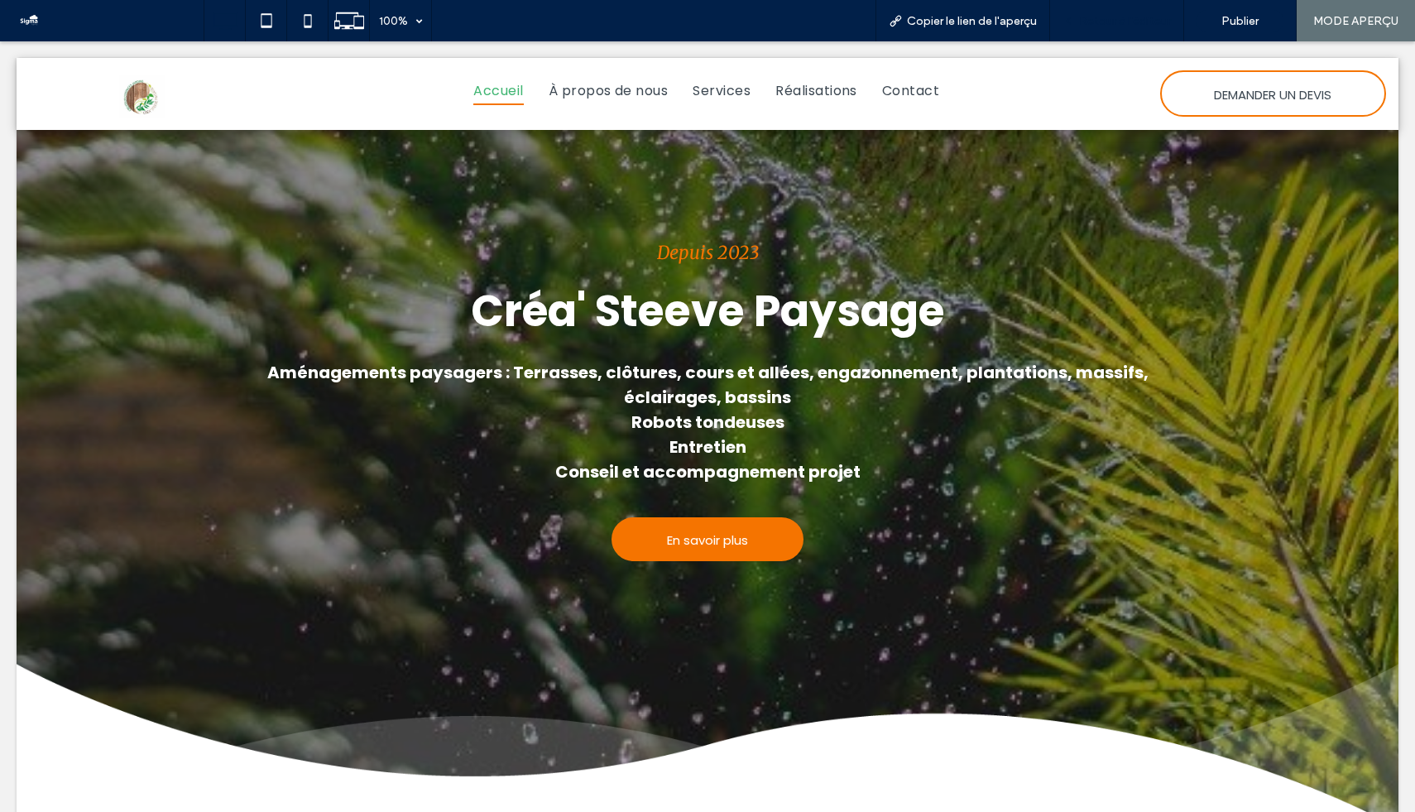
click at [1147, 28] on div "Retour à l'éditeur" at bounding box center [1117, 20] width 134 height 41
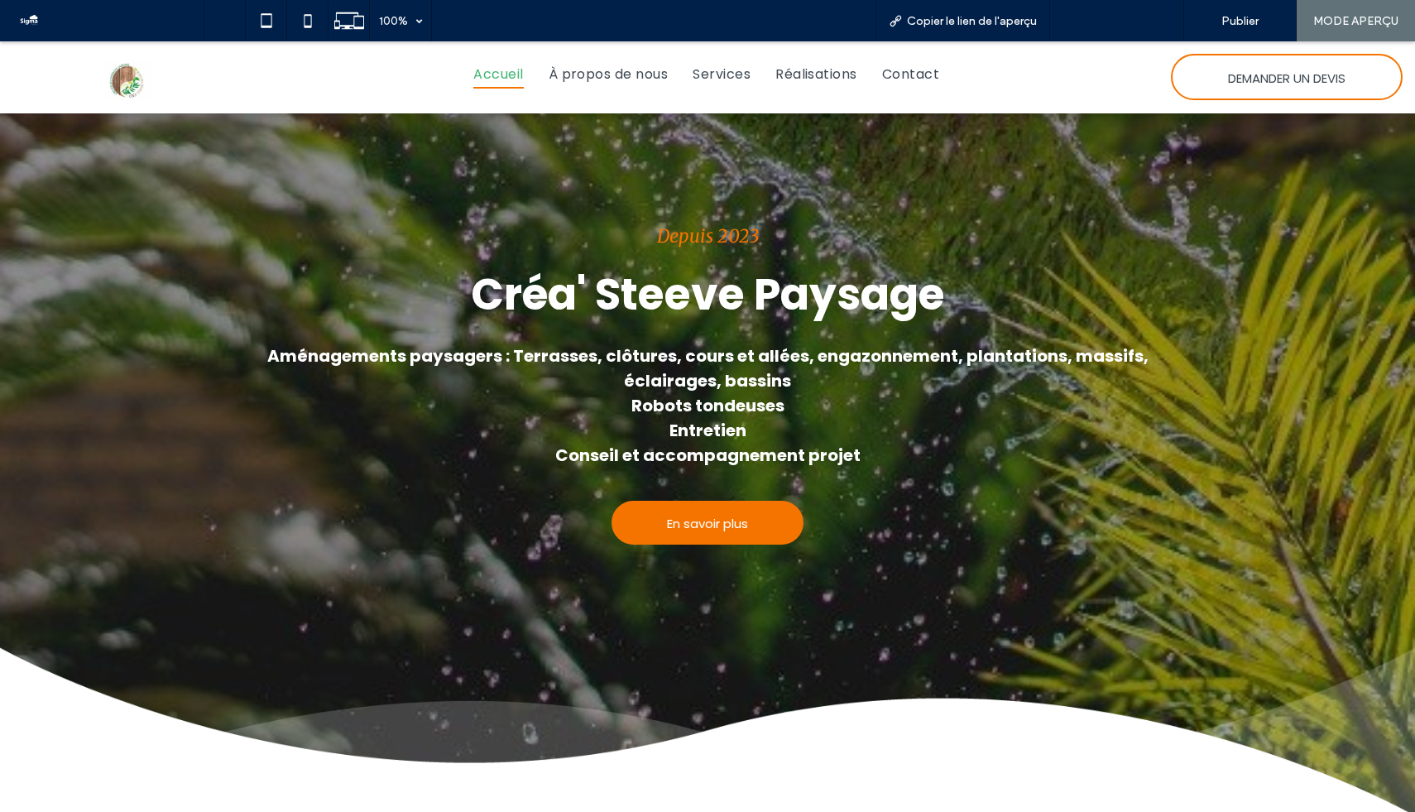
click at [1141, 27] on span "Retour à l'éditeur" at bounding box center [1125, 21] width 92 height 14
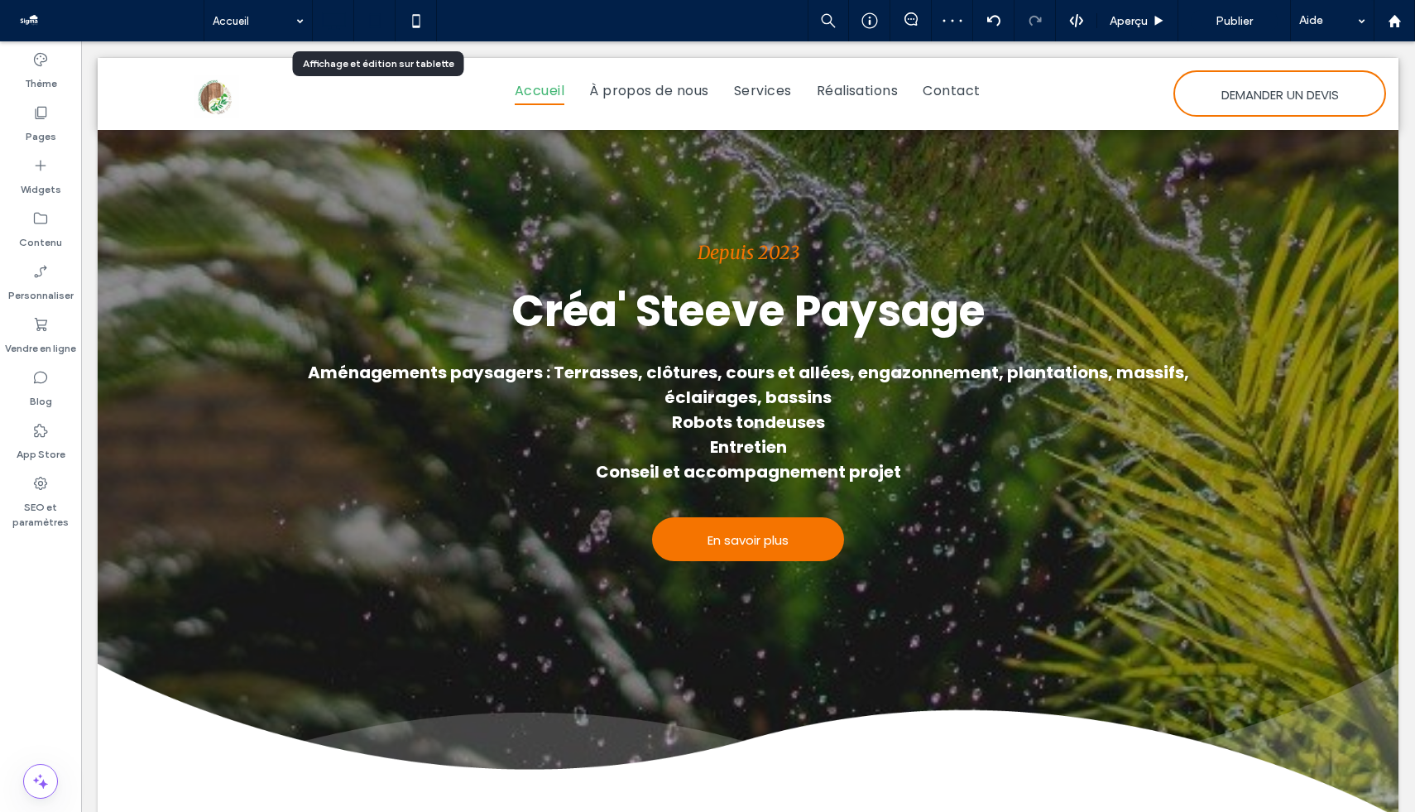
click at [373, 17] on icon at bounding box center [374, 20] width 33 height 33
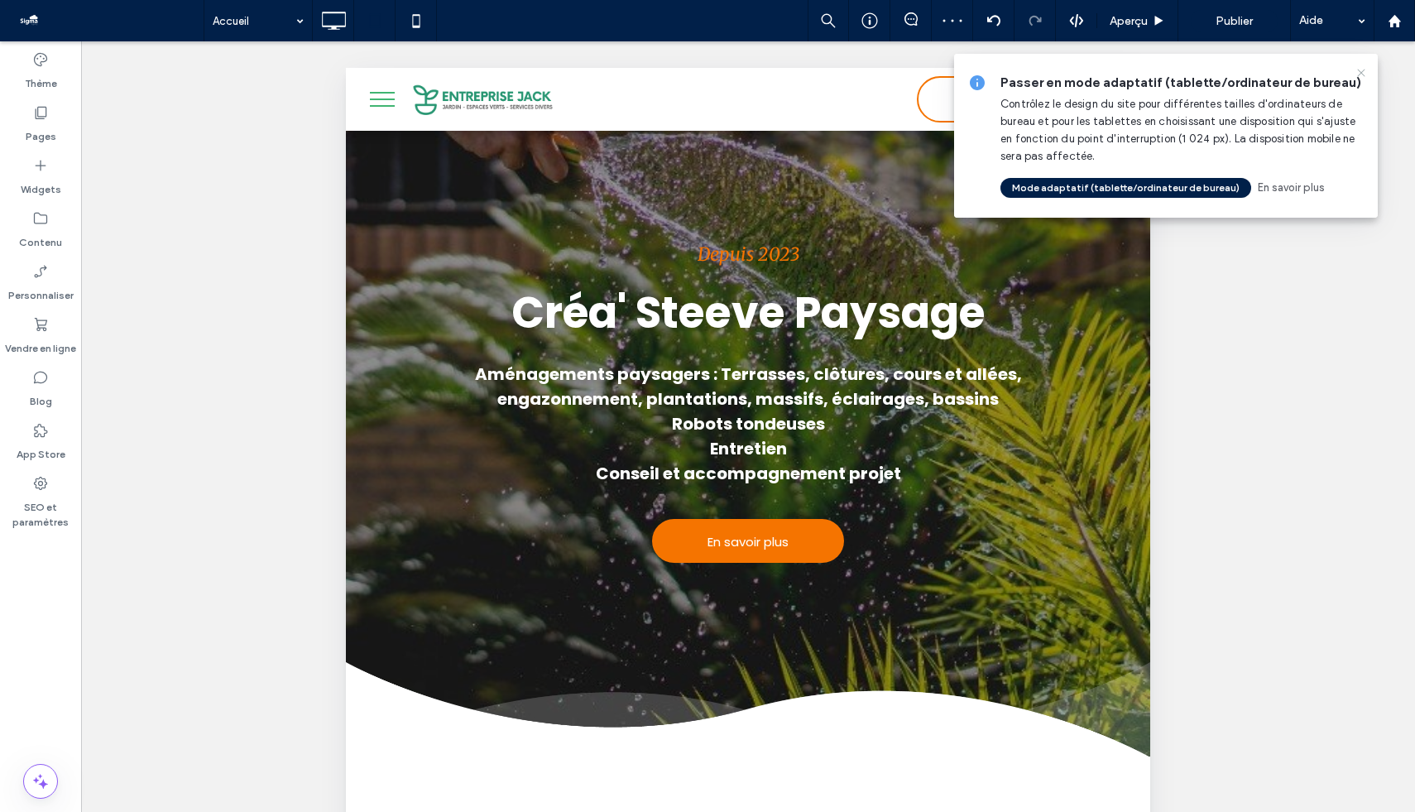
click at [1363, 71] on icon at bounding box center [1361, 72] width 13 height 13
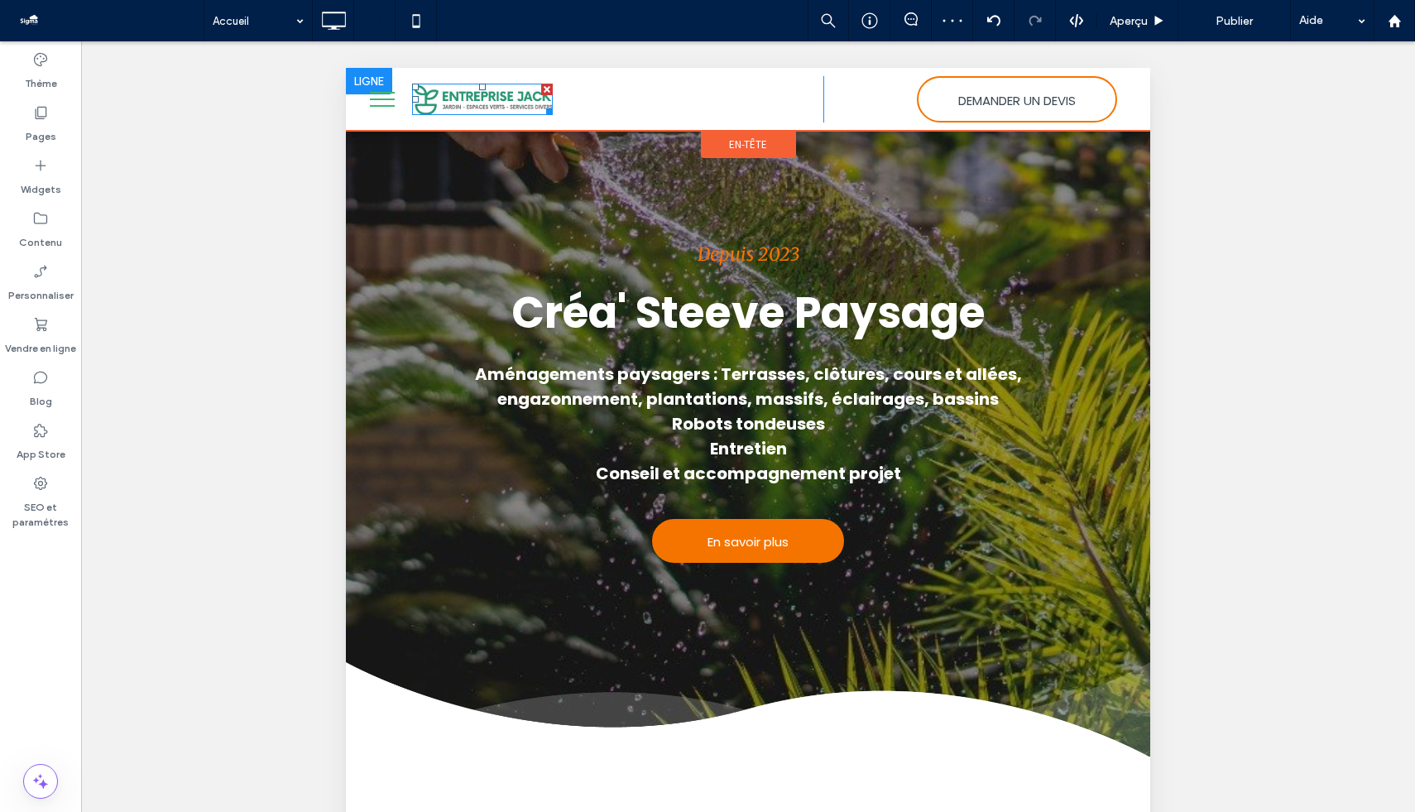
click at [493, 90] on img at bounding box center [482, 99] width 141 height 31
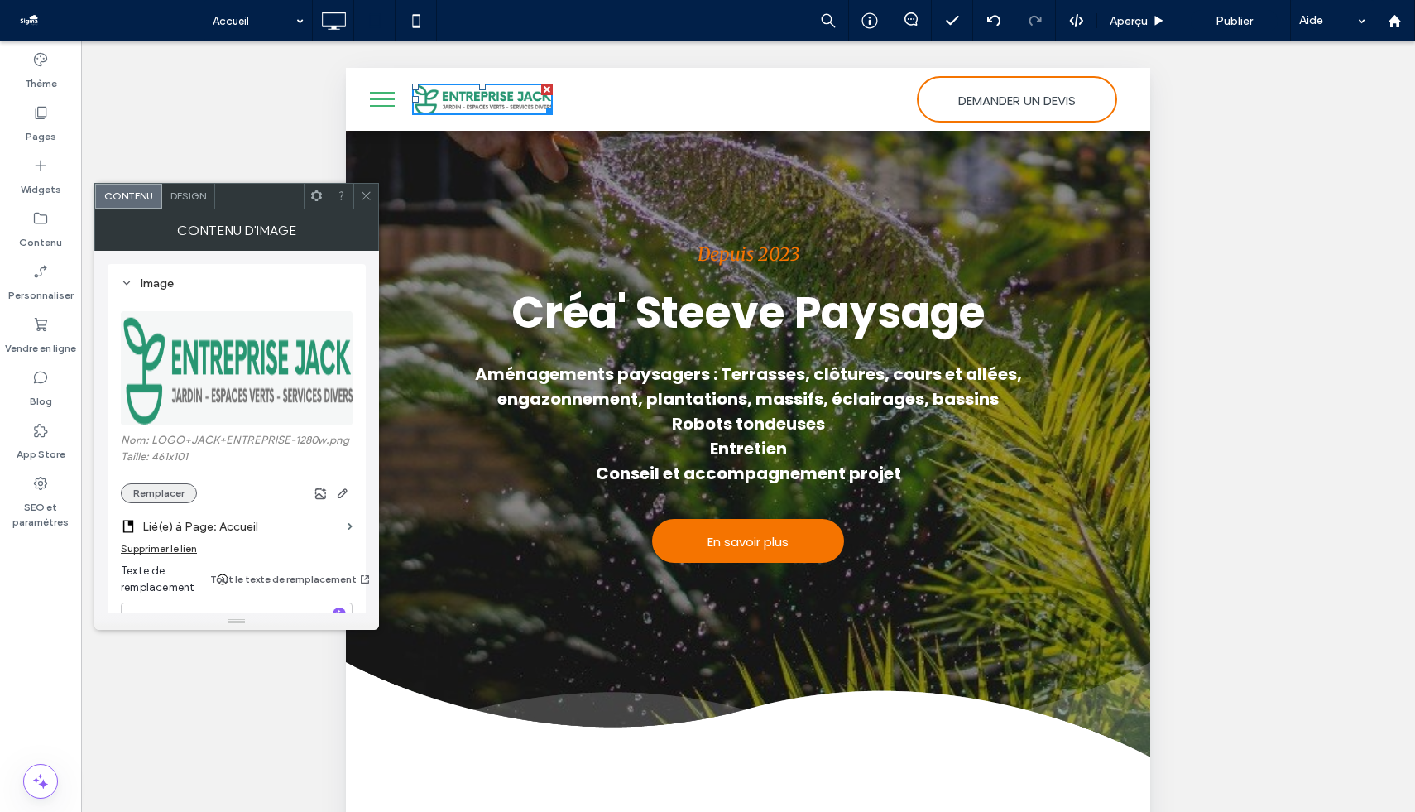
click at [163, 487] on button "Remplacer" at bounding box center [159, 493] width 76 height 20
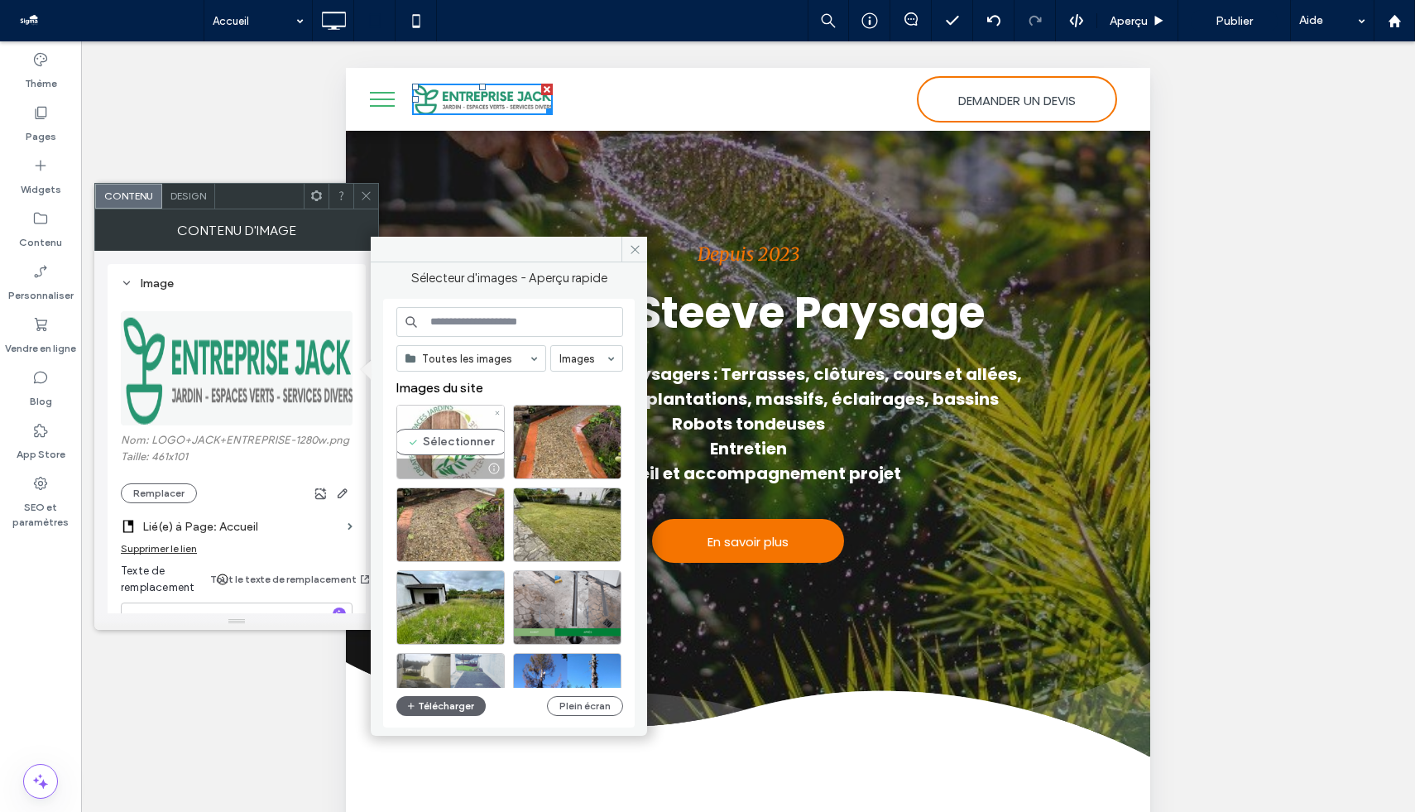
click at [457, 445] on div "Sélectionner" at bounding box center [451, 442] width 108 height 74
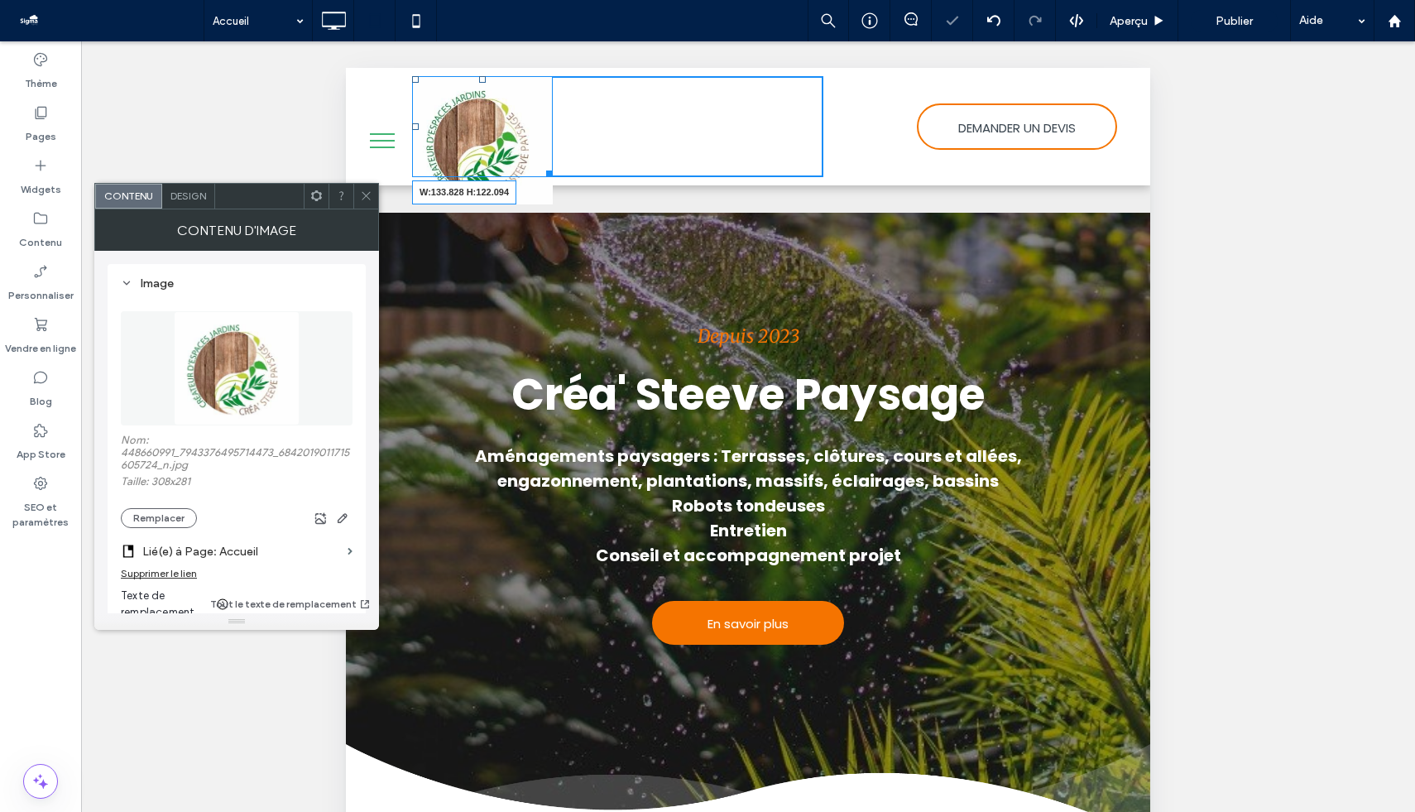
drag, startPoint x: 551, startPoint y: 202, endPoint x: 531, endPoint y: 174, distance: 34.9
click at [531, 174] on div "W:133.828 H:122.094 Click To Paste" at bounding box center [617, 126] width 411 height 101
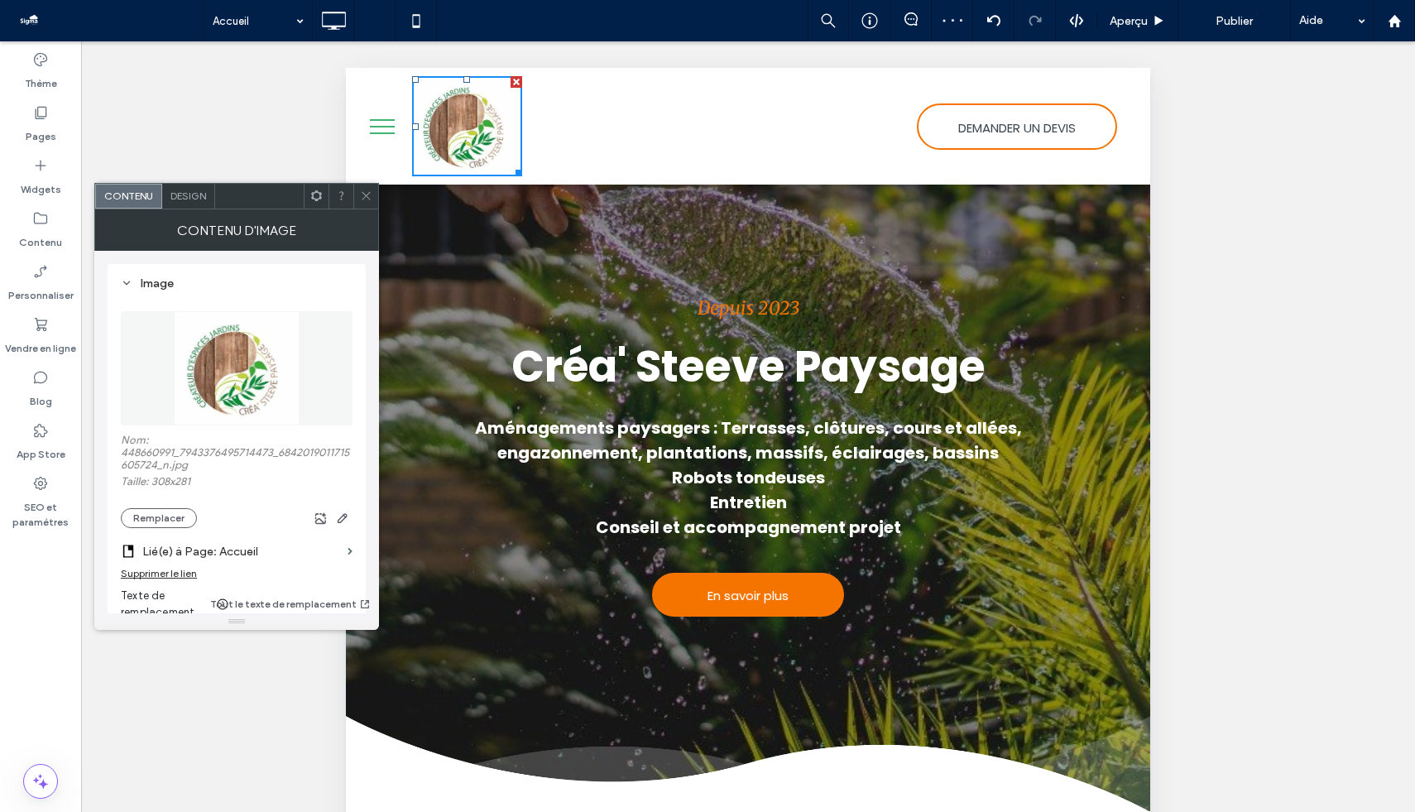
click at [358, 198] on div at bounding box center [365, 196] width 25 height 25
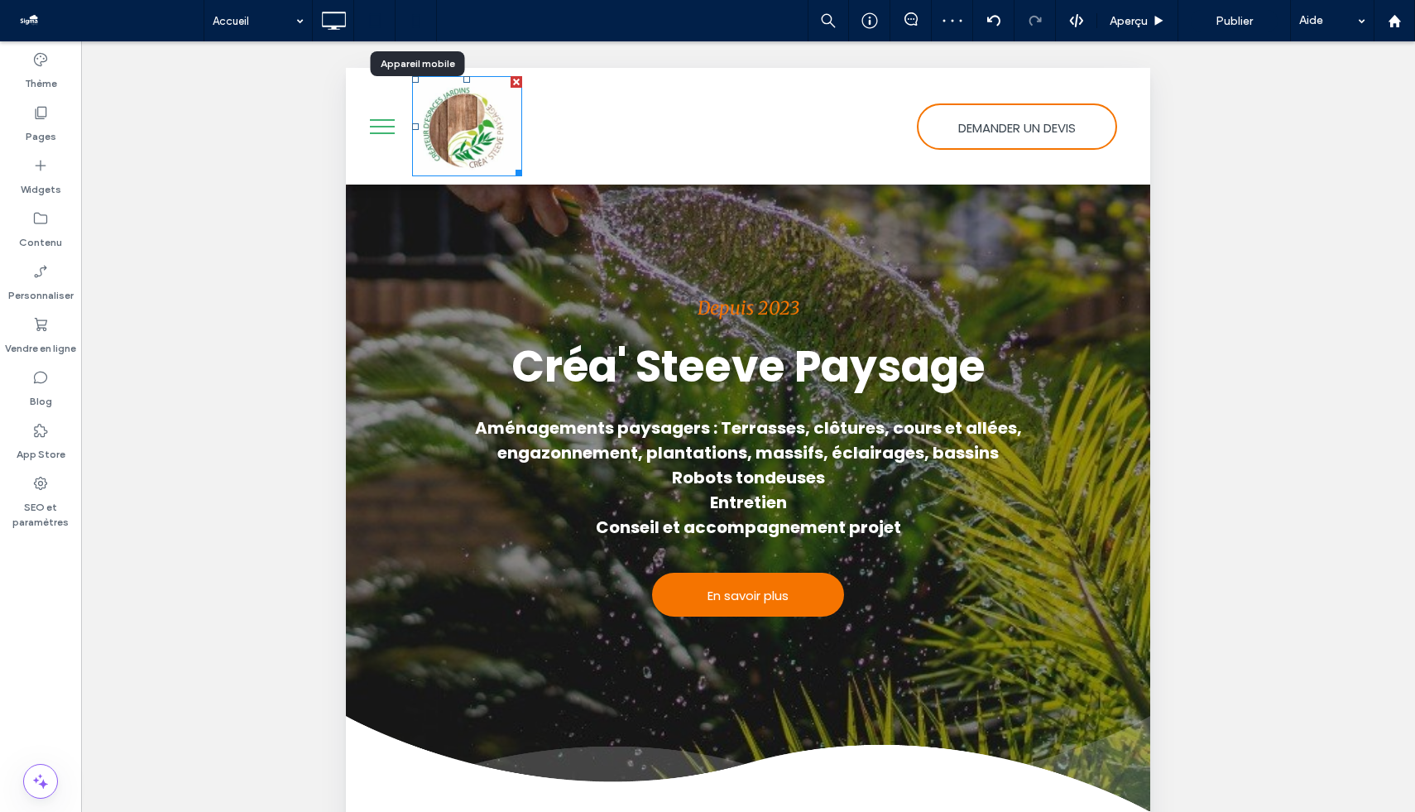
click at [414, 17] on icon at bounding box center [416, 20] width 33 height 33
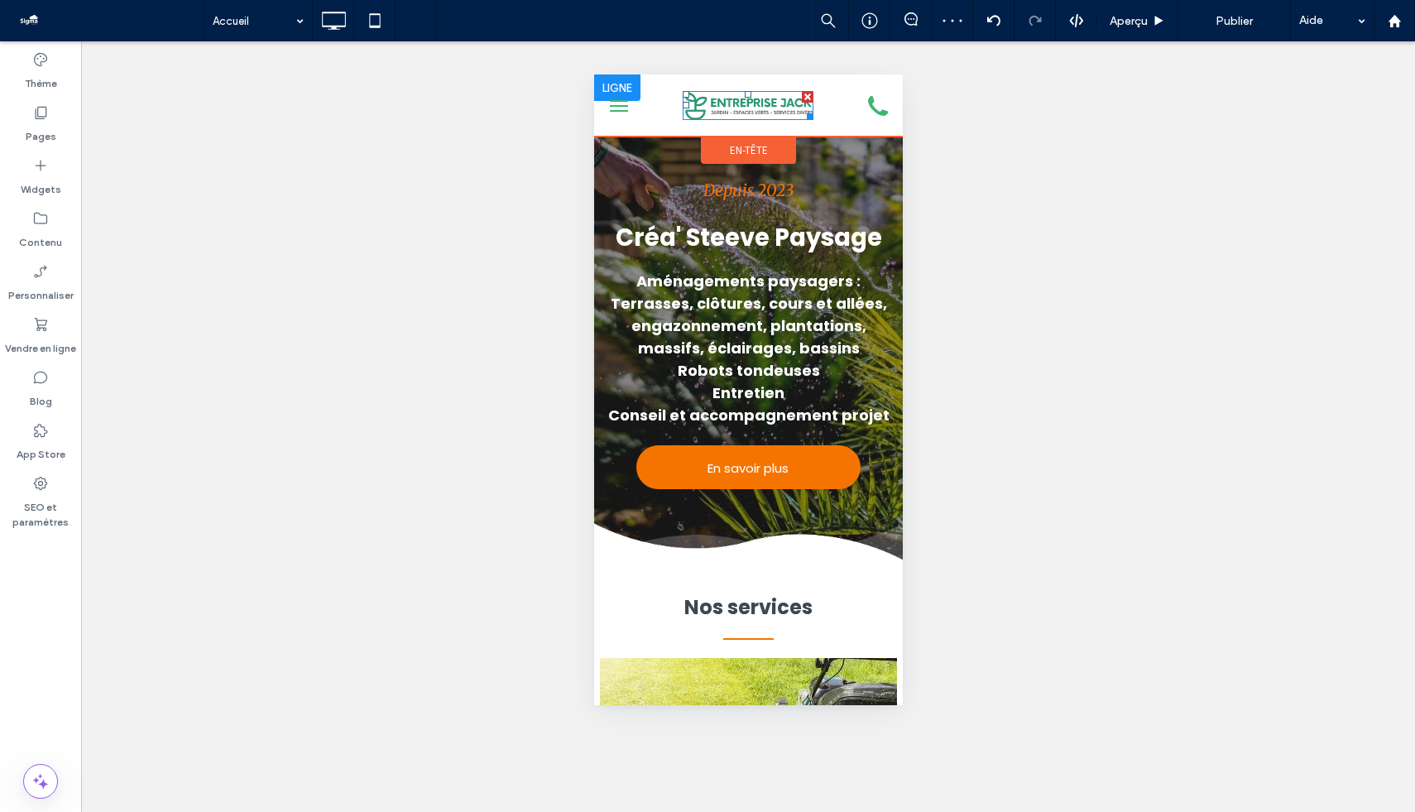
click at [761, 108] on img at bounding box center [747, 105] width 131 height 29
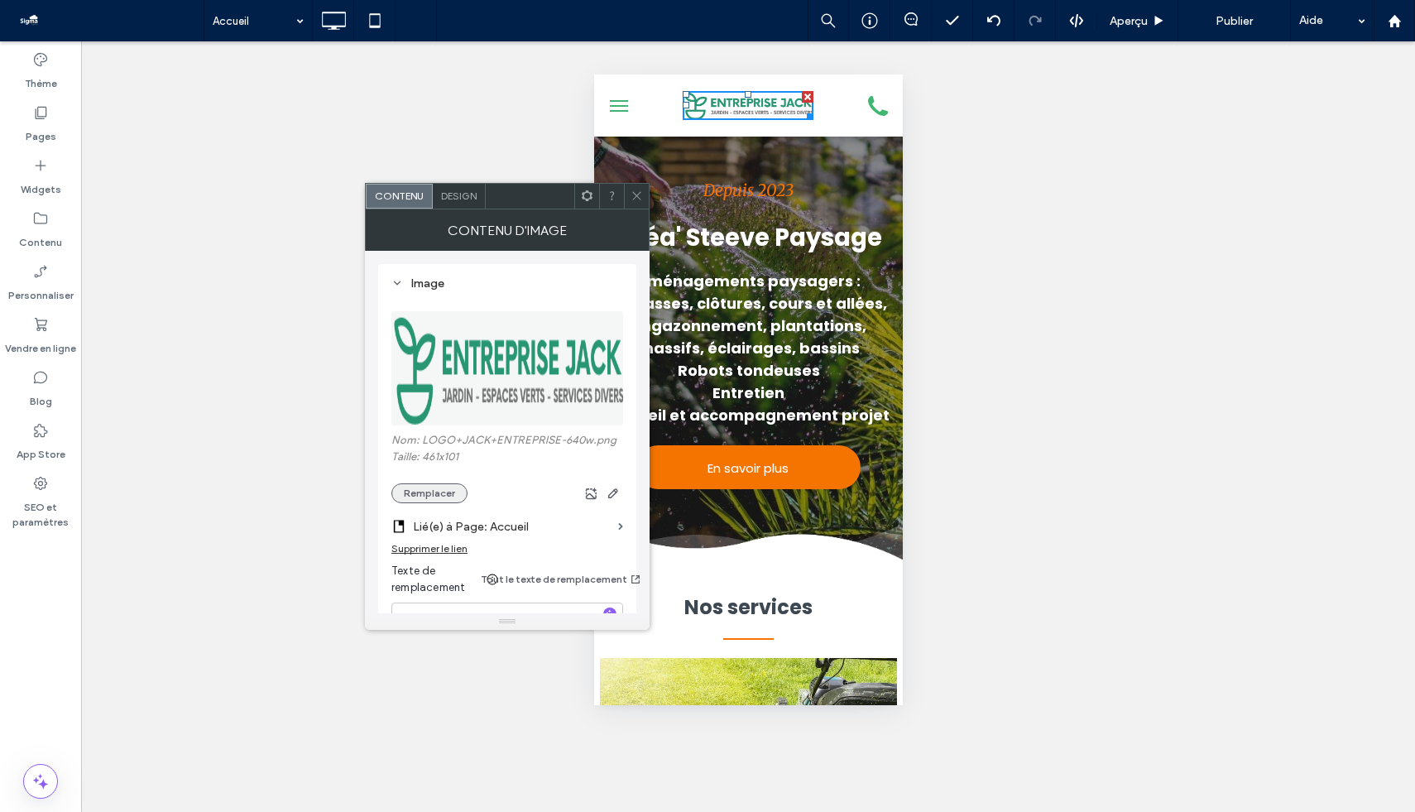
click at [429, 486] on button "Remplacer" at bounding box center [430, 493] width 76 height 20
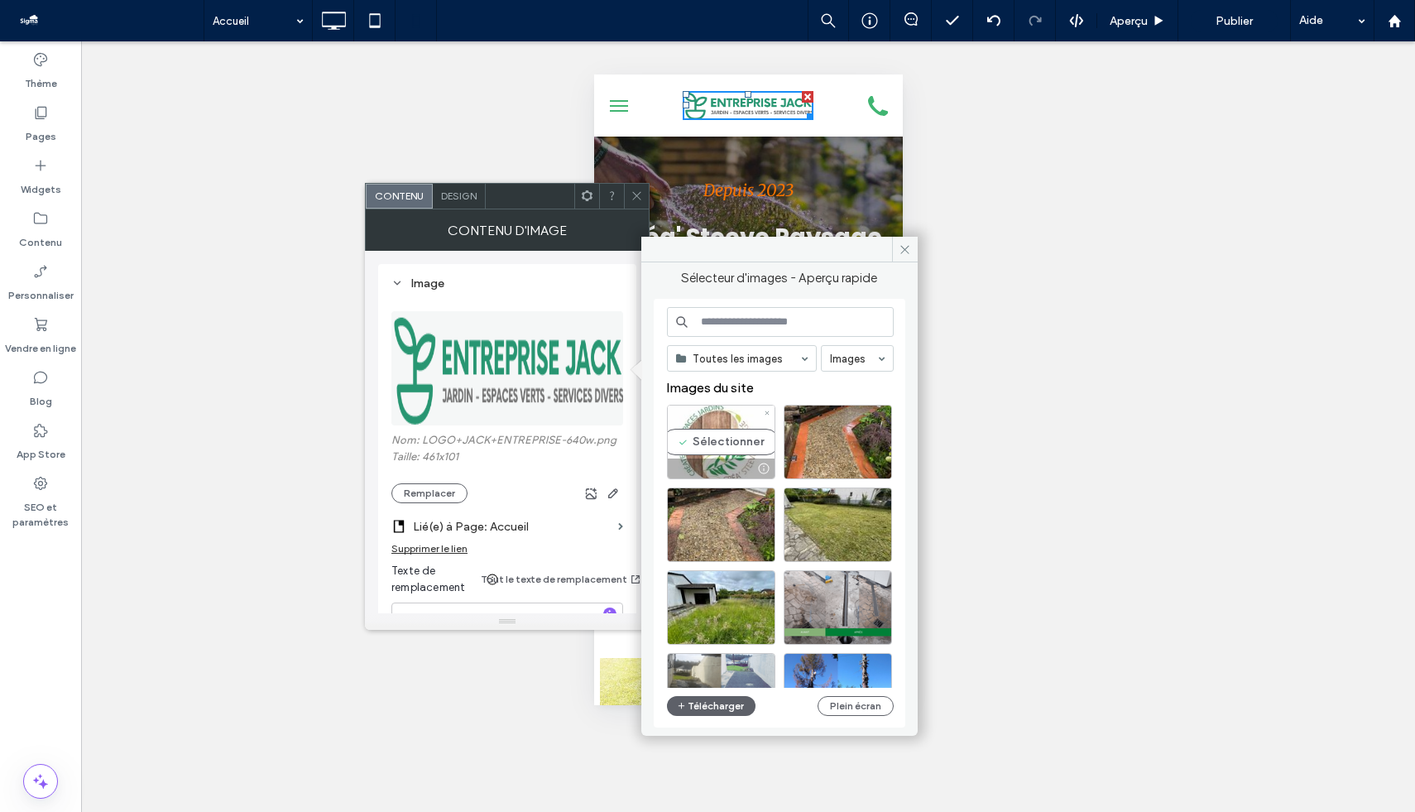
click at [713, 434] on div "Sélectionner" at bounding box center [721, 442] width 108 height 74
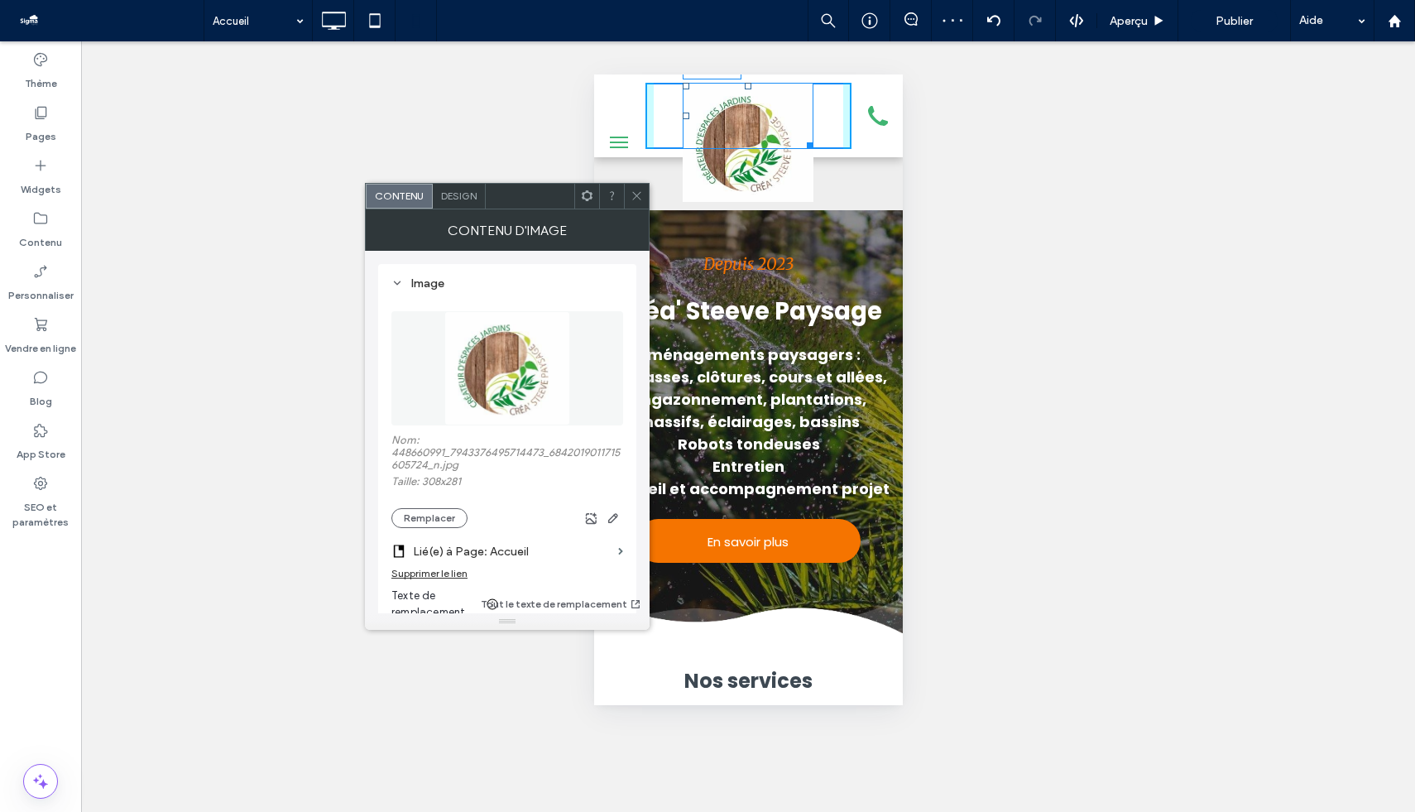
drag, startPoint x: 808, startPoint y: 191, endPoint x: 779, endPoint y: 108, distance: 87.7
click at [779, 108] on div "W:88 H:80" at bounding box center [747, 116] width 131 height 66
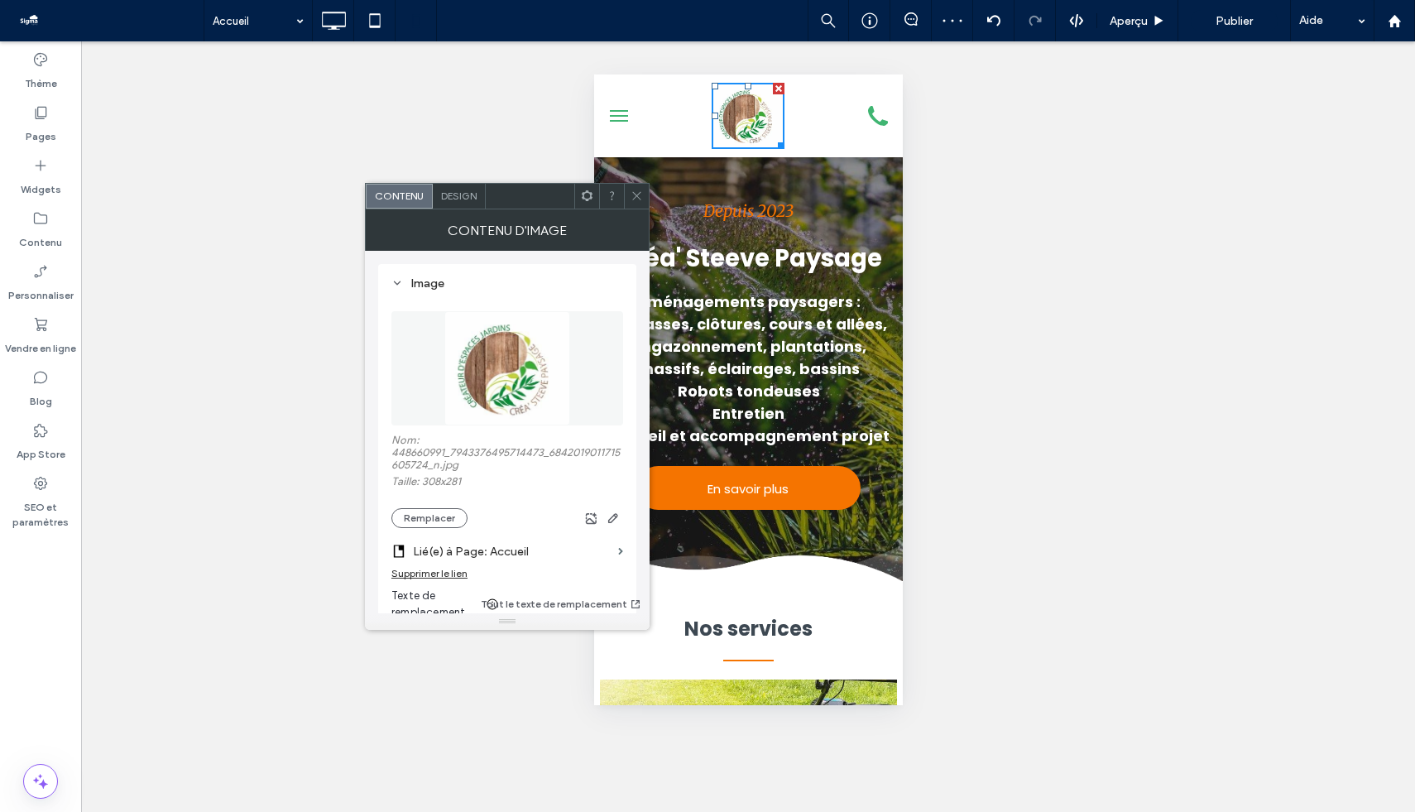
click at [642, 195] on icon at bounding box center [637, 196] width 12 height 12
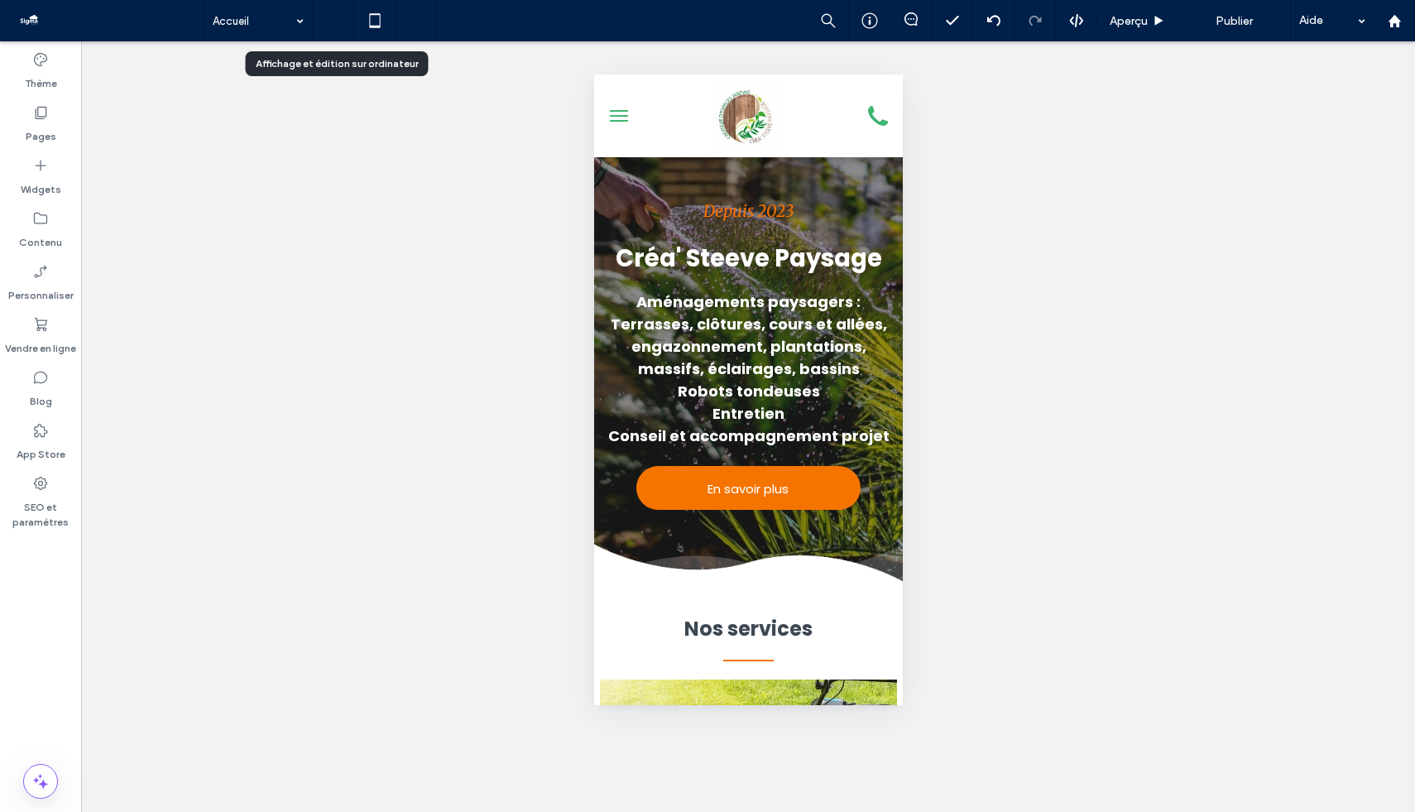
click at [331, 17] on icon at bounding box center [333, 20] width 33 height 33
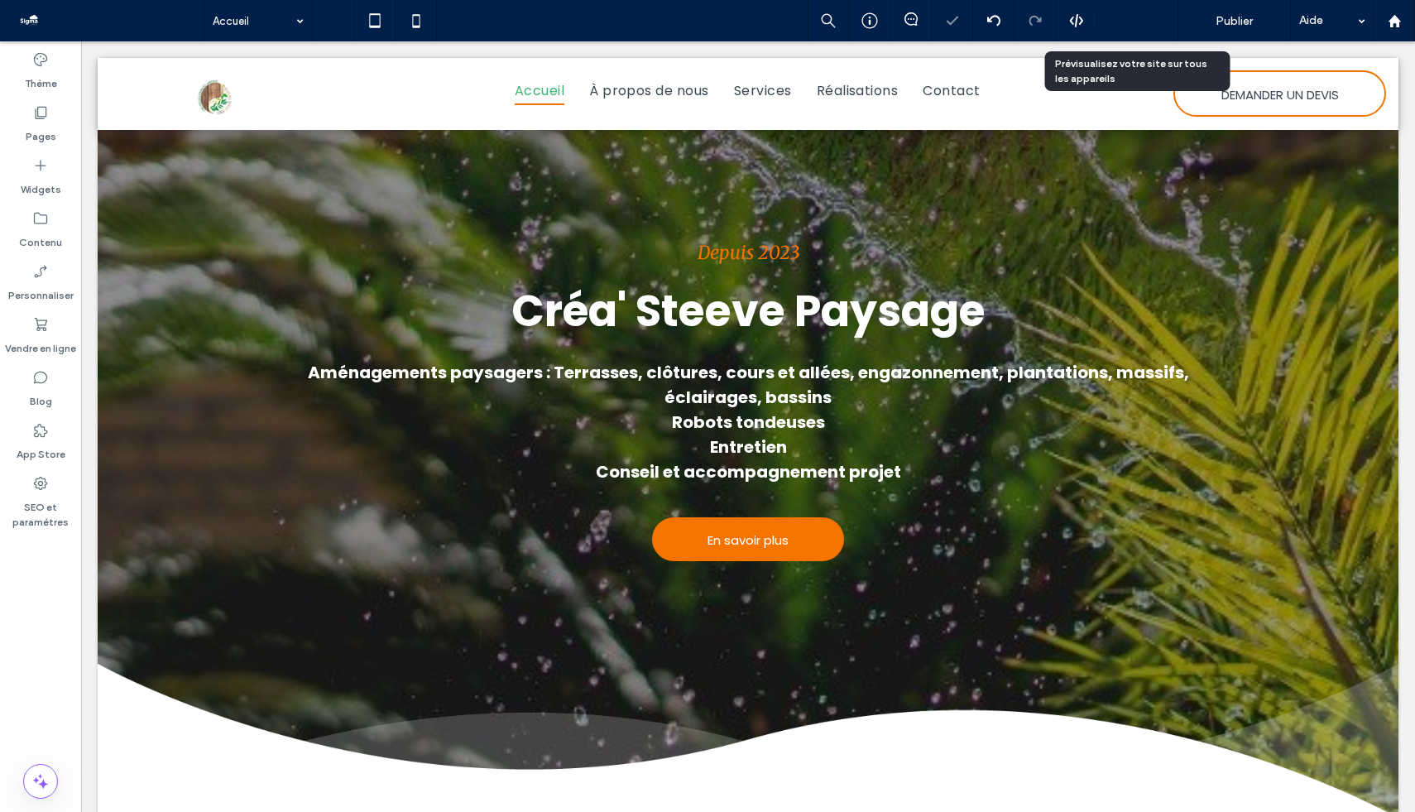
click at [1136, 29] on div "Aperçu" at bounding box center [1138, 20] width 81 height 41
click at [1154, 9] on div "Aperçu" at bounding box center [1138, 20] width 81 height 41
click at [1146, 11] on div "Aperçu" at bounding box center [1138, 20] width 81 height 41
click at [1141, 14] on span "Aperçu" at bounding box center [1129, 21] width 38 height 14
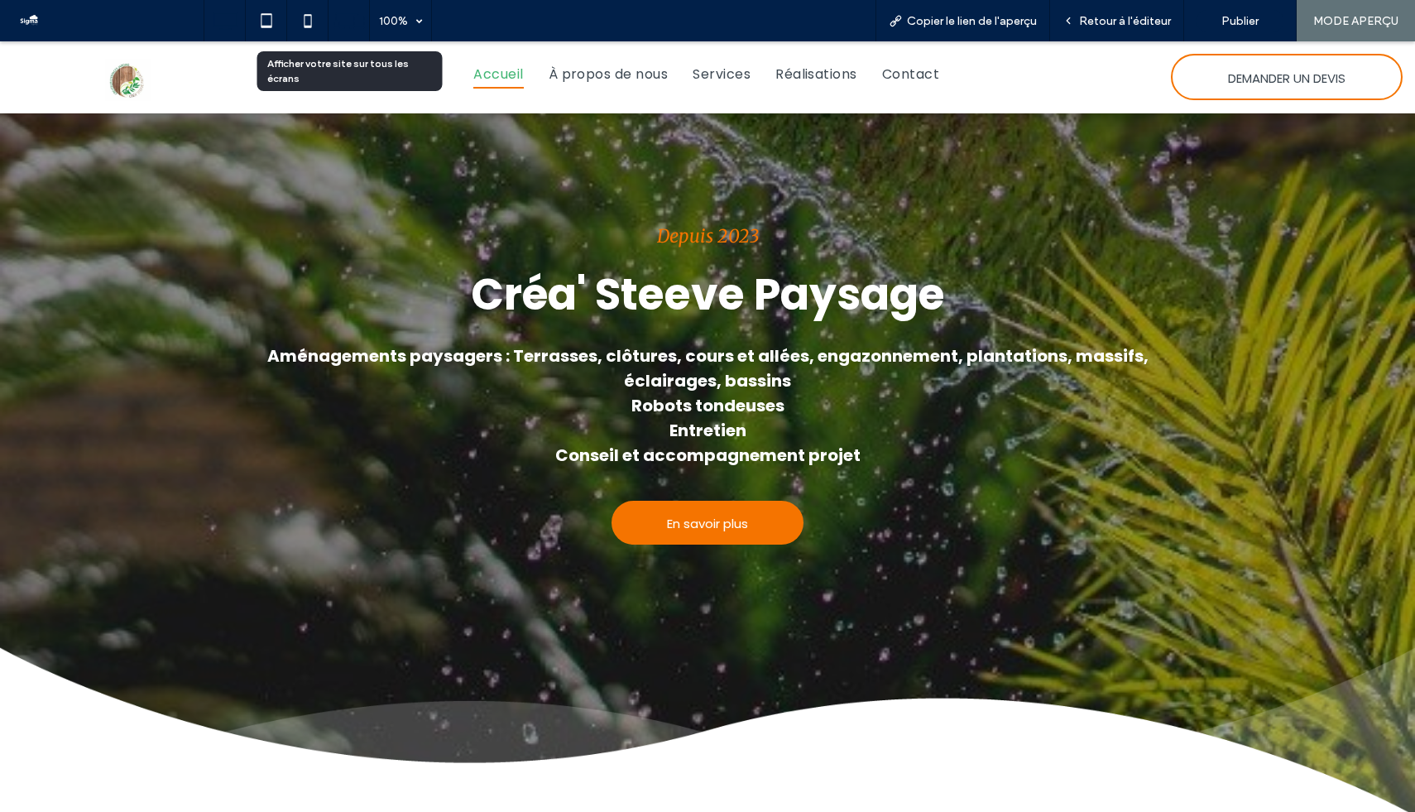
click at [342, 25] on icon at bounding box center [349, 20] width 31 height 31
